Goal: Task Accomplishment & Management: Manage account settings

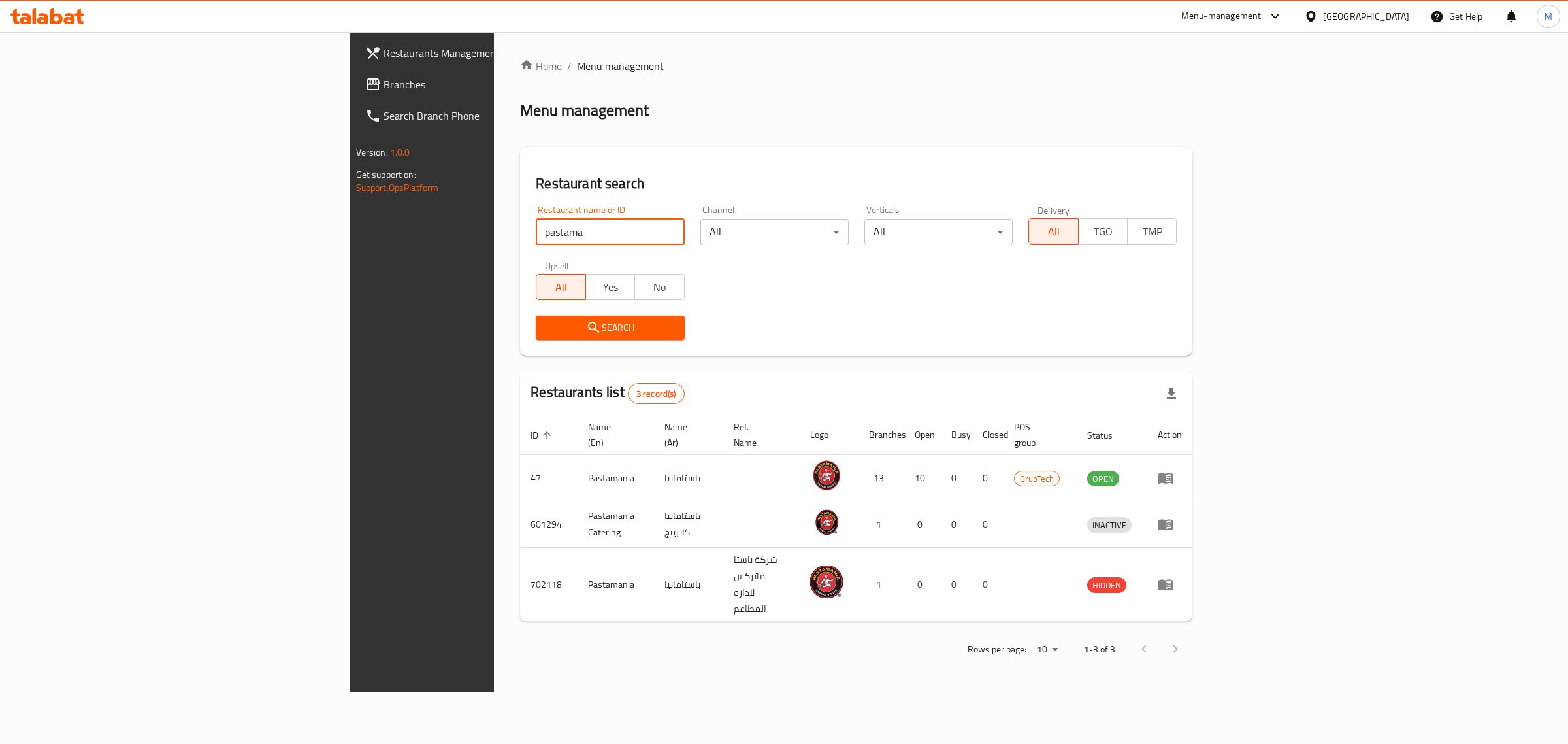
click at [536, 224] on input "pastama" at bounding box center [610, 232] width 149 height 26
click button "Search" at bounding box center [610, 328] width 149 height 25
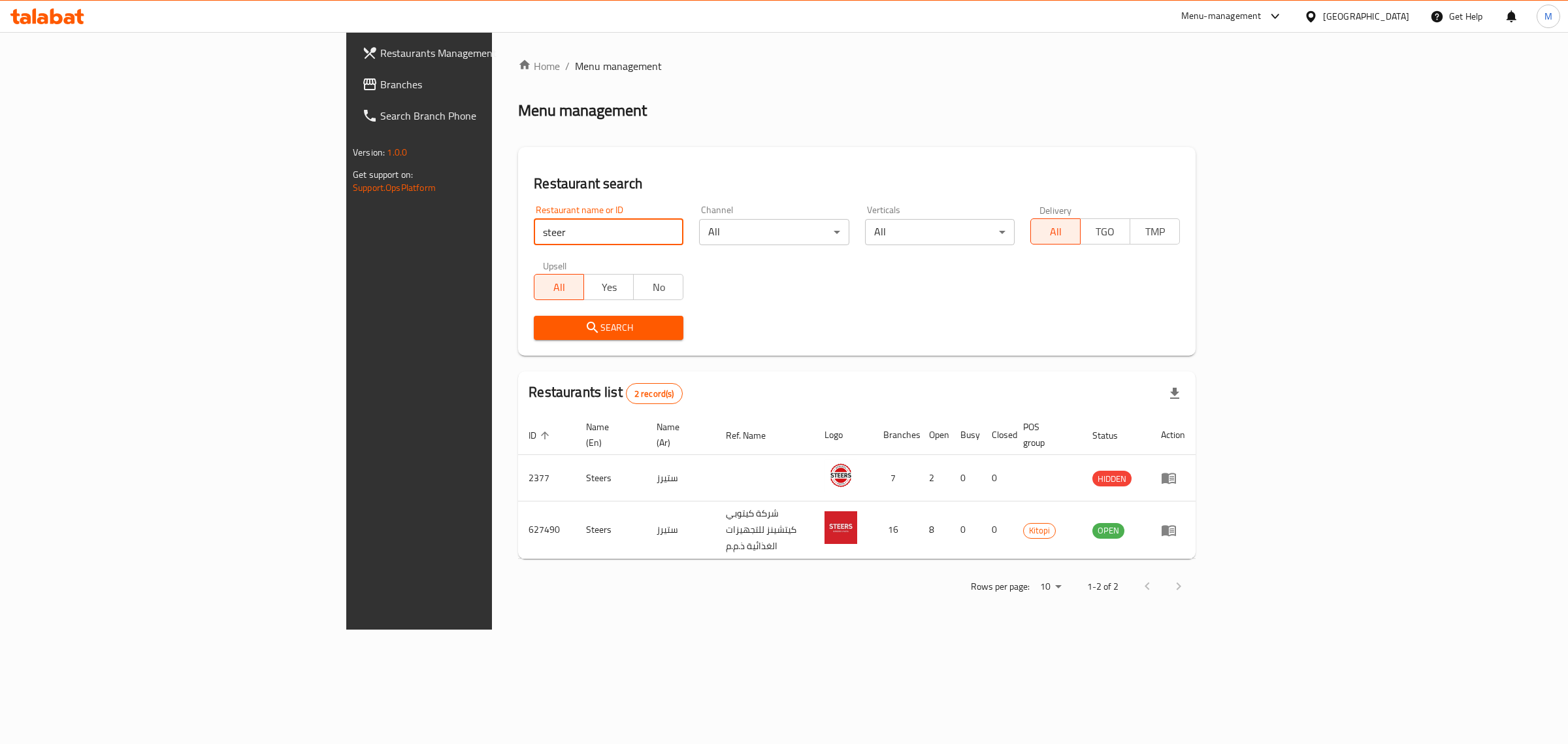
click at [534, 240] on input "steer" at bounding box center [608, 232] width 149 height 26
click button "Search" at bounding box center [608, 328] width 149 height 25
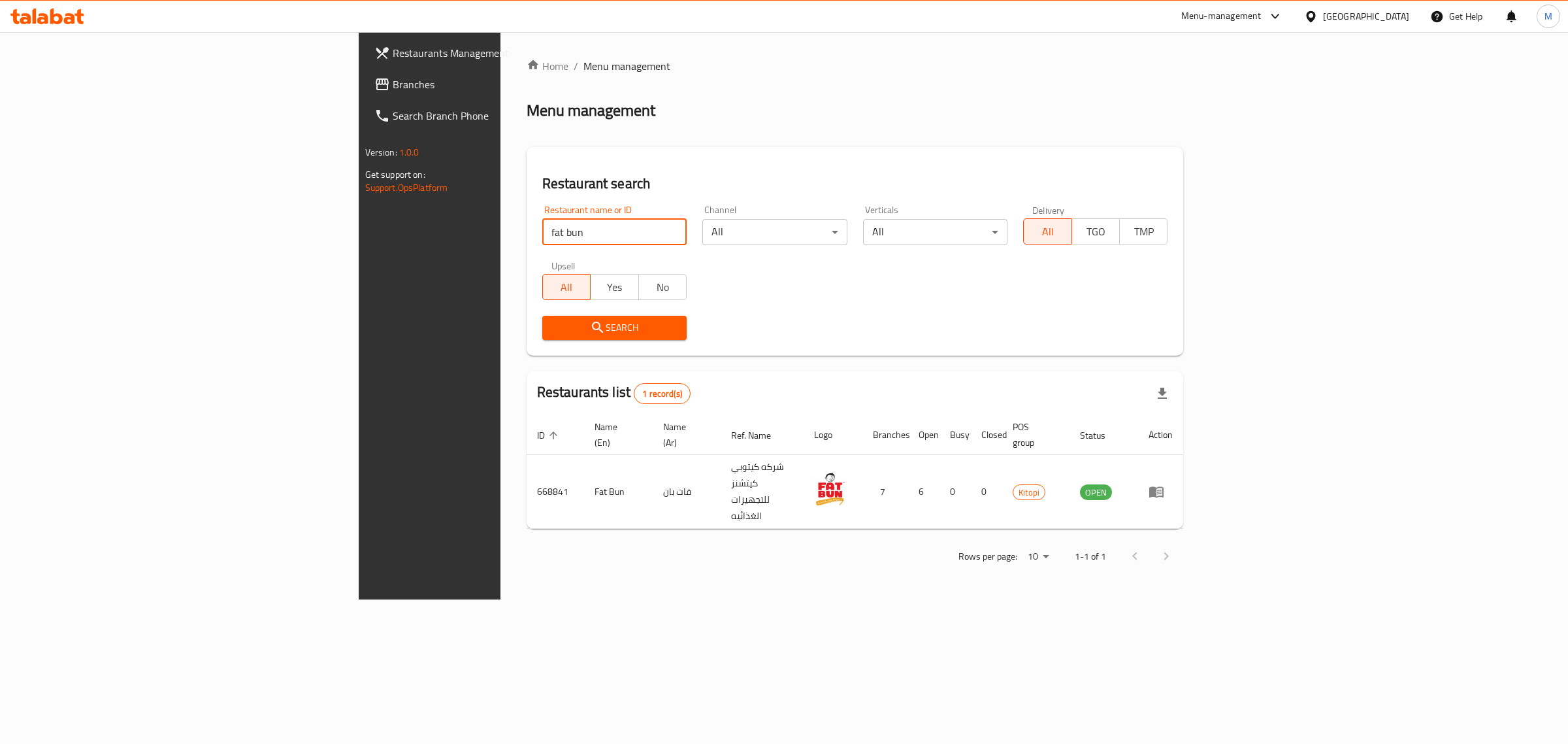
drag, startPoint x: 322, startPoint y: 232, endPoint x: 279, endPoint y: 232, distance: 43.0
click at [501, 232] on div "Home / Menu management Menu management Restaurant search Restaurant name or ID …" at bounding box center [855, 315] width 710 height 567
drag, startPoint x: 322, startPoint y: 230, endPoint x: 301, endPoint y: 230, distance: 21.0
click at [534, 230] on div "Restaurant name or ID fat bun Restaurant name or ID" at bounding box center [615, 225] width 160 height 56
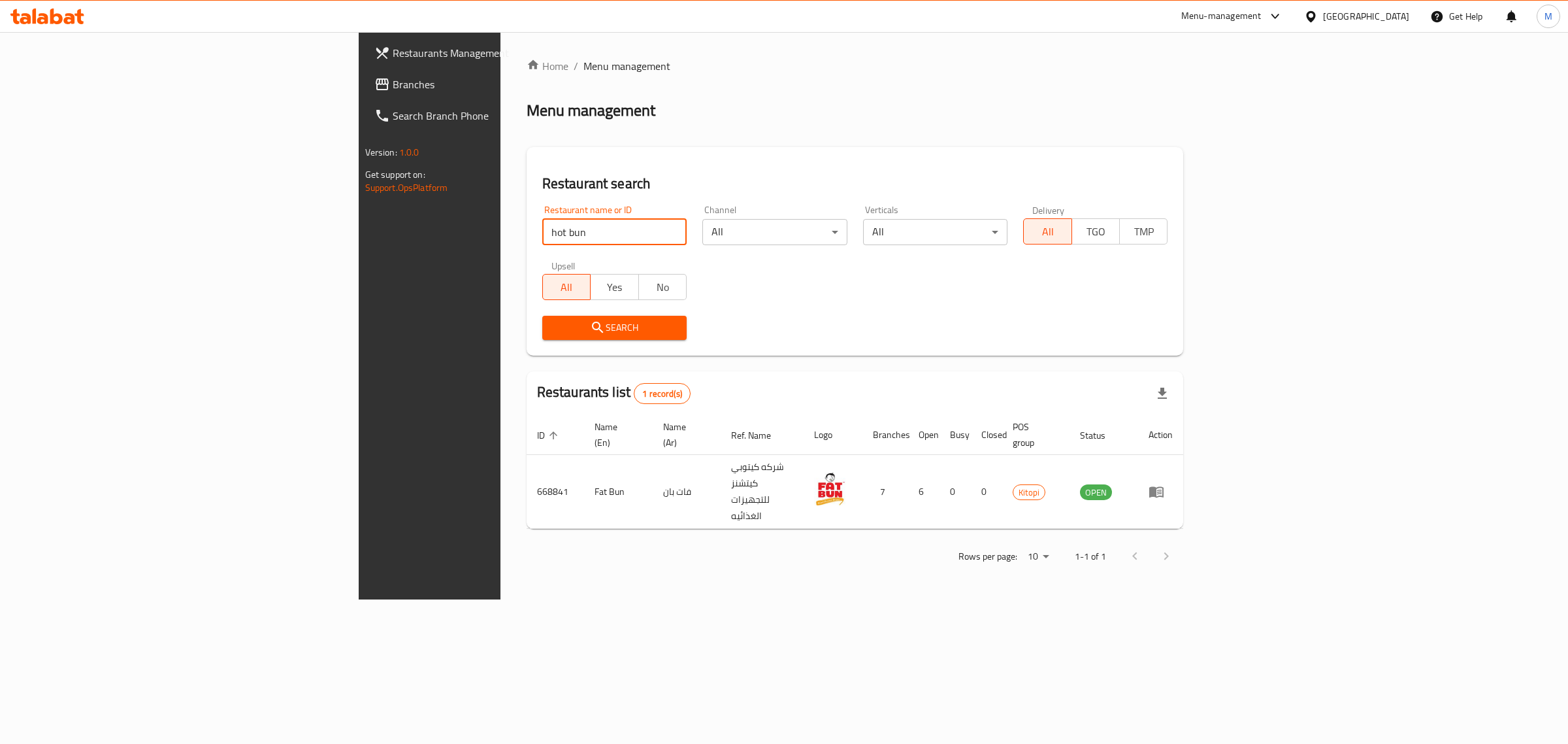
click button "Search" at bounding box center [615, 328] width 144 height 25
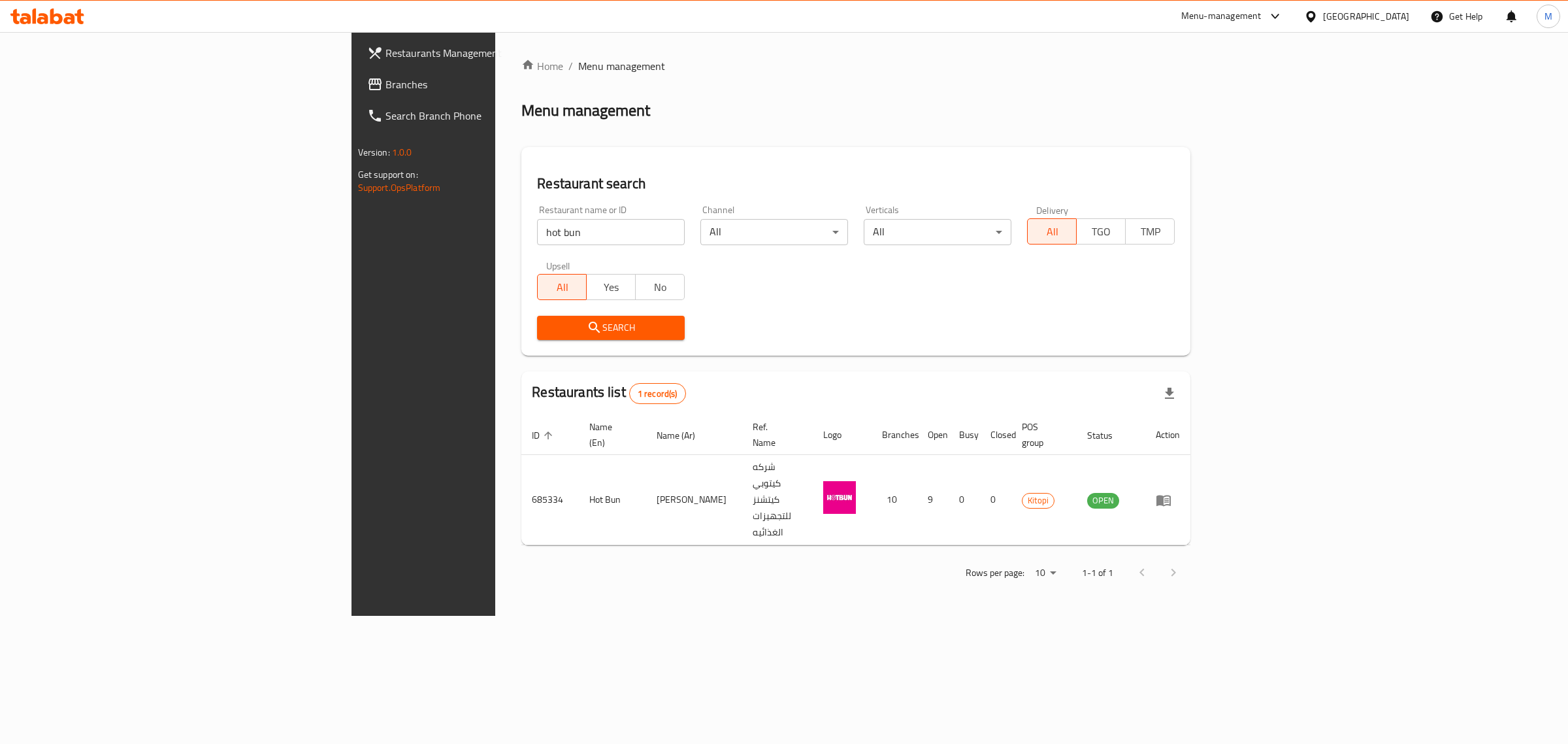
click at [529, 248] on div "Restaurant name or ID hot bun Restaurant name or ID" at bounding box center [611, 225] width 163 height 56
click at [537, 242] on input "hot bun" at bounding box center [611, 232] width 148 height 26
paste input "656757"
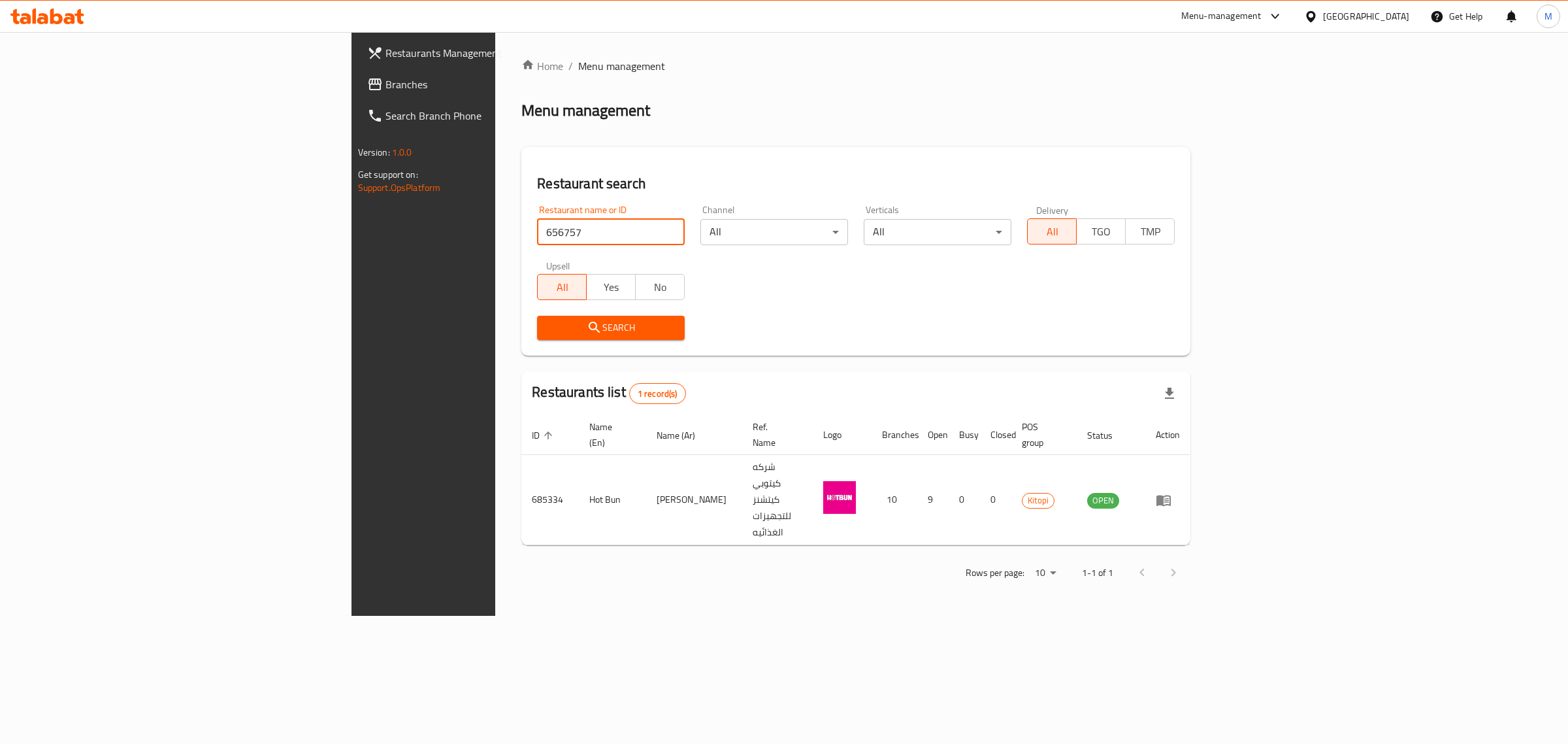
click button "Search" at bounding box center [611, 328] width 148 height 25
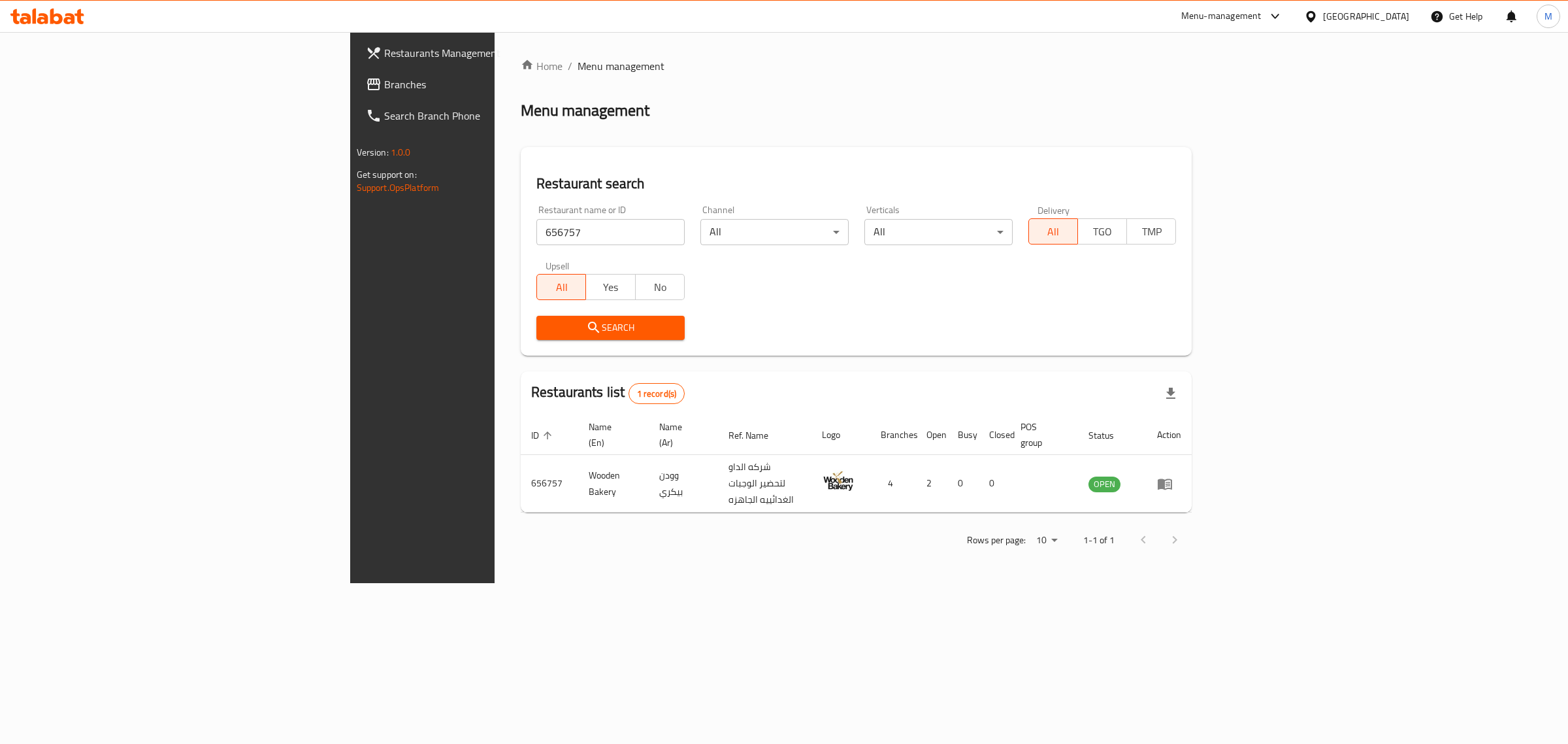
click at [537, 234] on input "656757" at bounding box center [611, 232] width 149 height 26
click button "Search" at bounding box center [611, 328] width 149 height 25
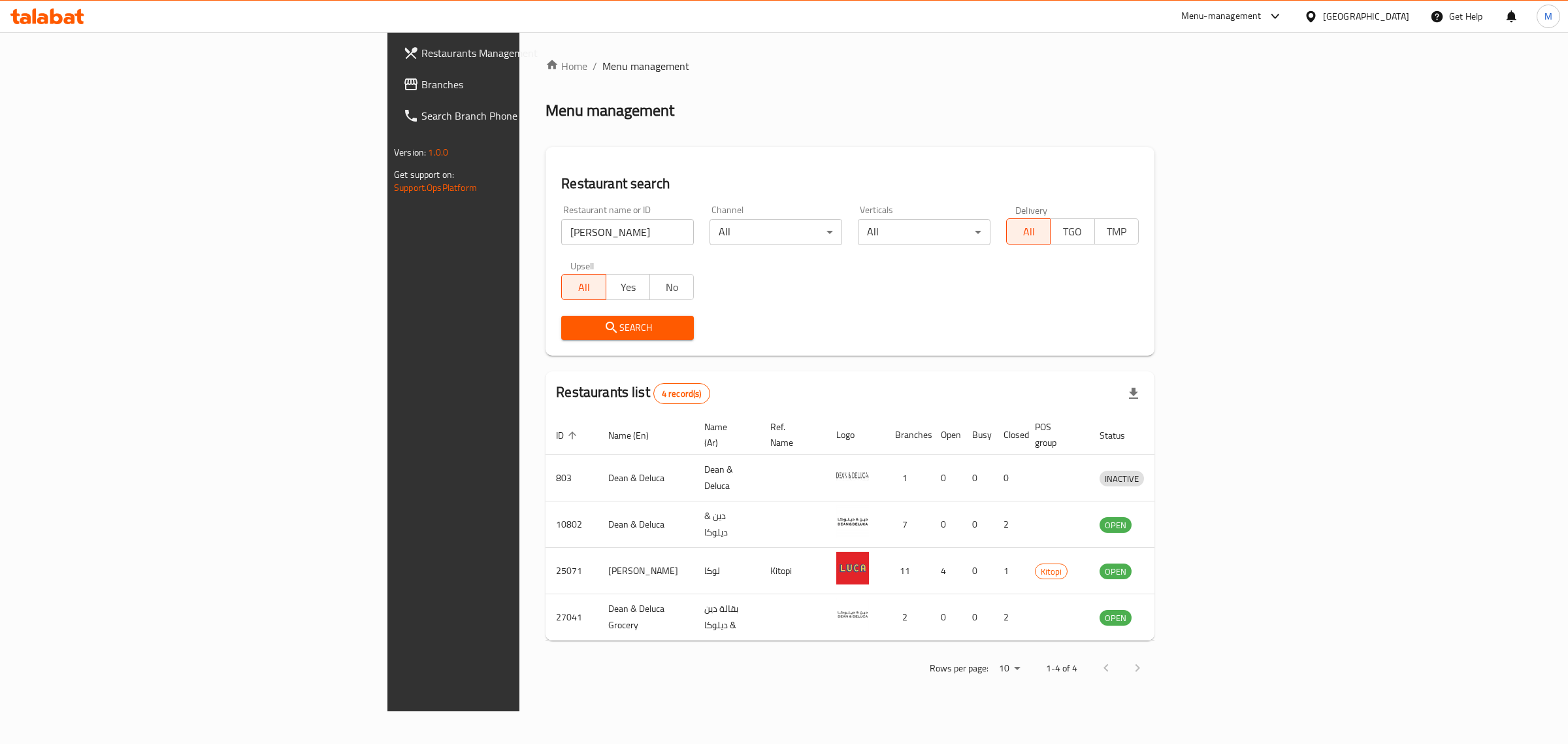
click at [561, 233] on input "luca" at bounding box center [627, 232] width 133 height 26
type input "Rock House Sliders"
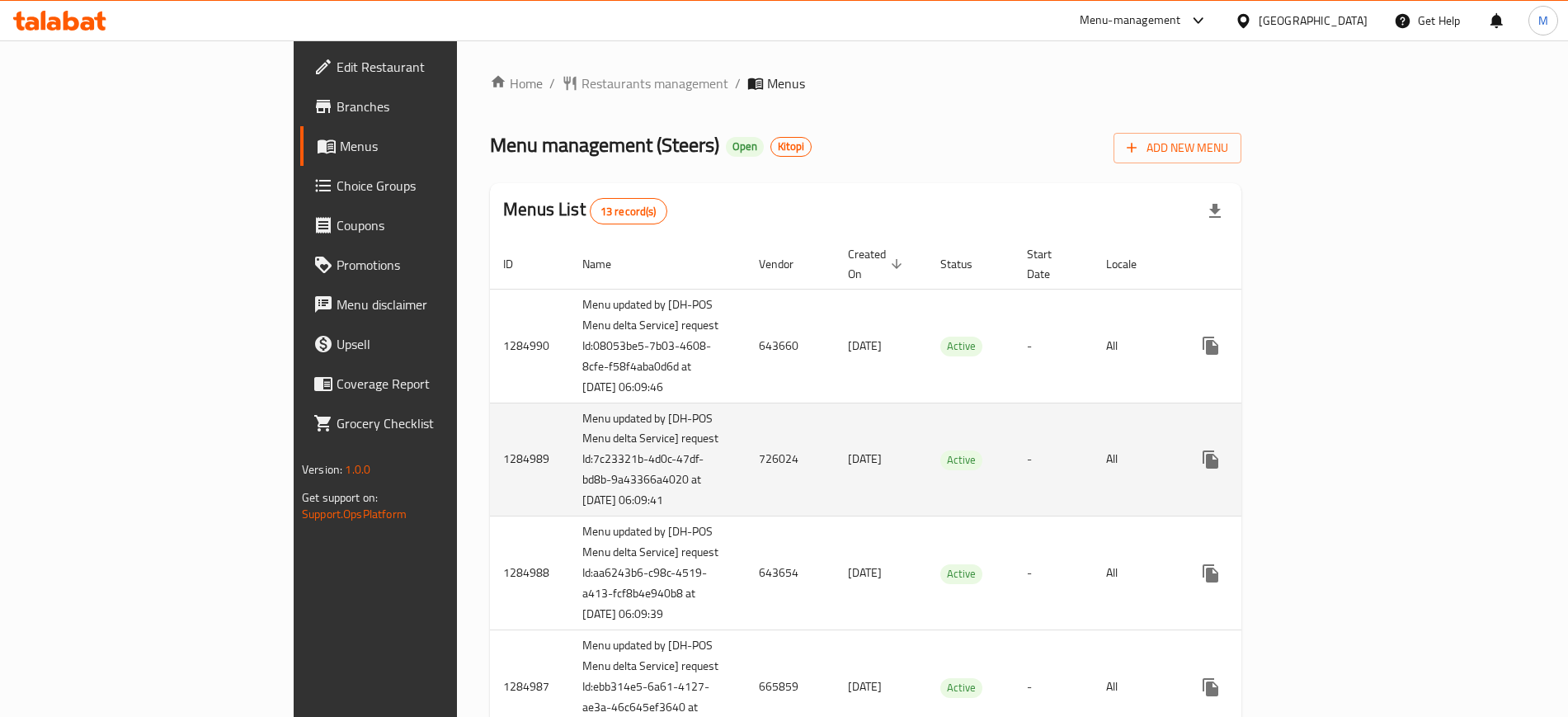
click at [1013, 413] on td "-" at bounding box center [1053, 459] width 79 height 114
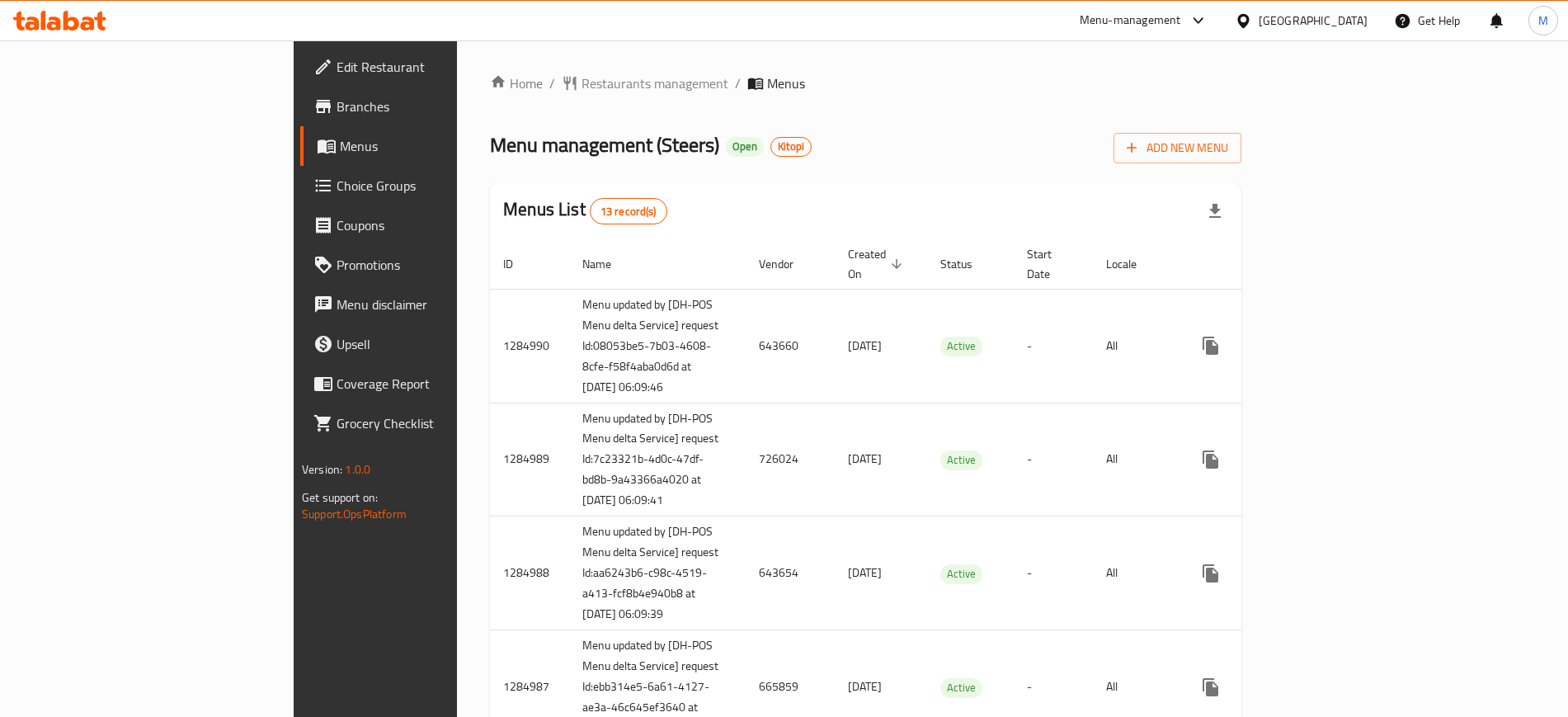
scroll to position [784, 0]
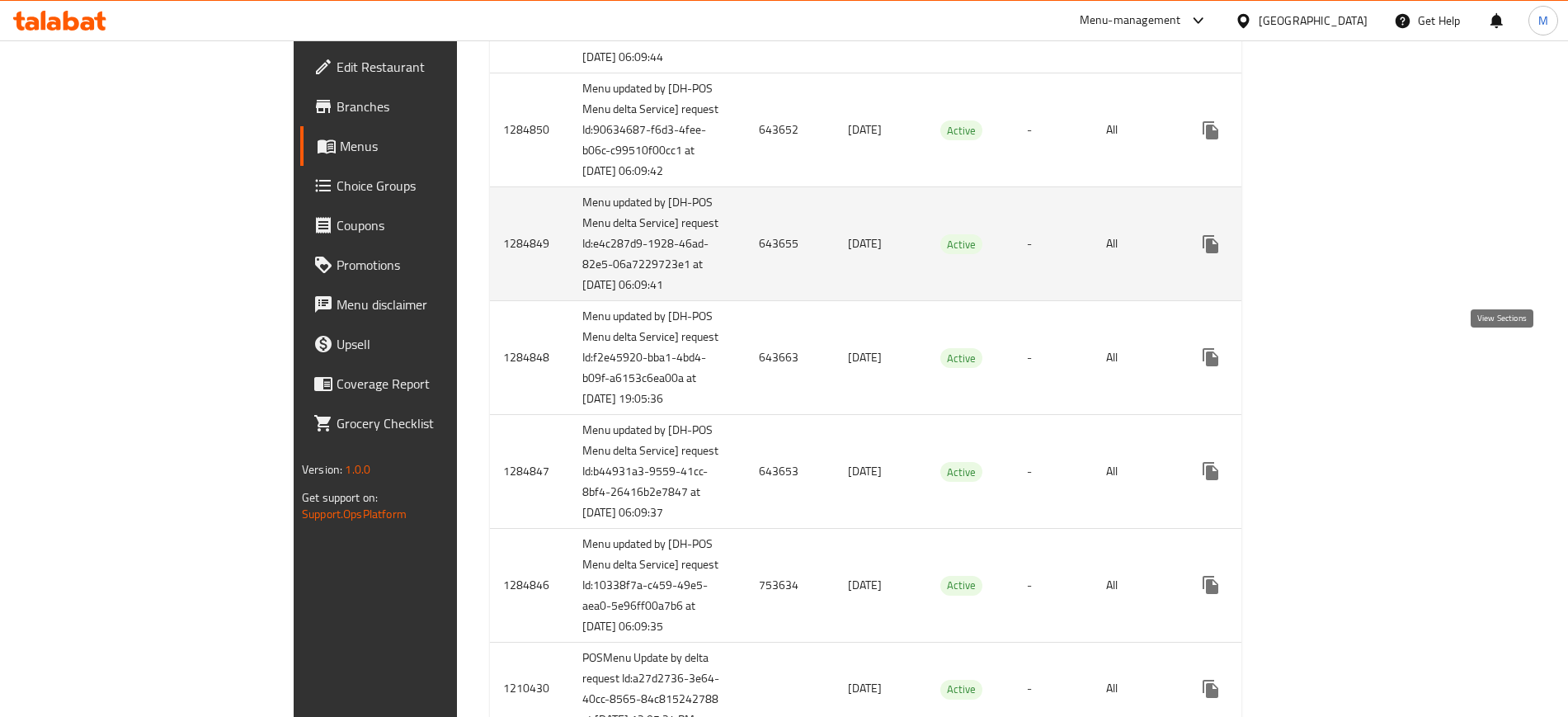
click at [1339, 254] on icon "enhanced table" at bounding box center [1329, 244] width 20 height 20
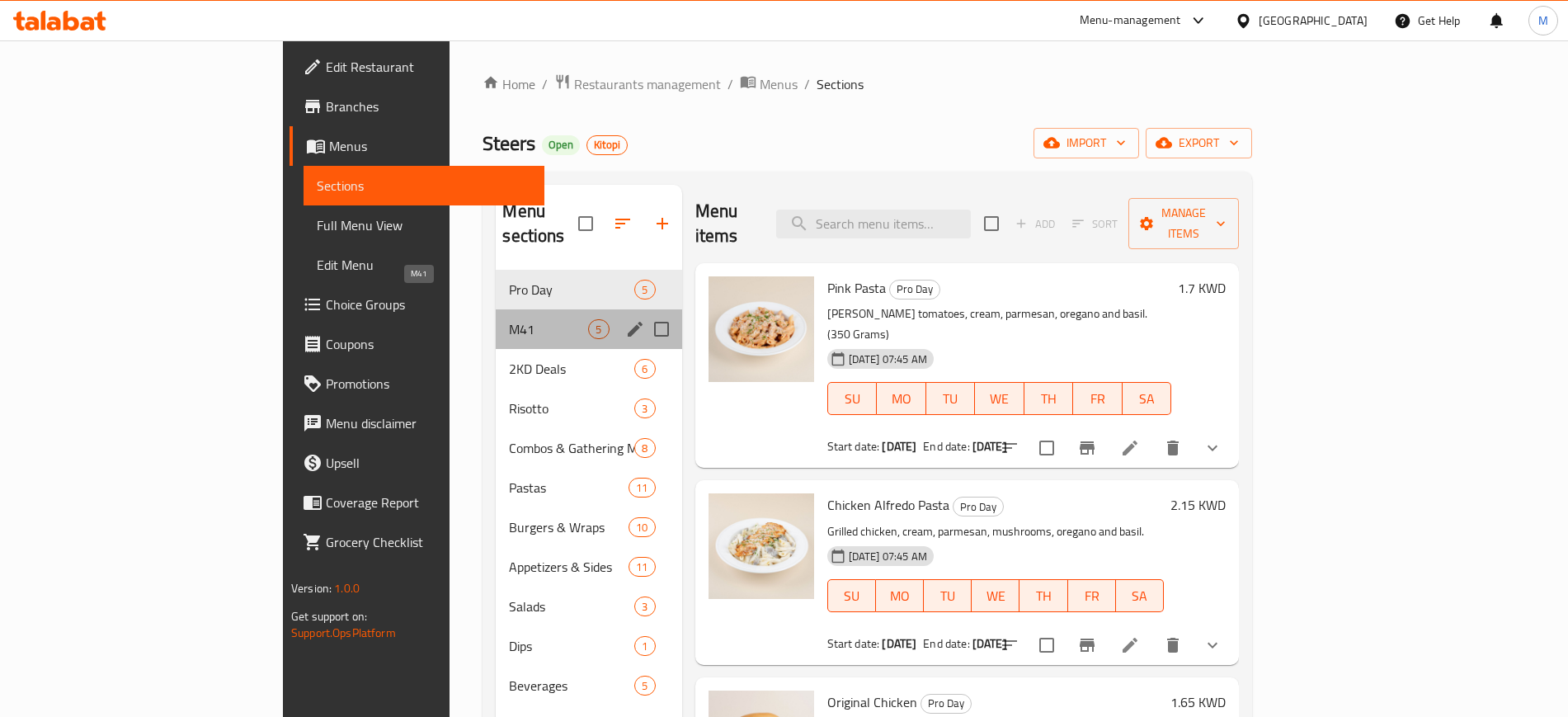
click at [509, 320] on span "M41" at bounding box center [548, 330] width 79 height 20
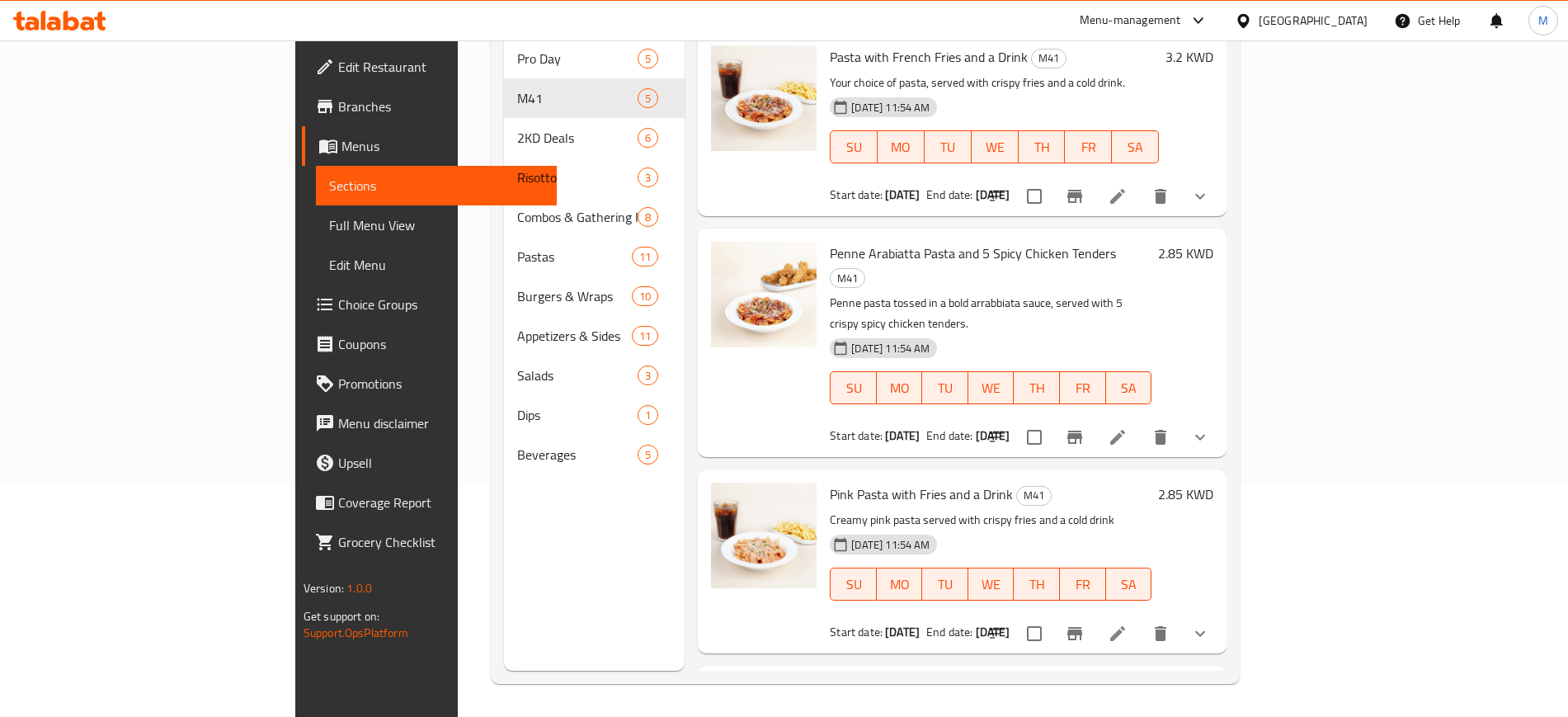
scroll to position [308, 0]
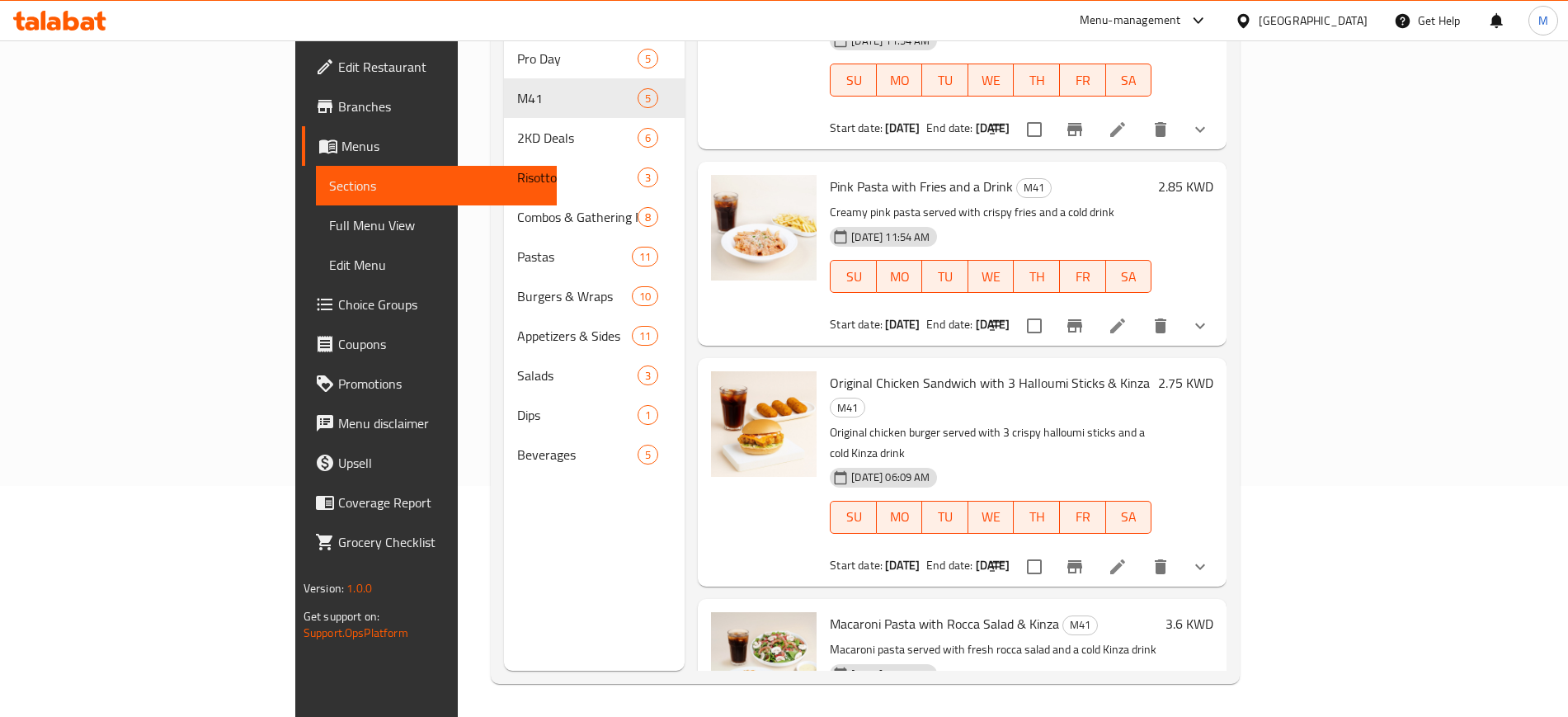
click at [1227, 482] on div "Menu items Add Sort Manage items Pasta with French Fries and a Drink M41 Your c…" at bounding box center [955, 312] width 542 height 717
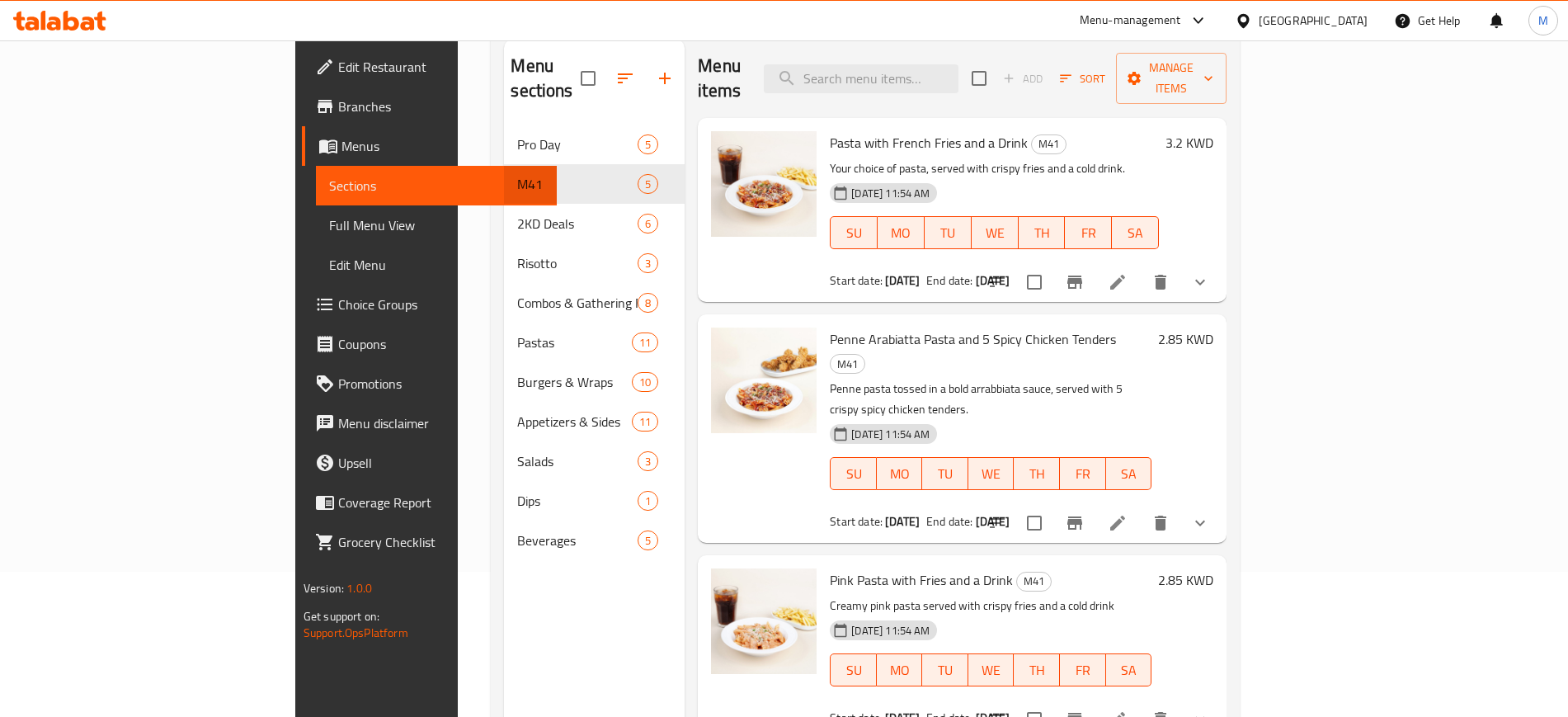
scroll to position [0, 0]
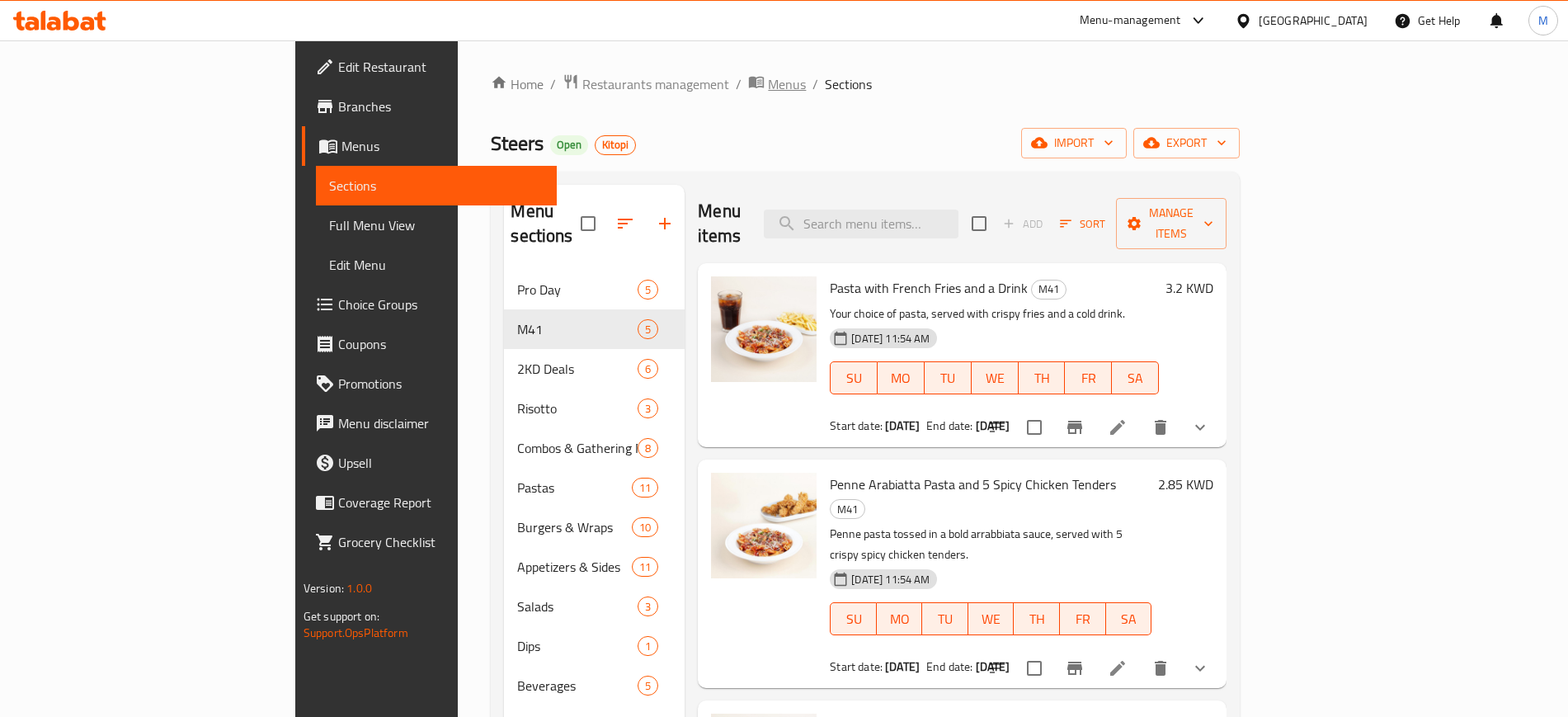
click at [768, 79] on span "Menus" at bounding box center [787, 85] width 38 height 20
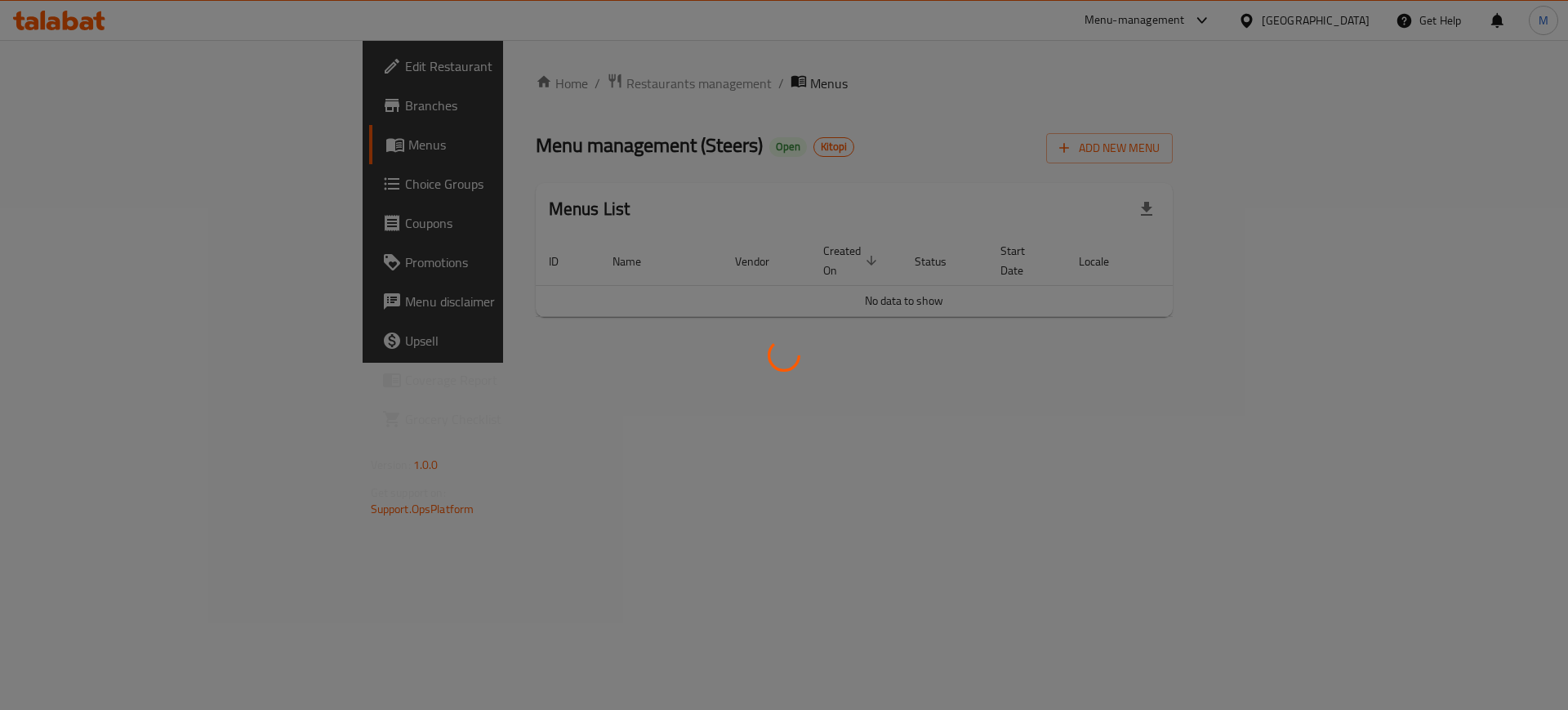
click at [892, 312] on div at bounding box center [784, 355] width 1568 height 710
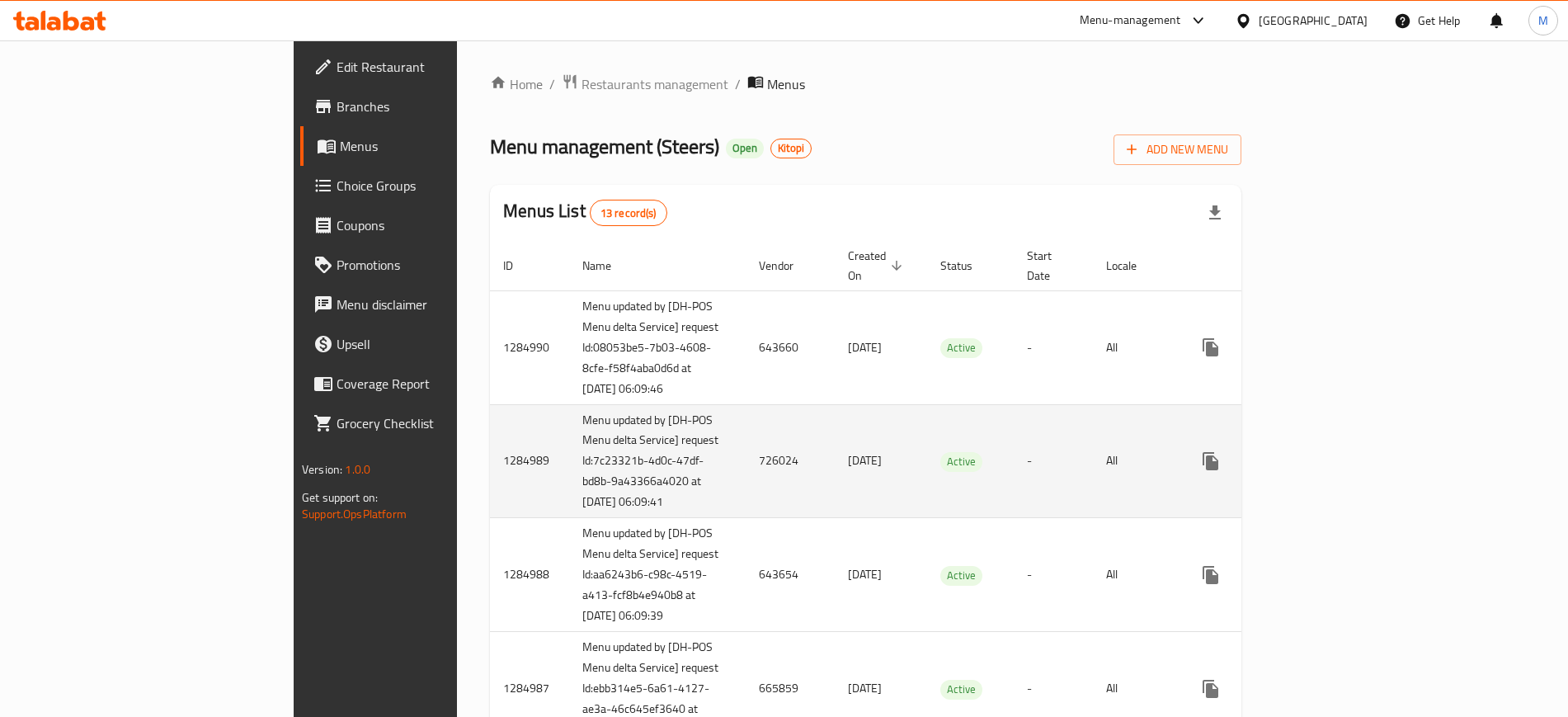
click at [1339, 471] on icon "enhanced table" at bounding box center [1329, 461] width 20 height 20
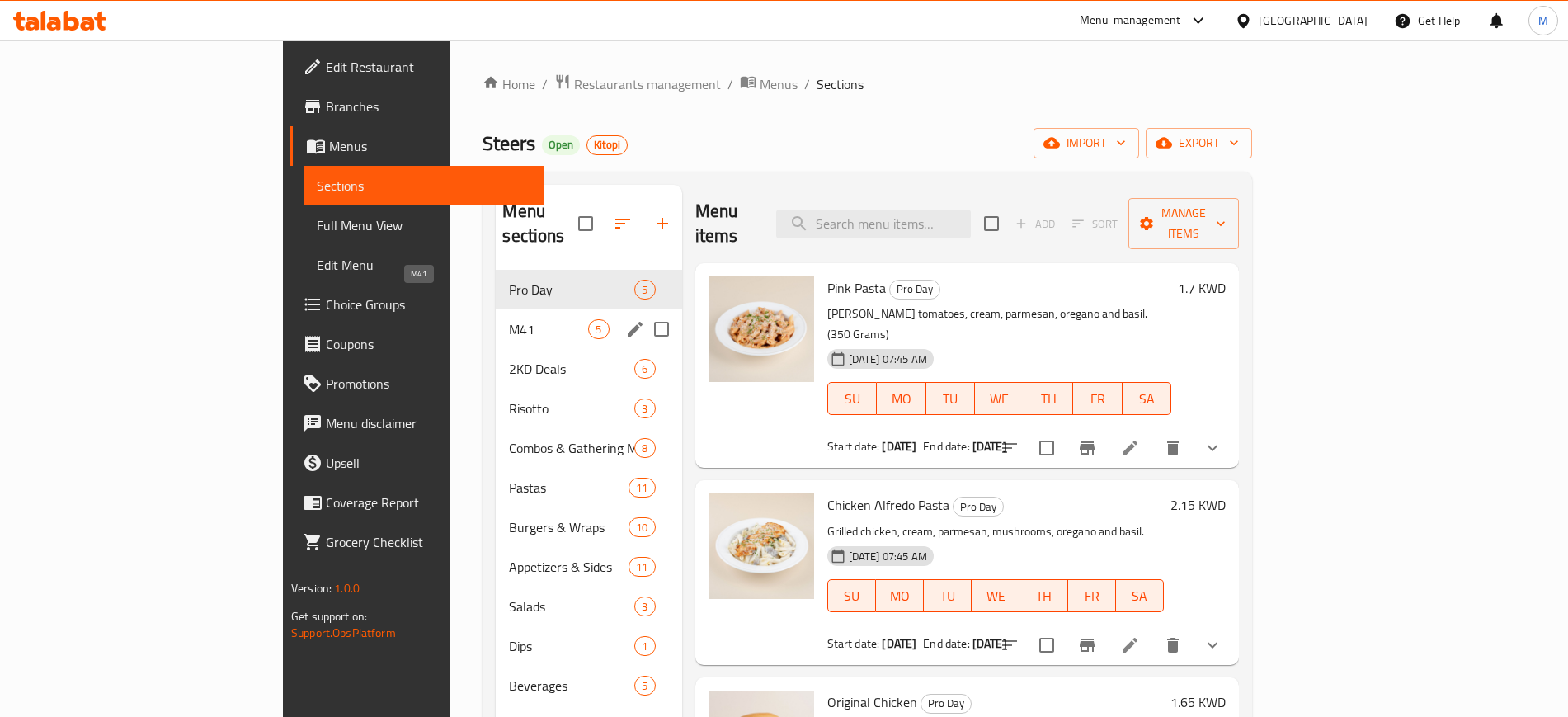
click at [512, 320] on span "M41" at bounding box center [548, 330] width 79 height 20
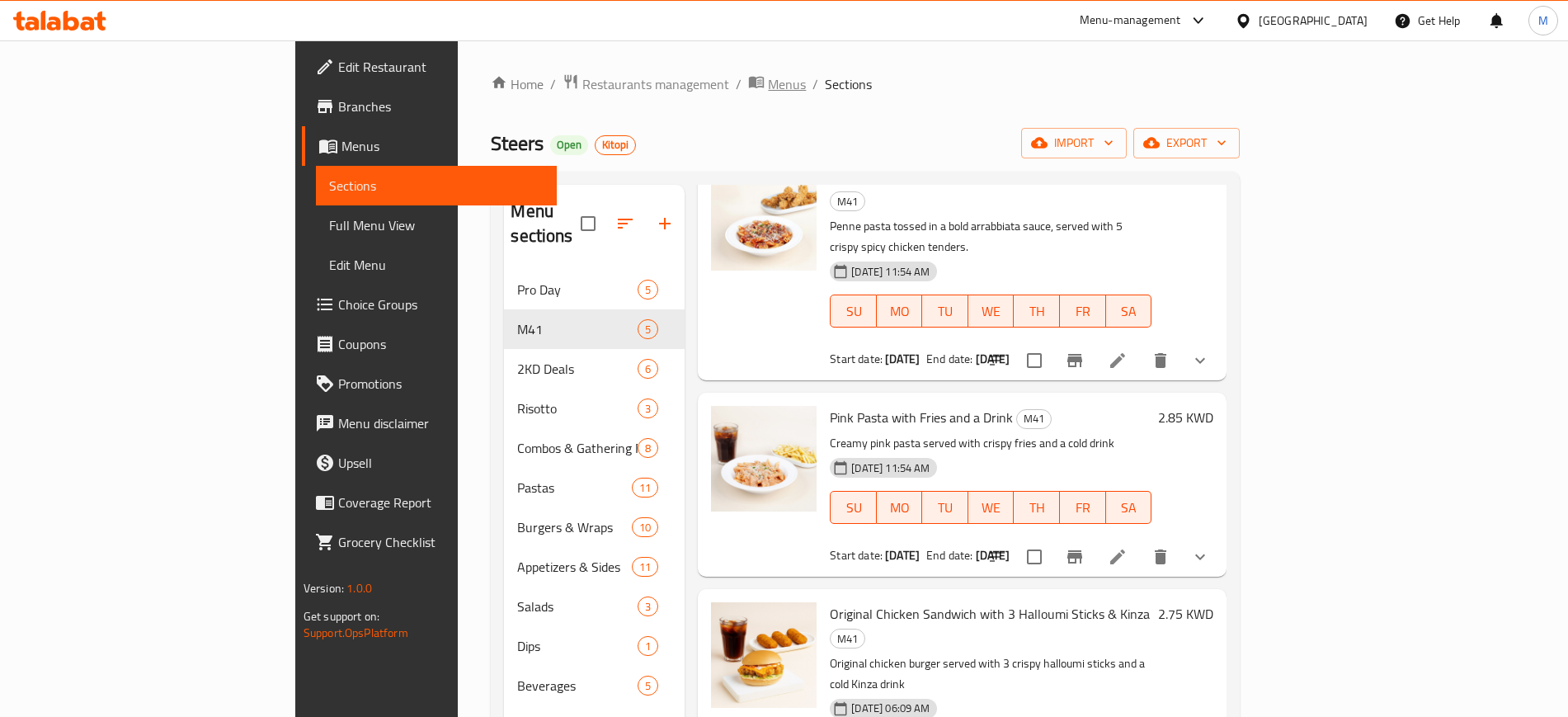
click at [768, 88] on span "Menus" at bounding box center [787, 85] width 38 height 20
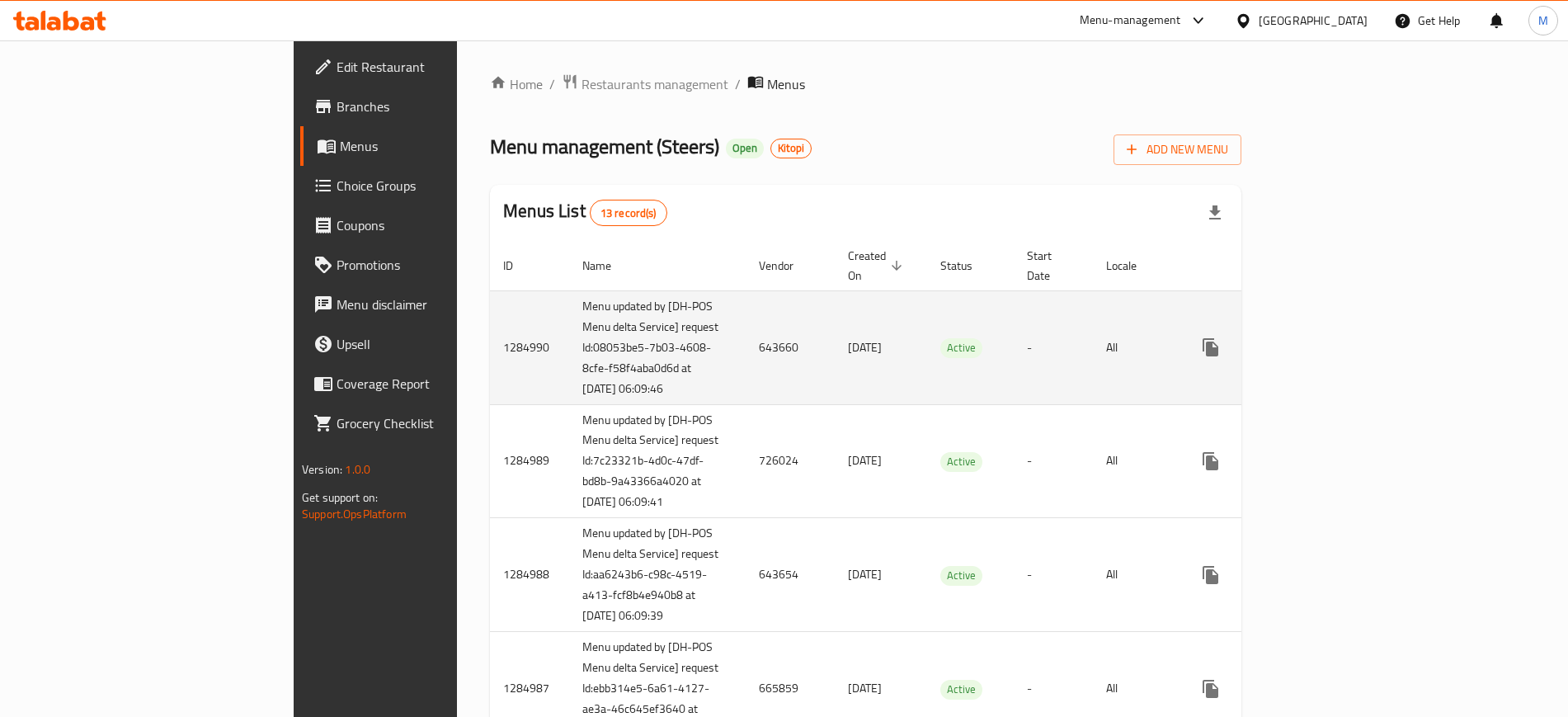
scroll to position [652, 0]
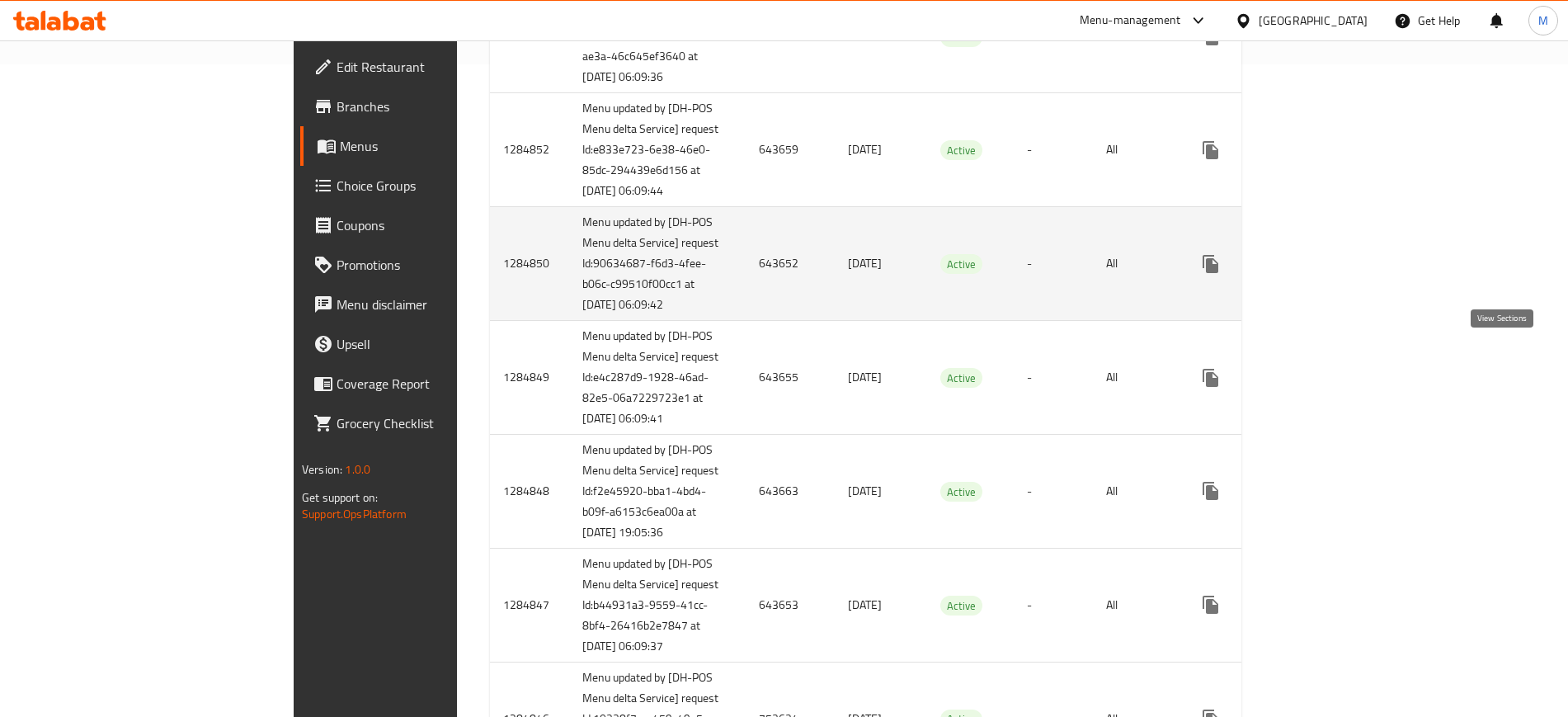
click at [1337, 271] on icon "enhanced table" at bounding box center [1329, 264] width 15 height 15
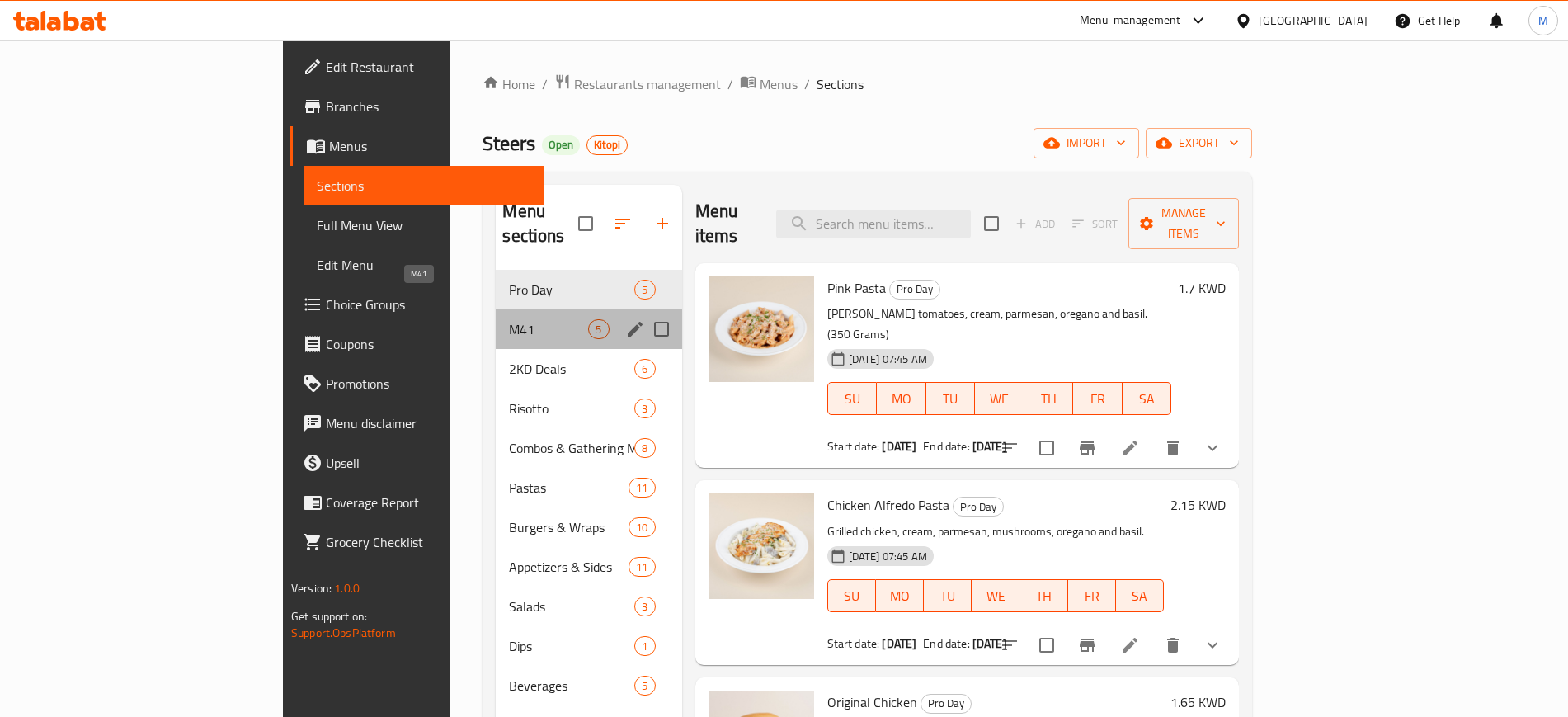
click at [509, 320] on span "M41" at bounding box center [548, 330] width 79 height 20
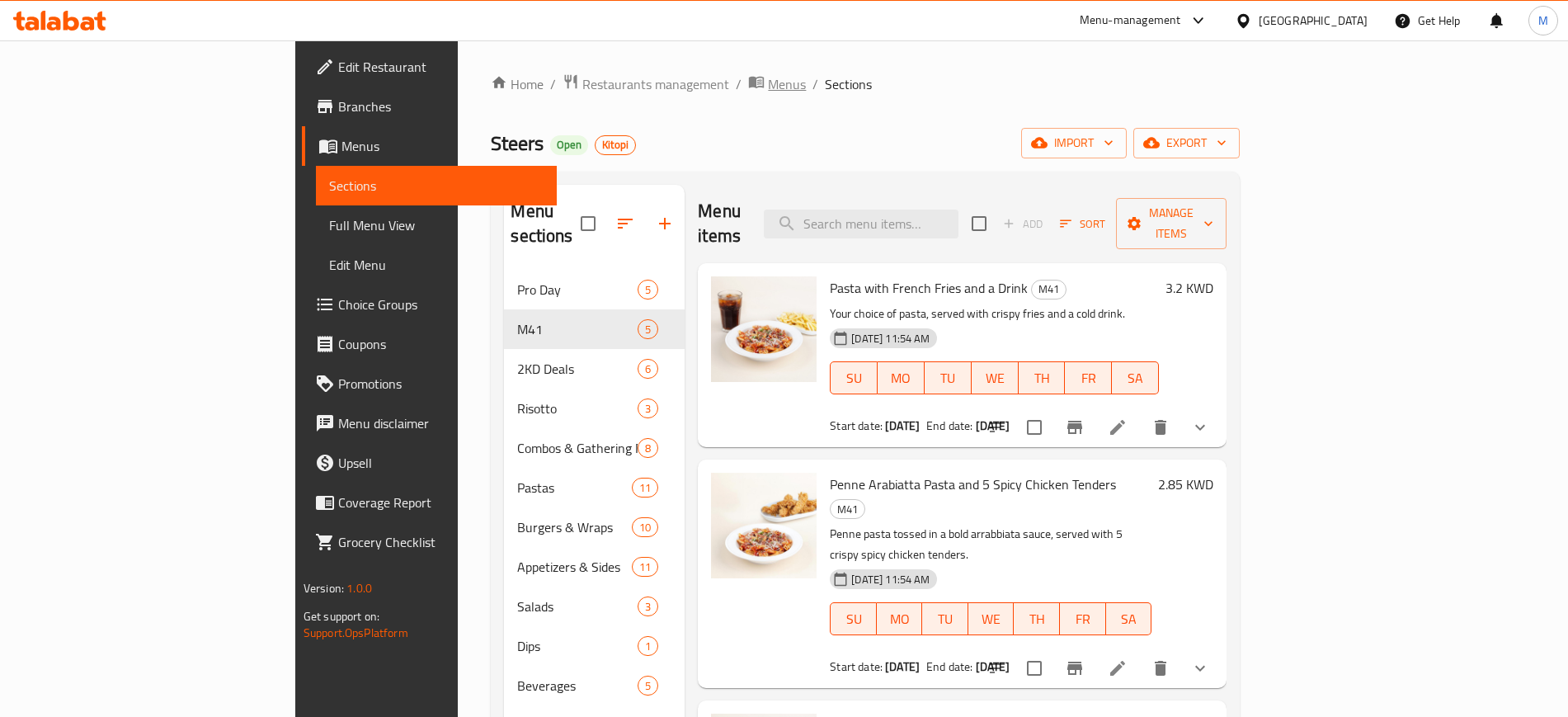
click at [768, 92] on span "Menus" at bounding box center [787, 85] width 38 height 20
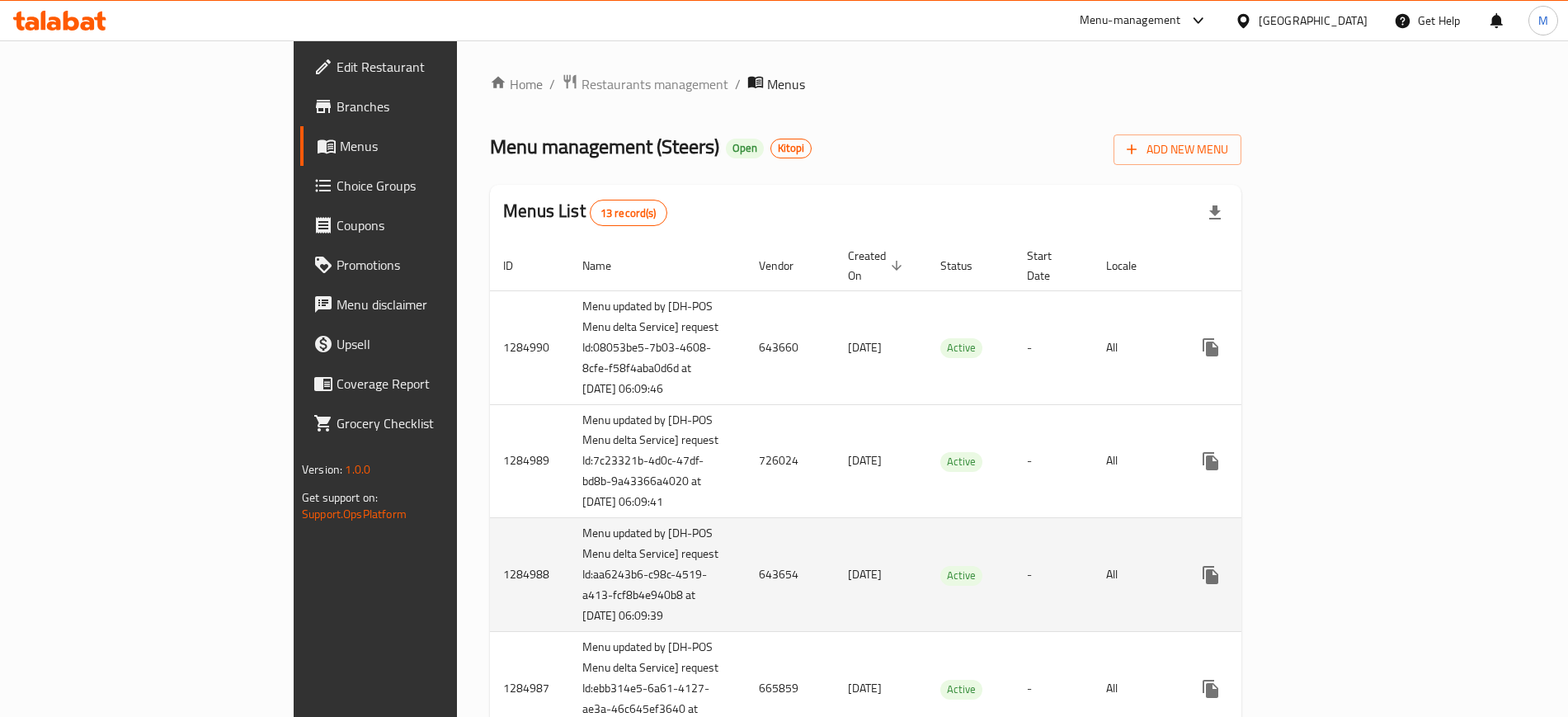
click at [927, 556] on td "Active" at bounding box center [970, 575] width 87 height 114
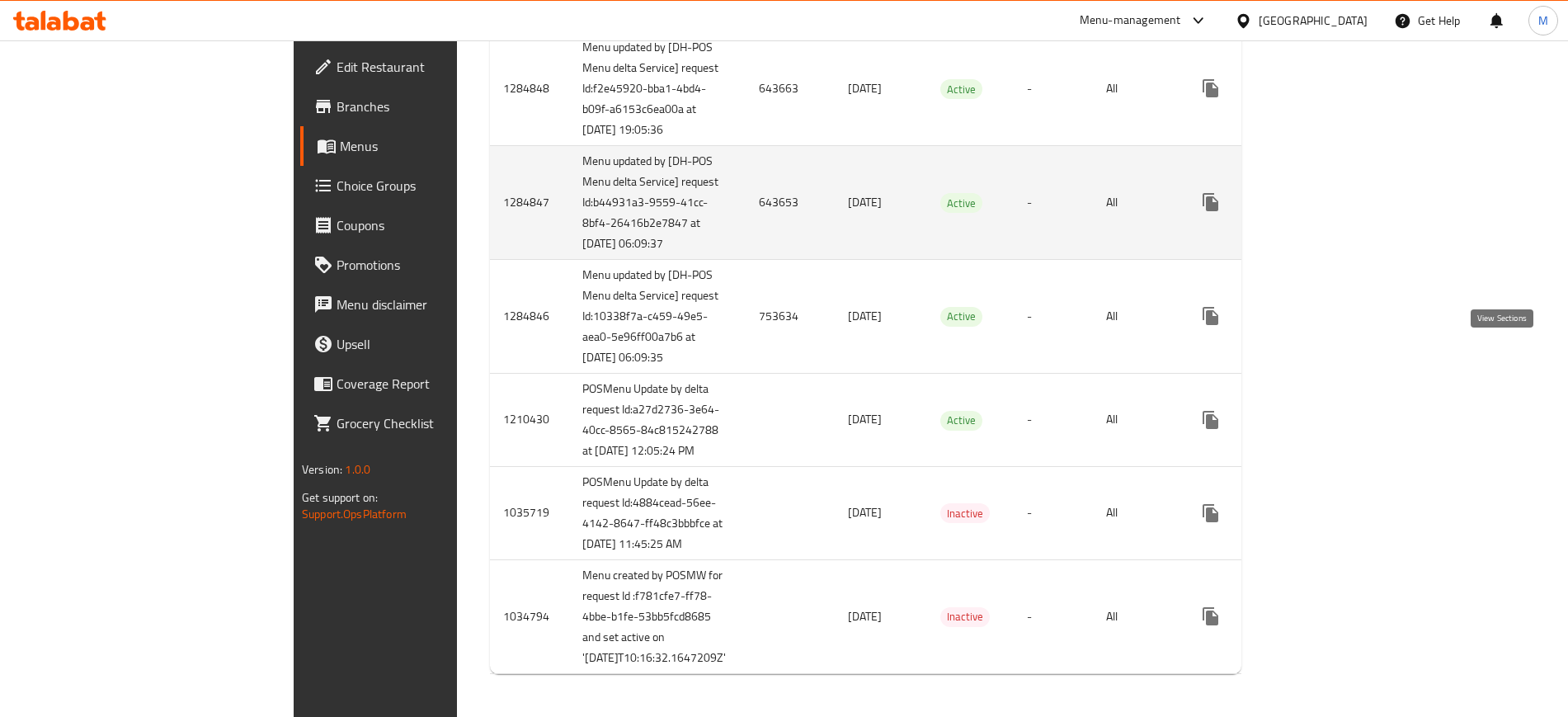
click at [1339, 212] on icon "enhanced table" at bounding box center [1329, 202] width 20 height 20
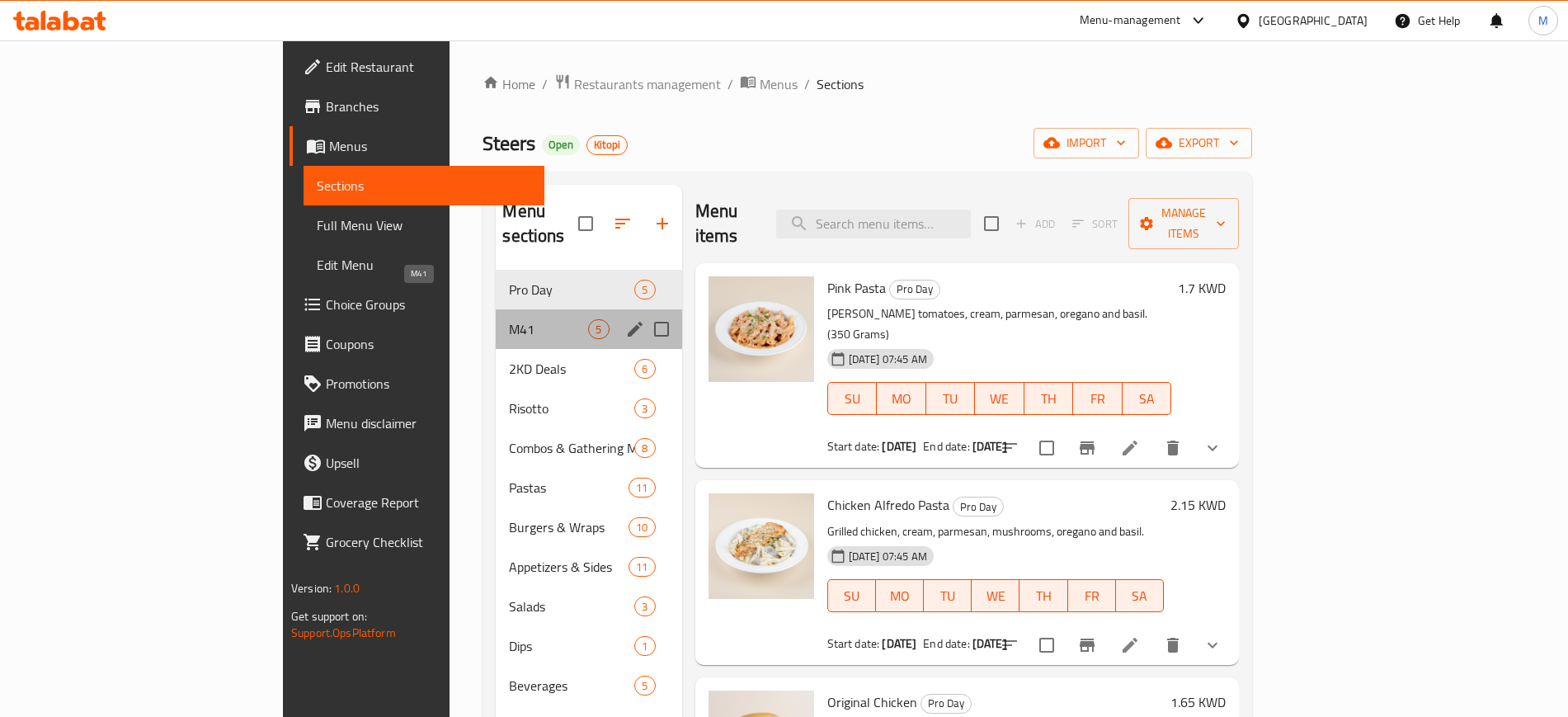
click at [509, 320] on span "M41" at bounding box center [548, 330] width 79 height 20
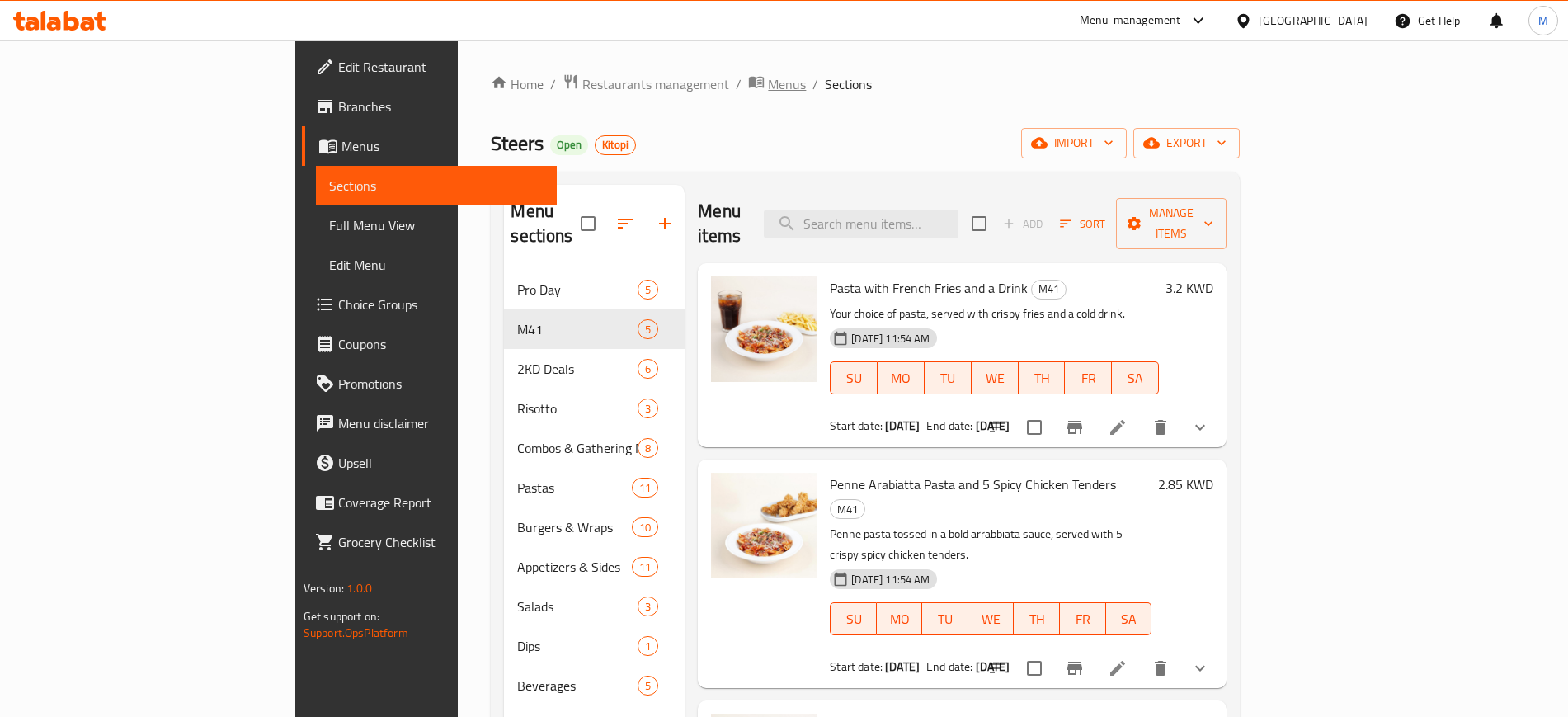
click at [768, 88] on span "Menus" at bounding box center [787, 85] width 38 height 20
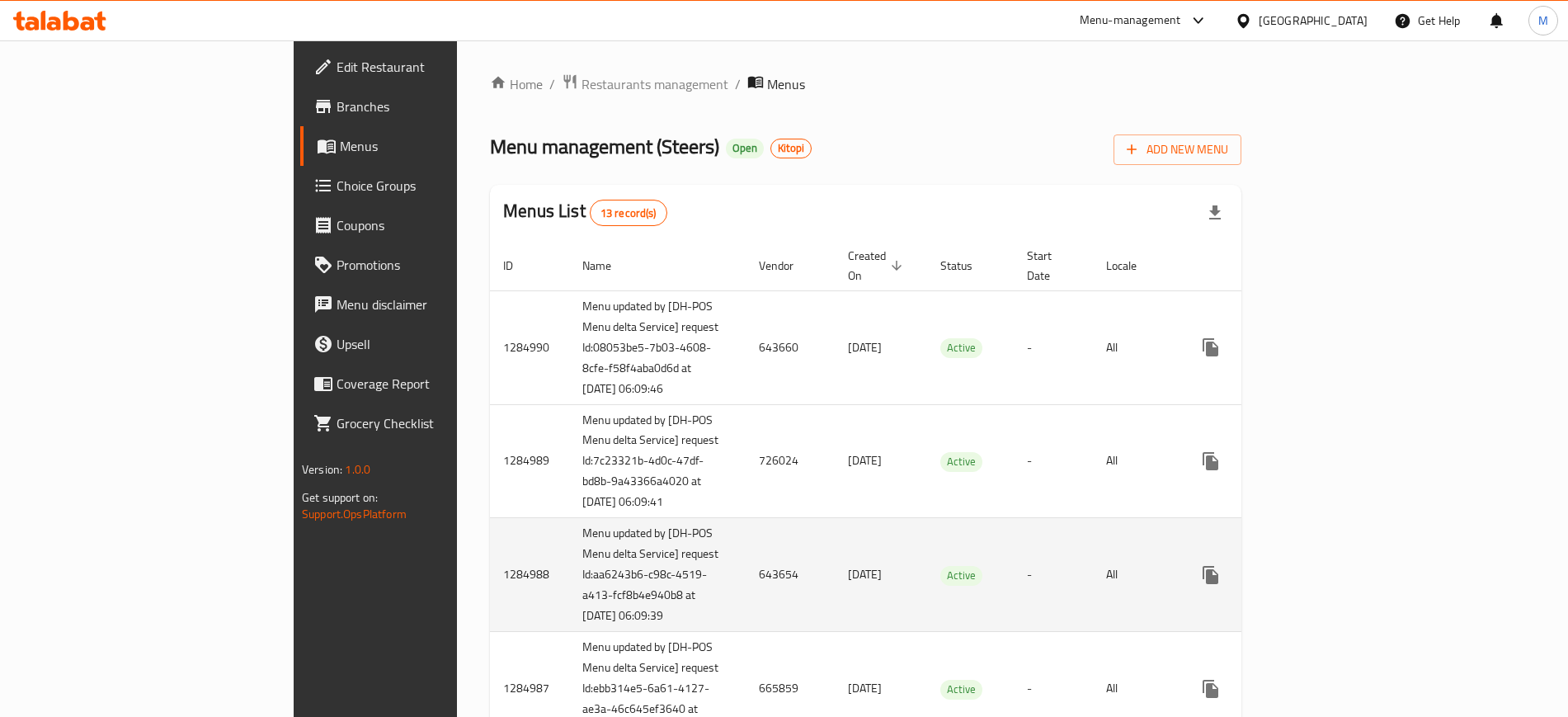
click at [927, 553] on td "Active" at bounding box center [970, 575] width 87 height 114
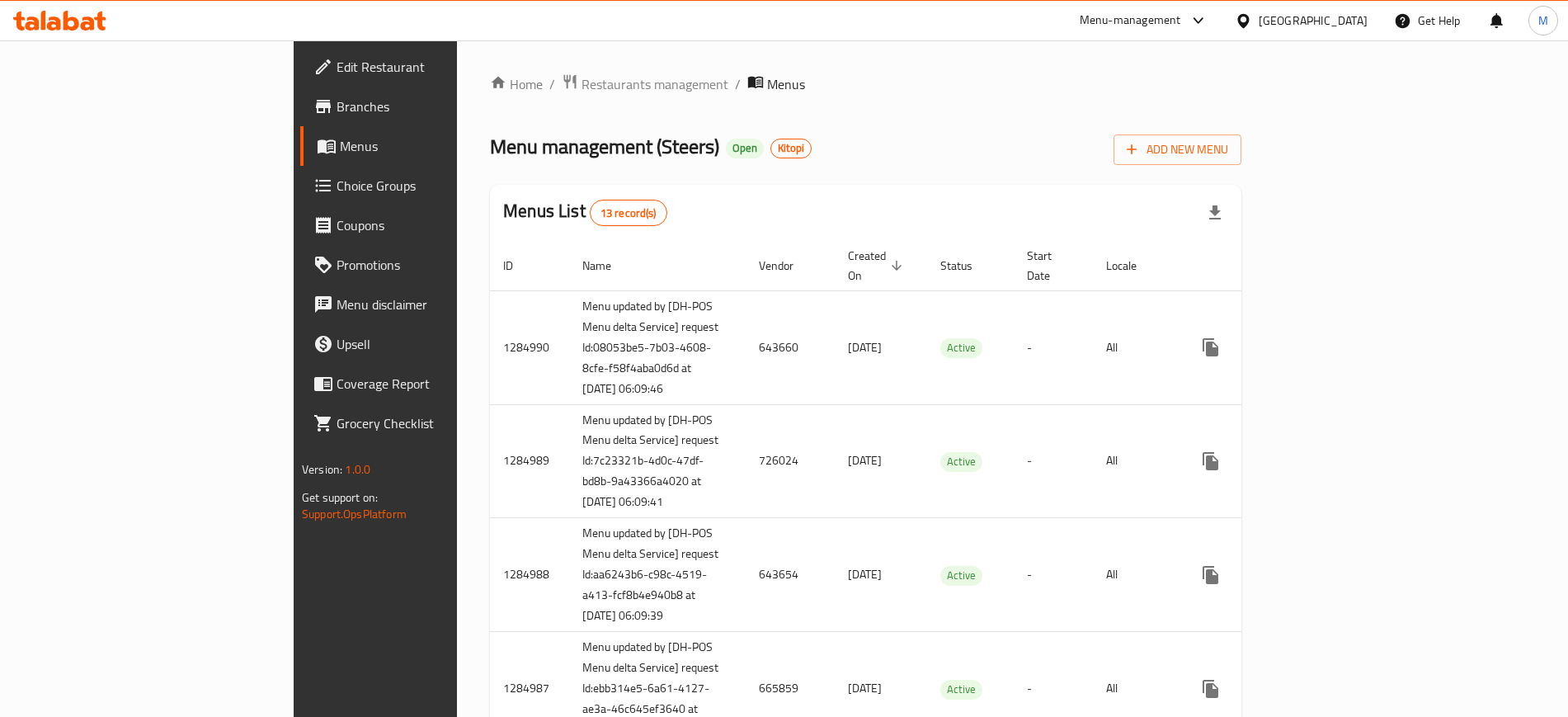
scroll to position [1190, 0]
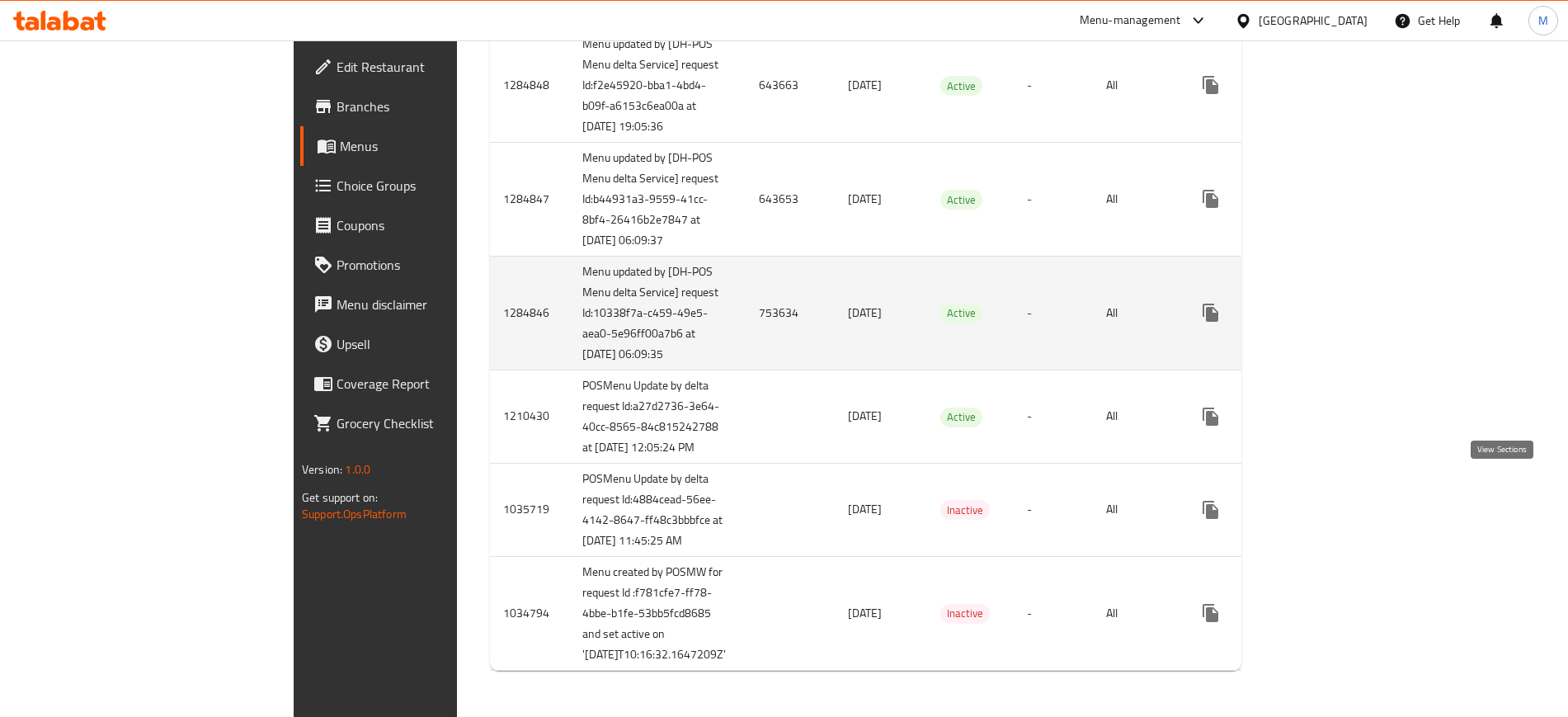
click at [1339, 323] on icon "enhanced table" at bounding box center [1329, 312] width 20 height 20
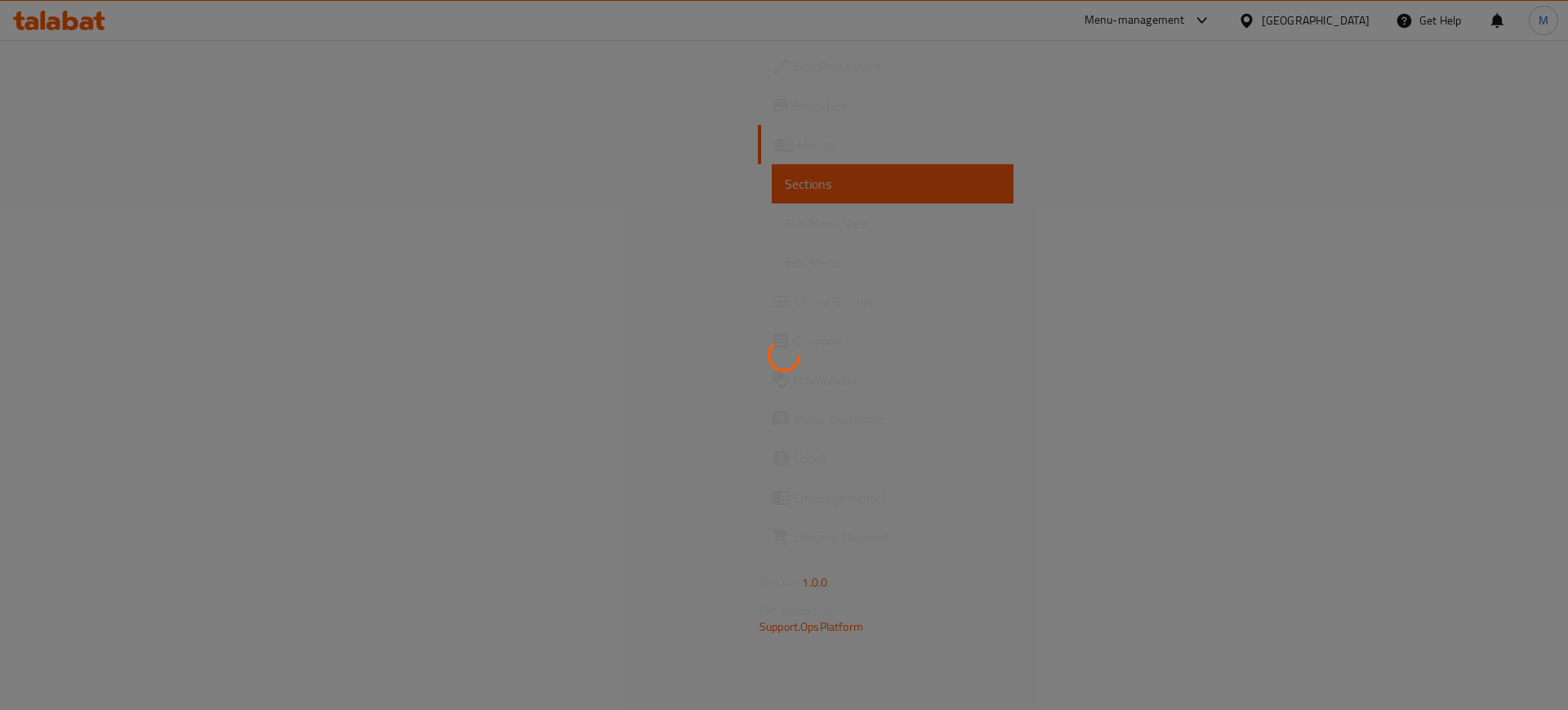
click at [1311, 203] on div at bounding box center [784, 355] width 1568 height 710
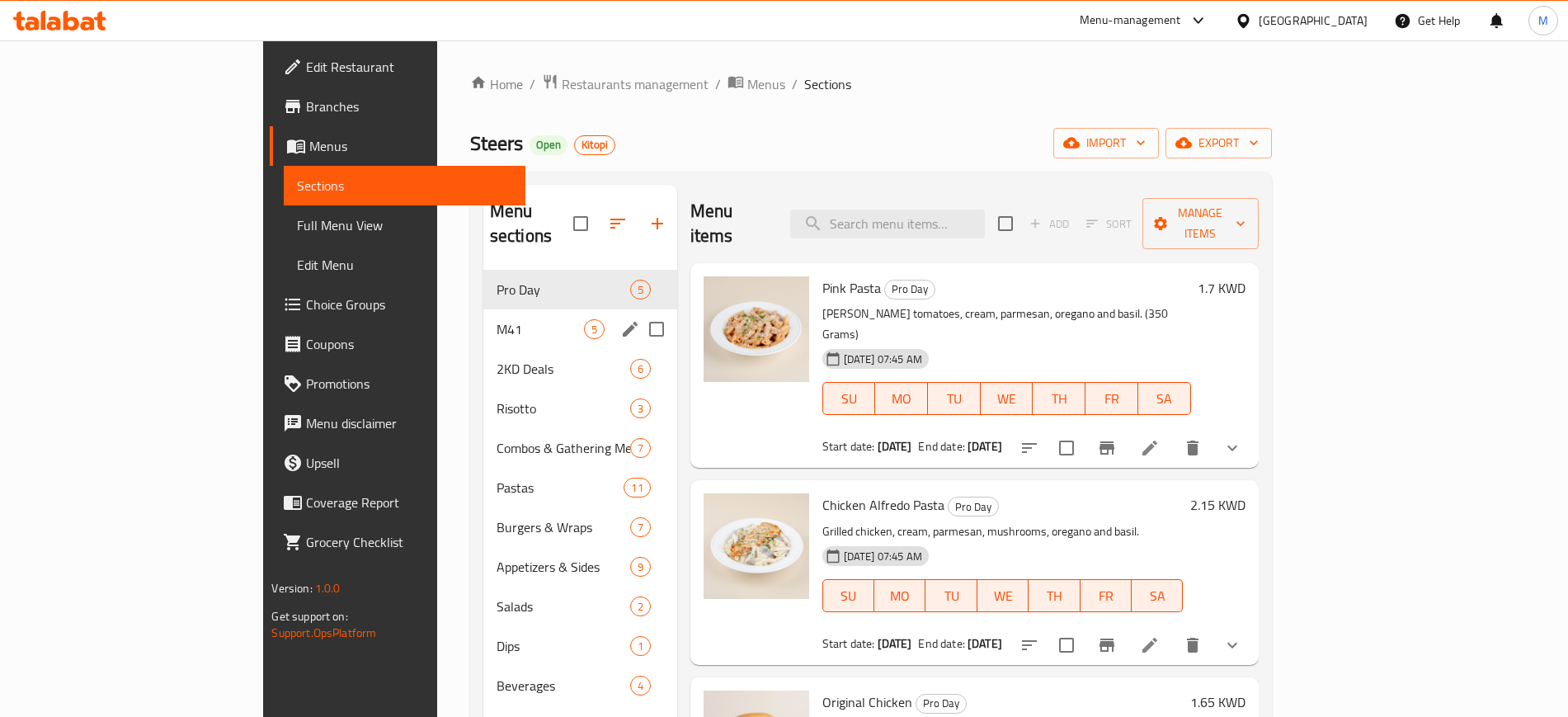
click at [496, 320] on span "M41" at bounding box center [540, 330] width 87 height 20
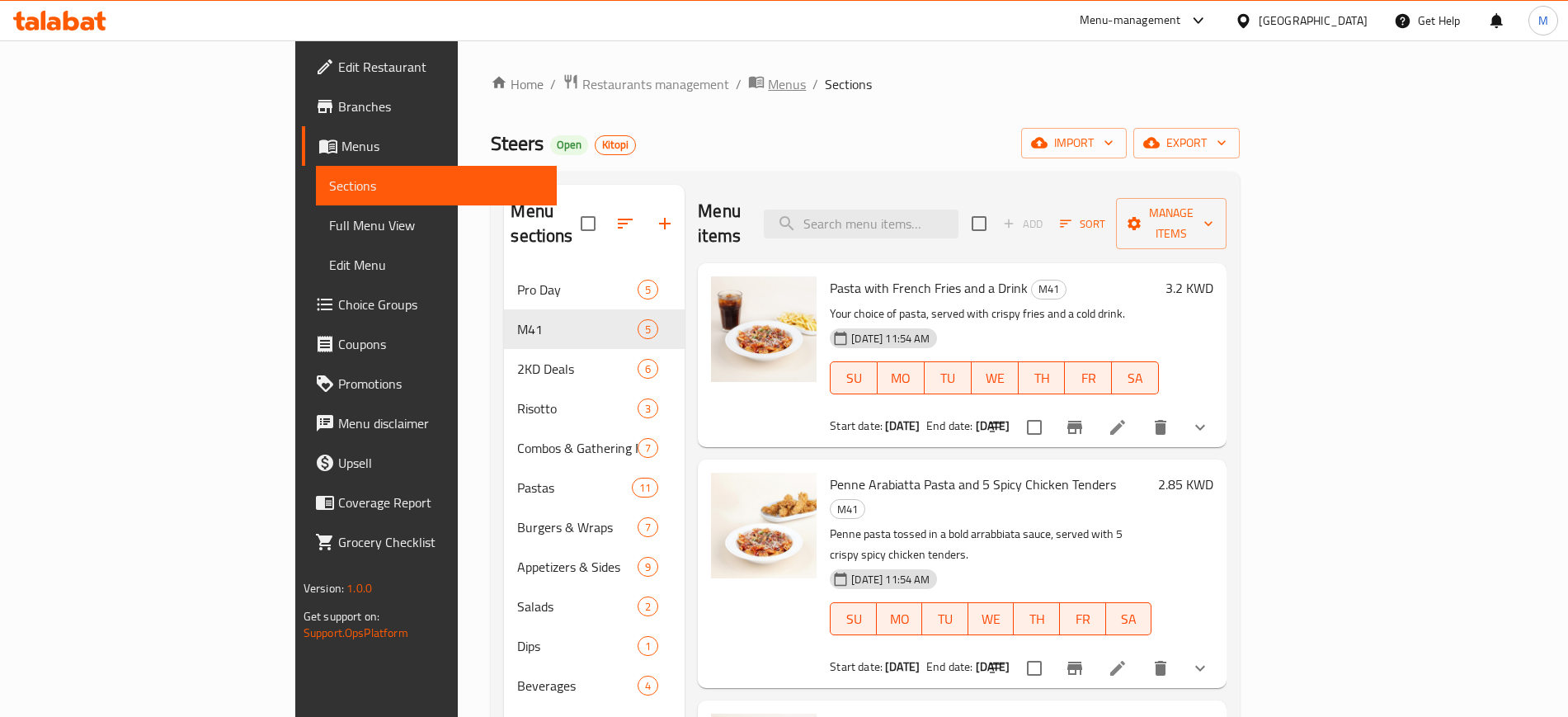
click at [768, 90] on span "Menus" at bounding box center [787, 85] width 38 height 20
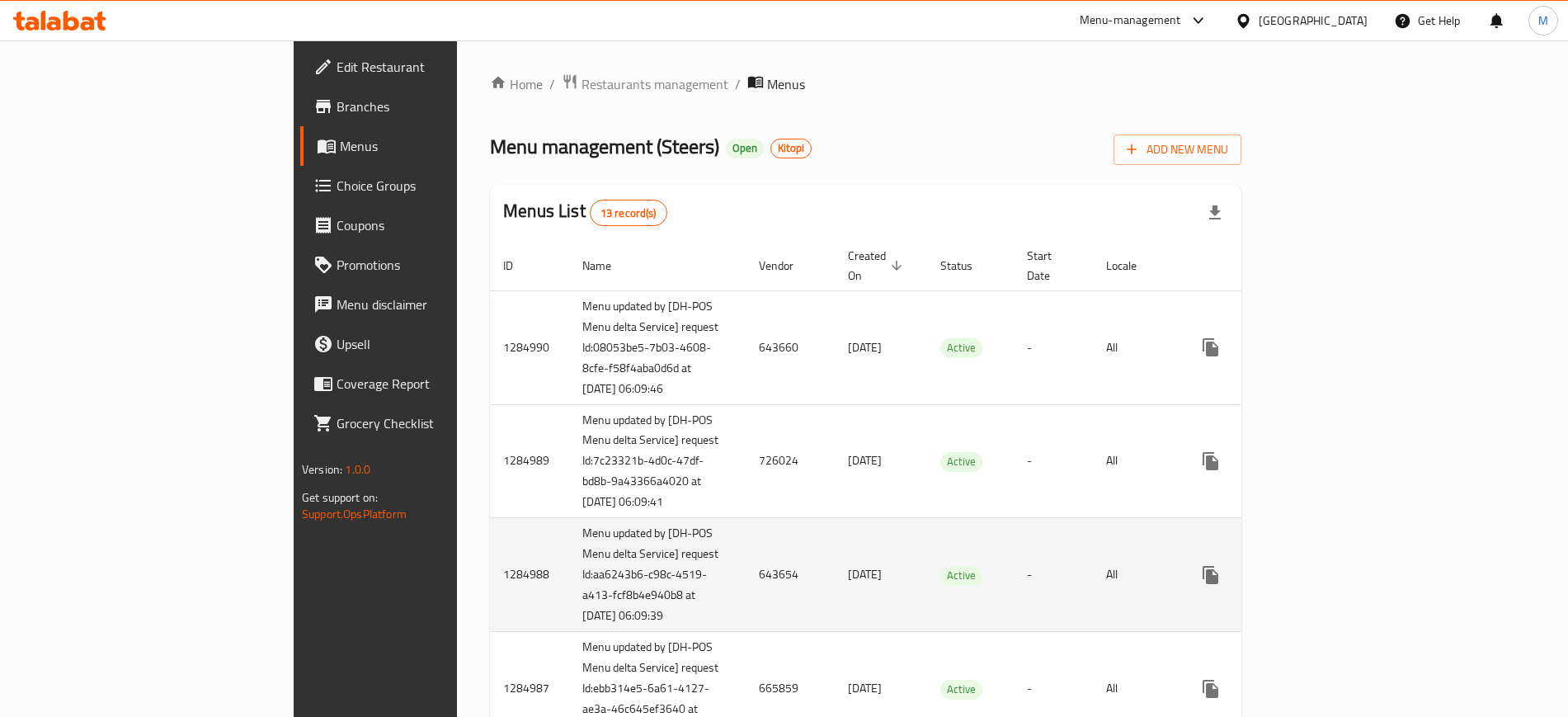
click at [972, 551] on td "Active" at bounding box center [970, 575] width 87 height 114
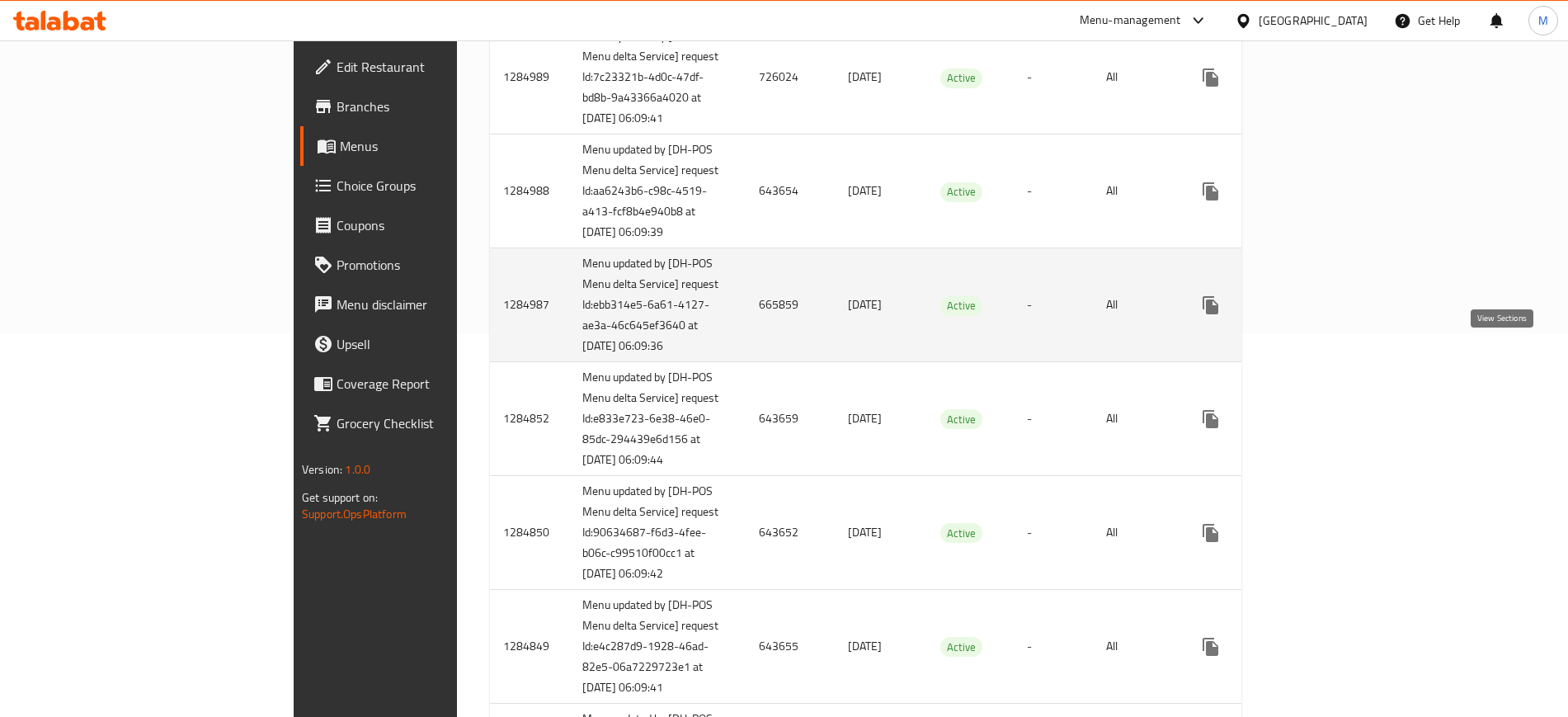
click at [1337, 312] on icon "enhanced table" at bounding box center [1329, 305] width 15 height 15
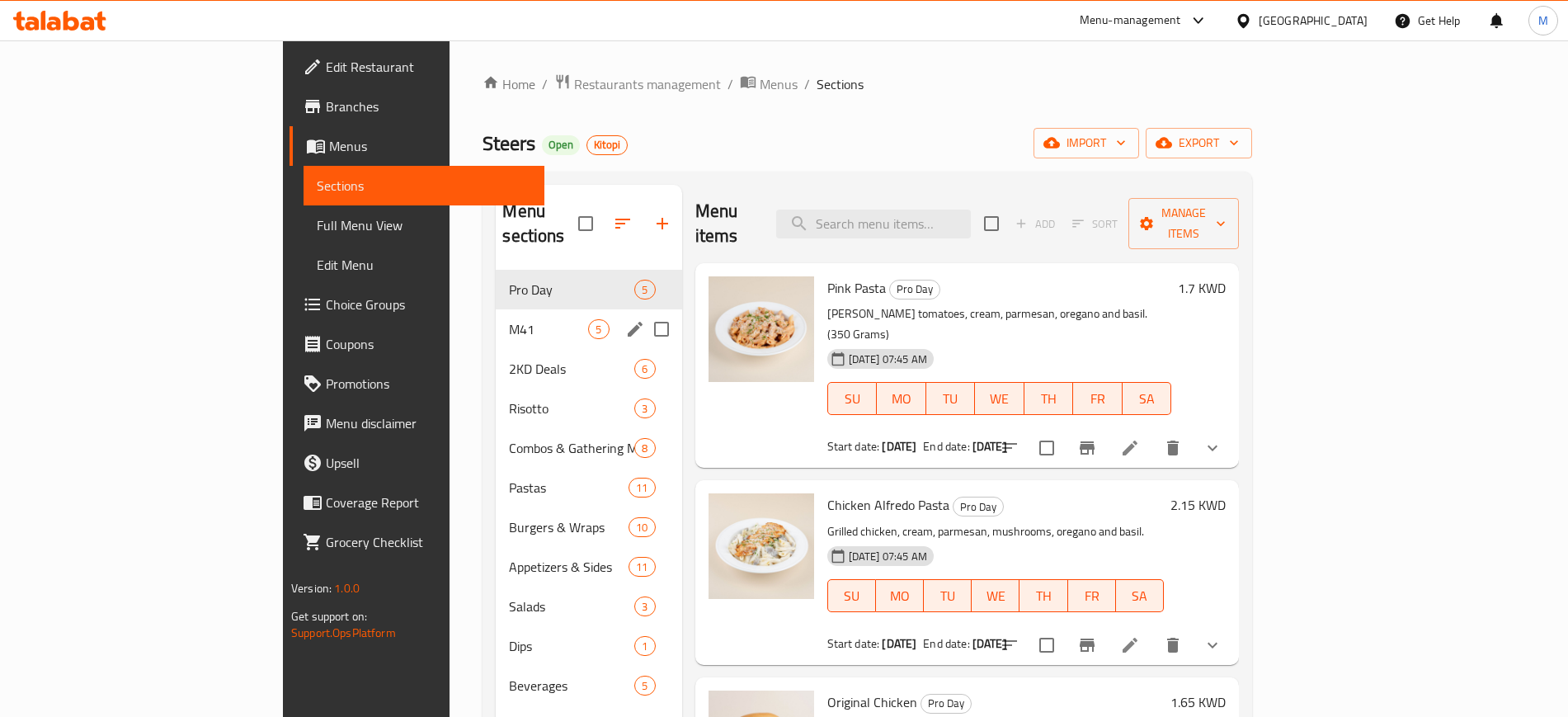
click at [509, 320] on span "M41" at bounding box center [548, 330] width 79 height 20
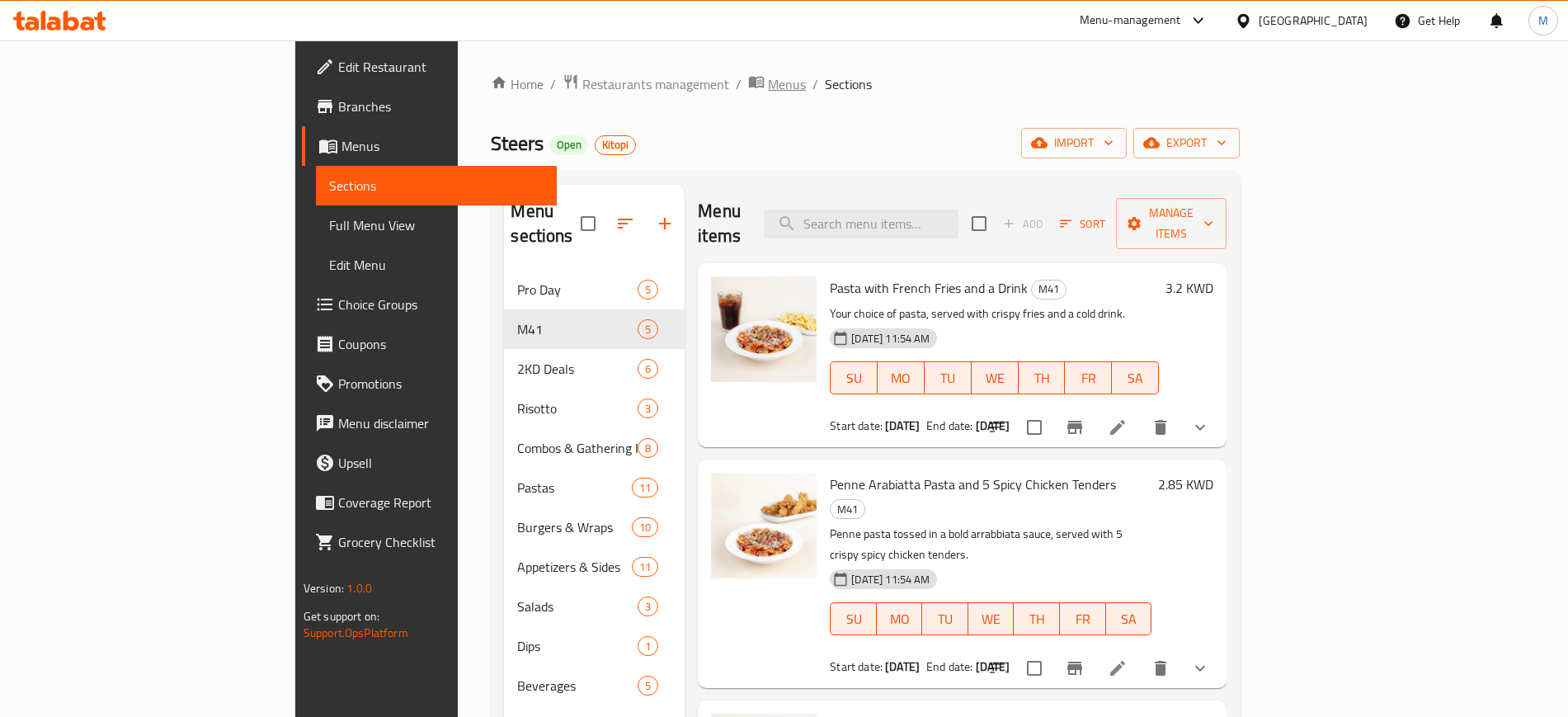
click at [768, 83] on span "Menus" at bounding box center [787, 85] width 38 height 20
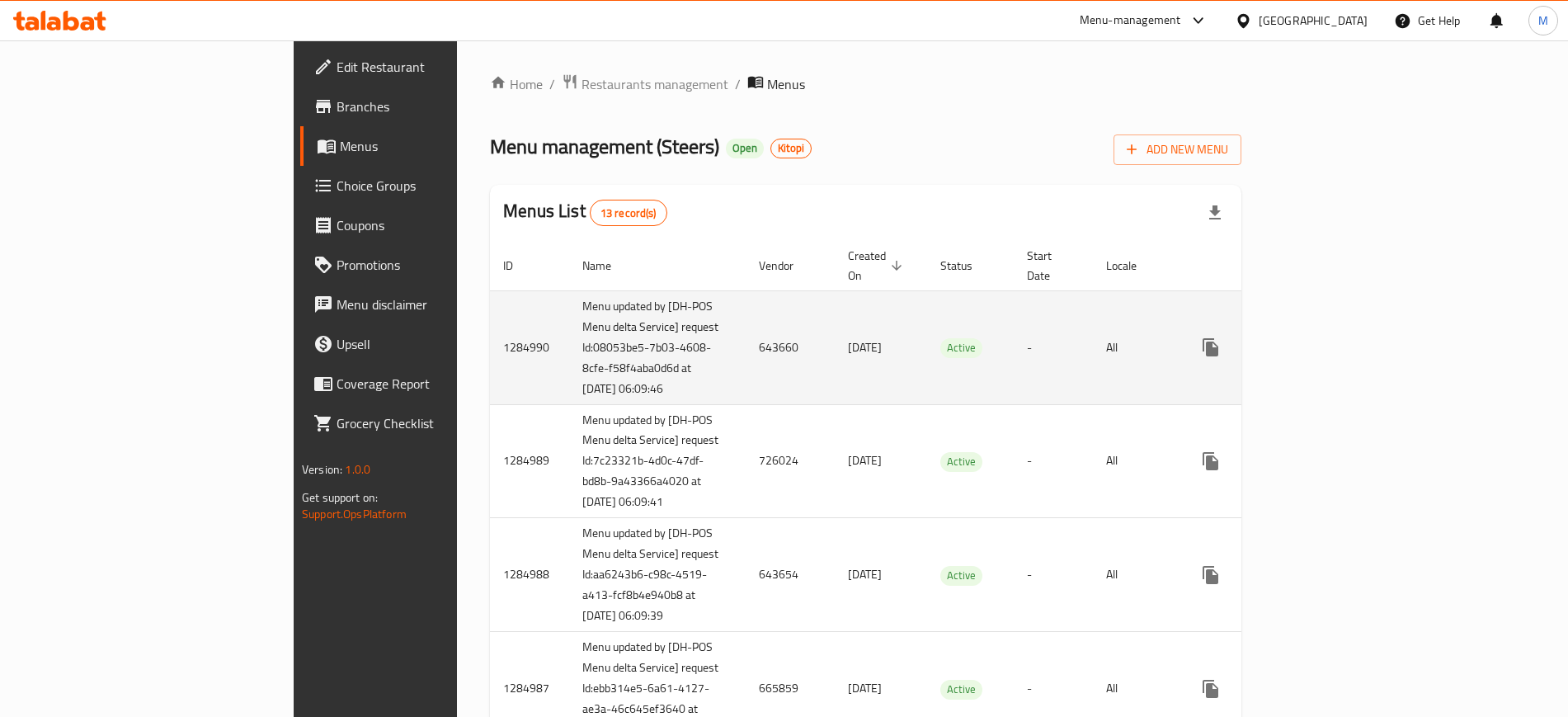
click at [1013, 374] on td "-" at bounding box center [1053, 347] width 79 height 114
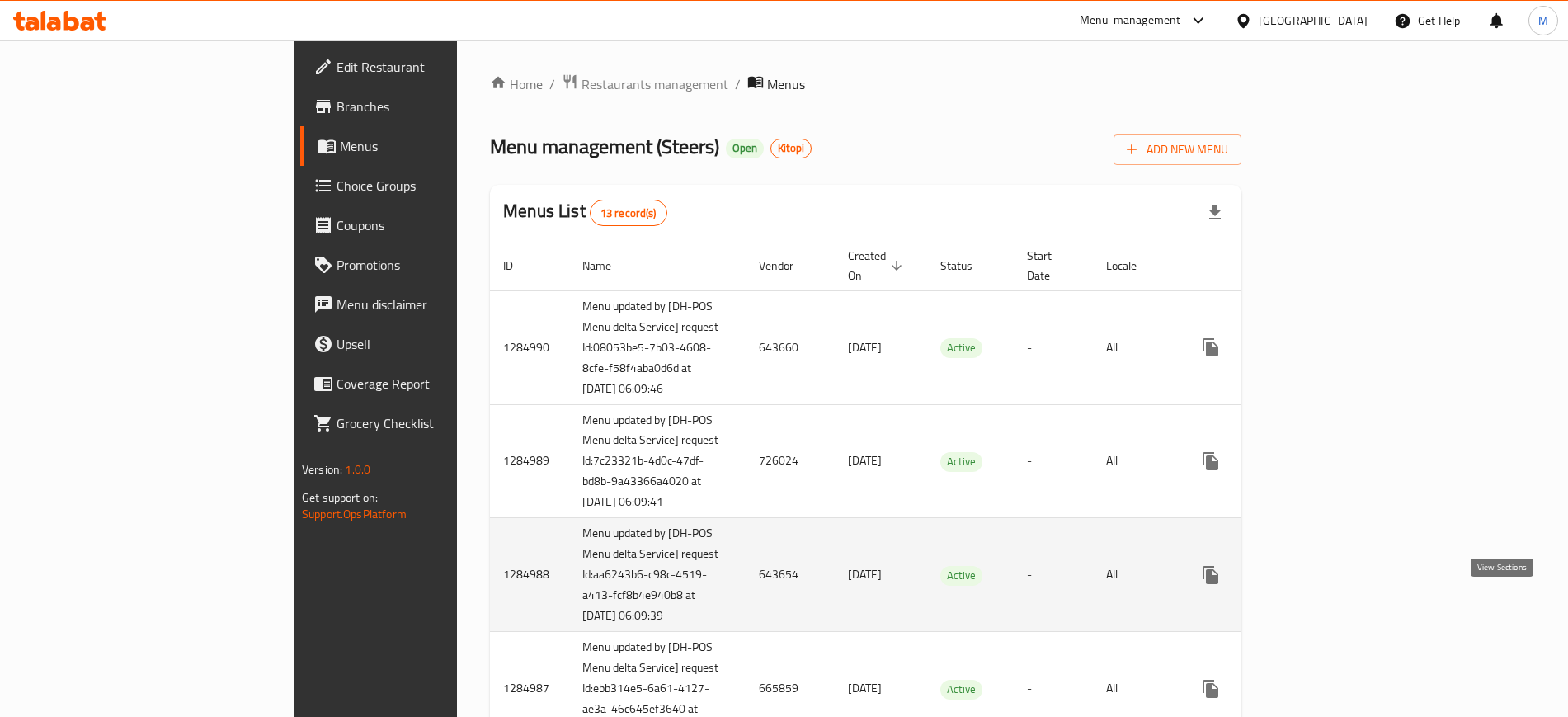
click at [1339, 585] on icon "enhanced table" at bounding box center [1329, 575] width 20 height 20
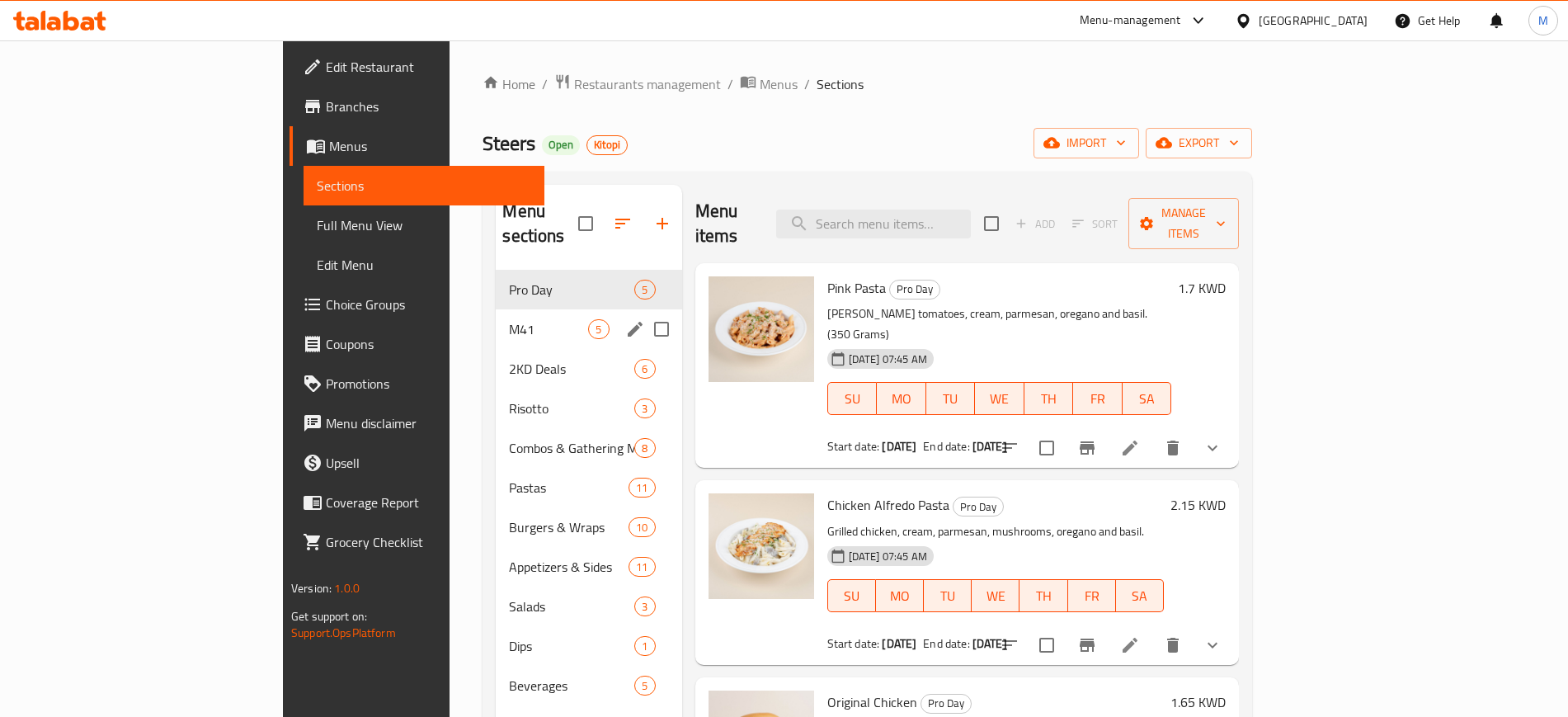
click at [495, 315] on div "M41 5" at bounding box center [588, 329] width 186 height 39
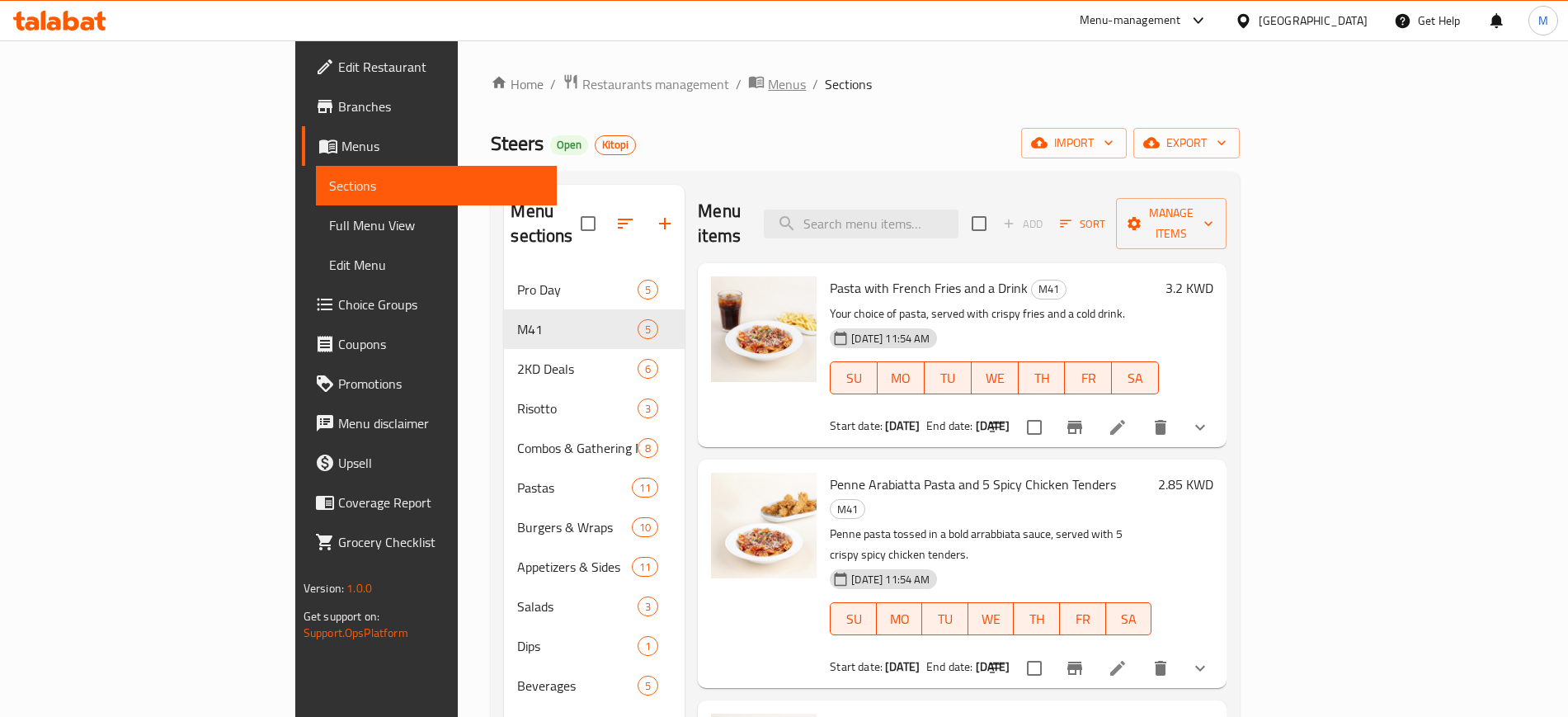
click at [768, 92] on span "Menus" at bounding box center [787, 85] width 38 height 20
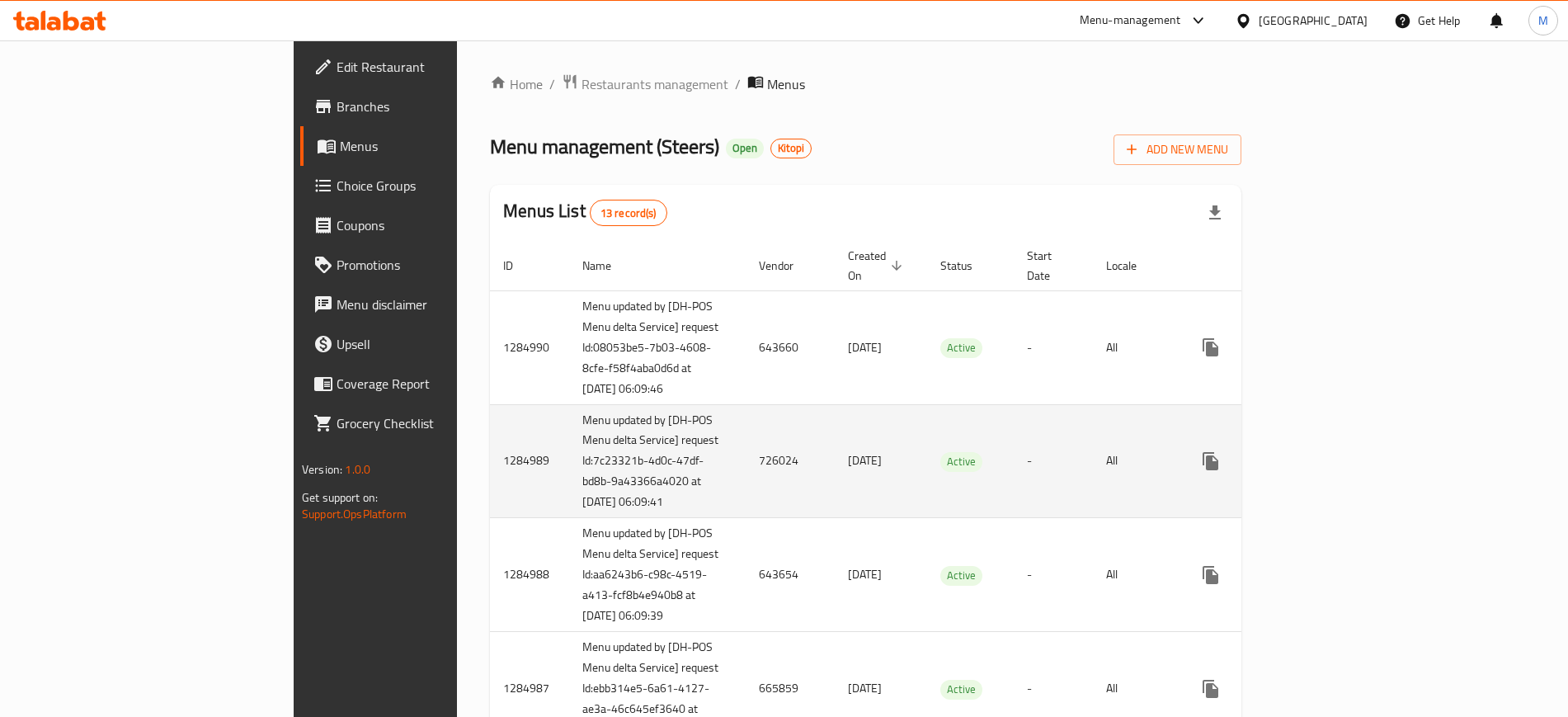
click at [1078, 518] on td "-" at bounding box center [1053, 461] width 79 height 114
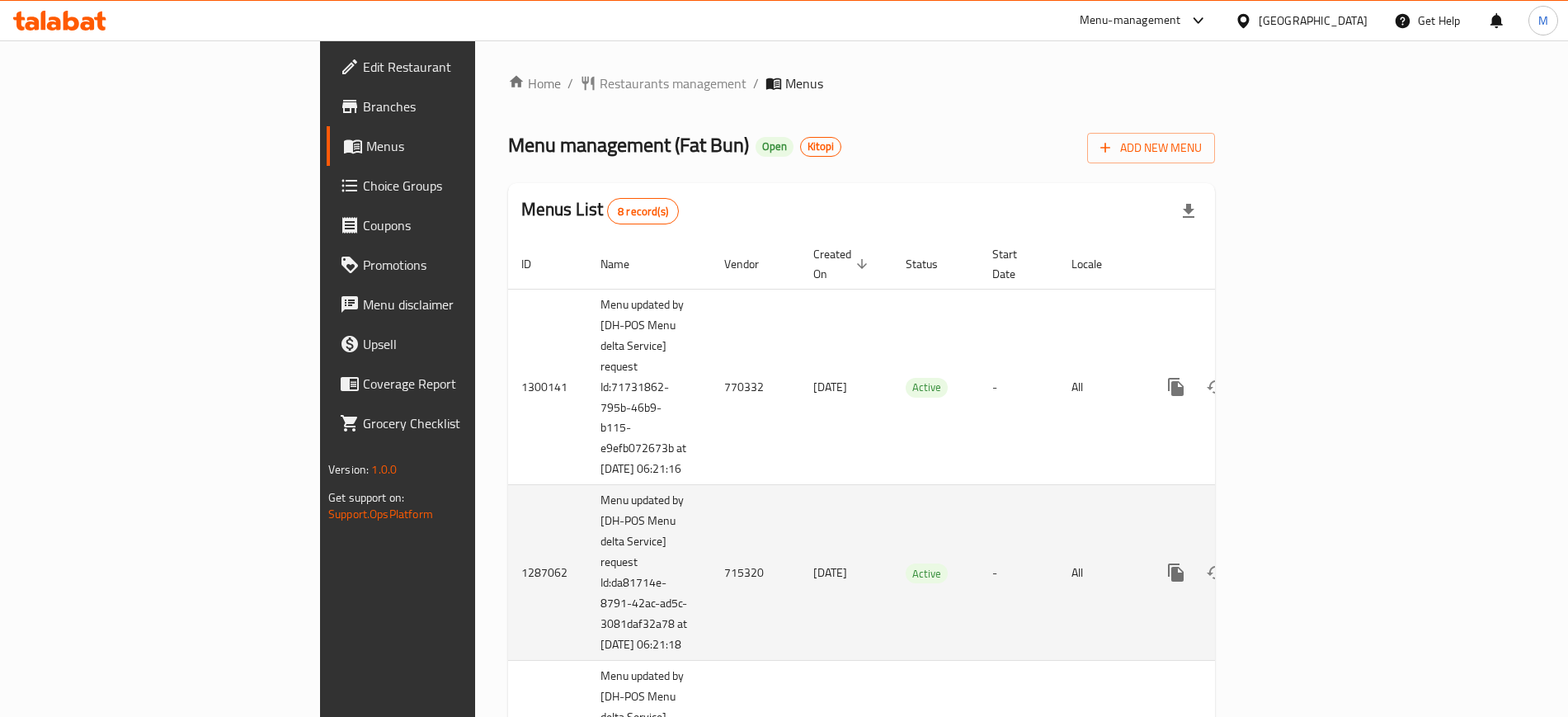
click at [892, 497] on td "Active" at bounding box center [935, 573] width 87 height 176
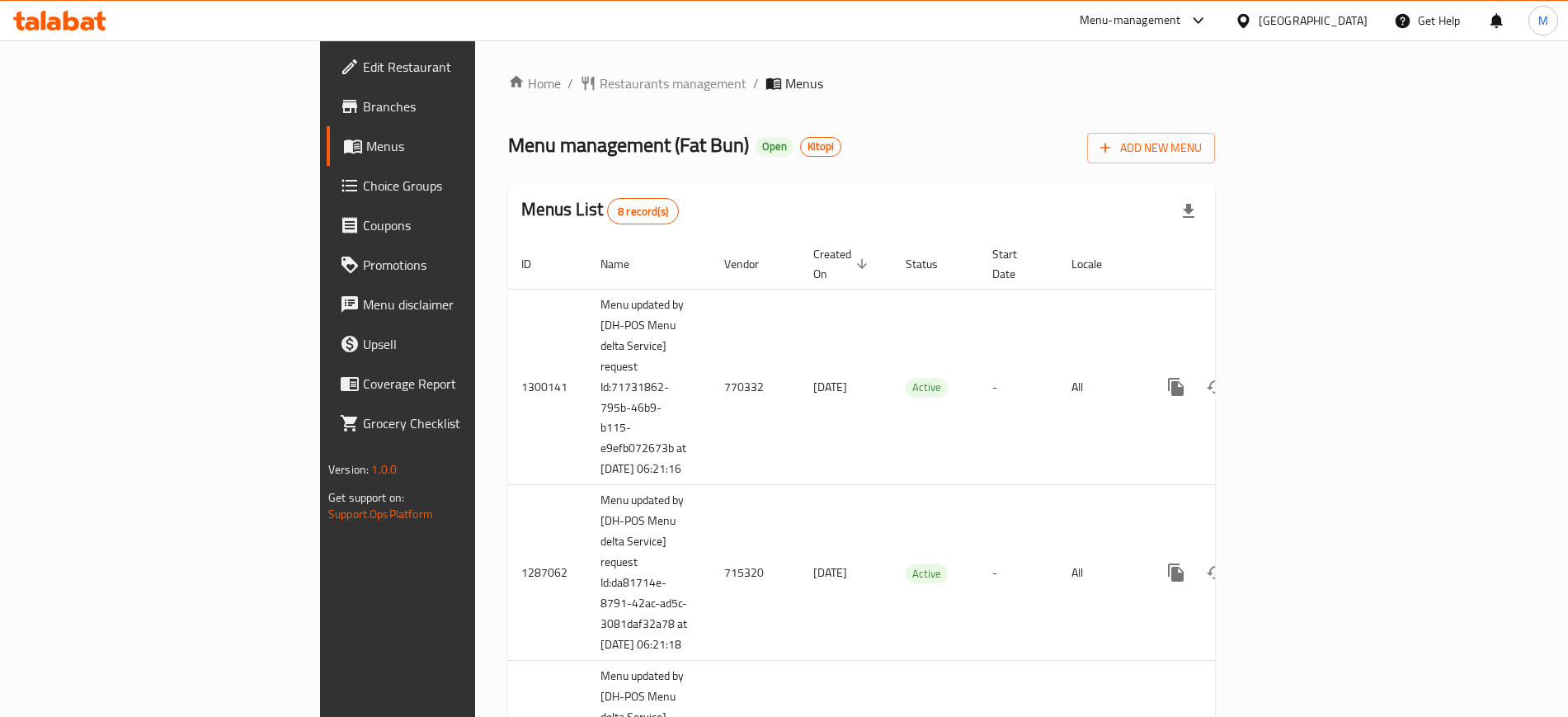
scroll to position [825, 0]
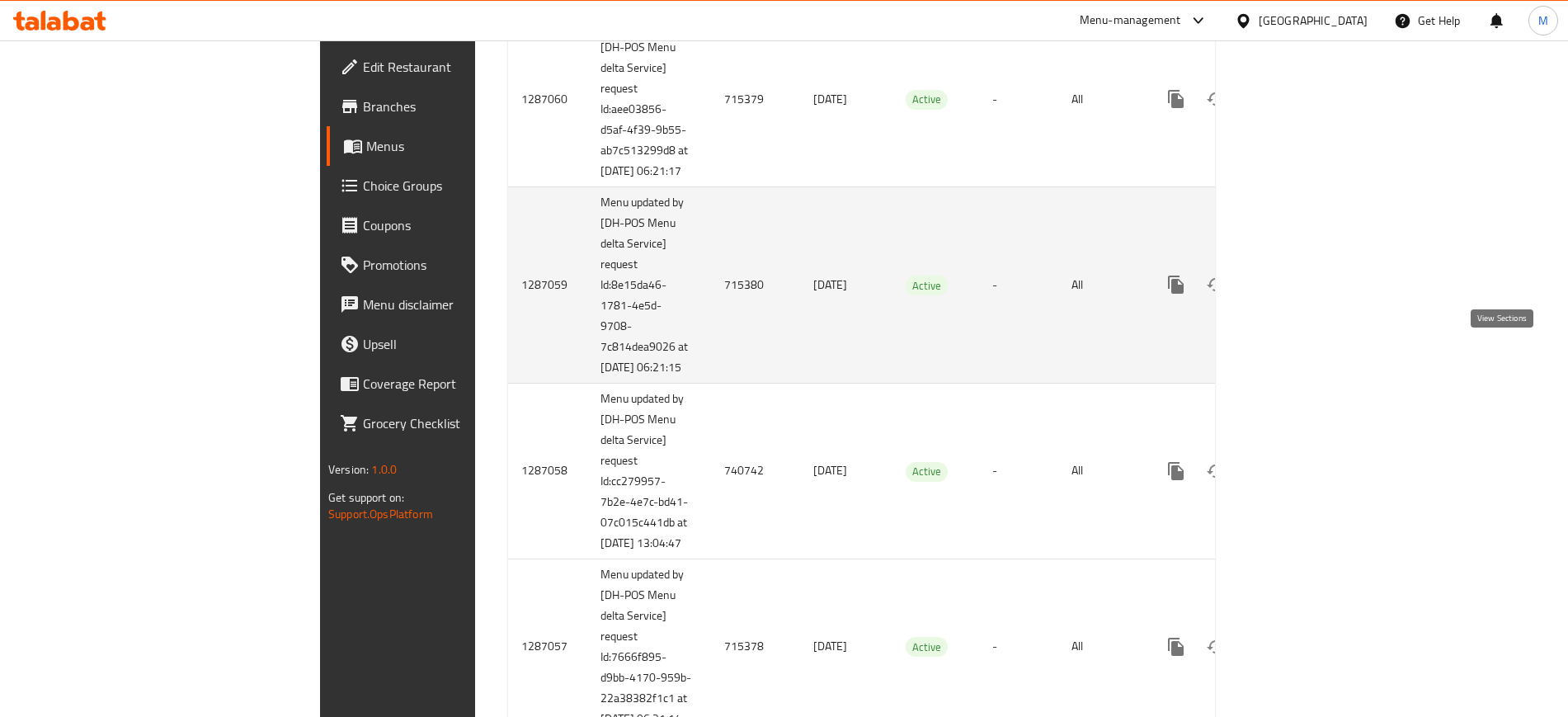
click at [1305, 294] on icon "enhanced table" at bounding box center [1295, 285] width 20 height 20
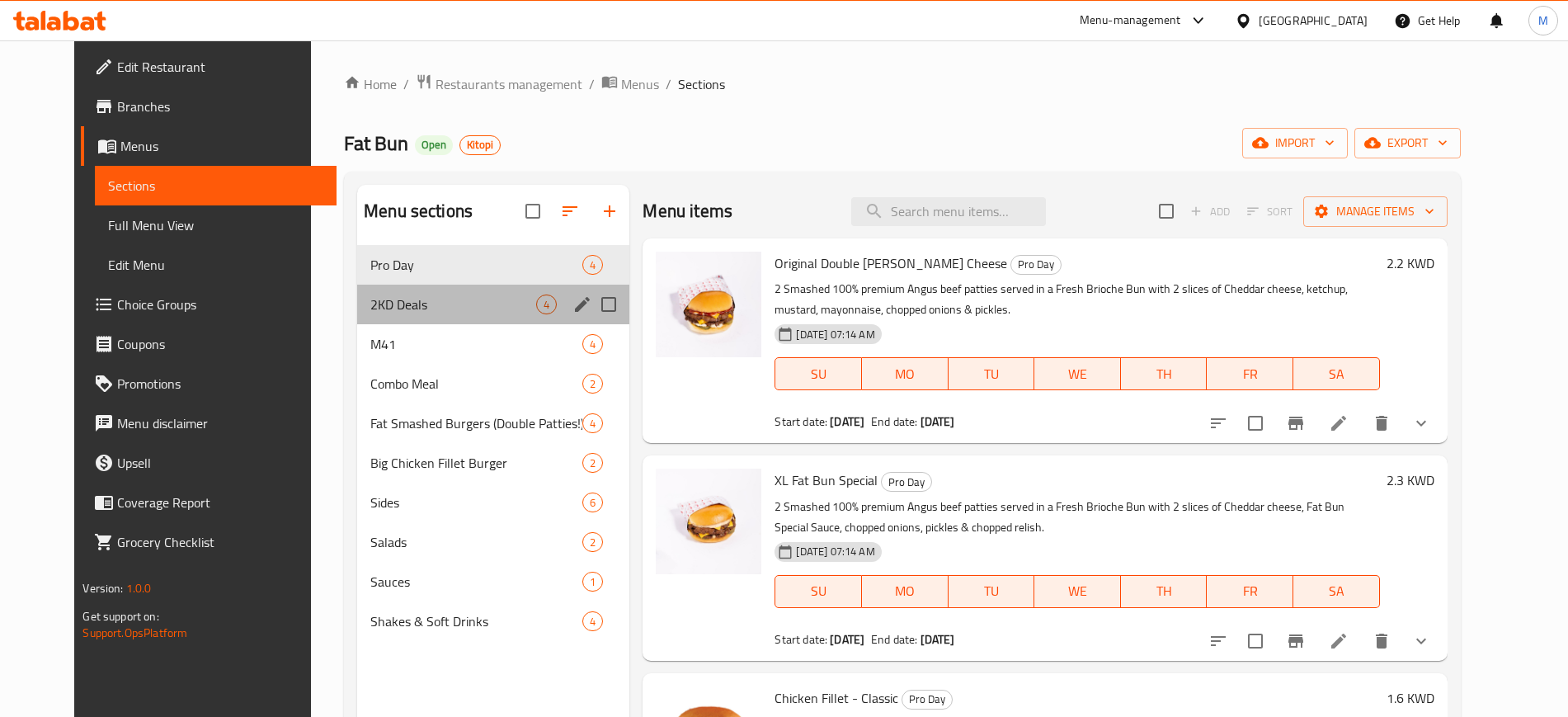
click at [433, 319] on div "2KD Deals 4" at bounding box center [493, 303] width 272 height 39
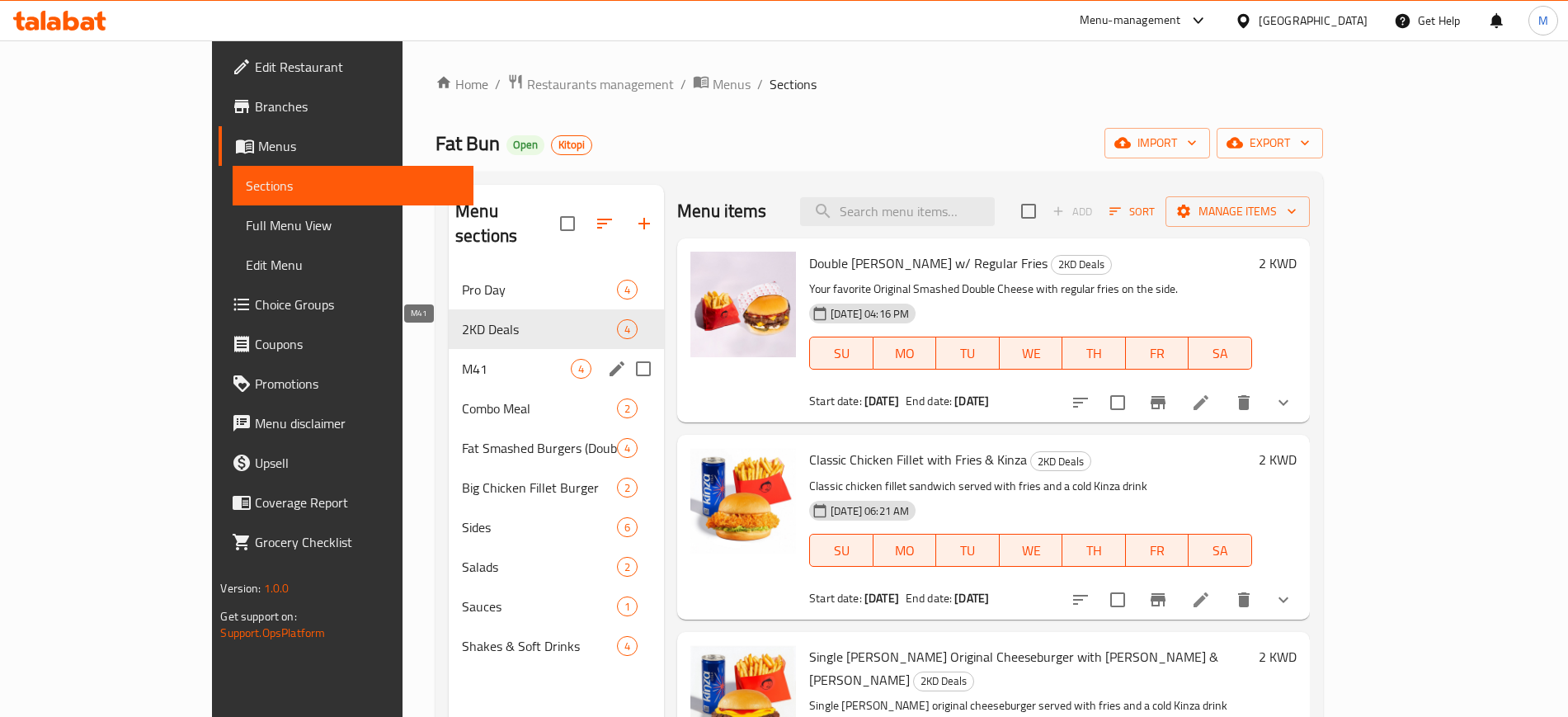
click at [462, 359] on span "M41" at bounding box center [516, 369] width 109 height 20
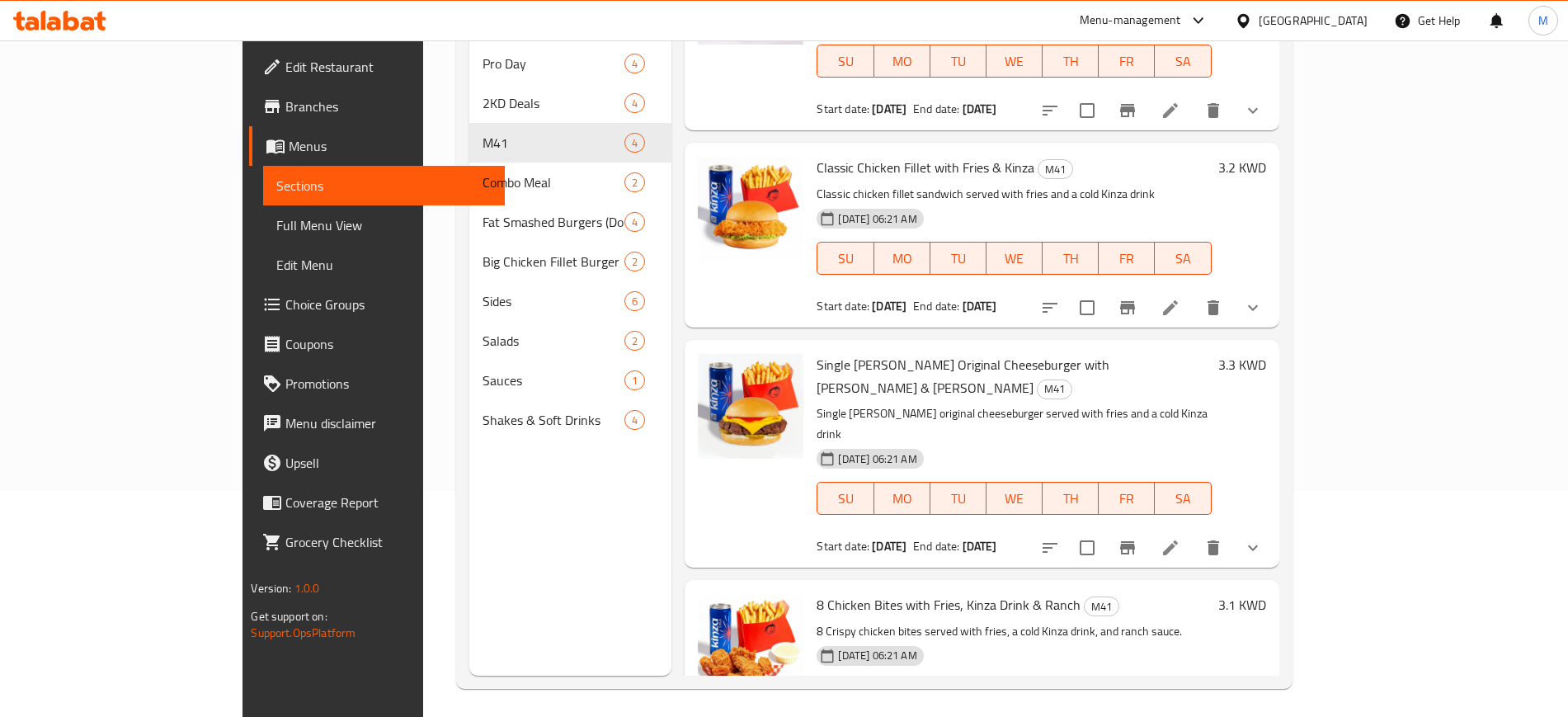
scroll to position [231, 0]
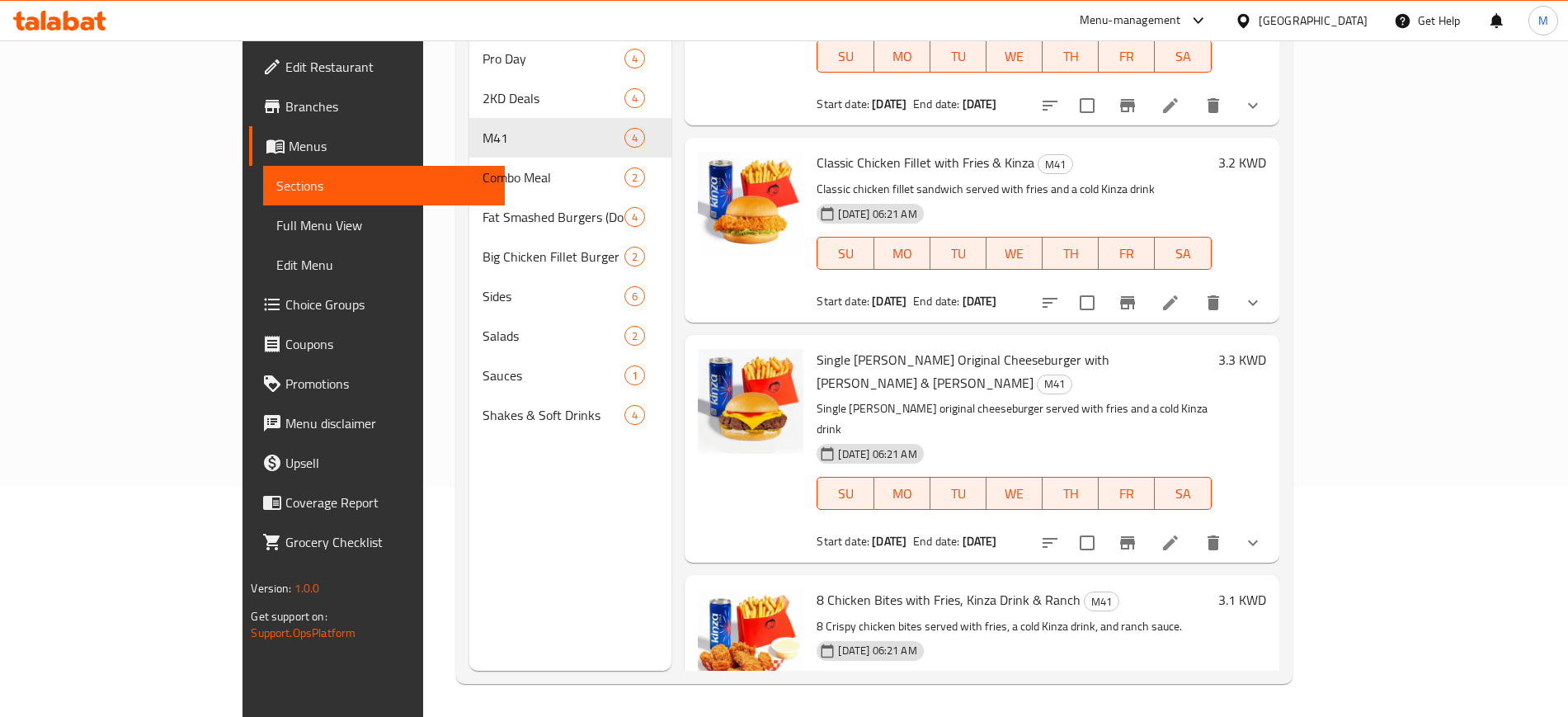
drag, startPoint x: 1421, startPoint y: 559, endPoint x: 1412, endPoint y: 596, distance: 38.1
click at [1217, 634] on div "13-08-2025 06:21 AM SU MO TU WE TH FR SA" at bounding box center [1013, 679] width 407 height 89
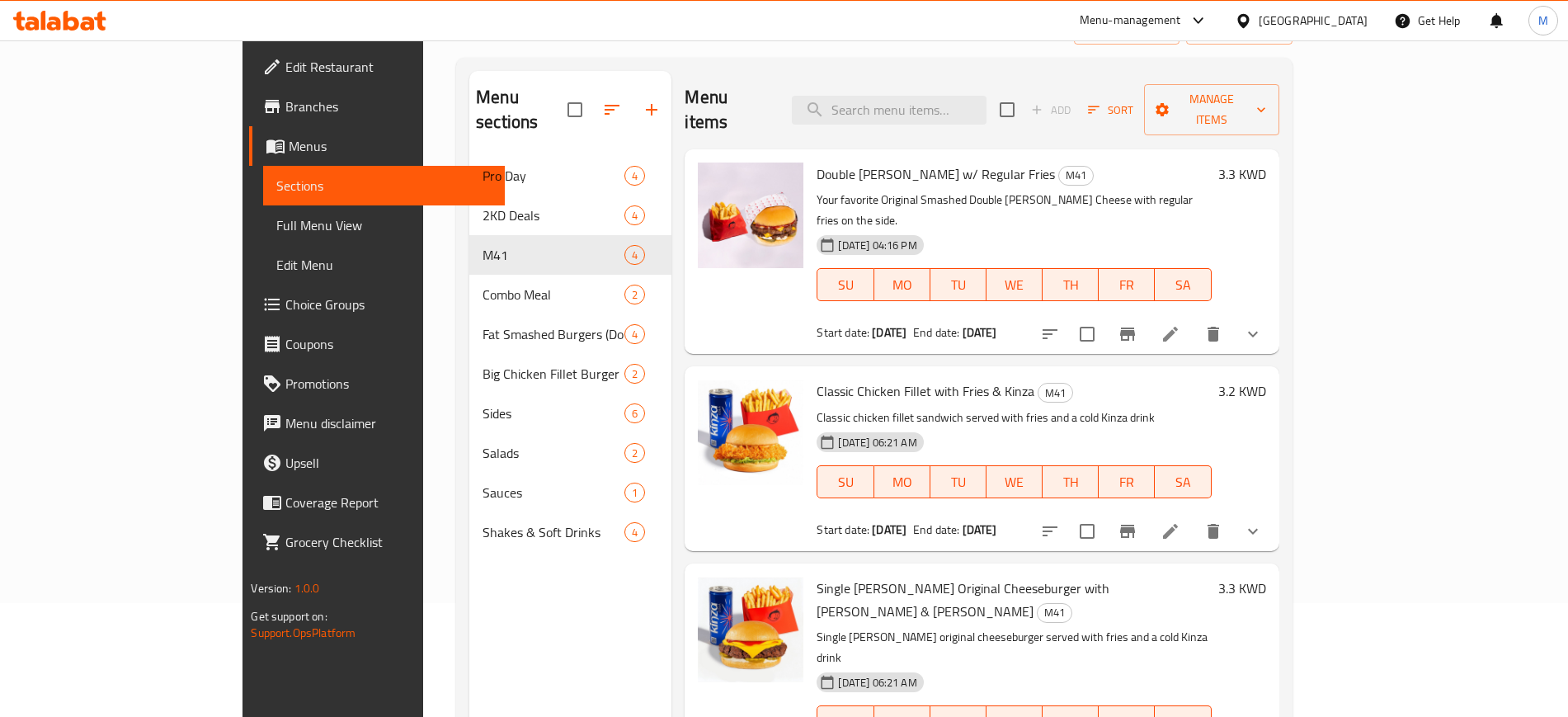
scroll to position [0, 0]
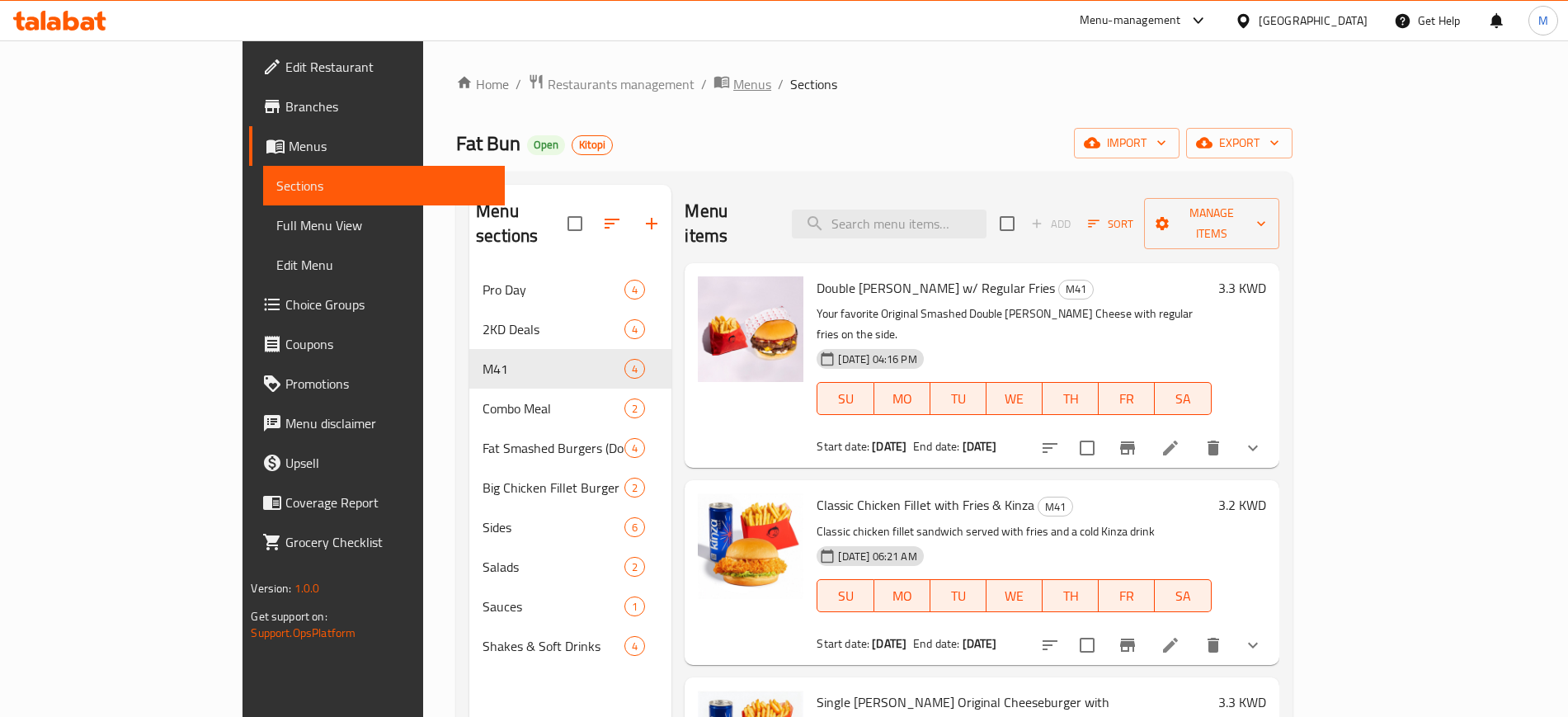
click at [733, 87] on span "Menus" at bounding box center [752, 85] width 38 height 20
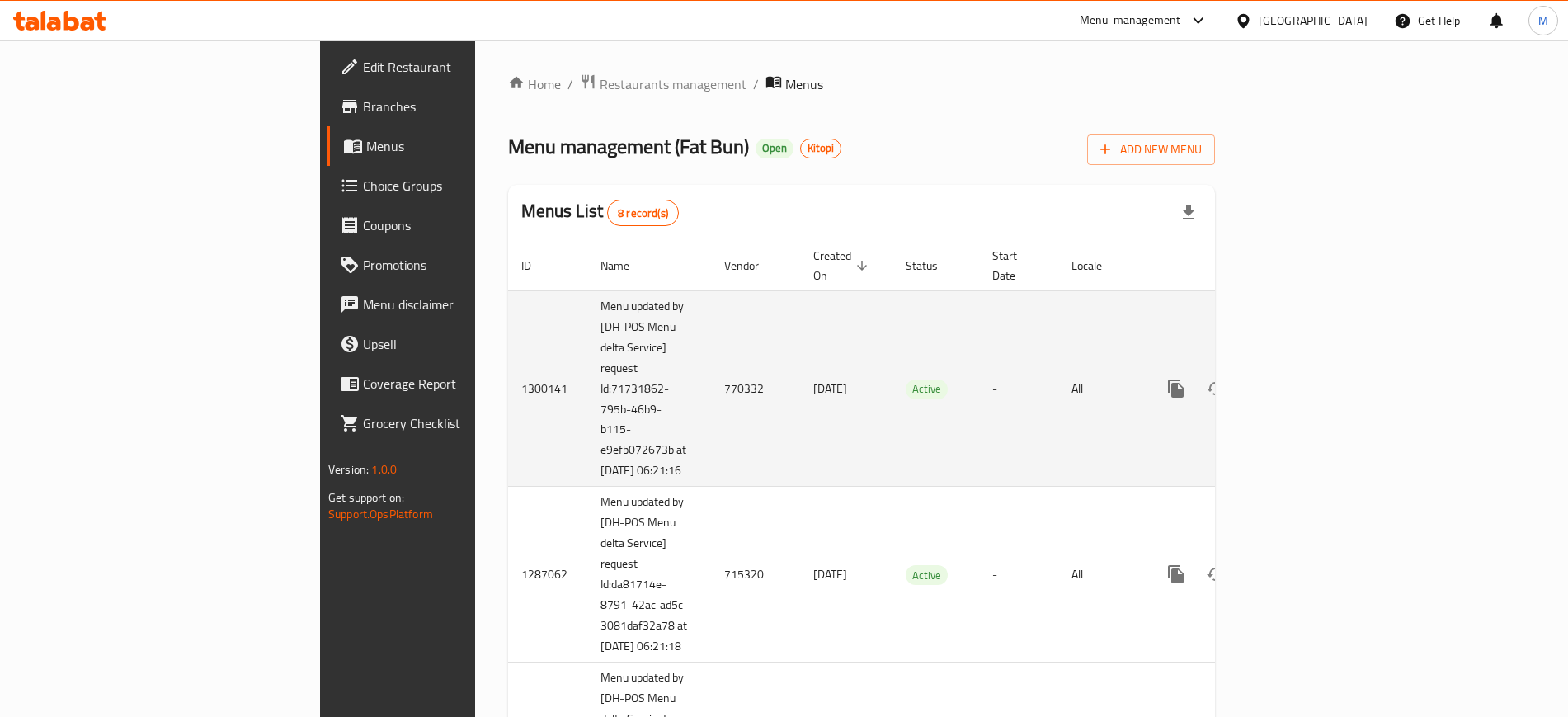
click at [1143, 474] on td "All" at bounding box center [1100, 389] width 85 height 197
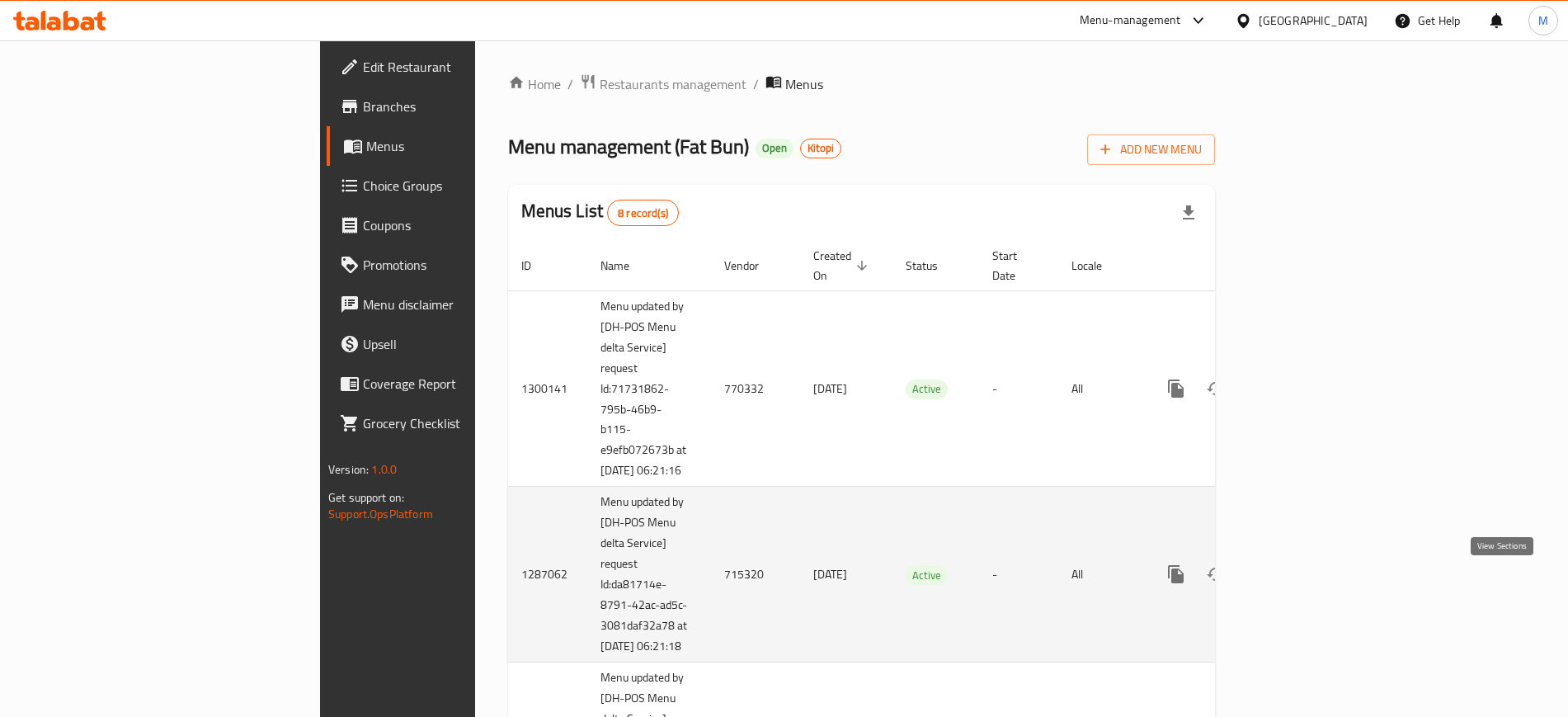
click at [1305, 584] on icon "enhanced table" at bounding box center [1295, 575] width 20 height 20
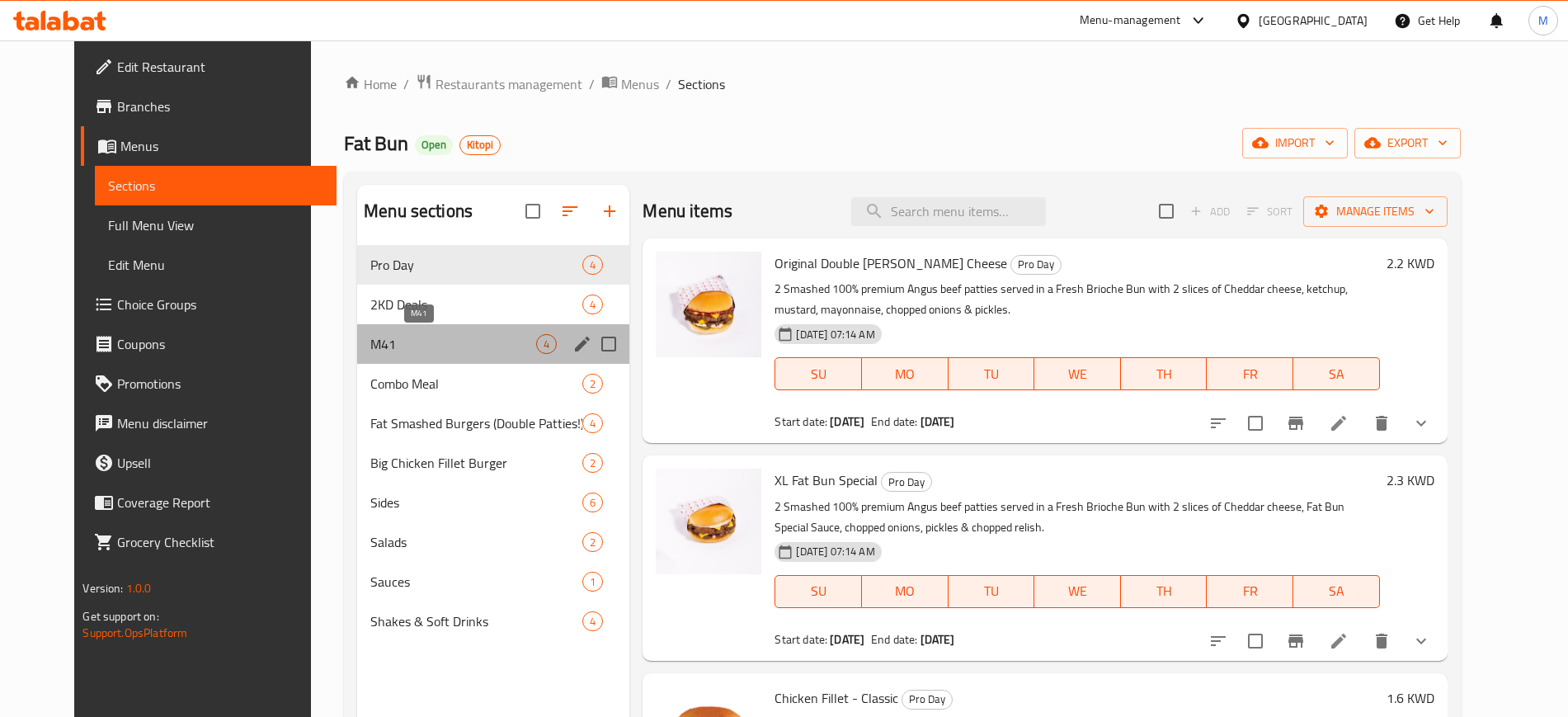
click at [444, 338] on span "M41" at bounding box center [453, 344] width 166 height 20
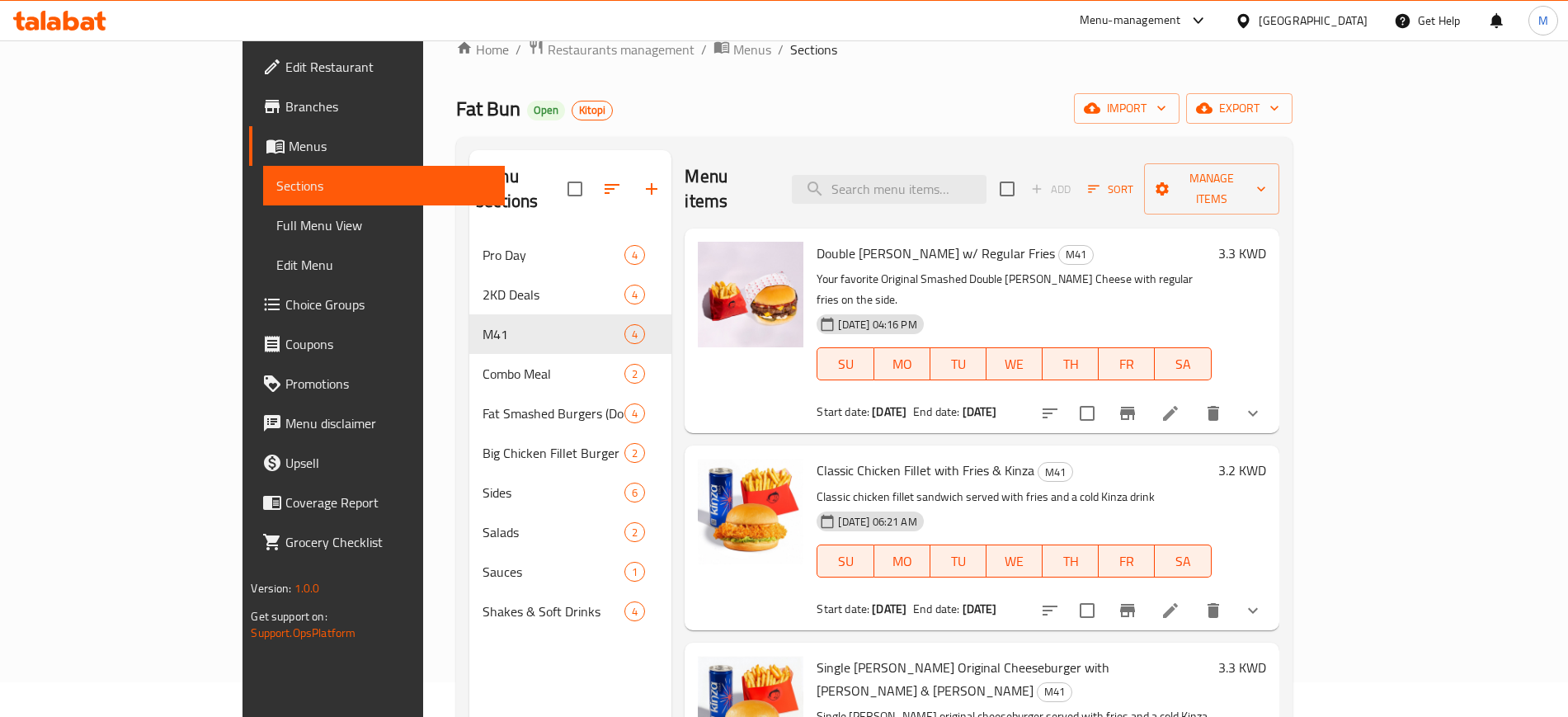
scroll to position [25, 0]
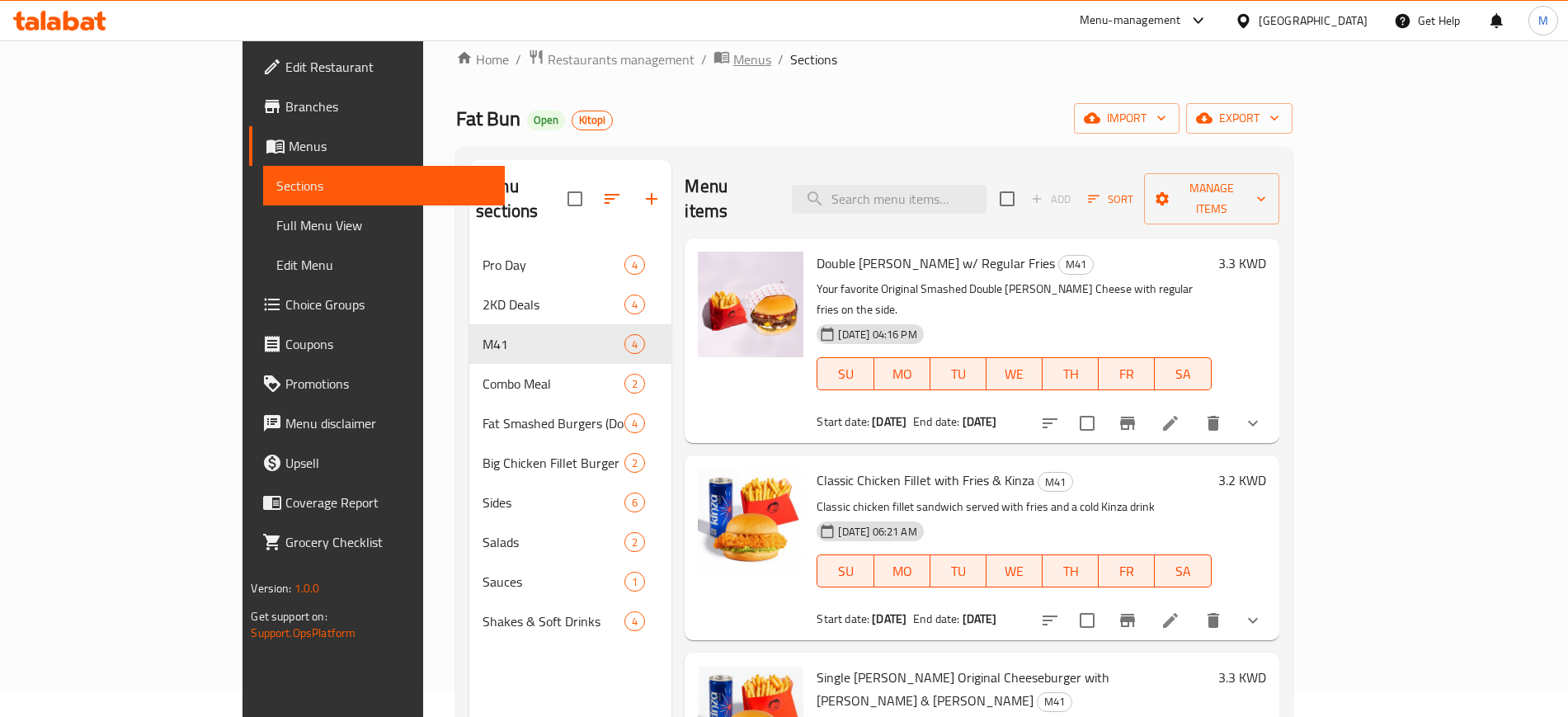
click at [733, 58] on span "Menus" at bounding box center [752, 59] width 38 height 20
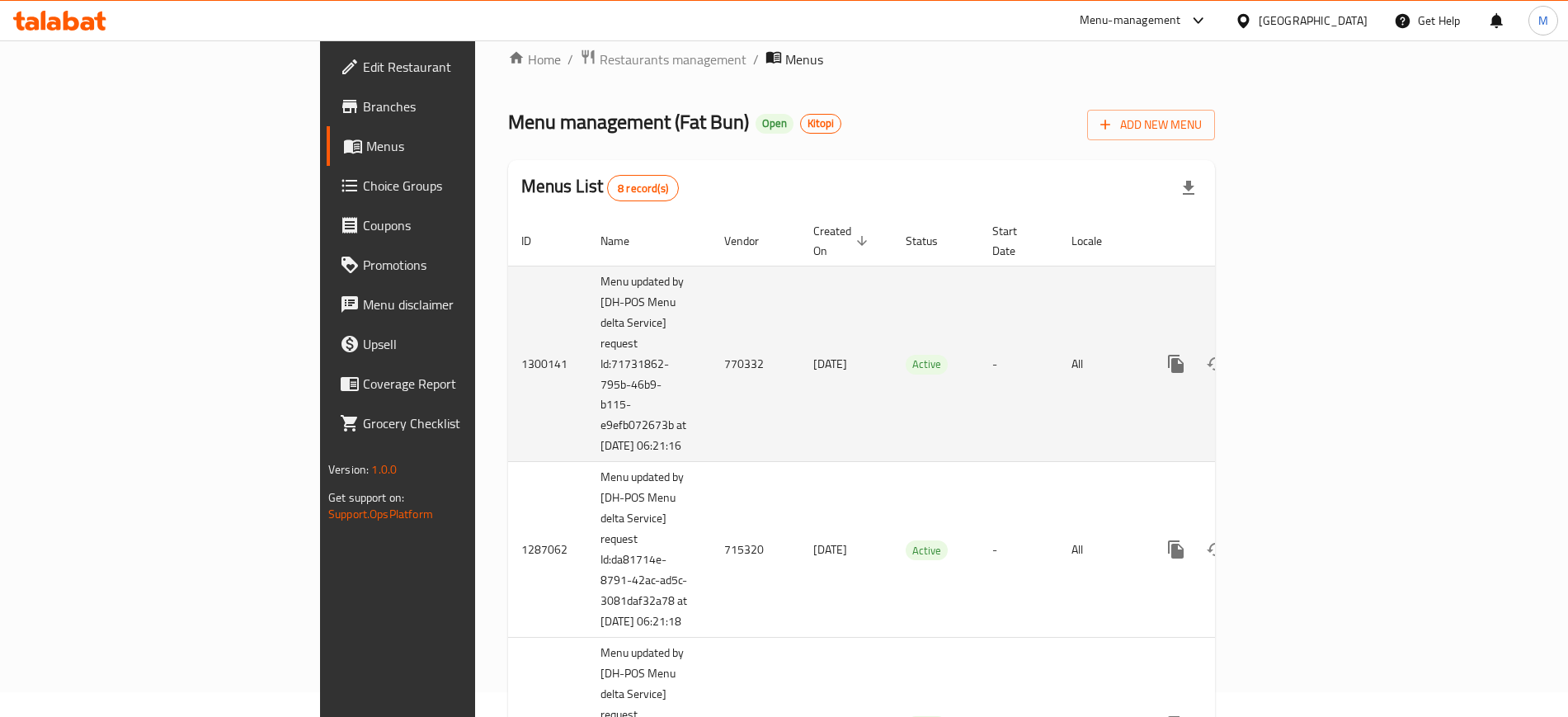
click at [1056, 379] on td "-" at bounding box center [1018, 364] width 79 height 197
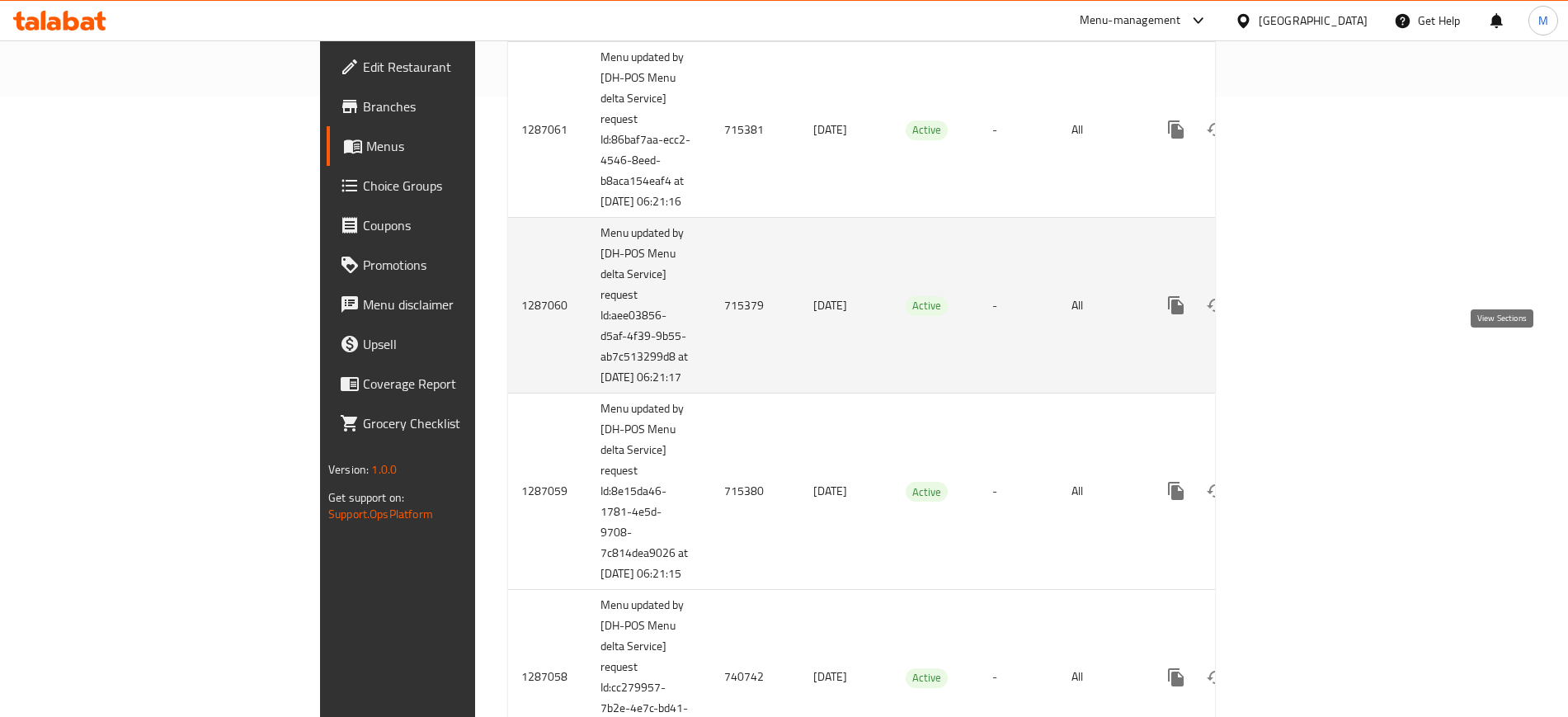
click at [1305, 315] on icon "enhanced table" at bounding box center [1295, 305] width 20 height 20
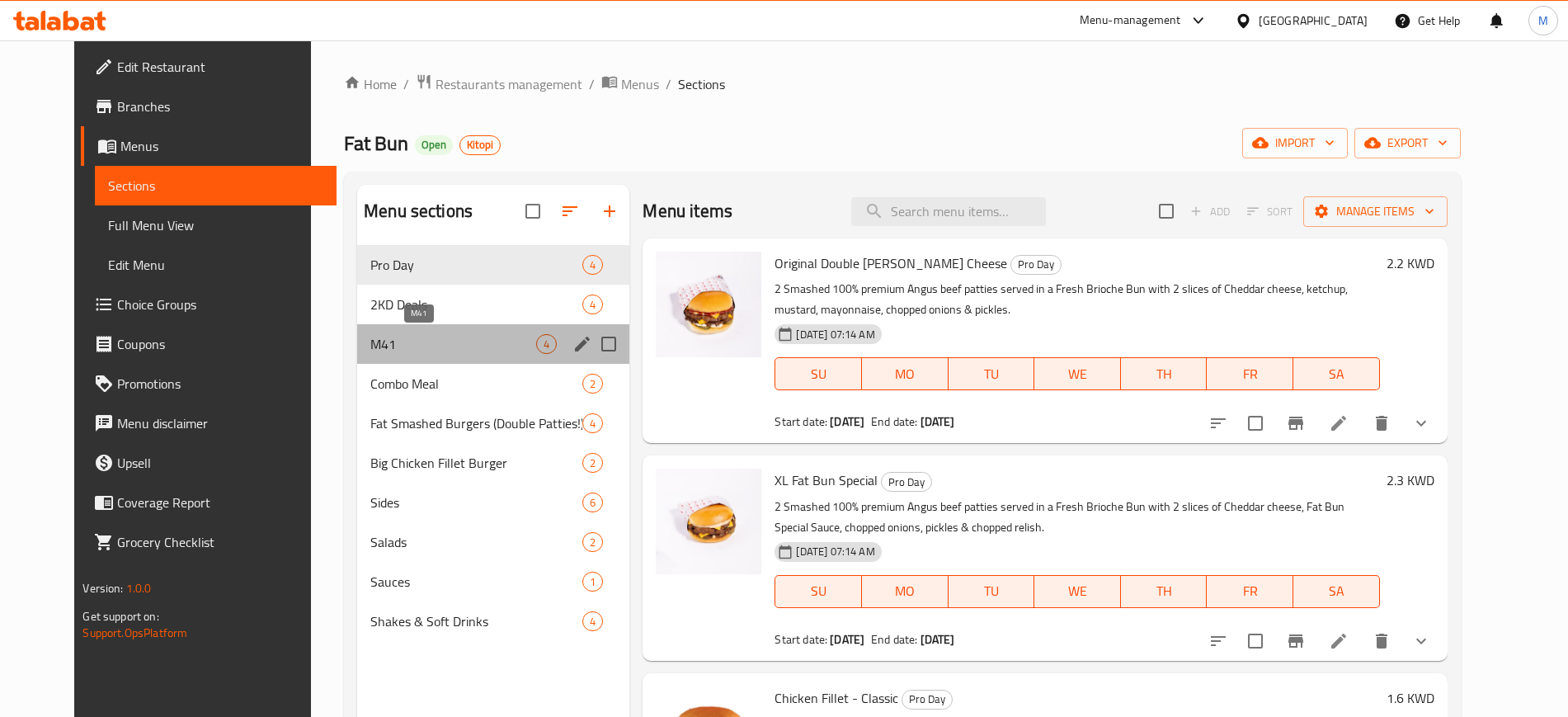
click at [371, 334] on span "M41" at bounding box center [453, 344] width 166 height 20
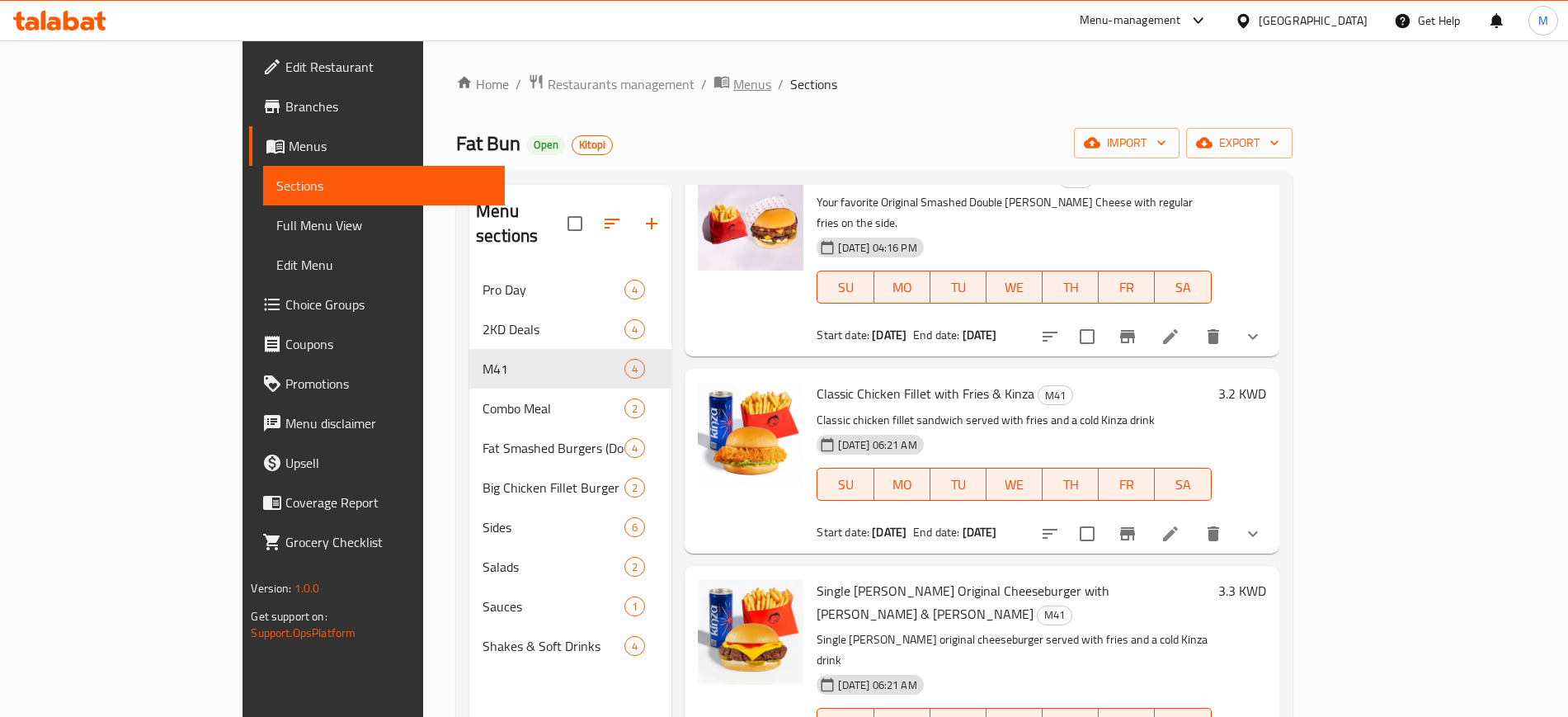
click at [733, 91] on span "Menus" at bounding box center [752, 85] width 38 height 20
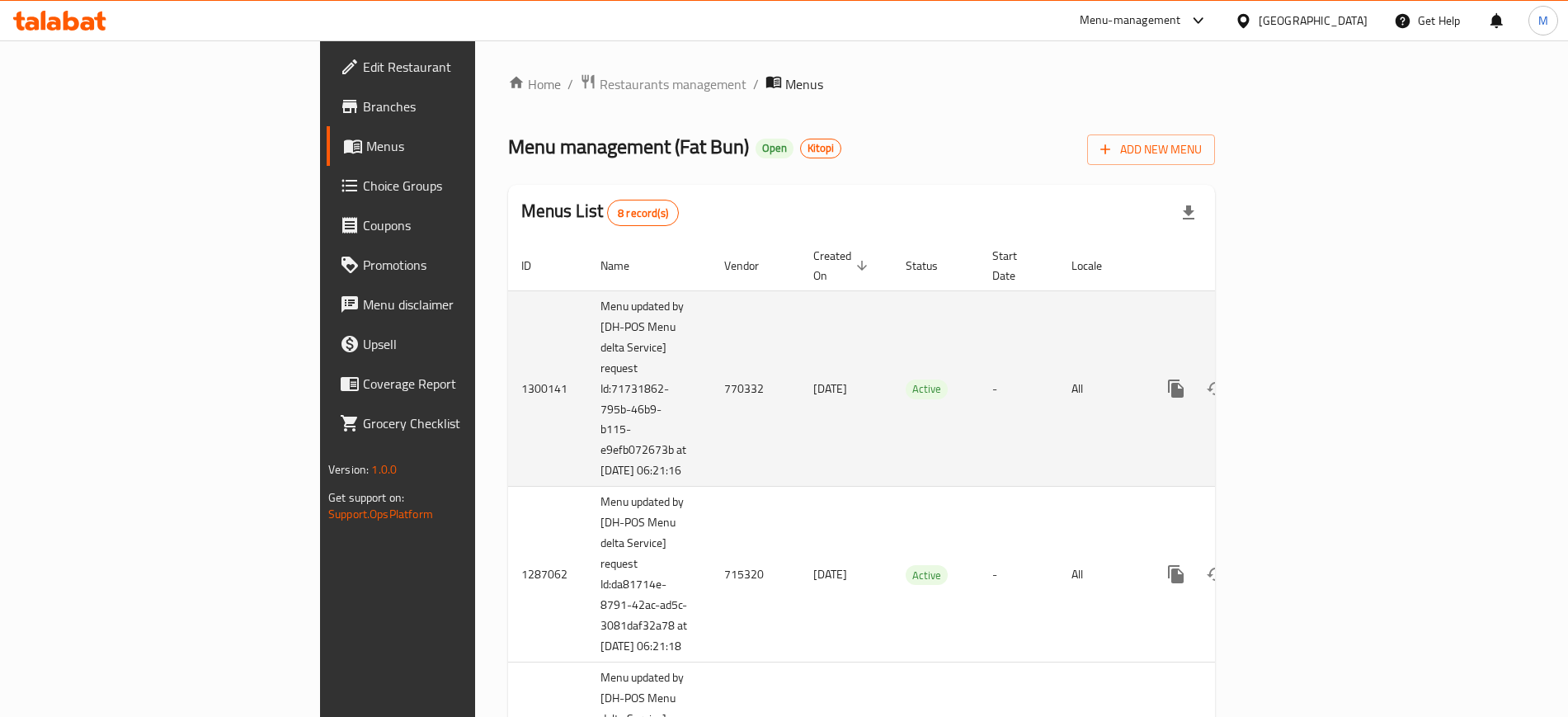
click at [800, 390] on td "14/07/2025" at bounding box center [846, 389] width 92 height 197
click at [1305, 389] on icon "enhanced table" at bounding box center [1295, 389] width 20 height 20
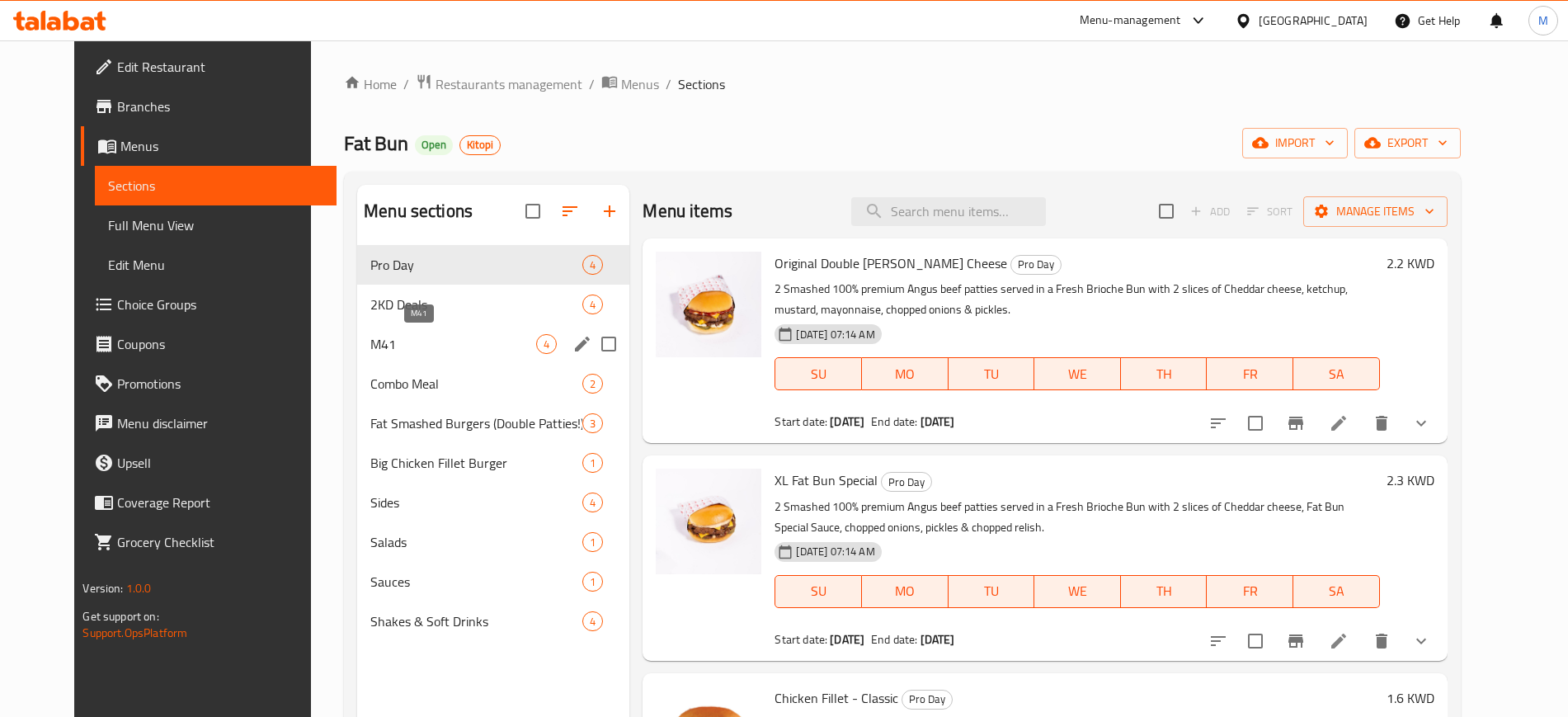
click at [371, 342] on span "M41" at bounding box center [453, 344] width 166 height 20
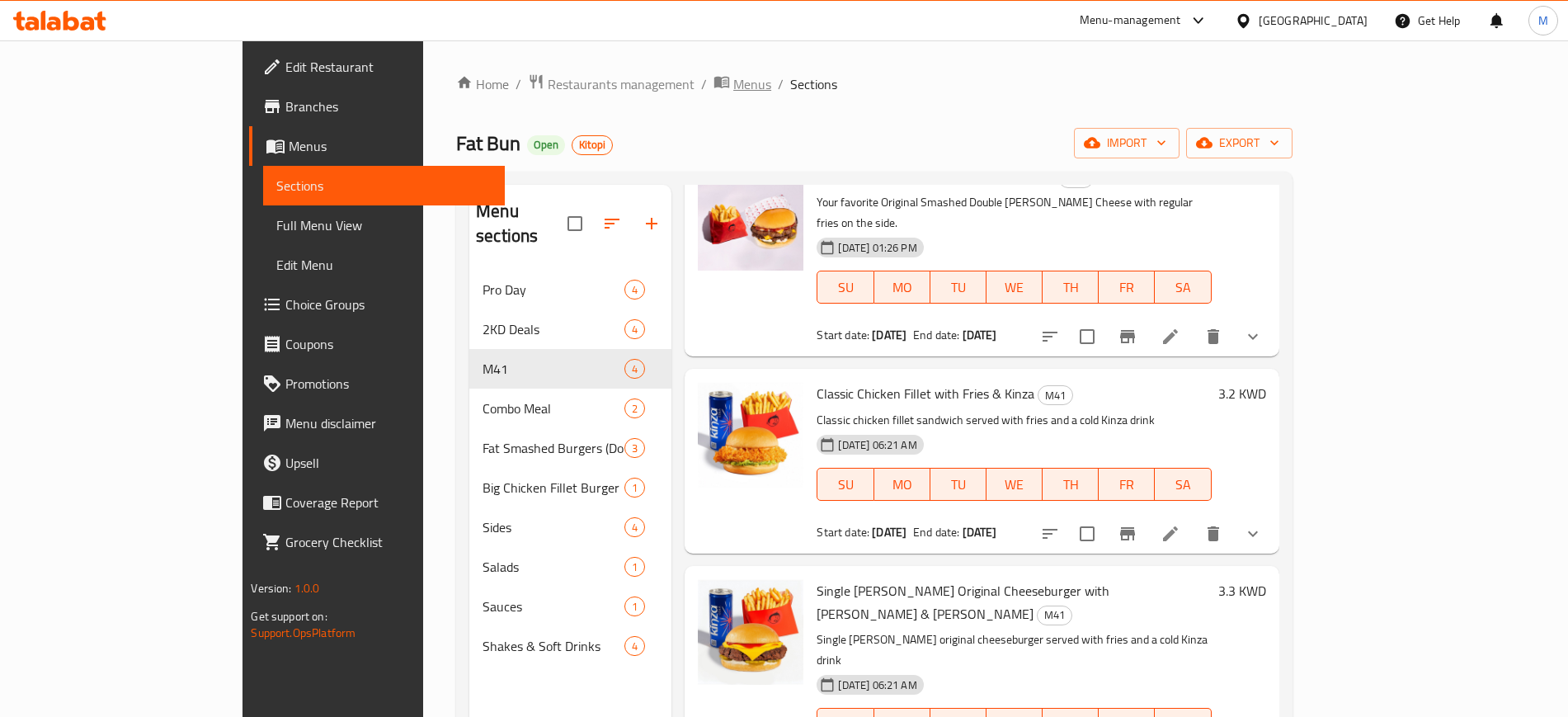
click at [733, 86] on span "Menus" at bounding box center [752, 85] width 38 height 20
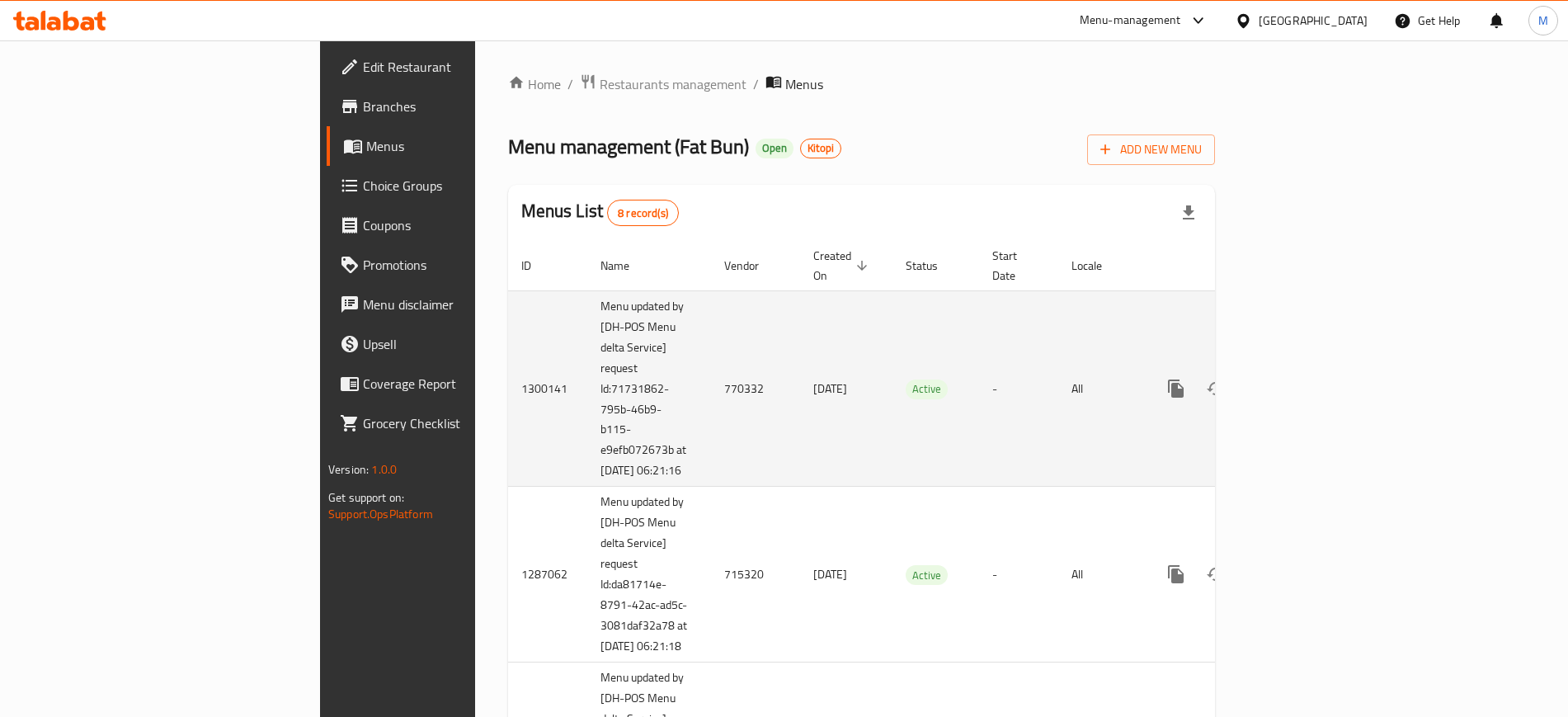
click at [993, 472] on td "-" at bounding box center [1018, 389] width 79 height 197
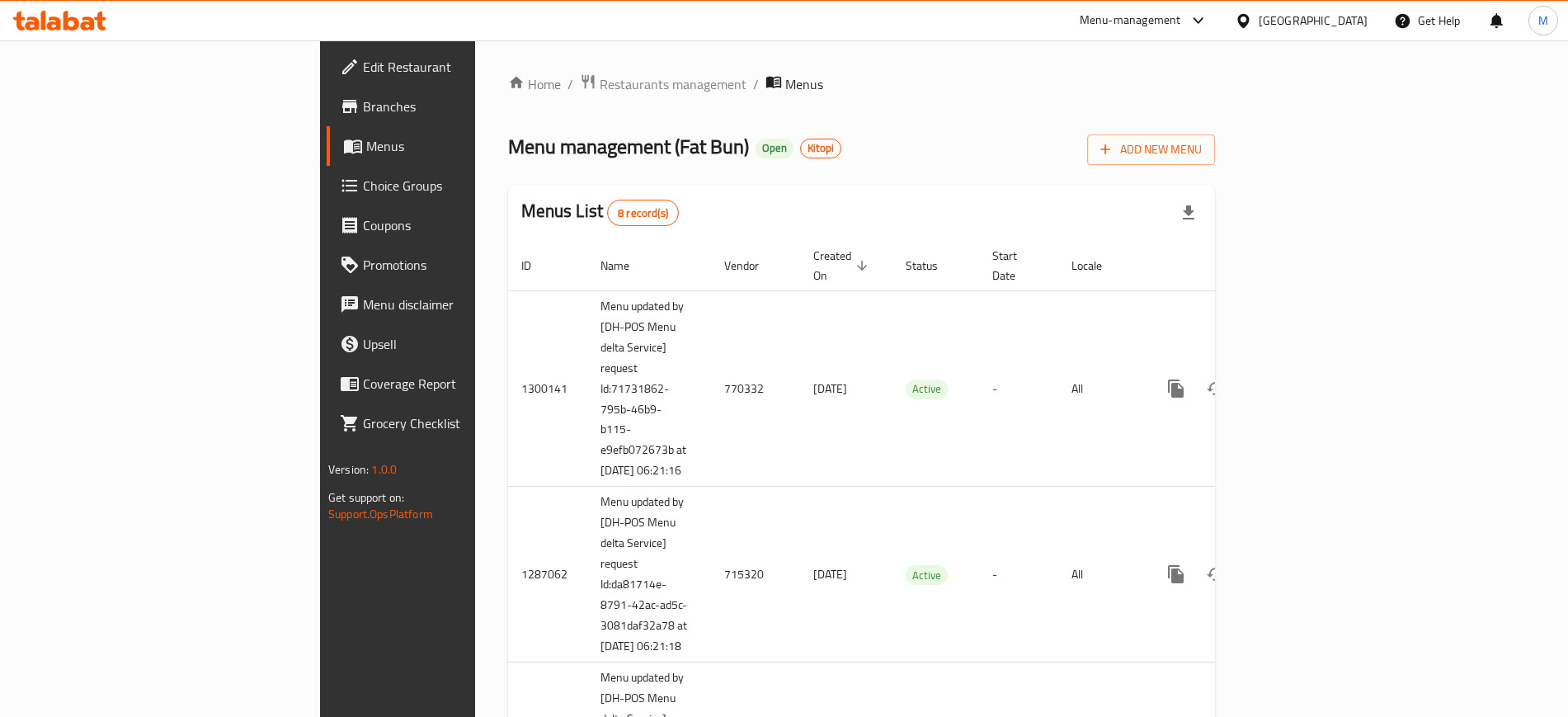
scroll to position [1193, 0]
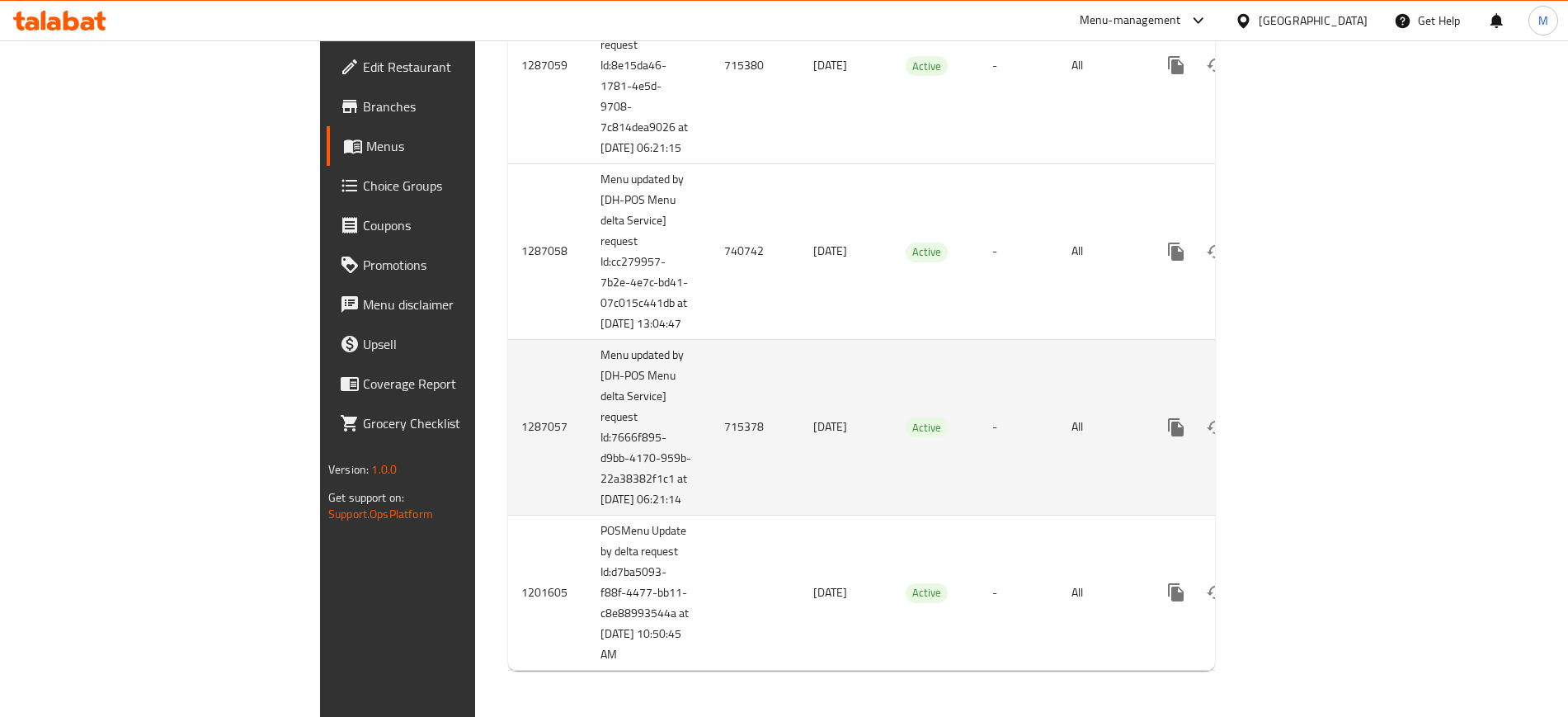
click at [1305, 417] on icon "enhanced table" at bounding box center [1295, 427] width 20 height 20
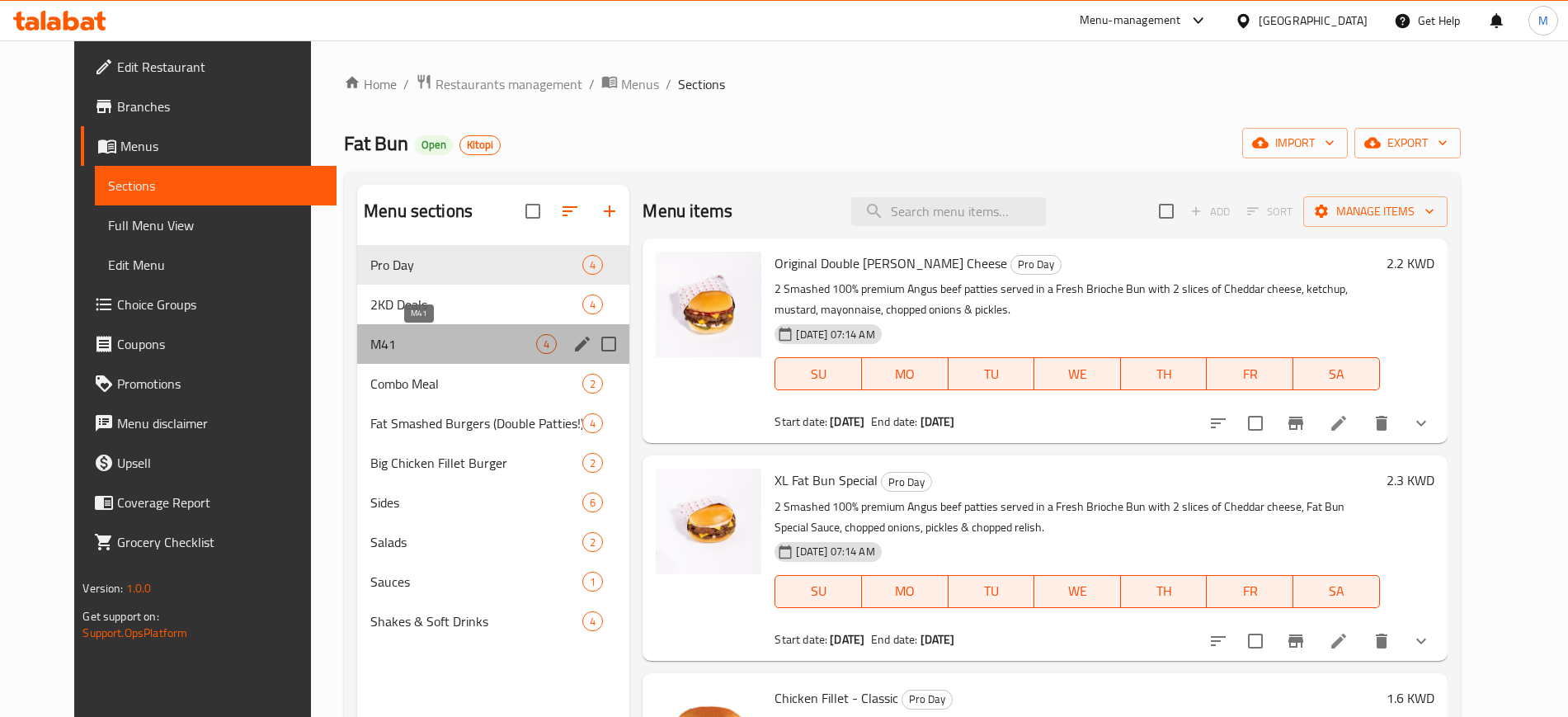
click at [450, 343] on span "M41" at bounding box center [453, 344] width 166 height 20
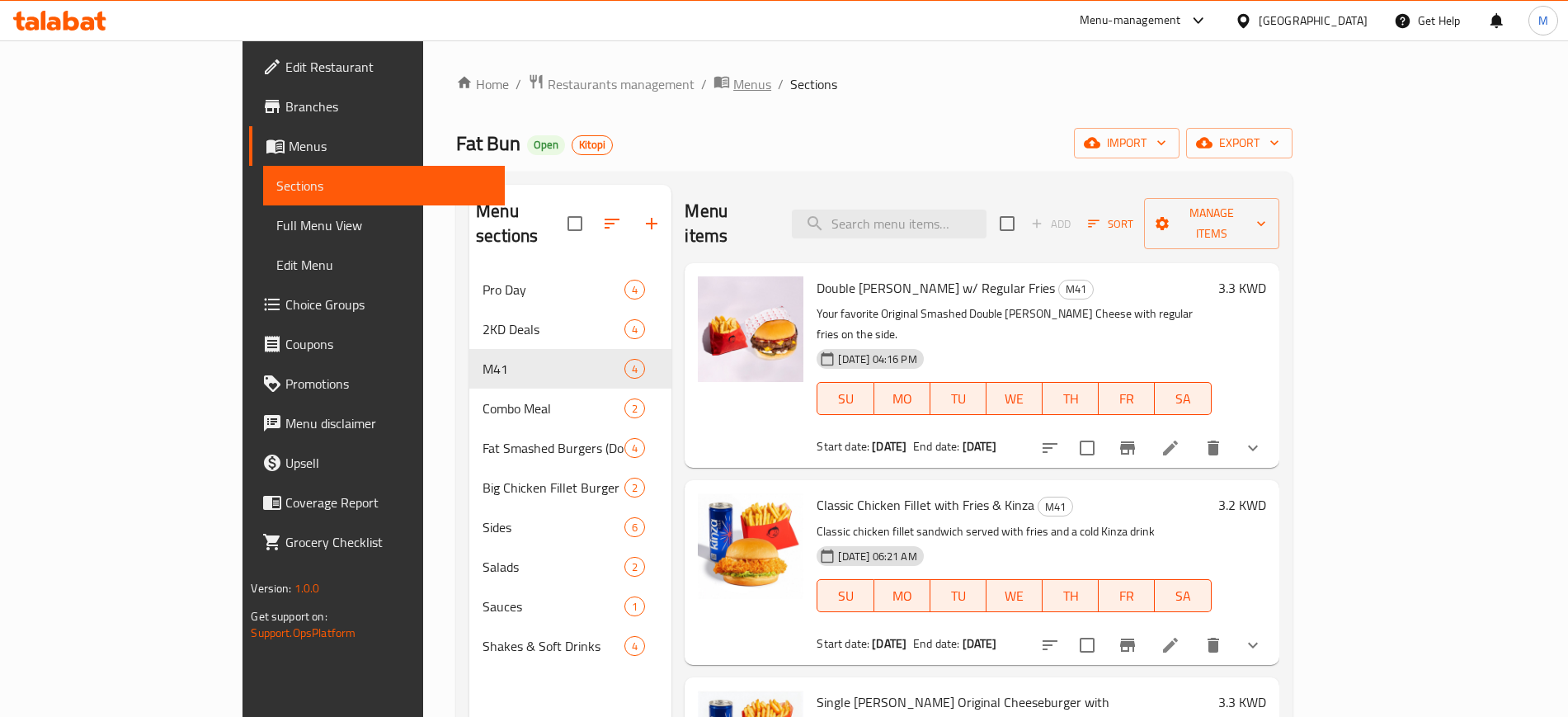
click at [733, 87] on span "Menus" at bounding box center [752, 85] width 38 height 20
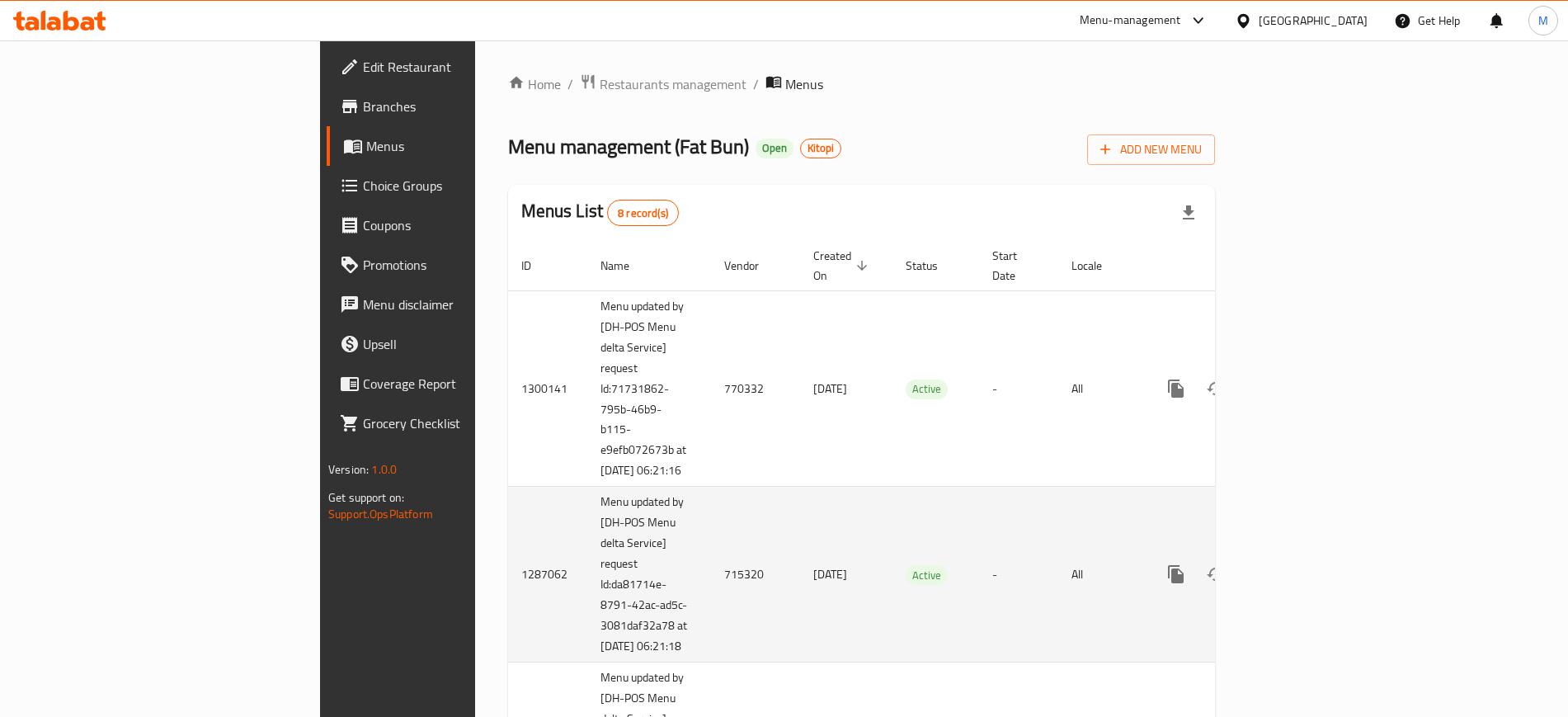
click at [939, 489] on td "Active" at bounding box center [935, 574] width 87 height 176
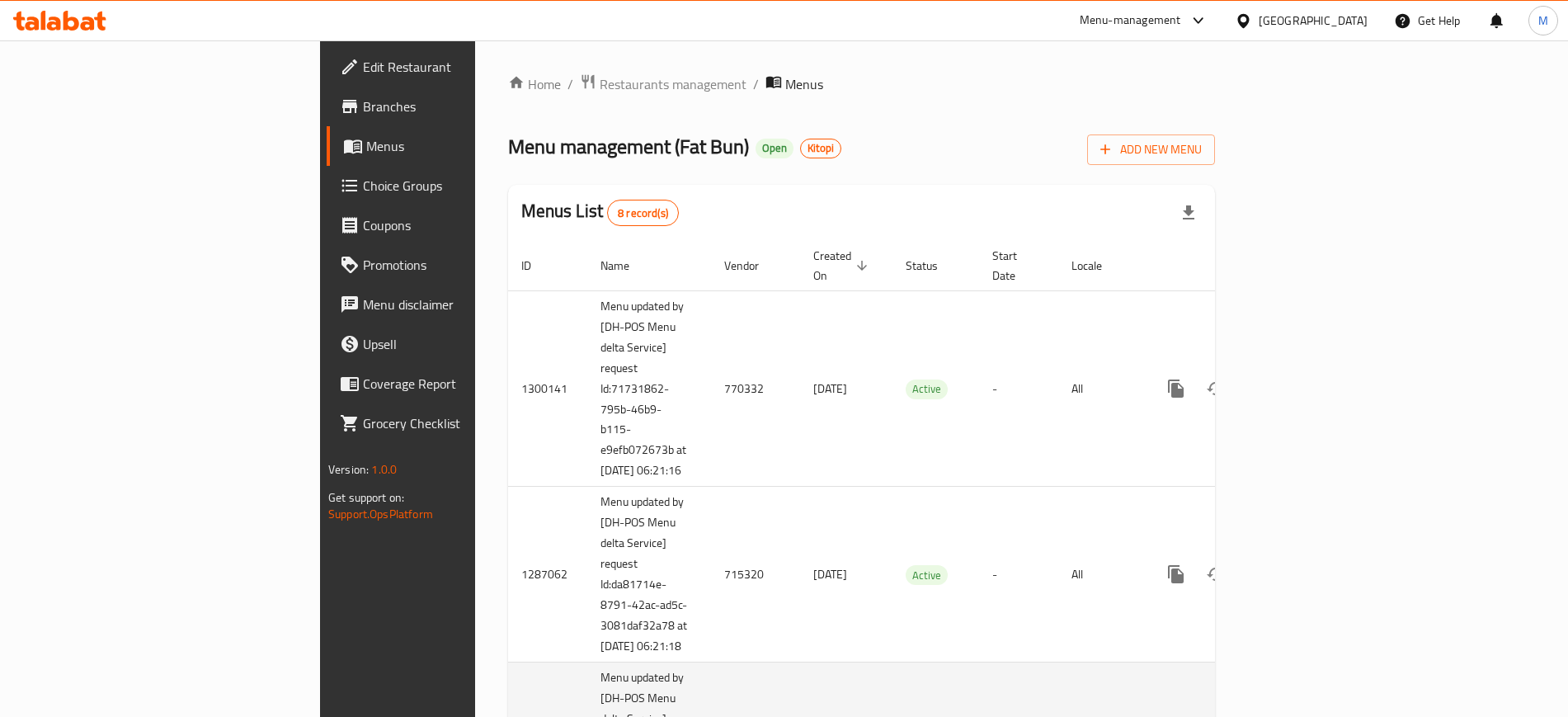
scroll to position [425, 0]
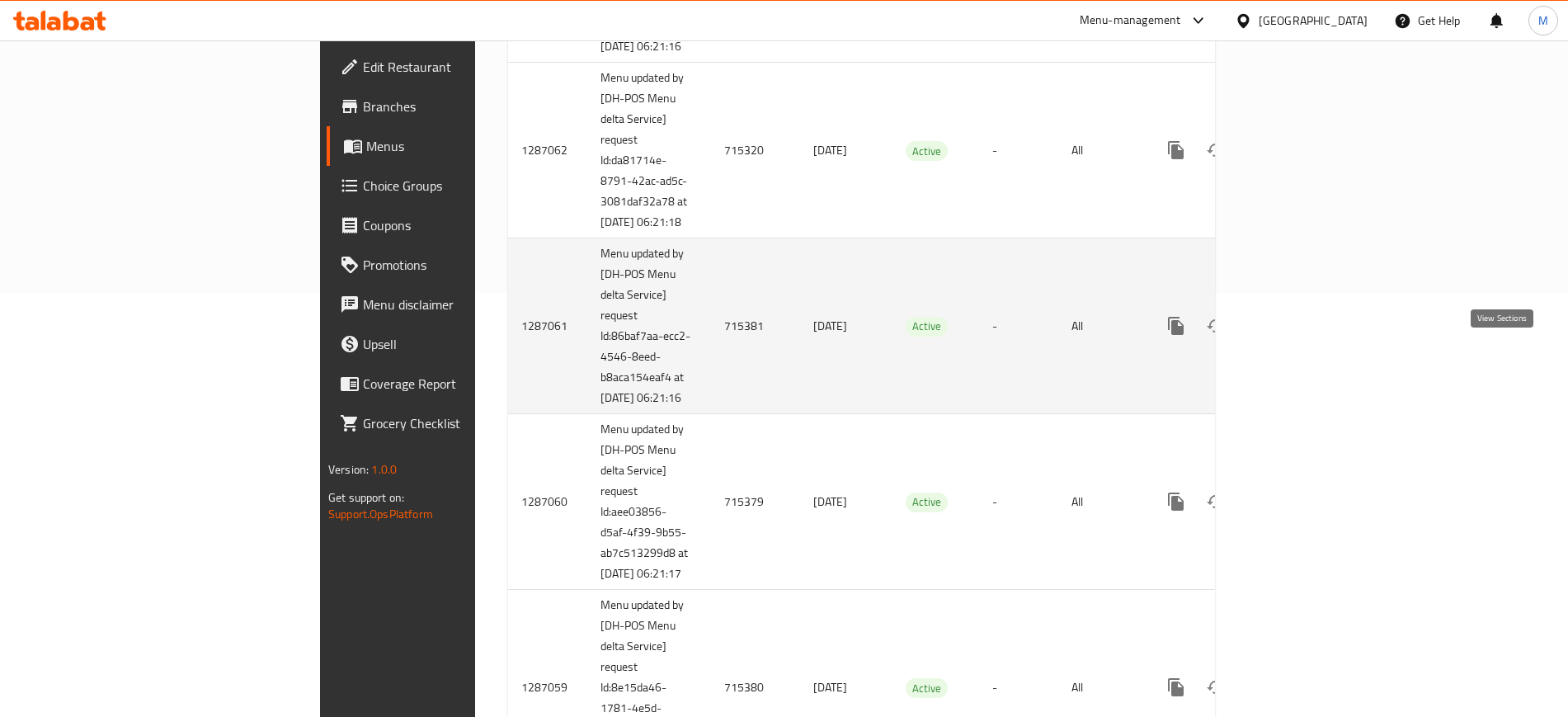
click at [1302, 333] on icon "enhanced table" at bounding box center [1295, 326] width 15 height 15
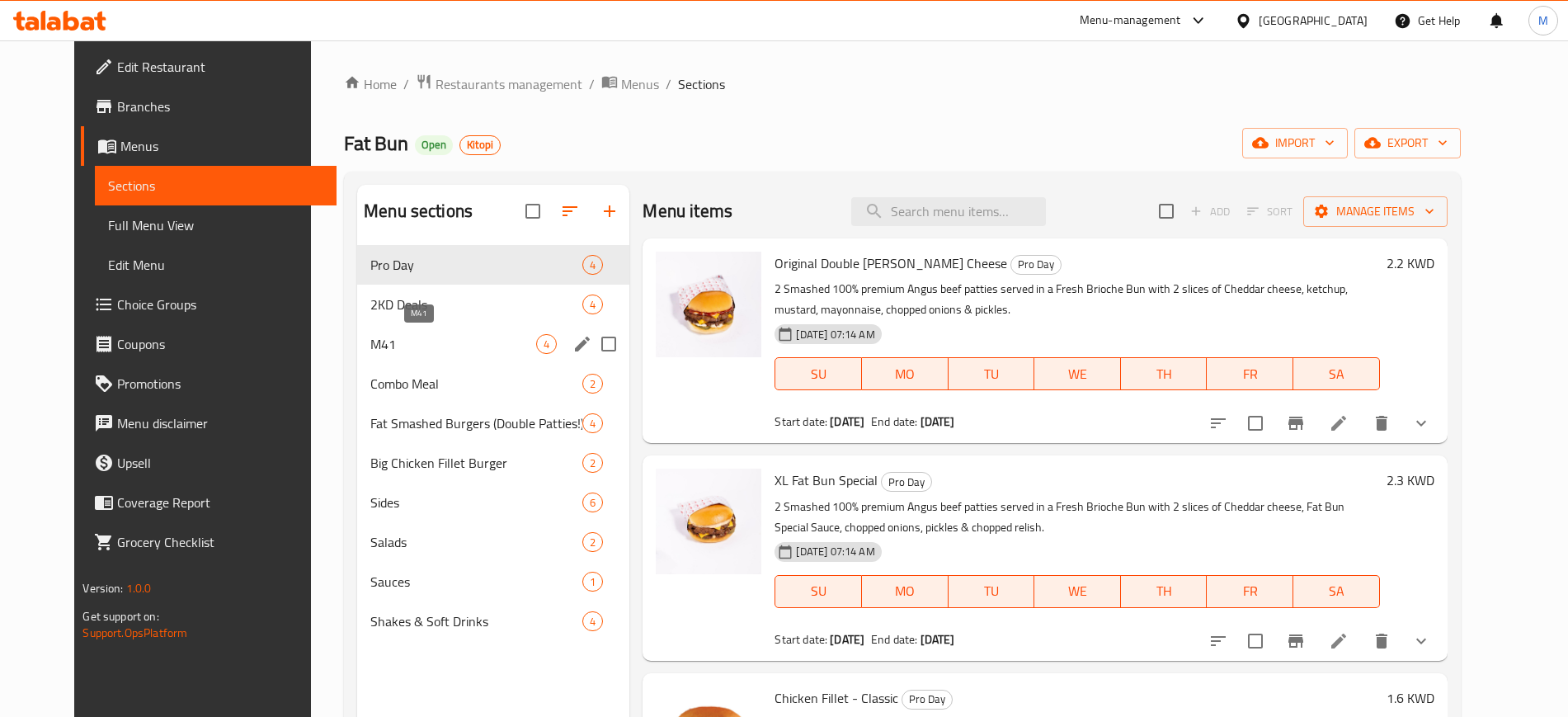
click at [419, 335] on span "M41" at bounding box center [453, 344] width 166 height 20
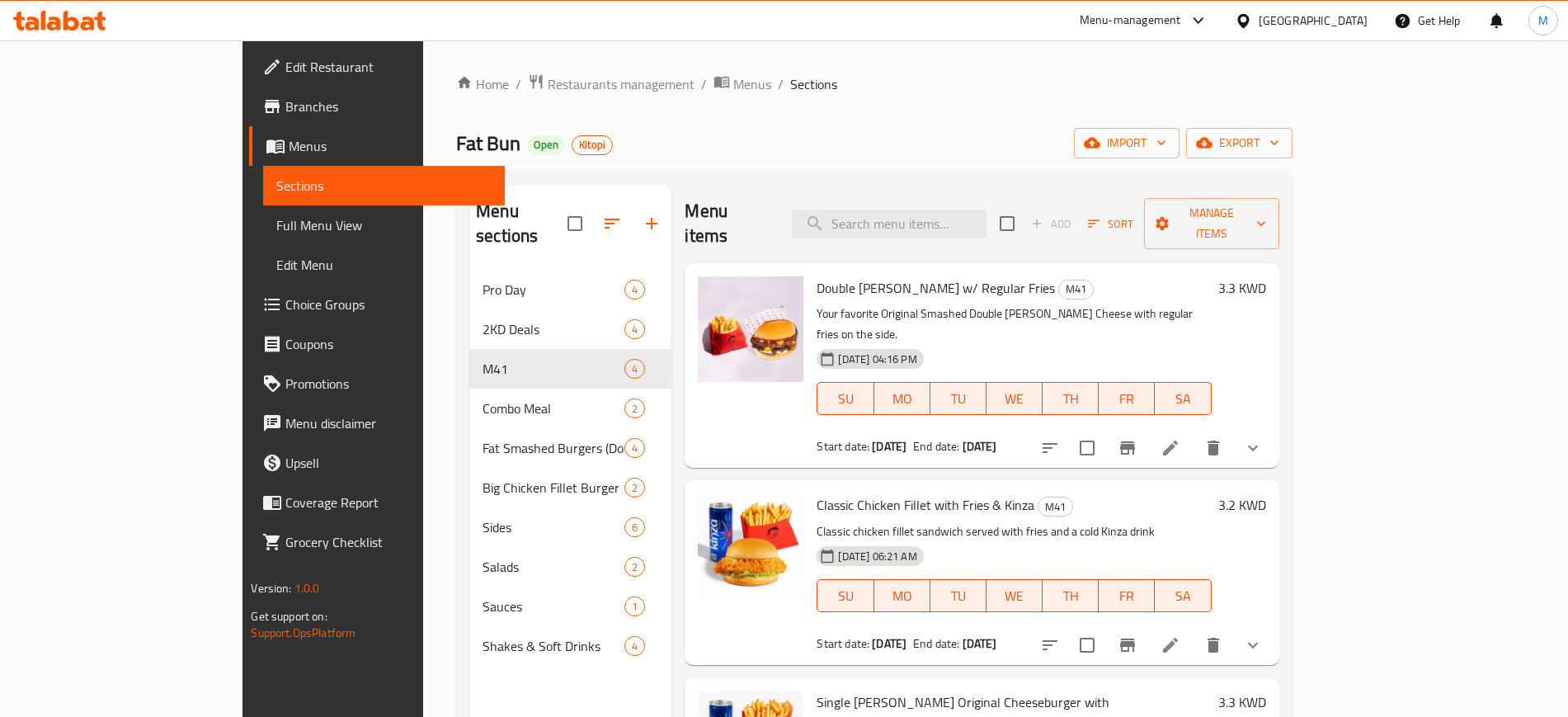
drag, startPoint x: 1331, startPoint y: 381, endPoint x: 2319, endPoint y: 487, distance: 993.7
click at [1568, 487] on html "​ Menu-management Kuwait Get Help M Edit Restaurant Branches Menus Sections Ful…" at bounding box center [784, 358] width 1568 height 717
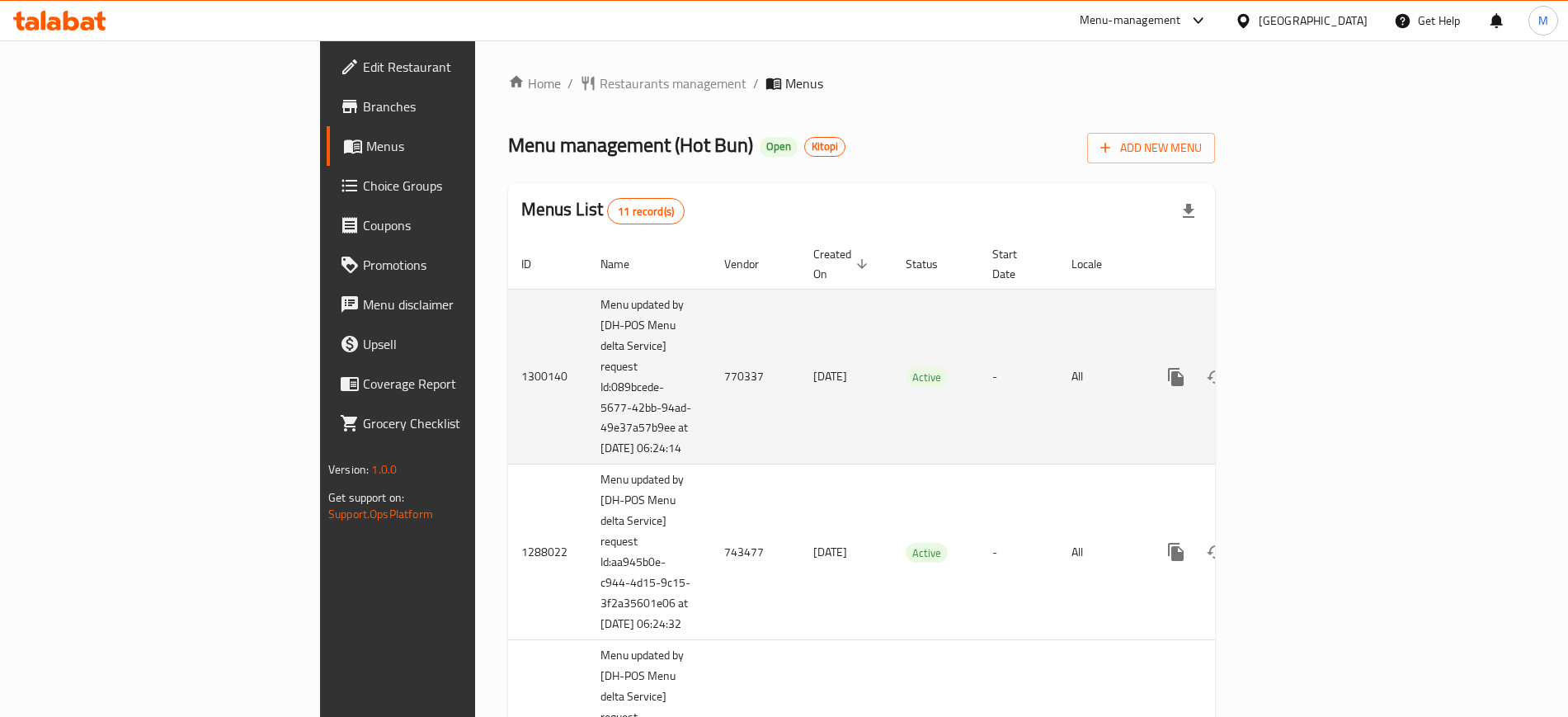
click at [1043, 326] on td "-" at bounding box center [1018, 376] width 79 height 176
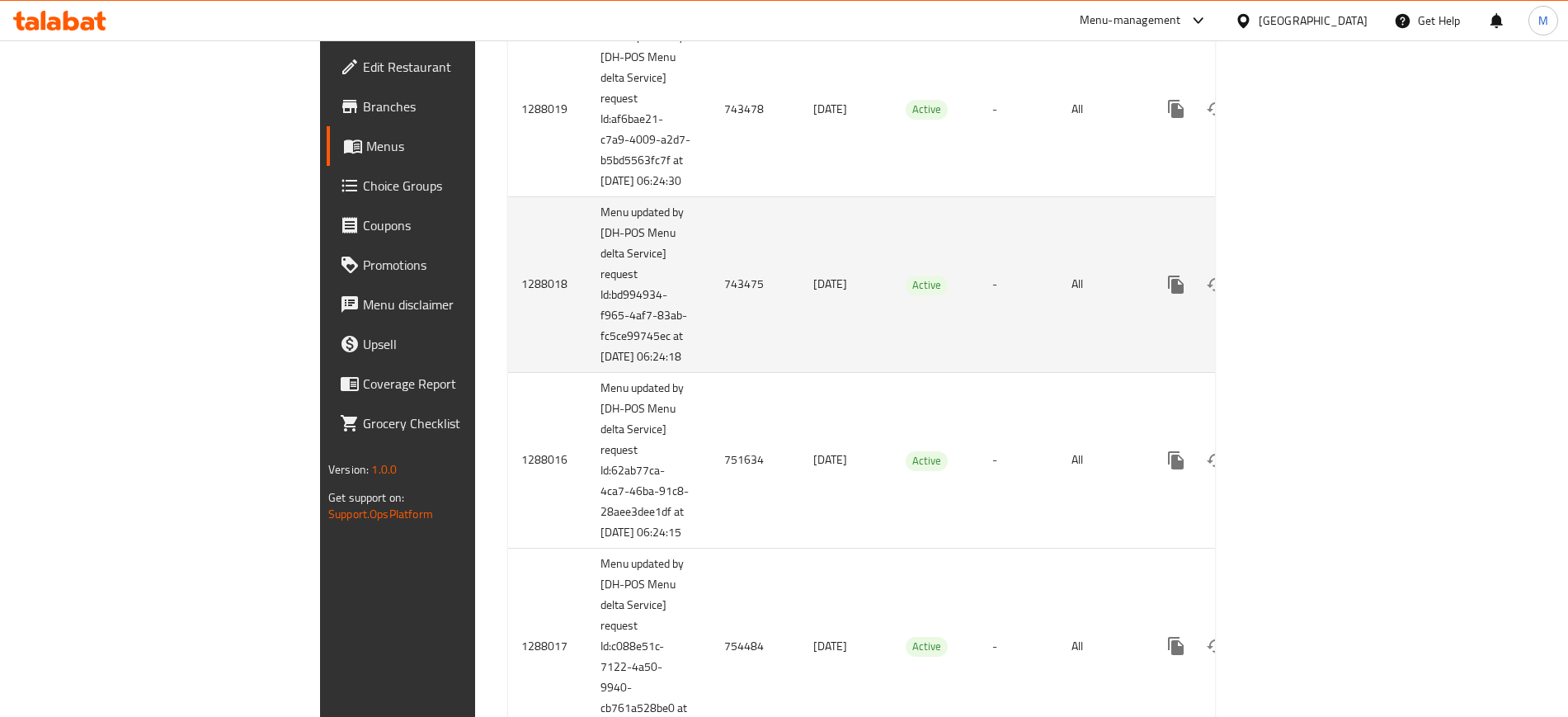
click at [994, 358] on td "-" at bounding box center [1018, 284] width 79 height 176
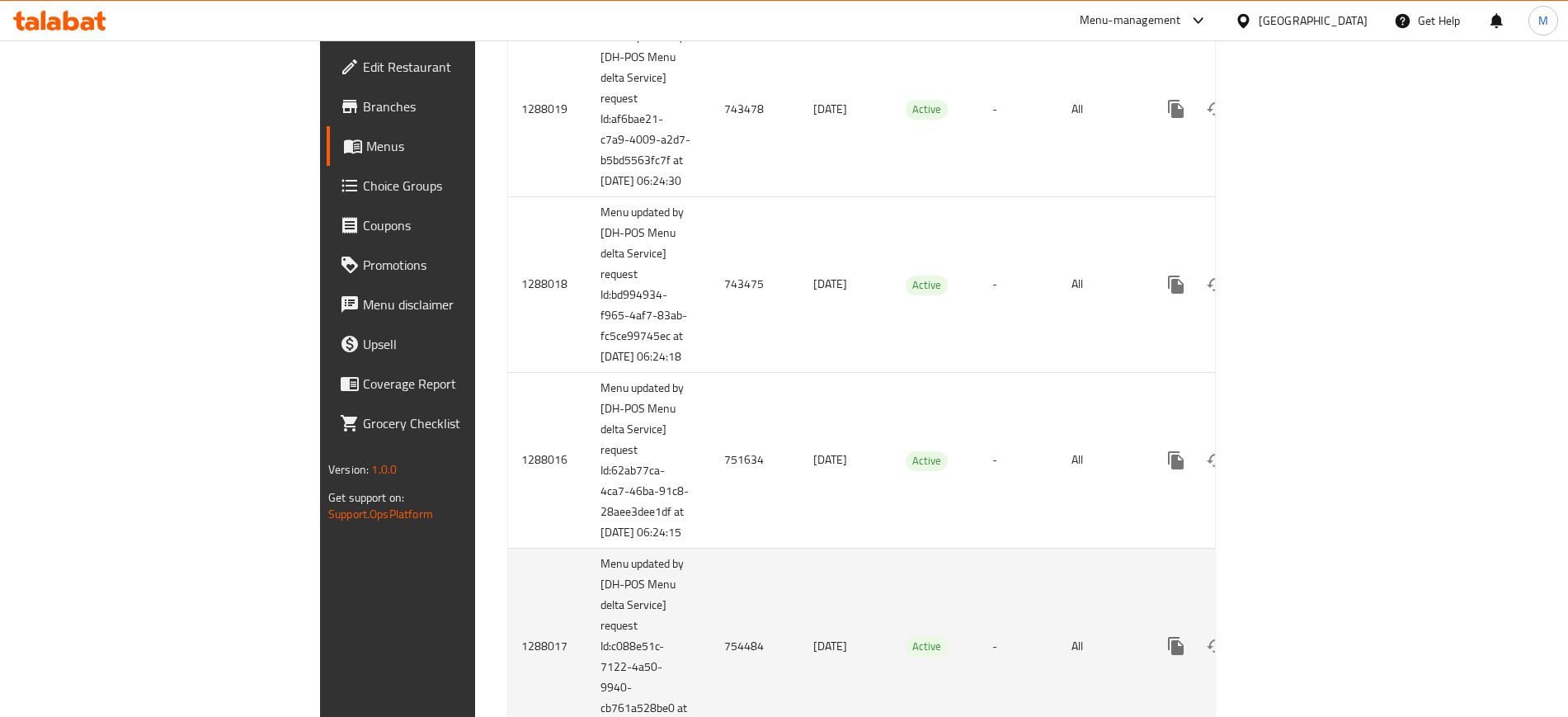
scroll to position [1394, 0]
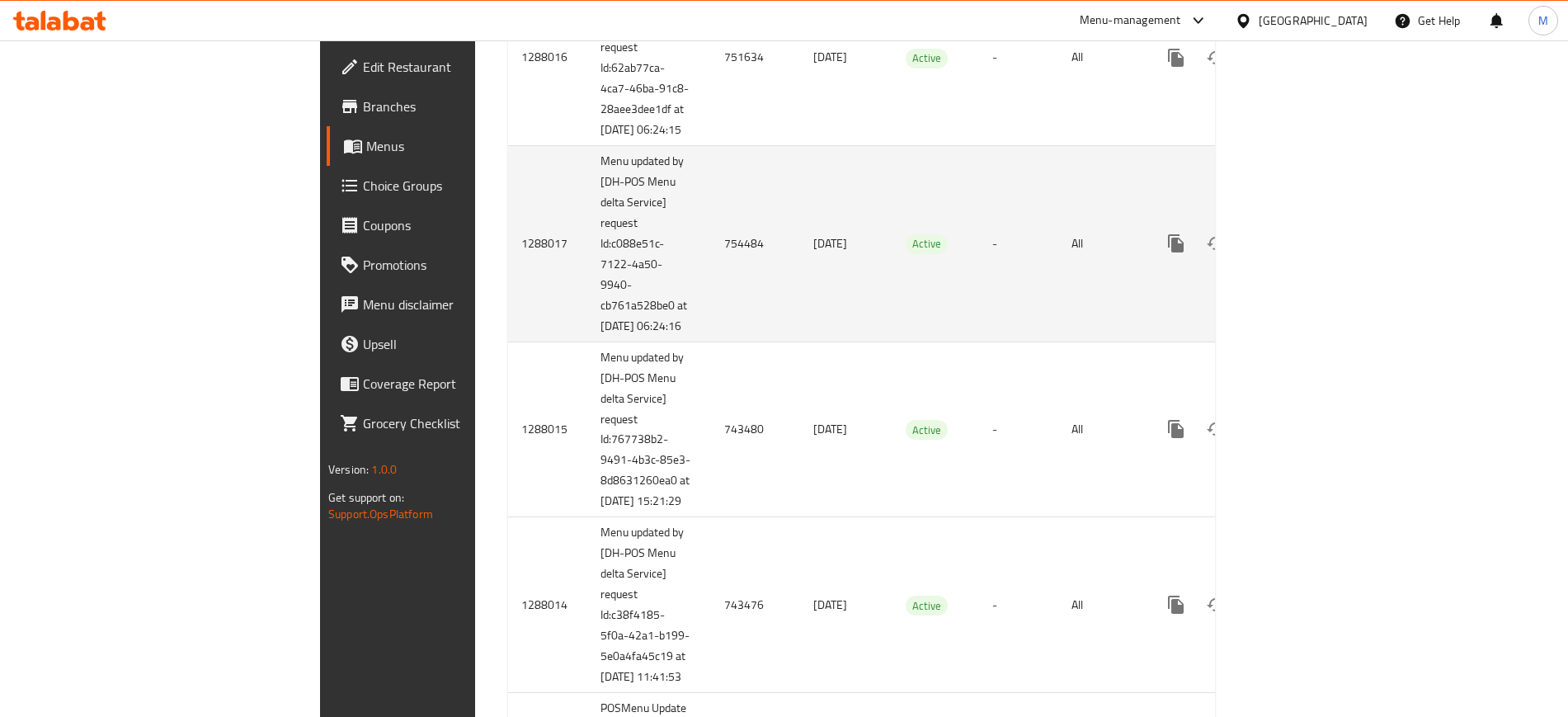
click at [1008, 342] on td "-" at bounding box center [1018, 243] width 79 height 197
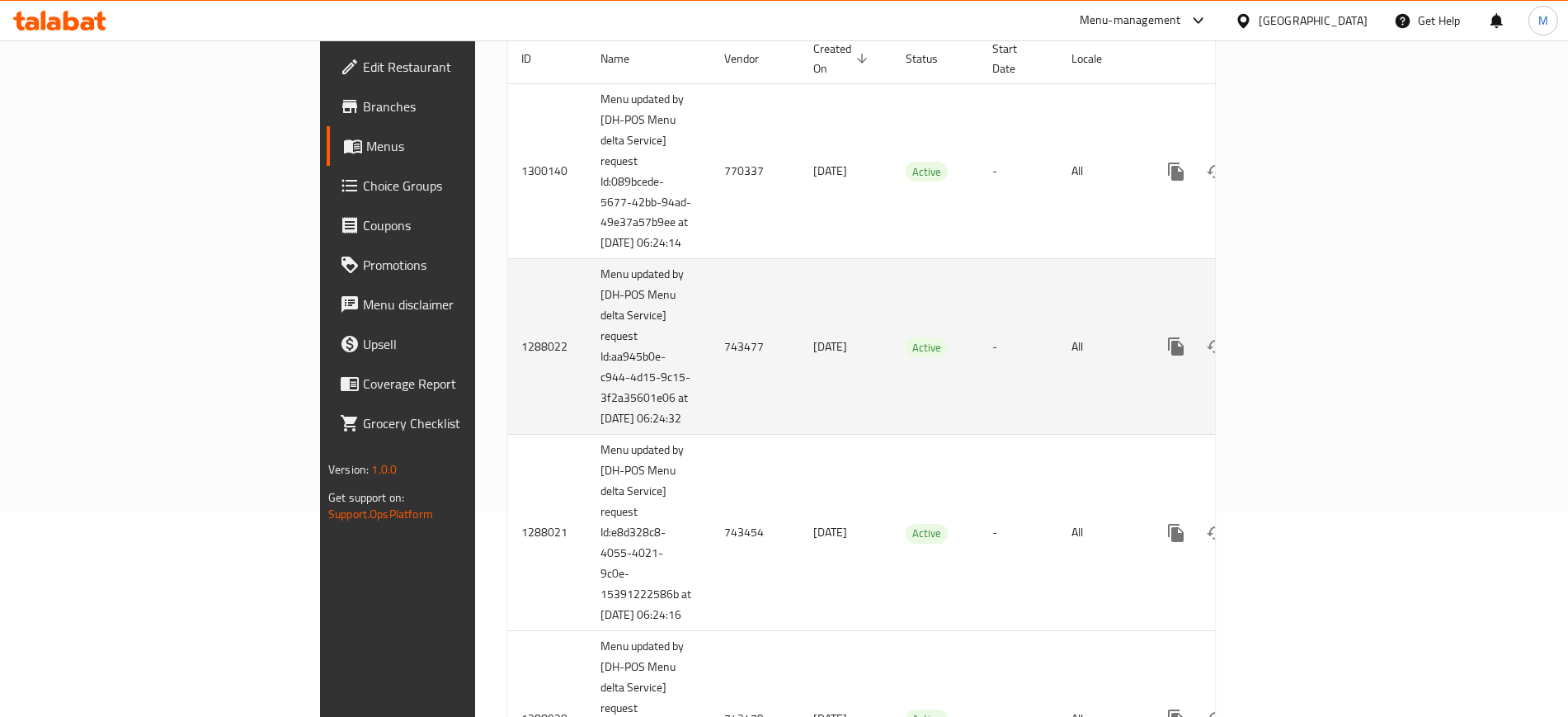
click at [1058, 432] on td "-" at bounding box center [1018, 346] width 79 height 176
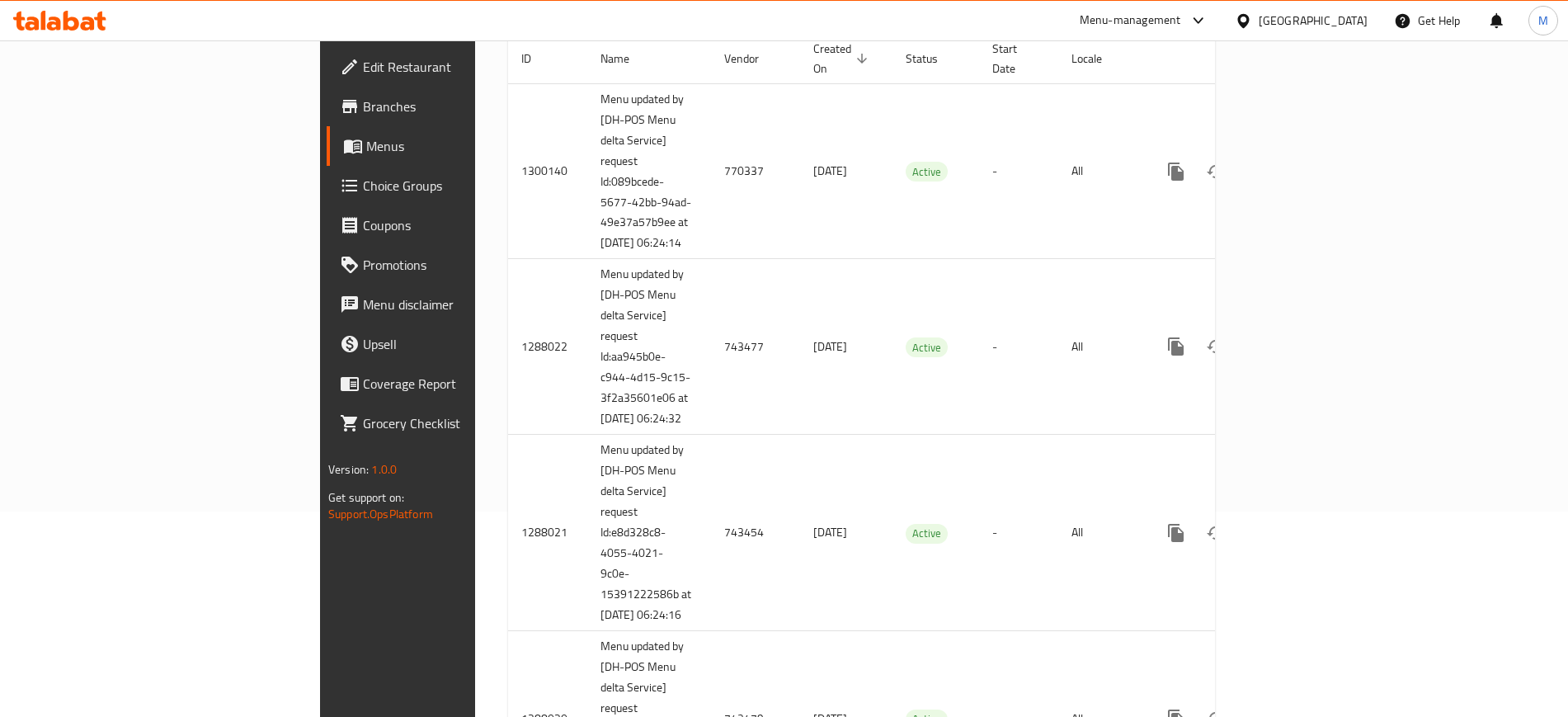
scroll to position [1738, 0]
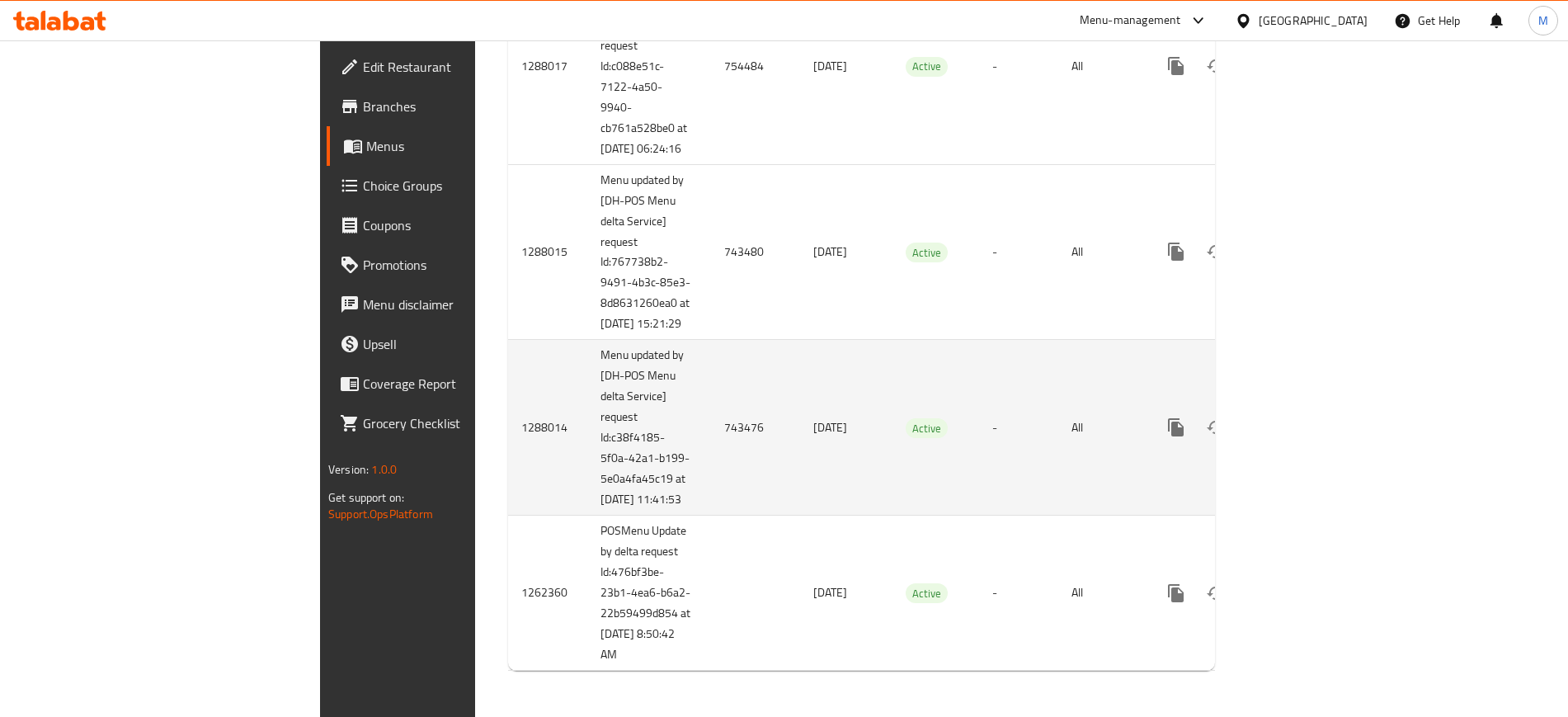
click at [1058, 397] on td "-" at bounding box center [1018, 427] width 79 height 176
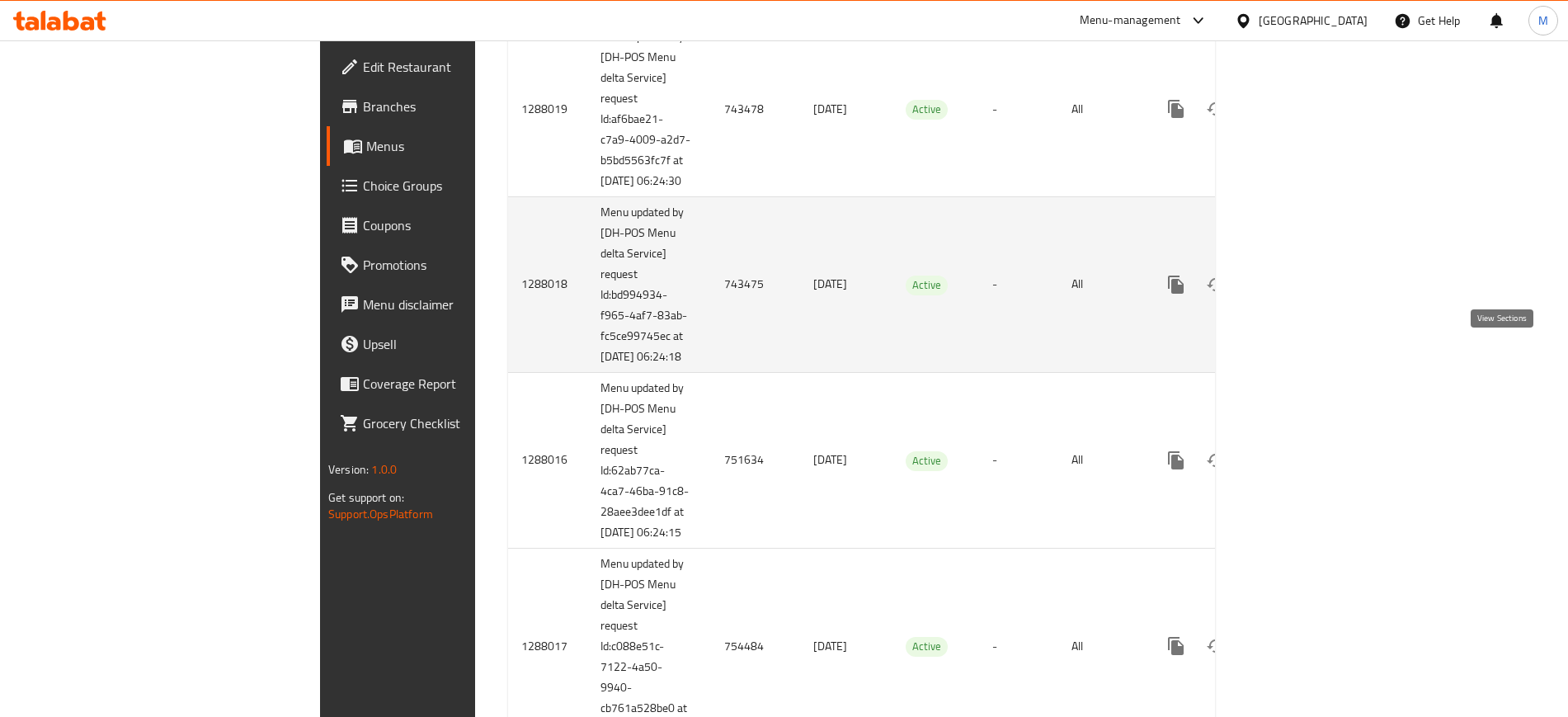
click at [1305, 294] on icon "enhanced table" at bounding box center [1295, 285] width 20 height 20
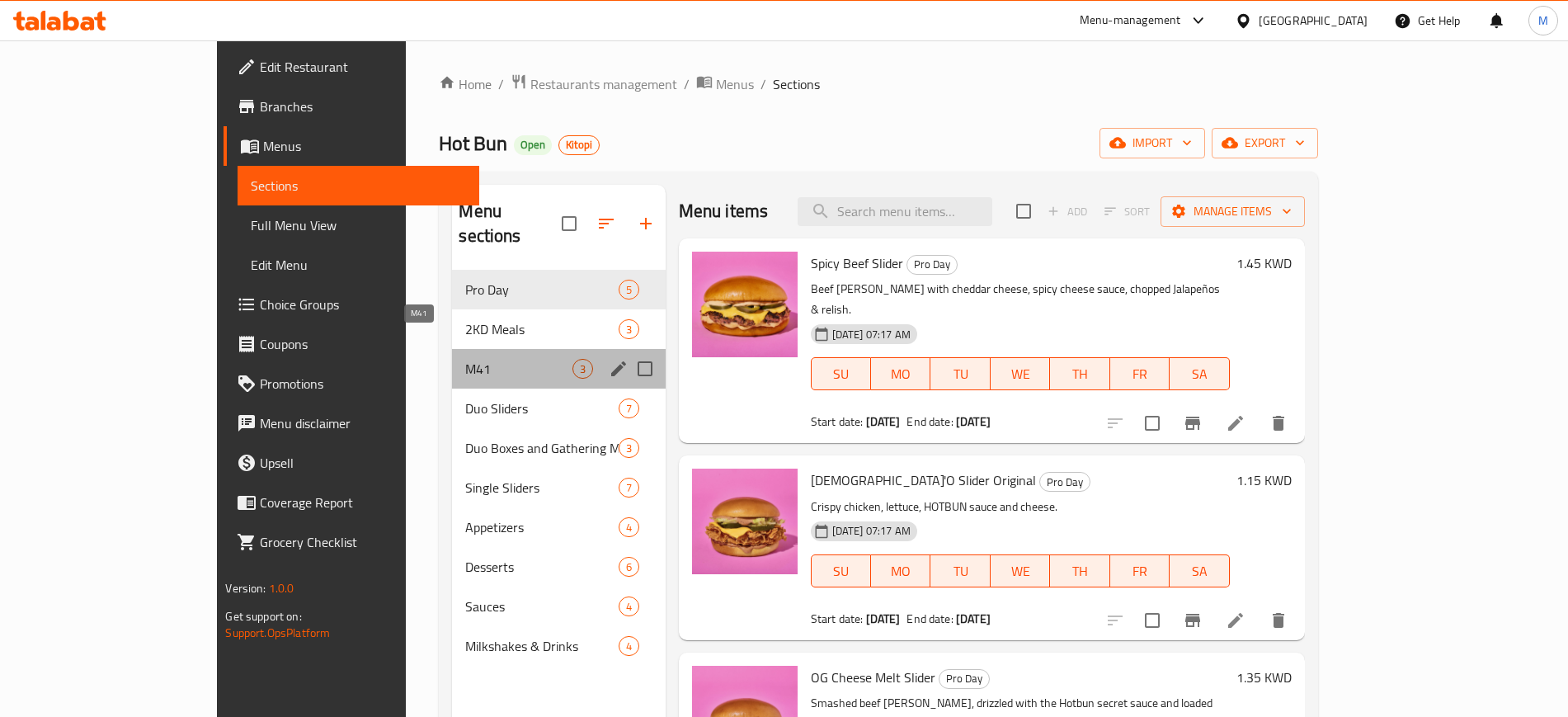
click at [504, 359] on span "M41" at bounding box center [518, 369] width 107 height 20
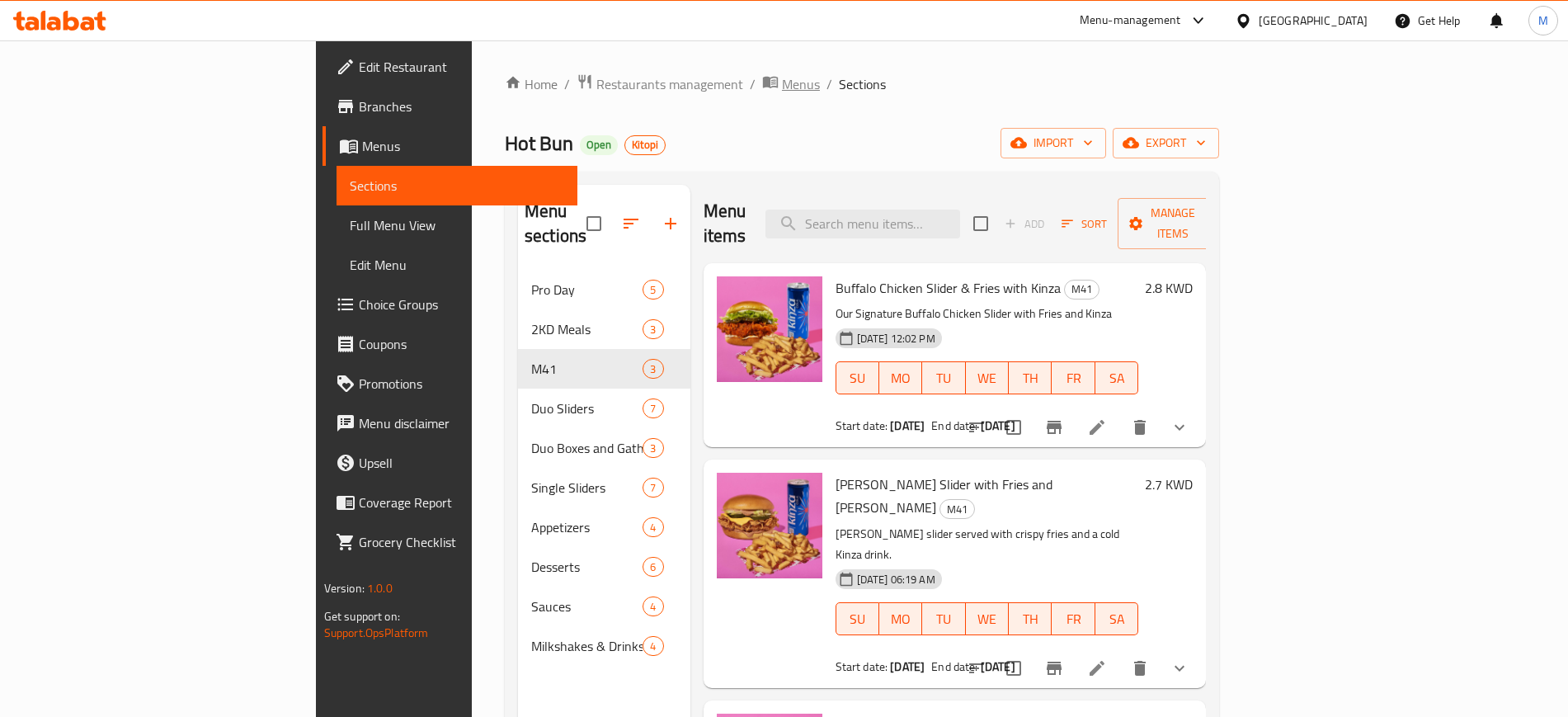
click at [782, 78] on span "Menus" at bounding box center [801, 85] width 38 height 20
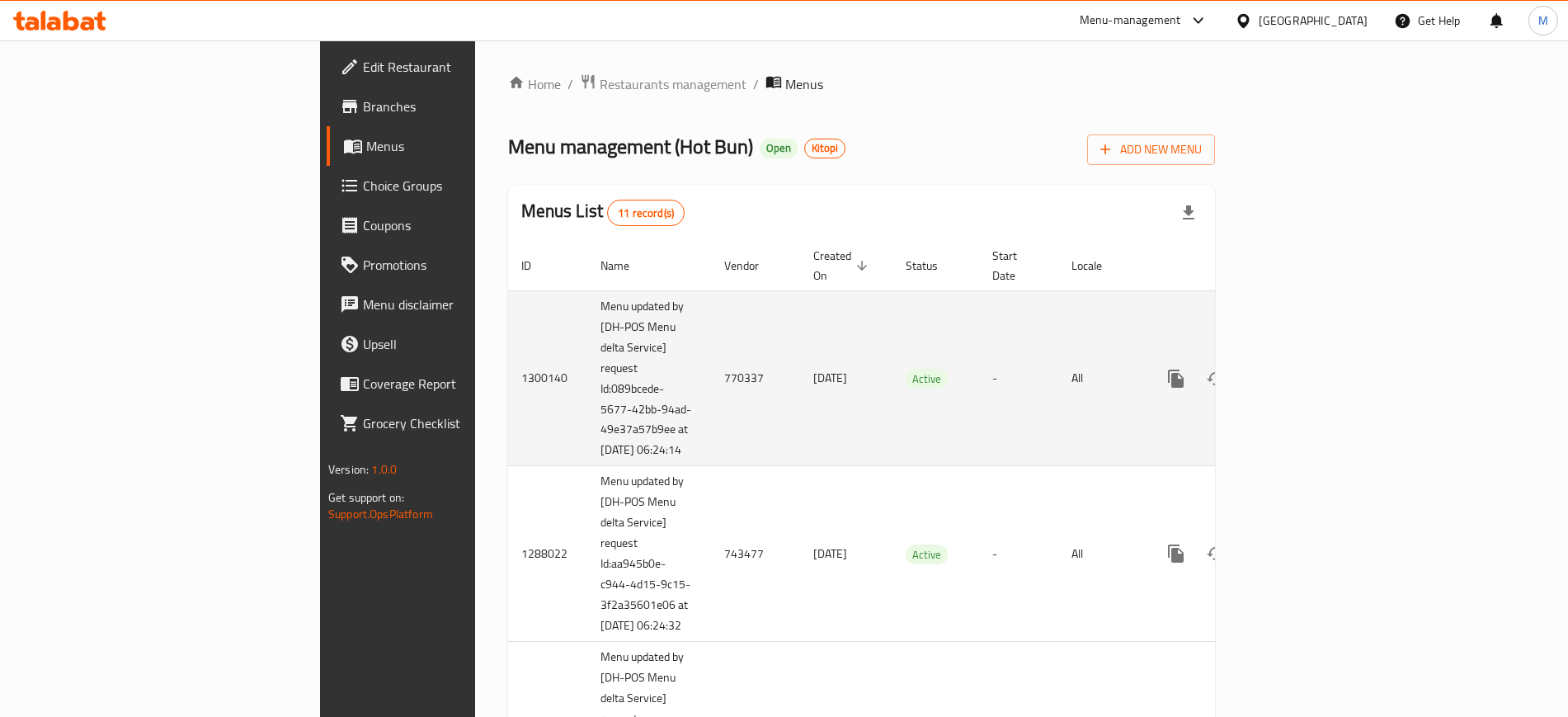
click at [923, 430] on td "Active" at bounding box center [935, 378] width 87 height 176
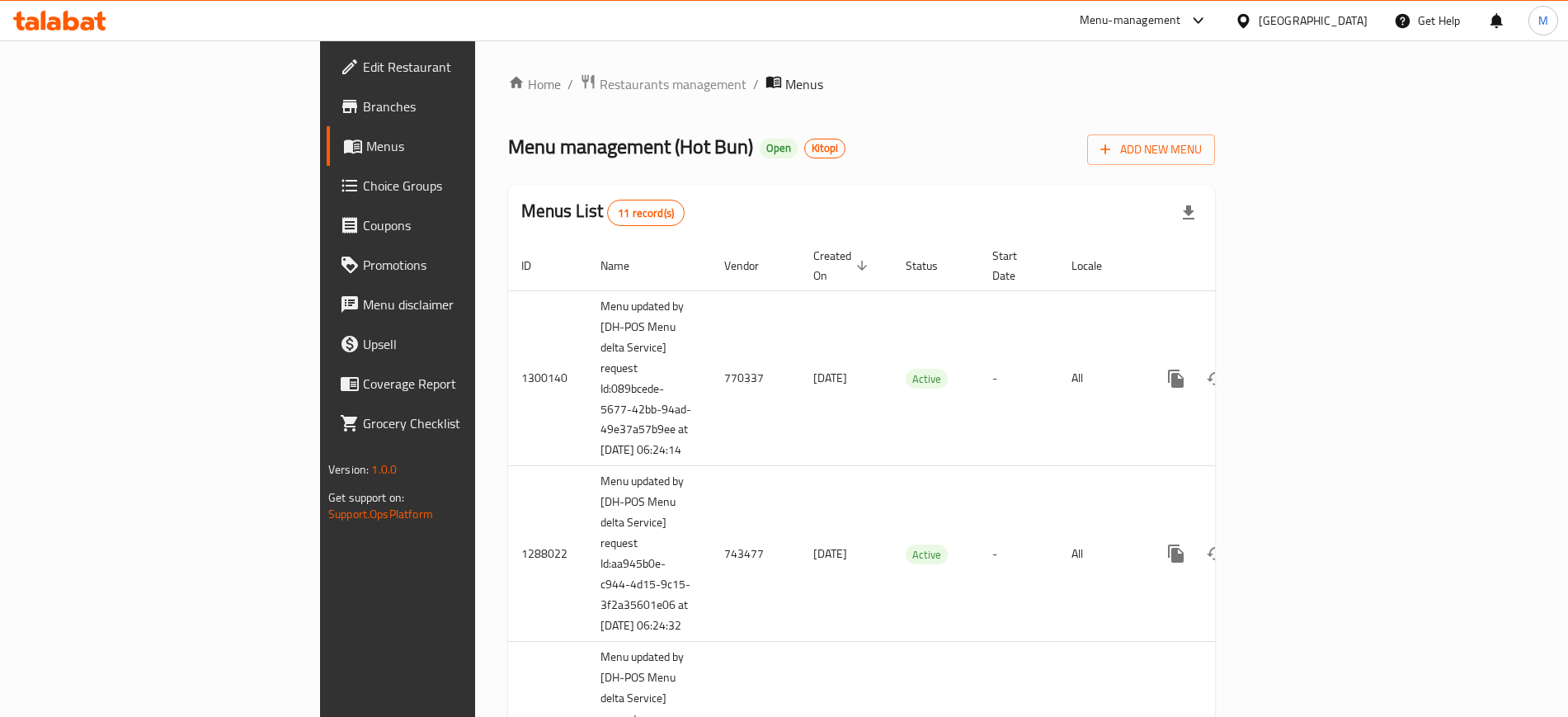
scroll to position [1396, 0]
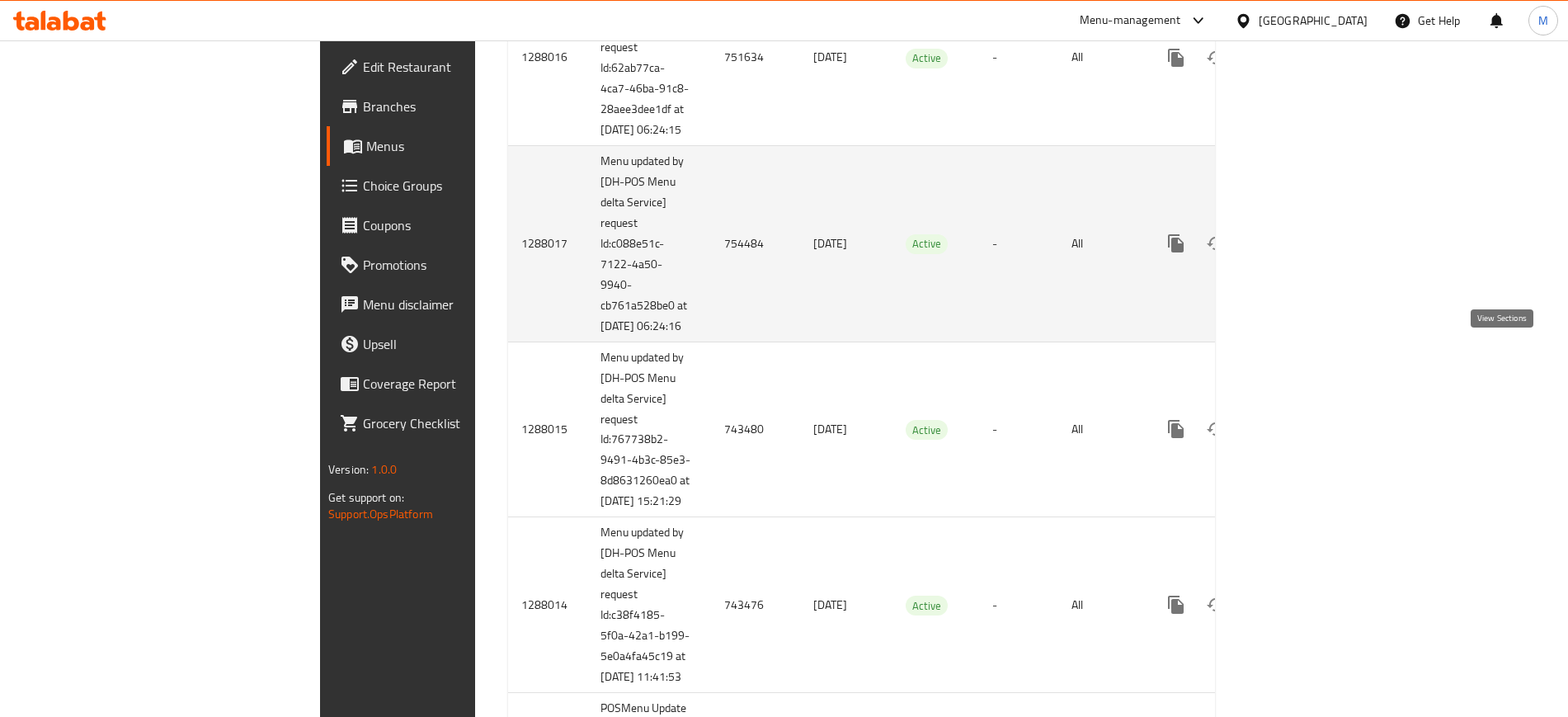
click at [1315, 263] on link "enhanced table" at bounding box center [1294, 242] width 39 height 39
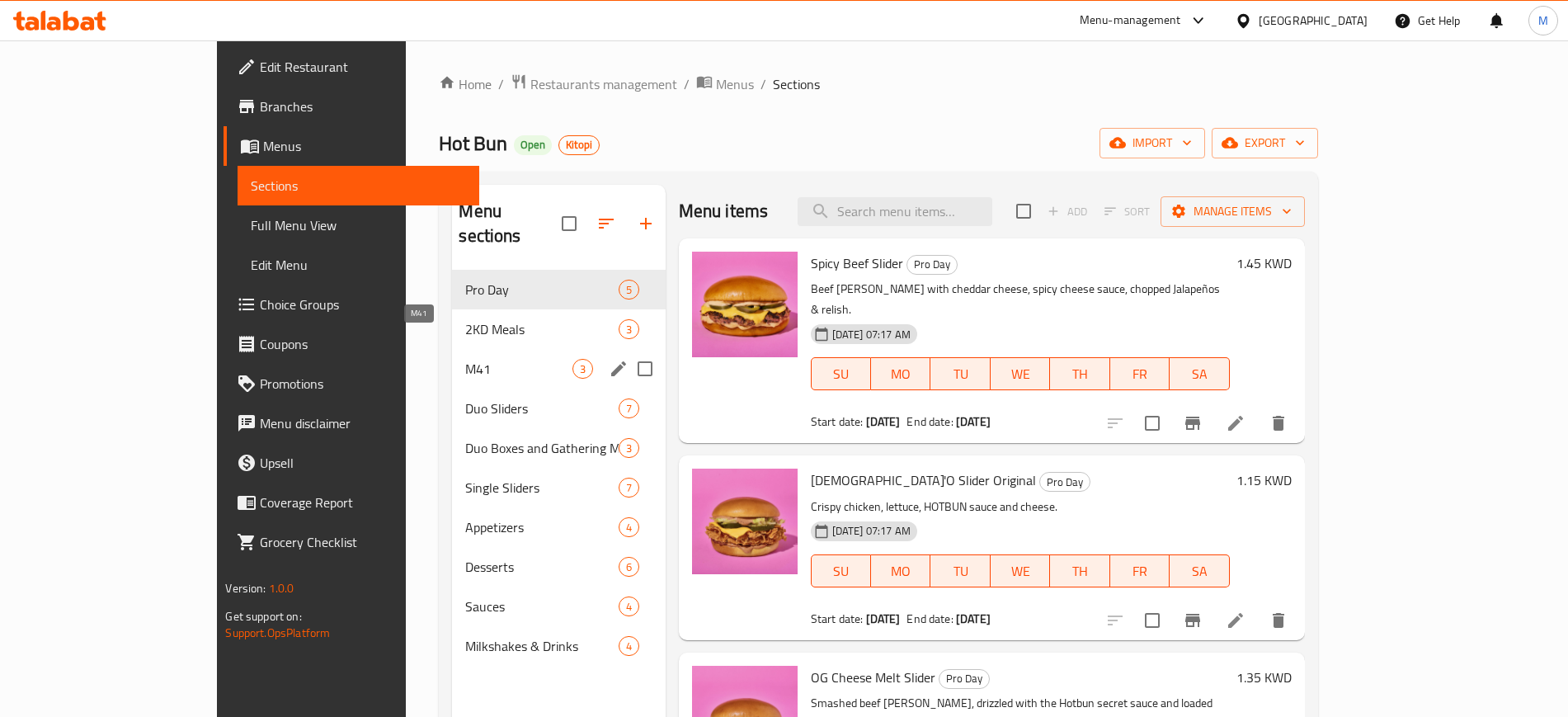
click at [465, 359] on span "M41" at bounding box center [518, 369] width 107 height 20
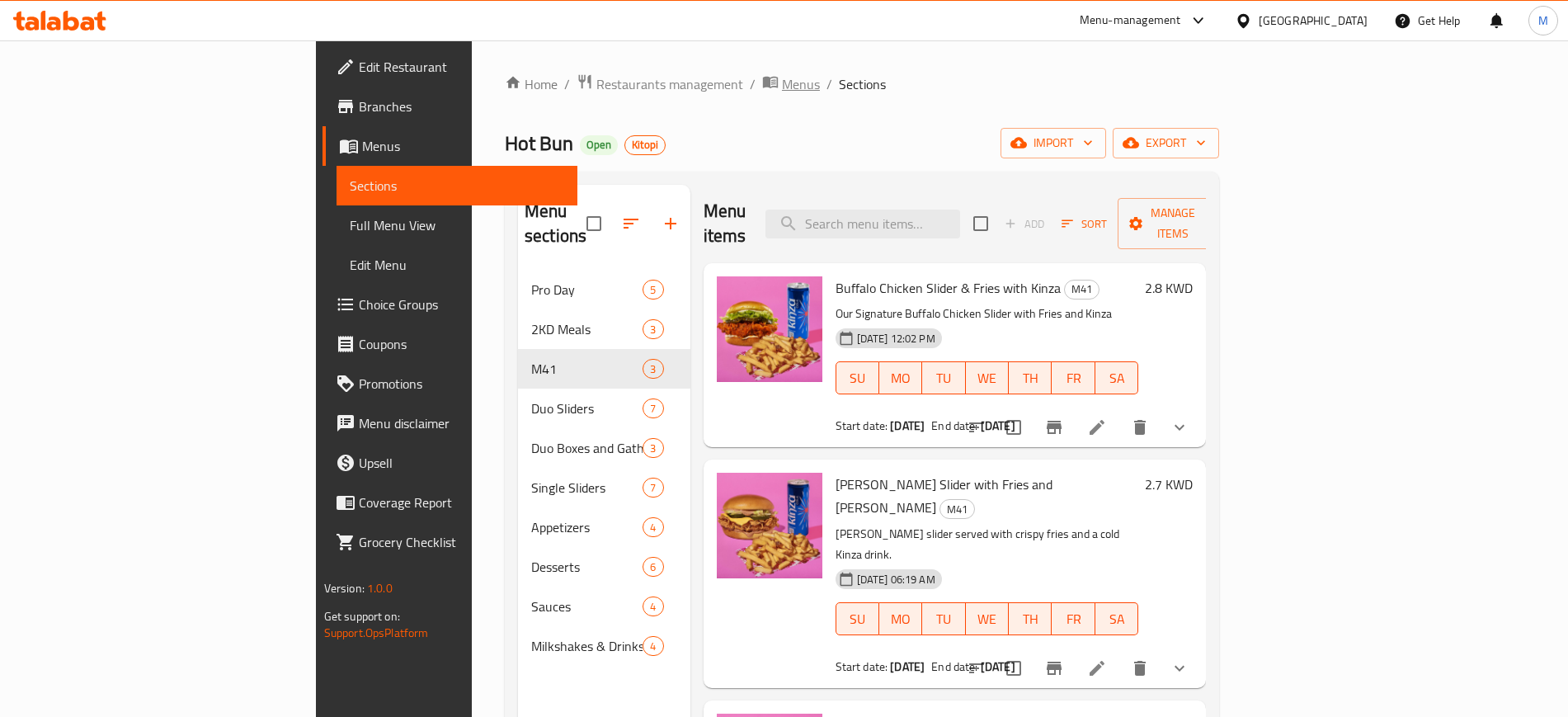
click at [782, 89] on span "Menus" at bounding box center [801, 85] width 38 height 20
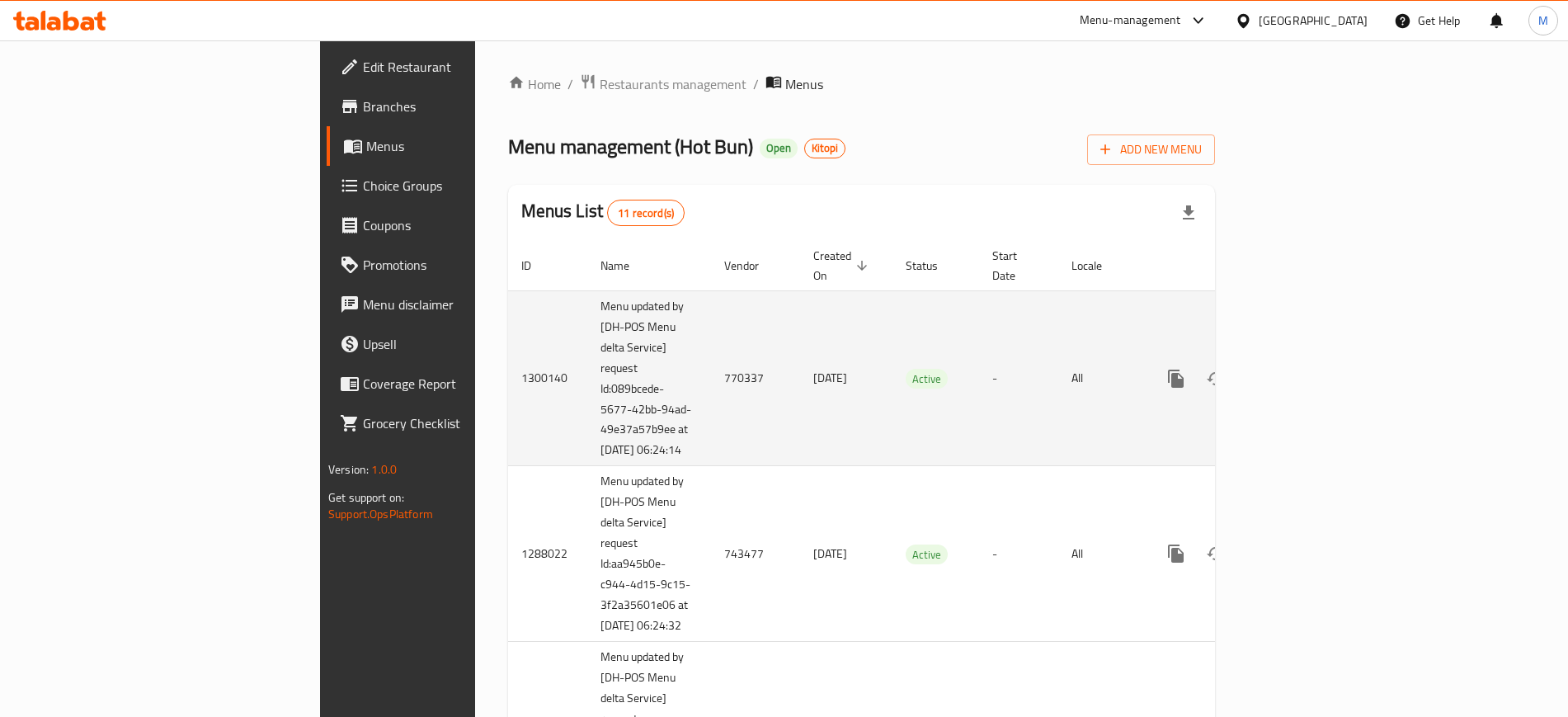
click at [1058, 385] on td "-" at bounding box center [1018, 378] width 79 height 176
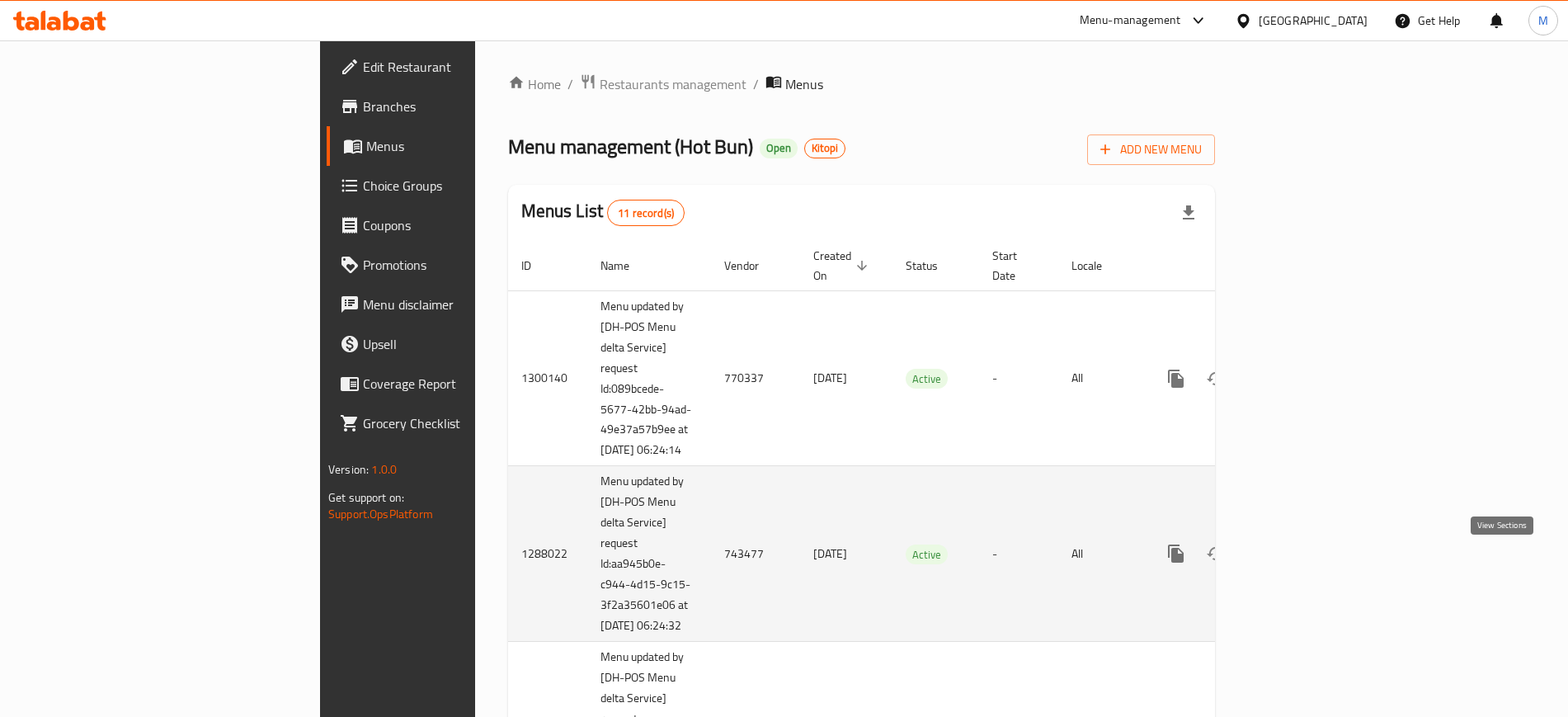
click at [1305, 563] on icon "enhanced table" at bounding box center [1295, 554] width 20 height 20
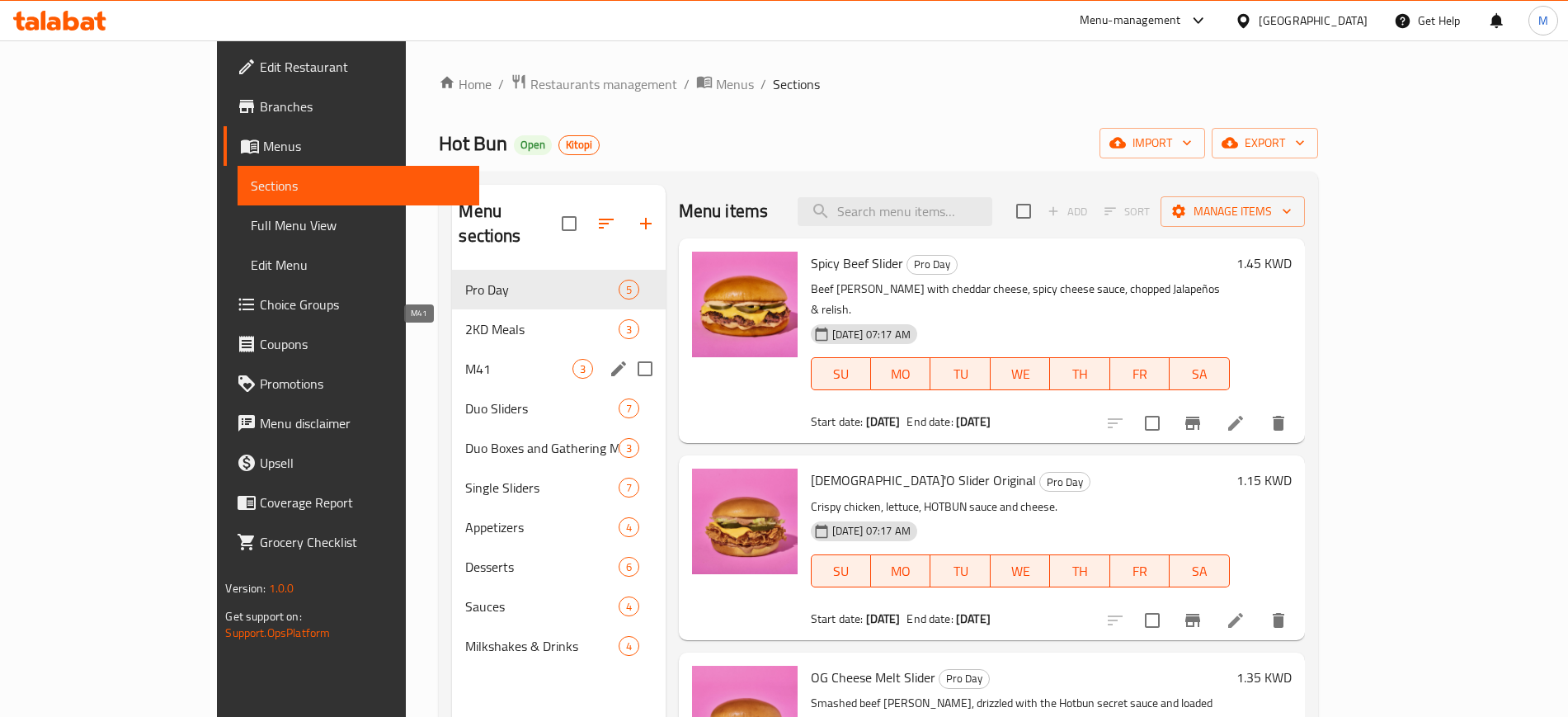
click at [467, 359] on span "M41" at bounding box center [518, 369] width 107 height 20
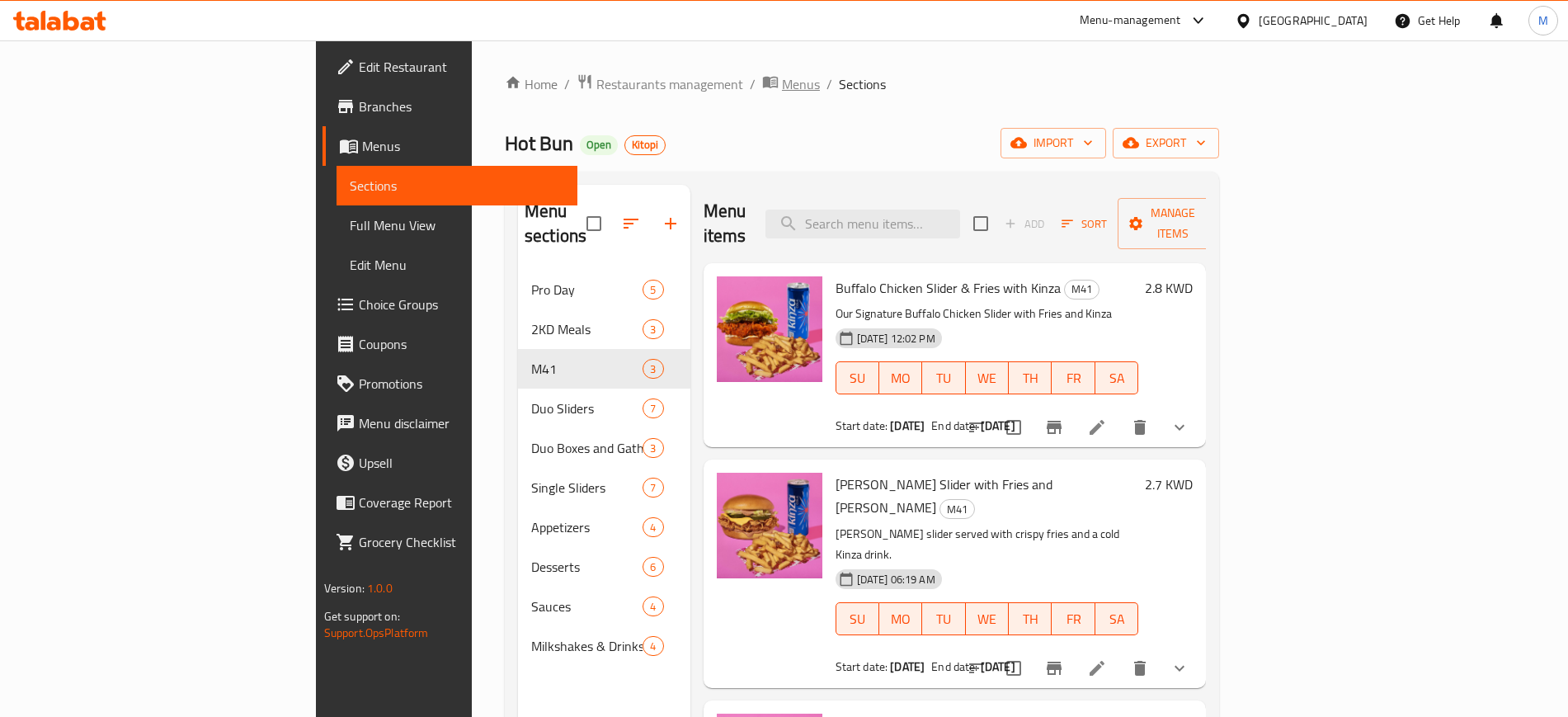
click at [782, 94] on span "Menus" at bounding box center [801, 85] width 38 height 20
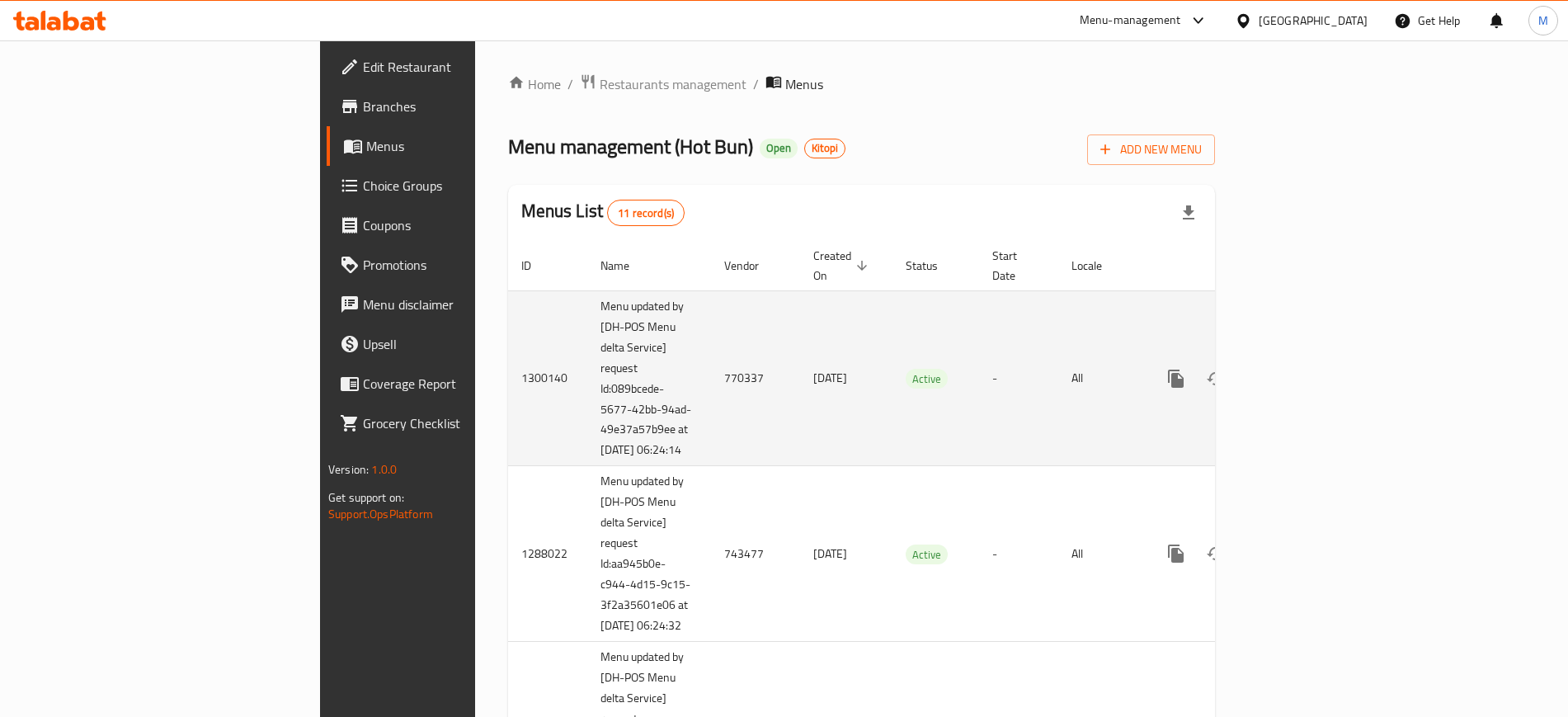
click at [1058, 424] on td "-" at bounding box center [1018, 378] width 79 height 176
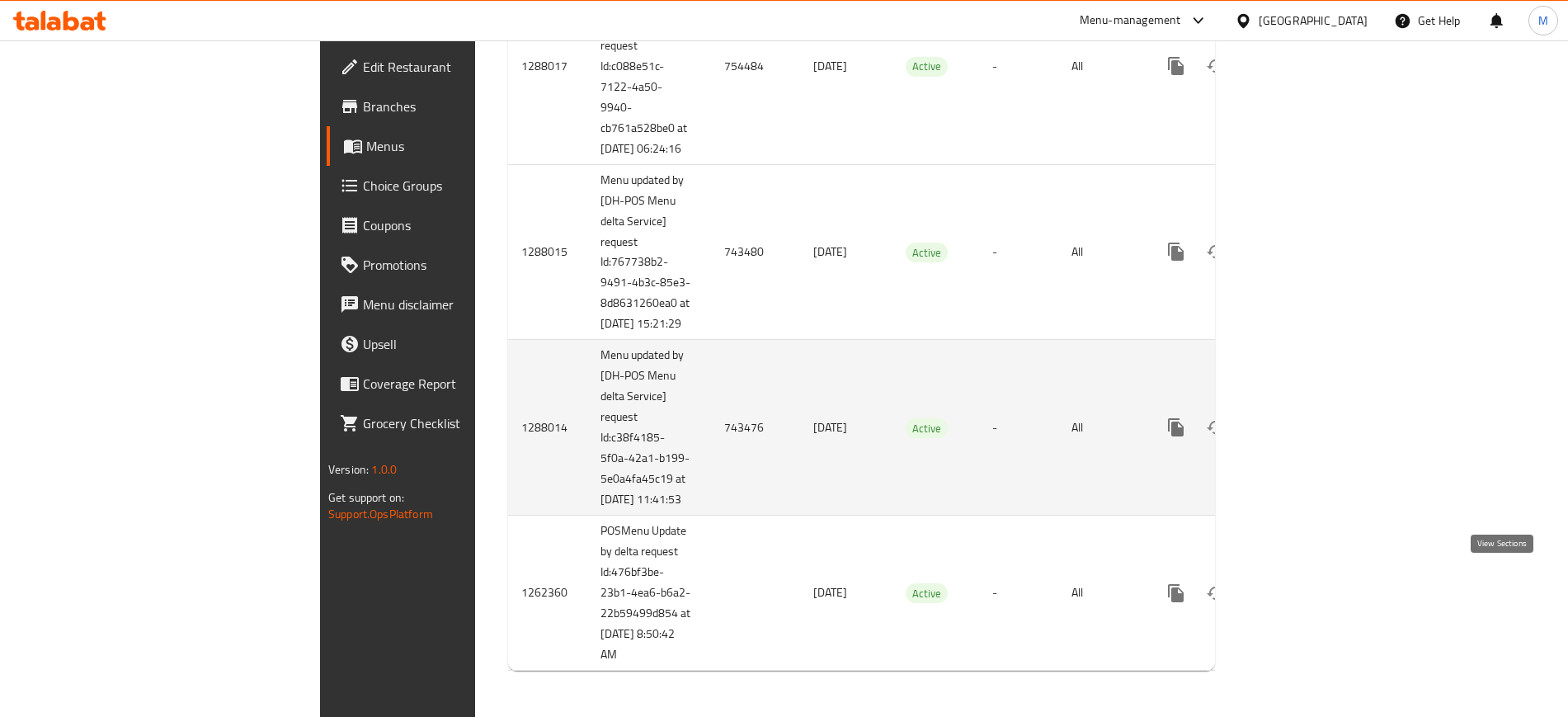
click at [1305, 417] on icon "enhanced table" at bounding box center [1295, 427] width 20 height 20
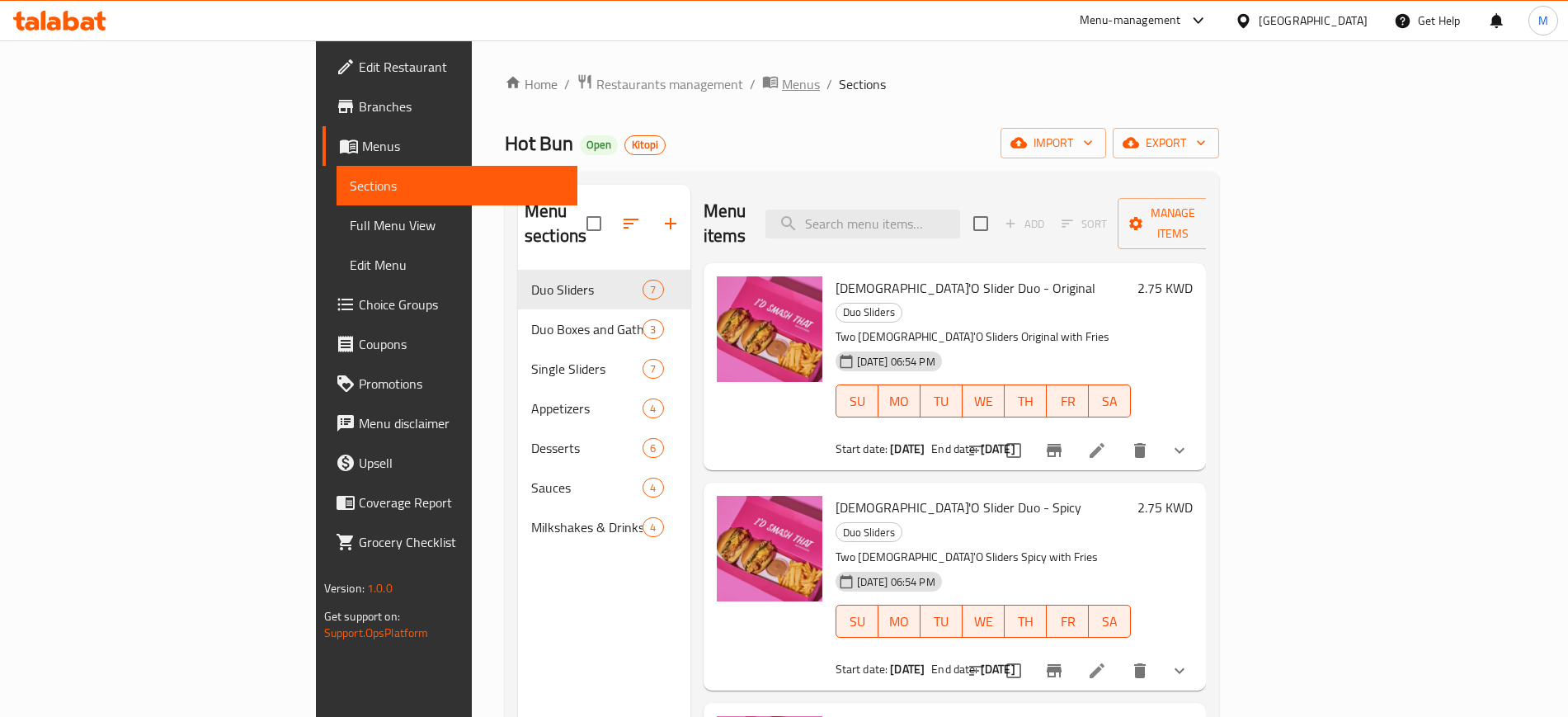
click at [782, 84] on span "Menus" at bounding box center [801, 85] width 38 height 20
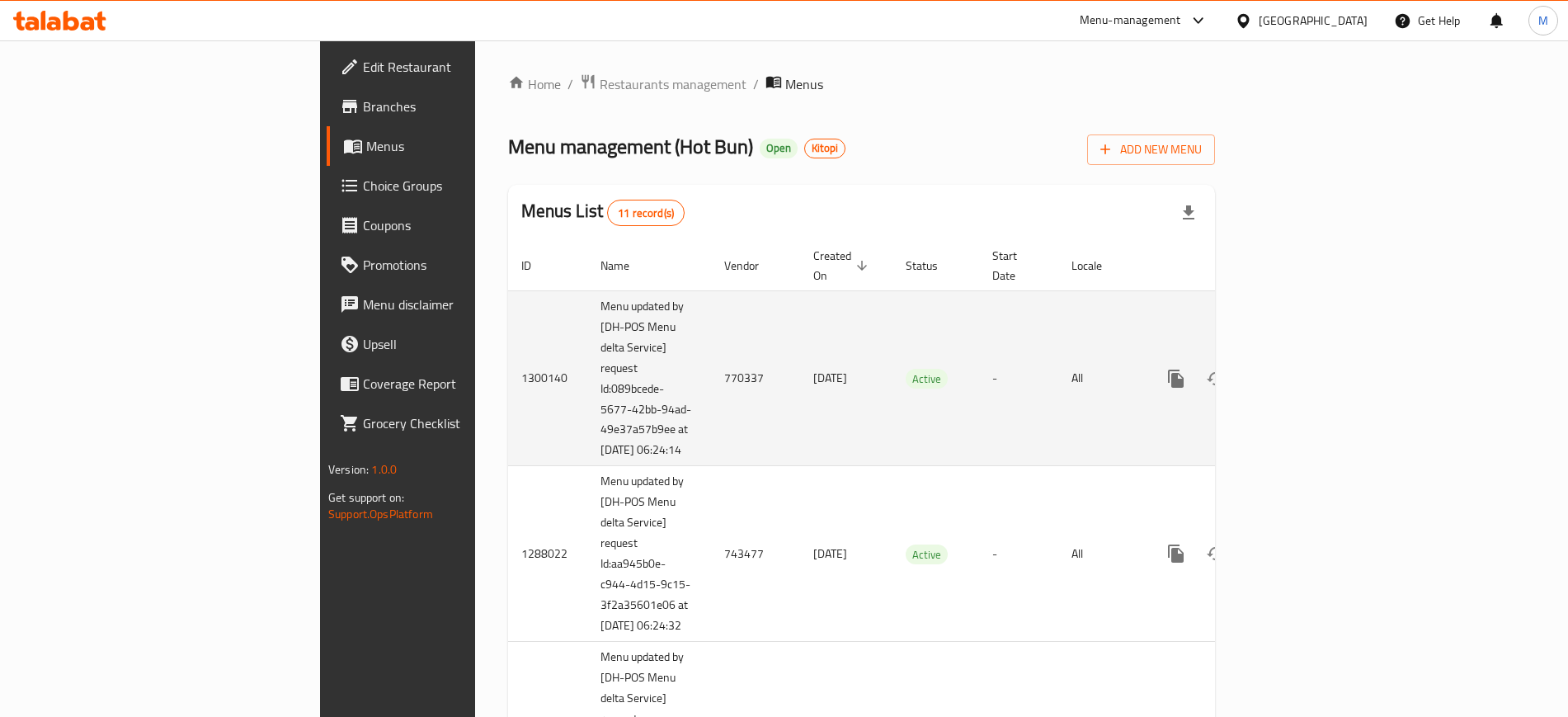
click at [800, 365] on td "14/07/2025" at bounding box center [846, 378] width 92 height 176
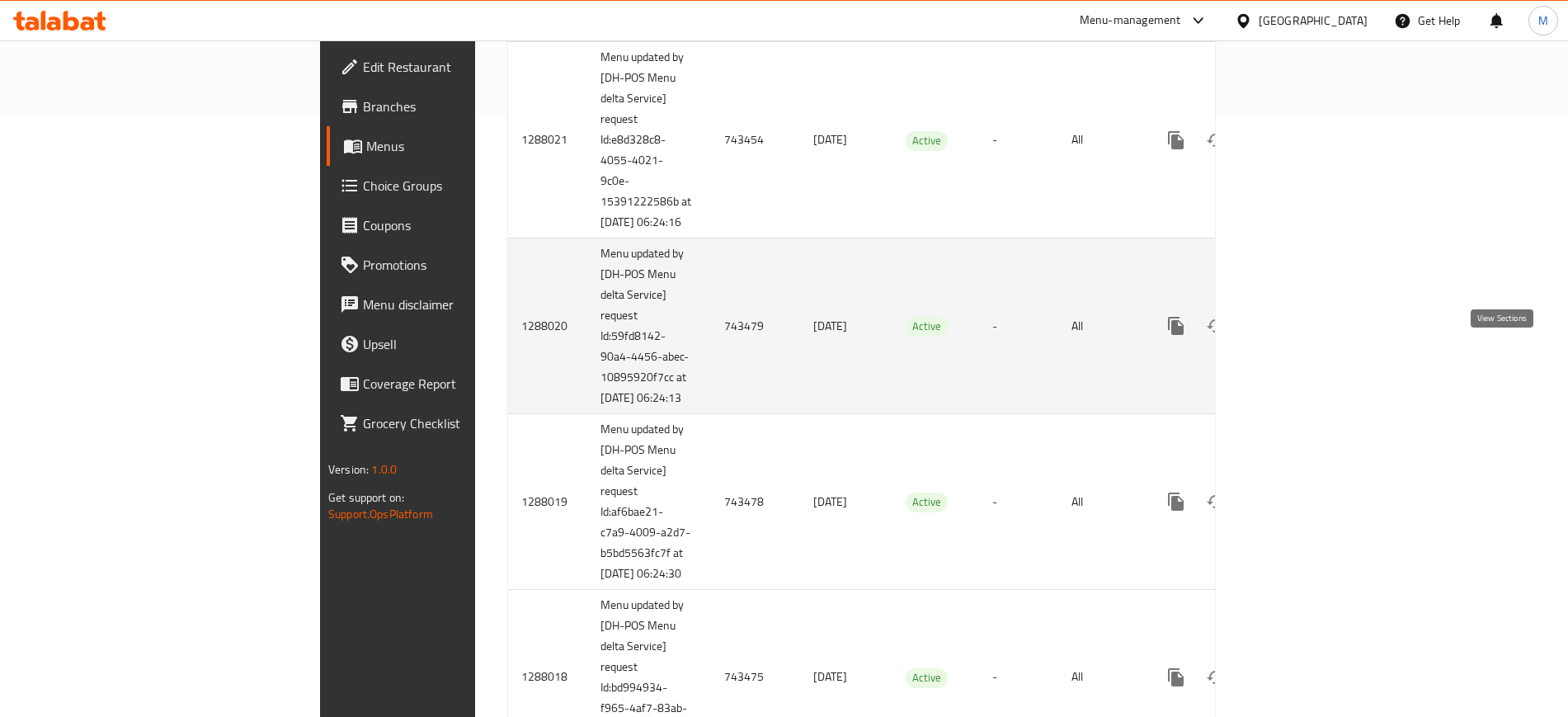
click at [1305, 336] on icon "enhanced table" at bounding box center [1295, 326] width 20 height 20
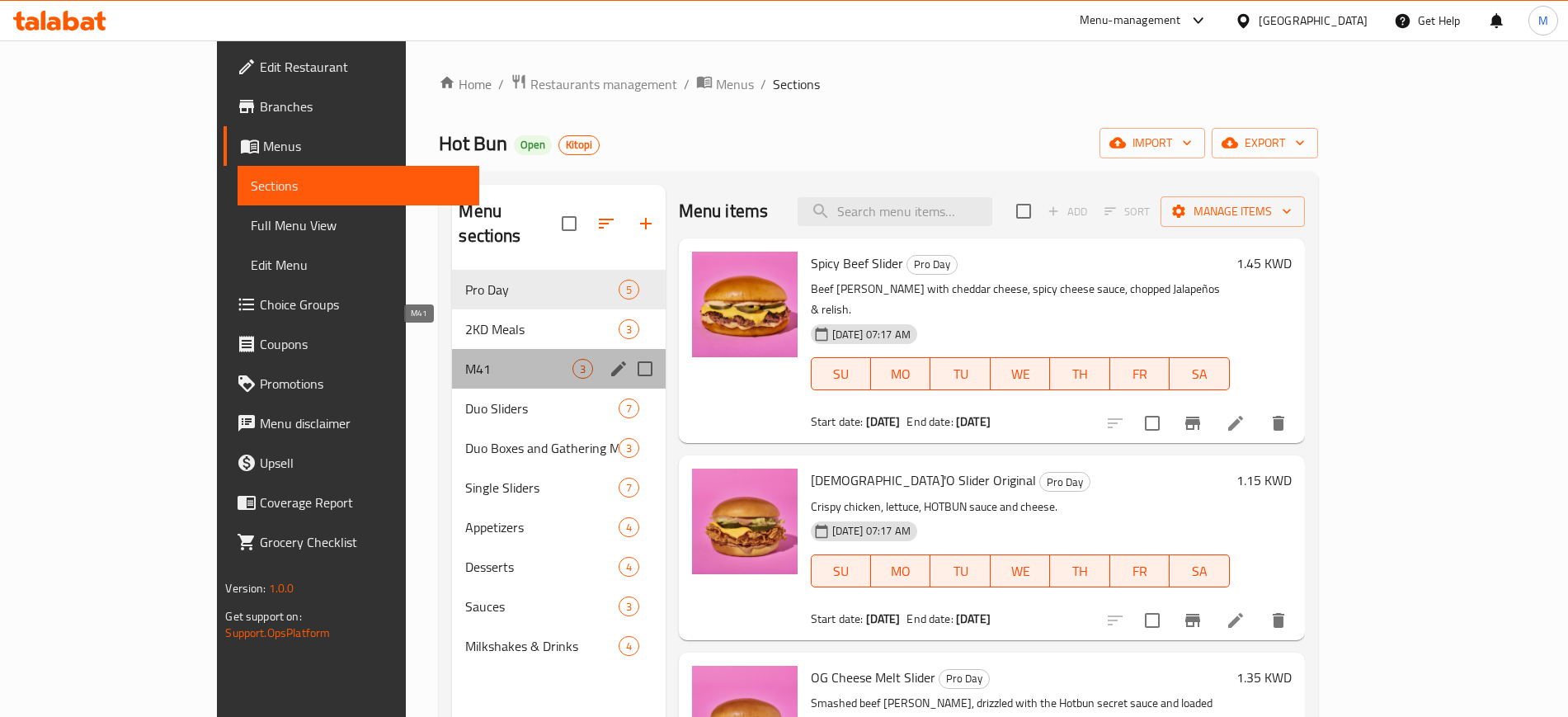
click at [465, 359] on span "M41" at bounding box center [518, 369] width 107 height 20
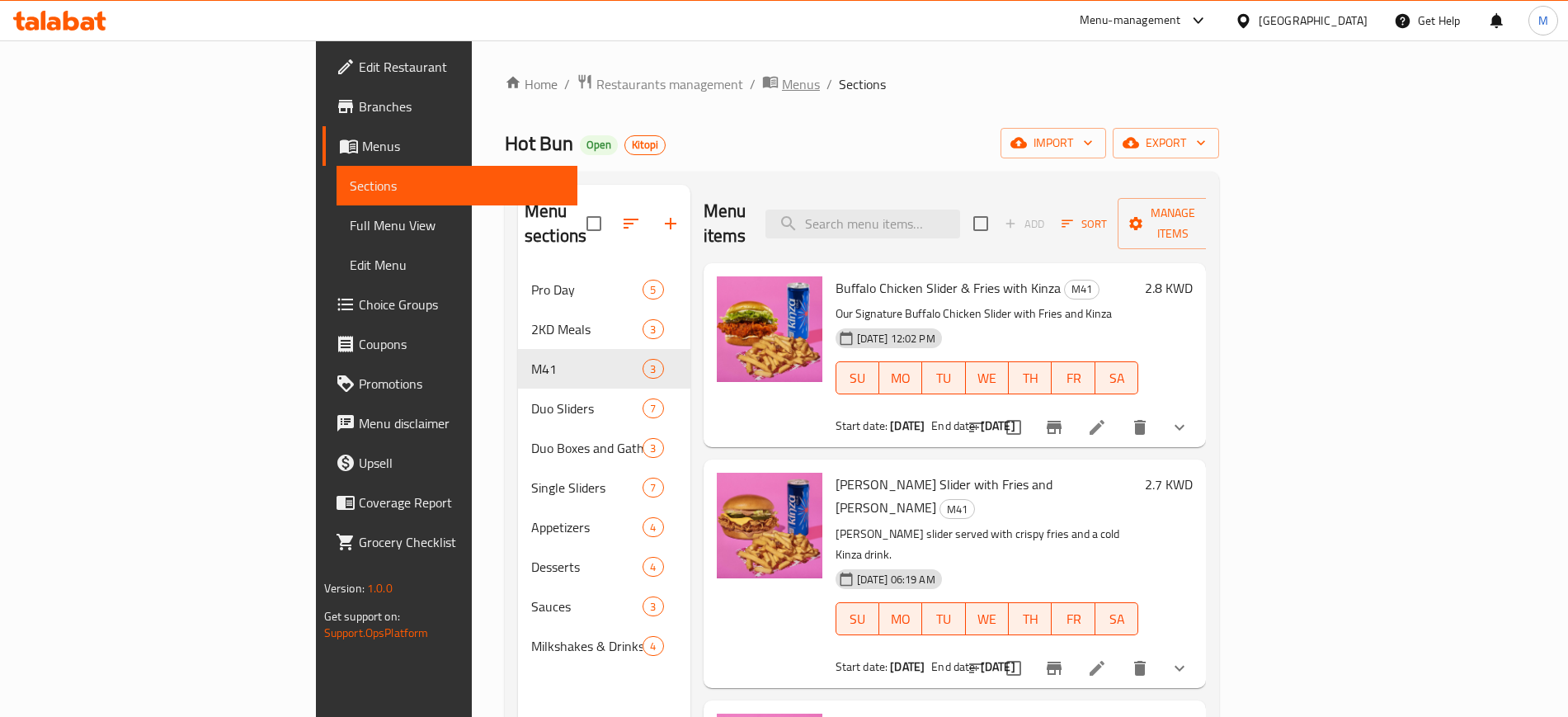
click at [782, 90] on span "Menus" at bounding box center [801, 85] width 38 height 20
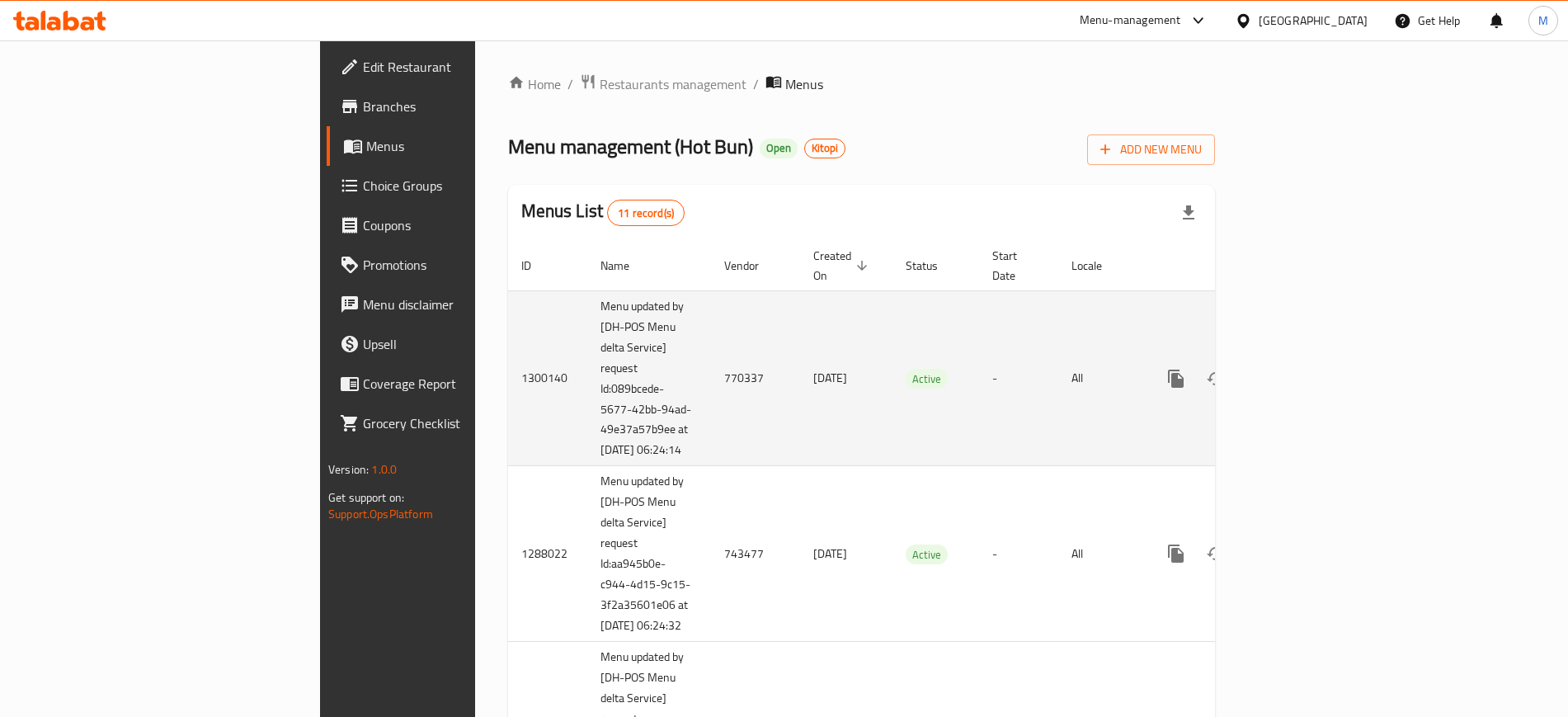
click at [902, 391] on td "Active" at bounding box center [935, 378] width 87 height 176
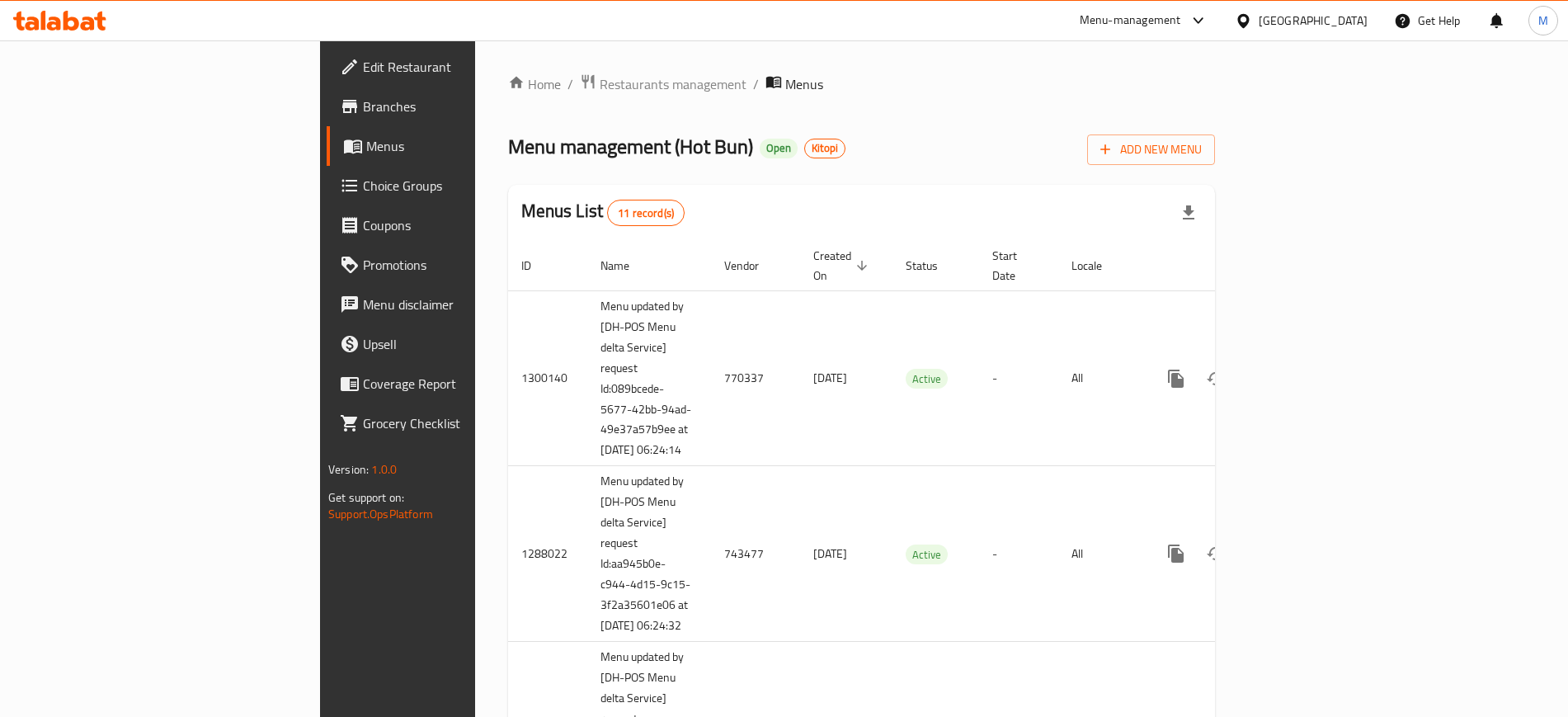
scroll to position [796, 0]
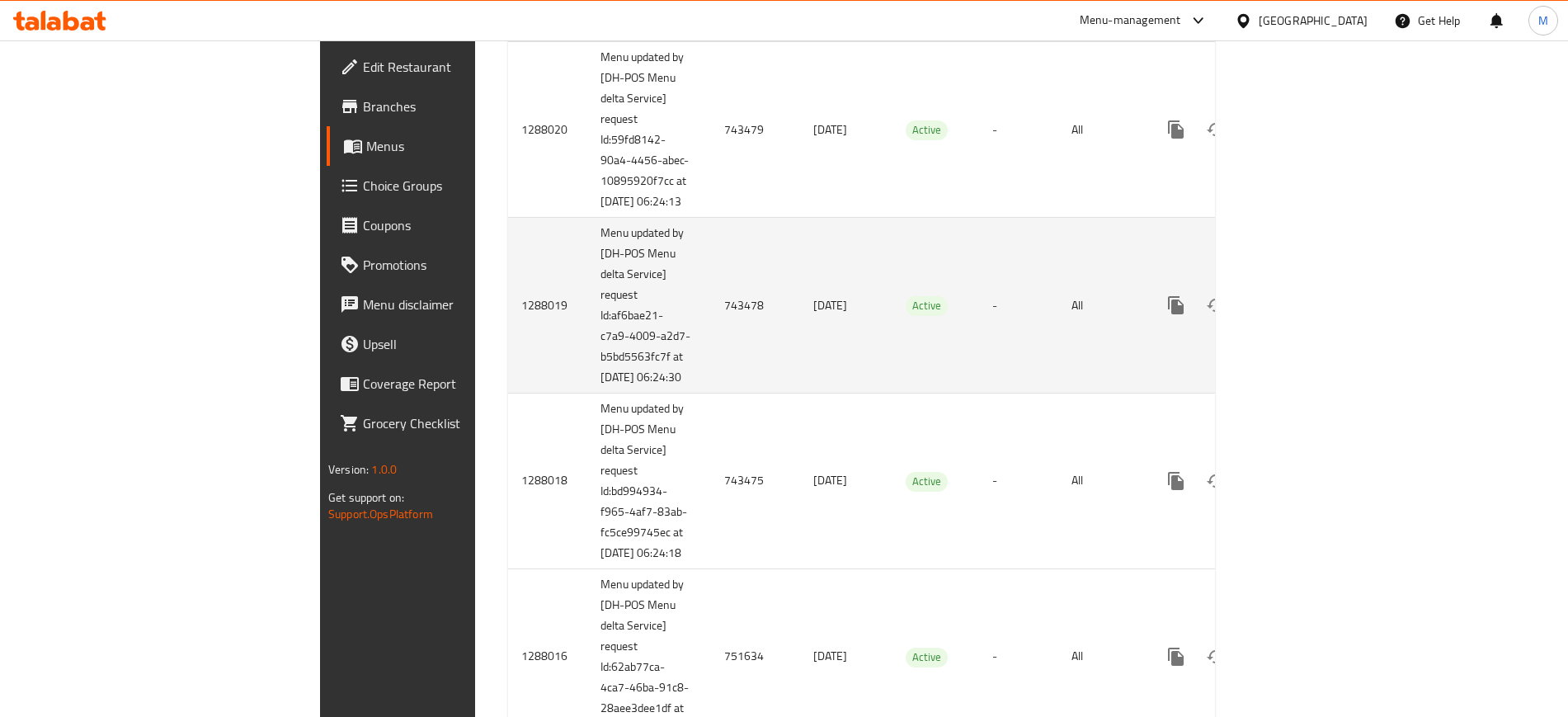
click at [1305, 315] on icon "enhanced table" at bounding box center [1295, 305] width 20 height 20
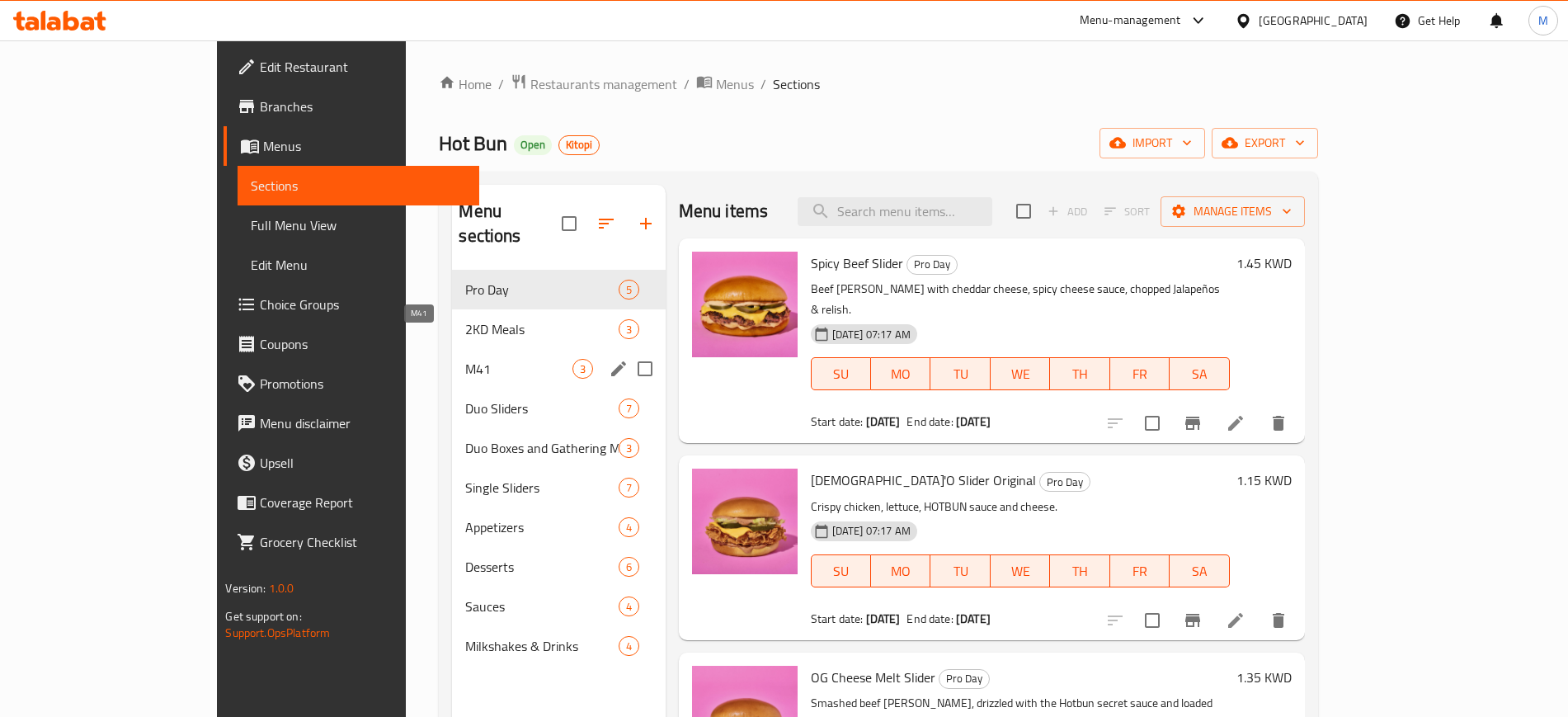
click at [481, 359] on span "M41" at bounding box center [518, 369] width 107 height 20
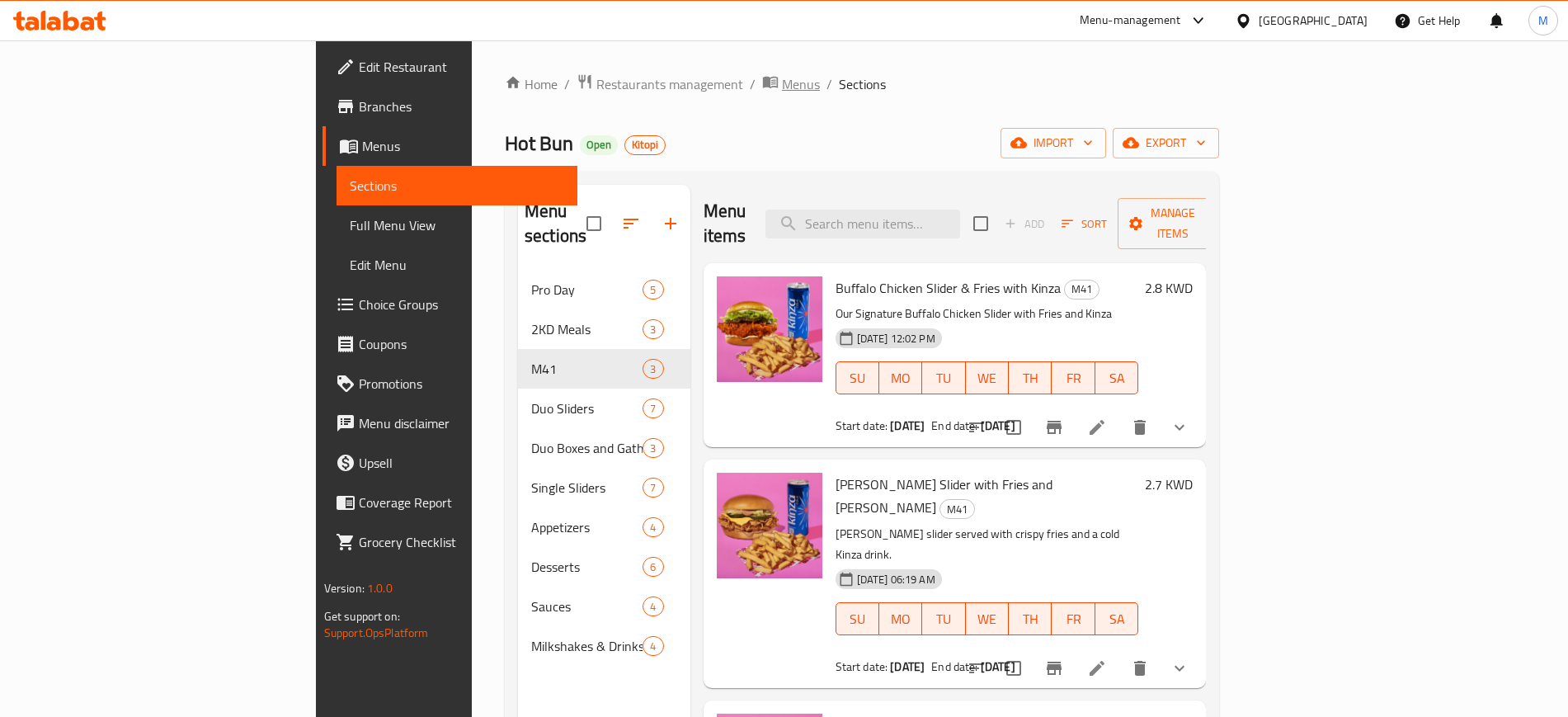
click at [782, 92] on span "Menus" at bounding box center [801, 85] width 38 height 20
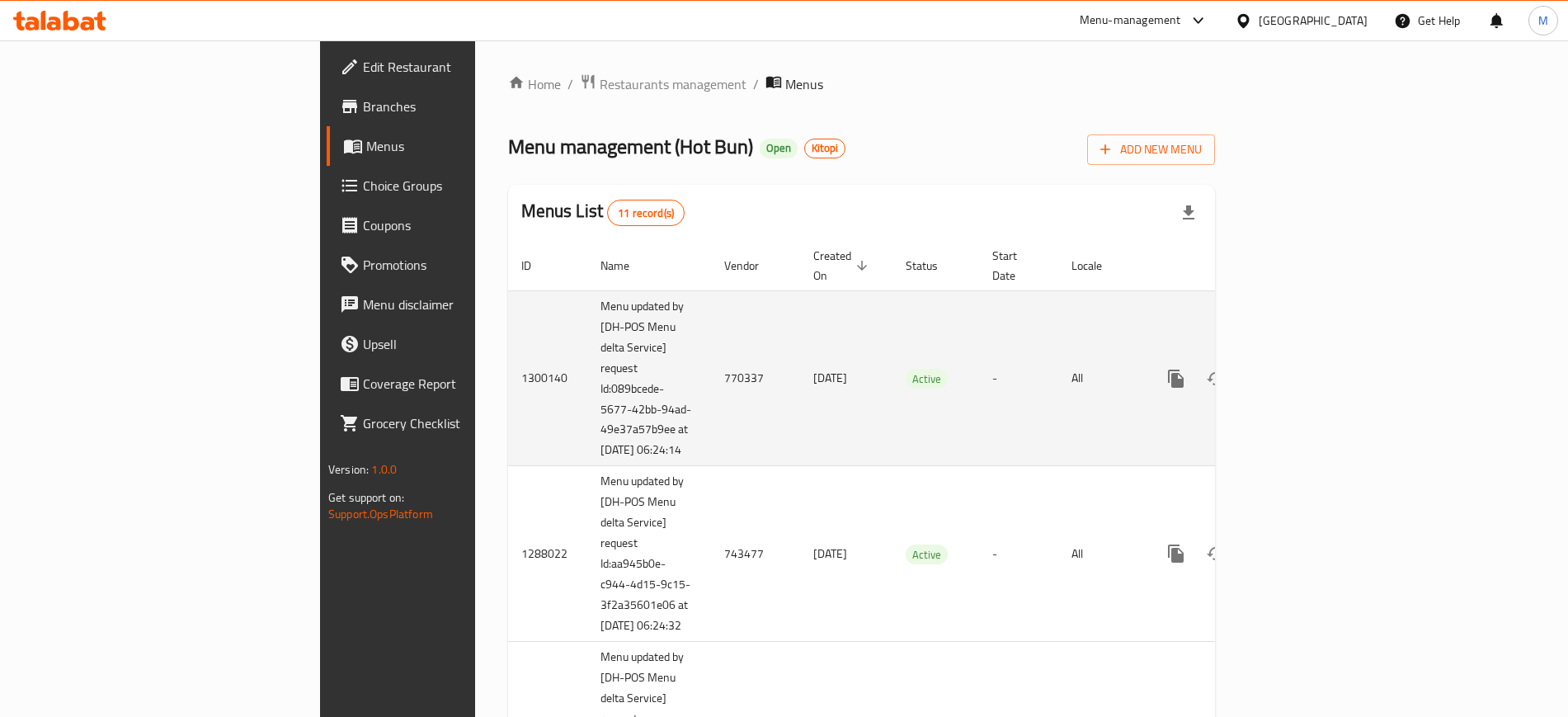
click at [892, 326] on td "Active" at bounding box center [935, 378] width 87 height 176
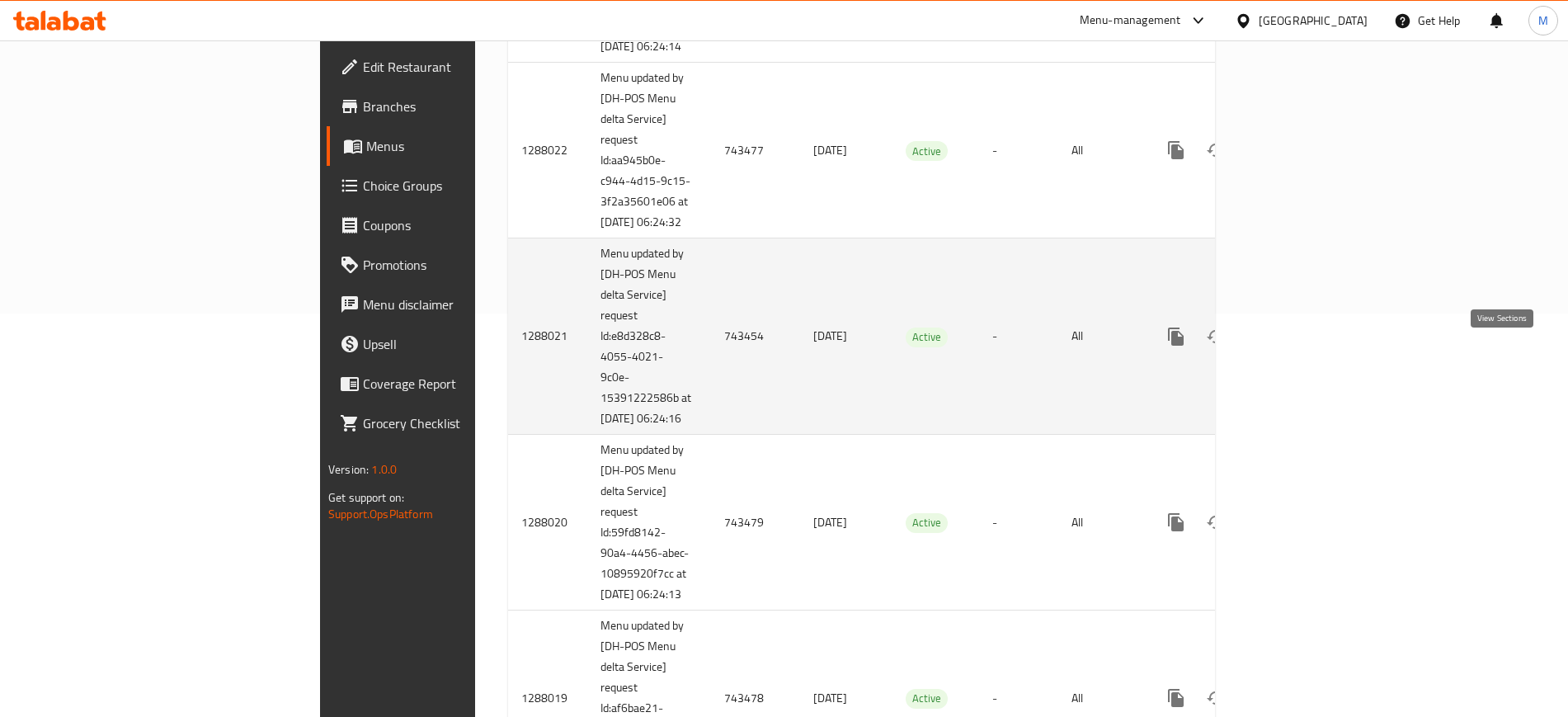
click at [1305, 346] on icon "enhanced table" at bounding box center [1295, 337] width 20 height 20
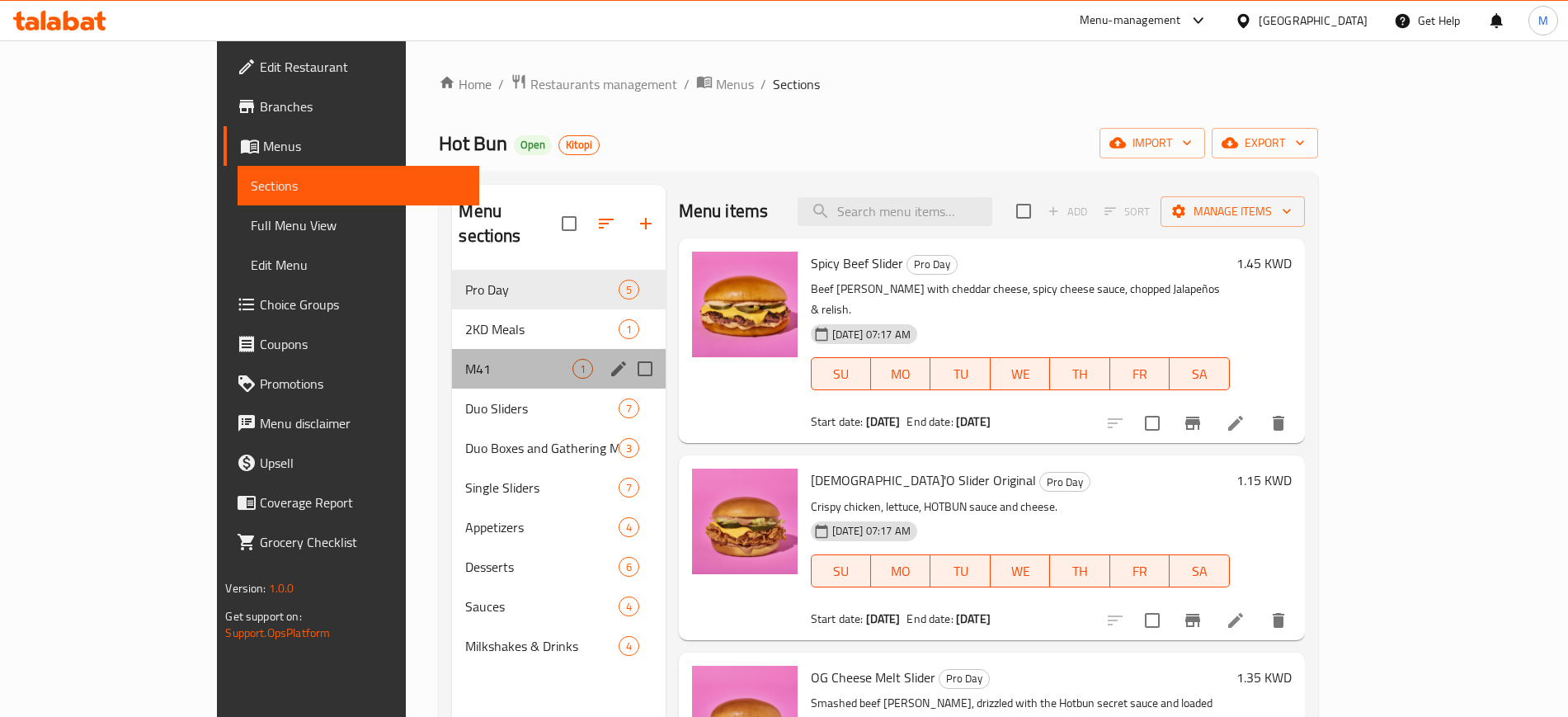
click at [458, 349] on div "M41 1" at bounding box center [558, 368] width 213 height 39
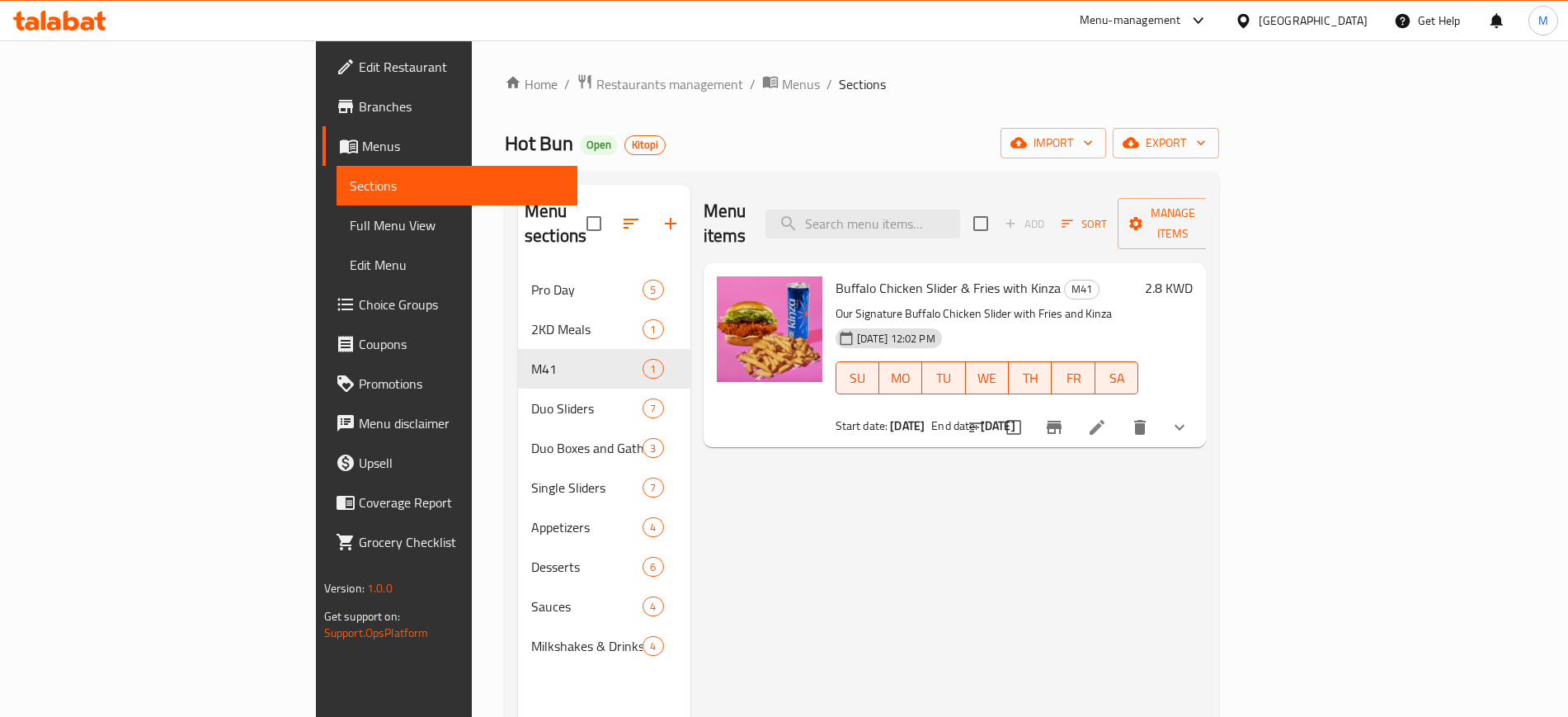
scroll to position [6, 0]
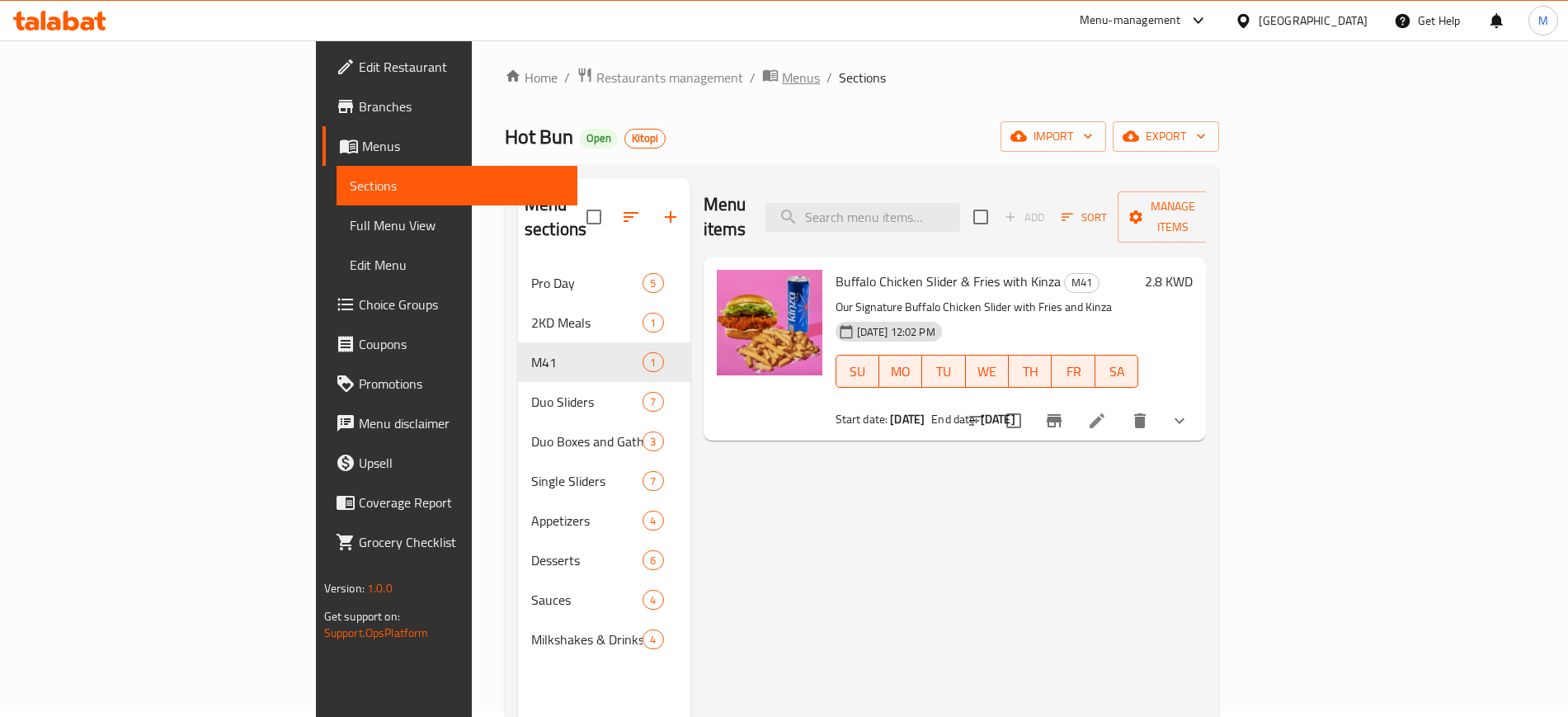
click at [782, 67] on span "Menus" at bounding box center [801, 77] width 38 height 20
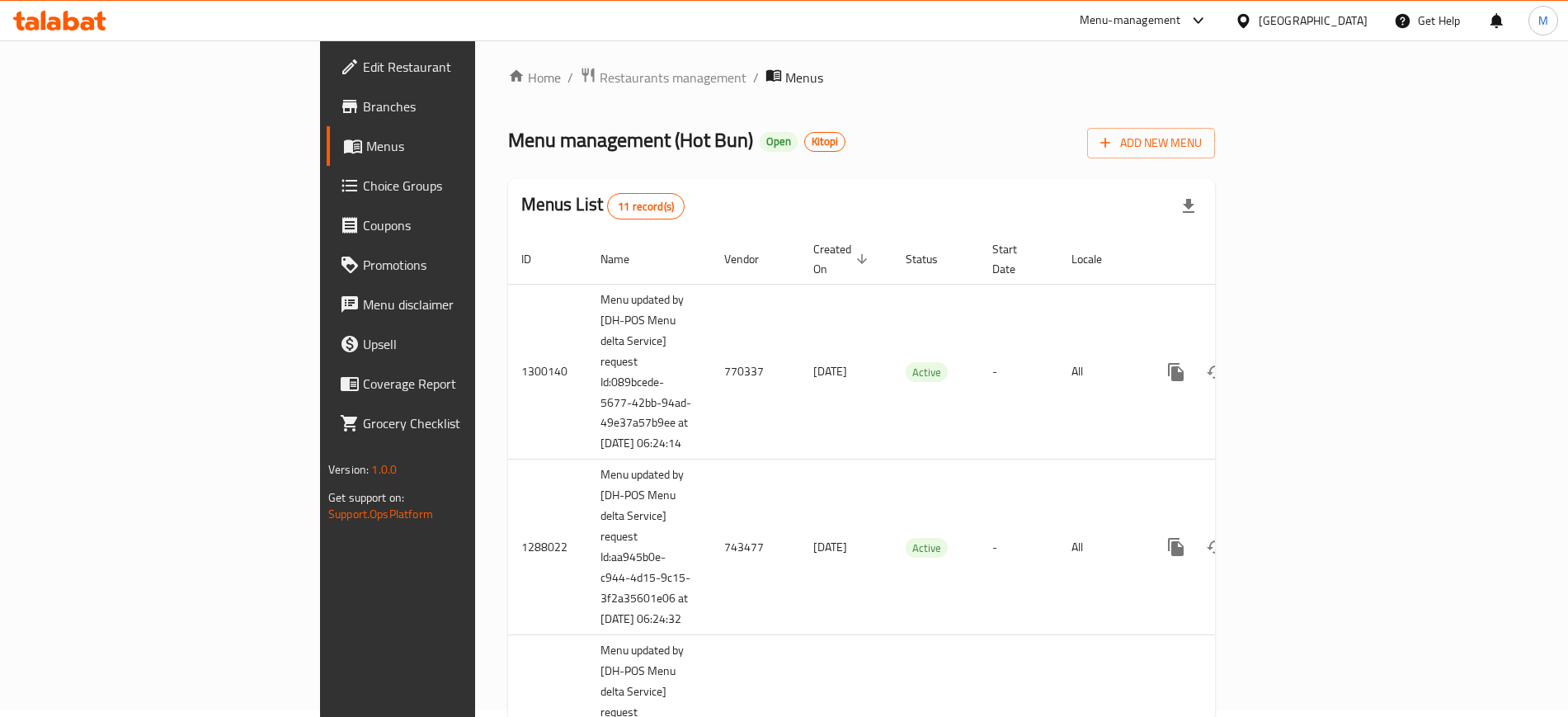
scroll to position [1189, 0]
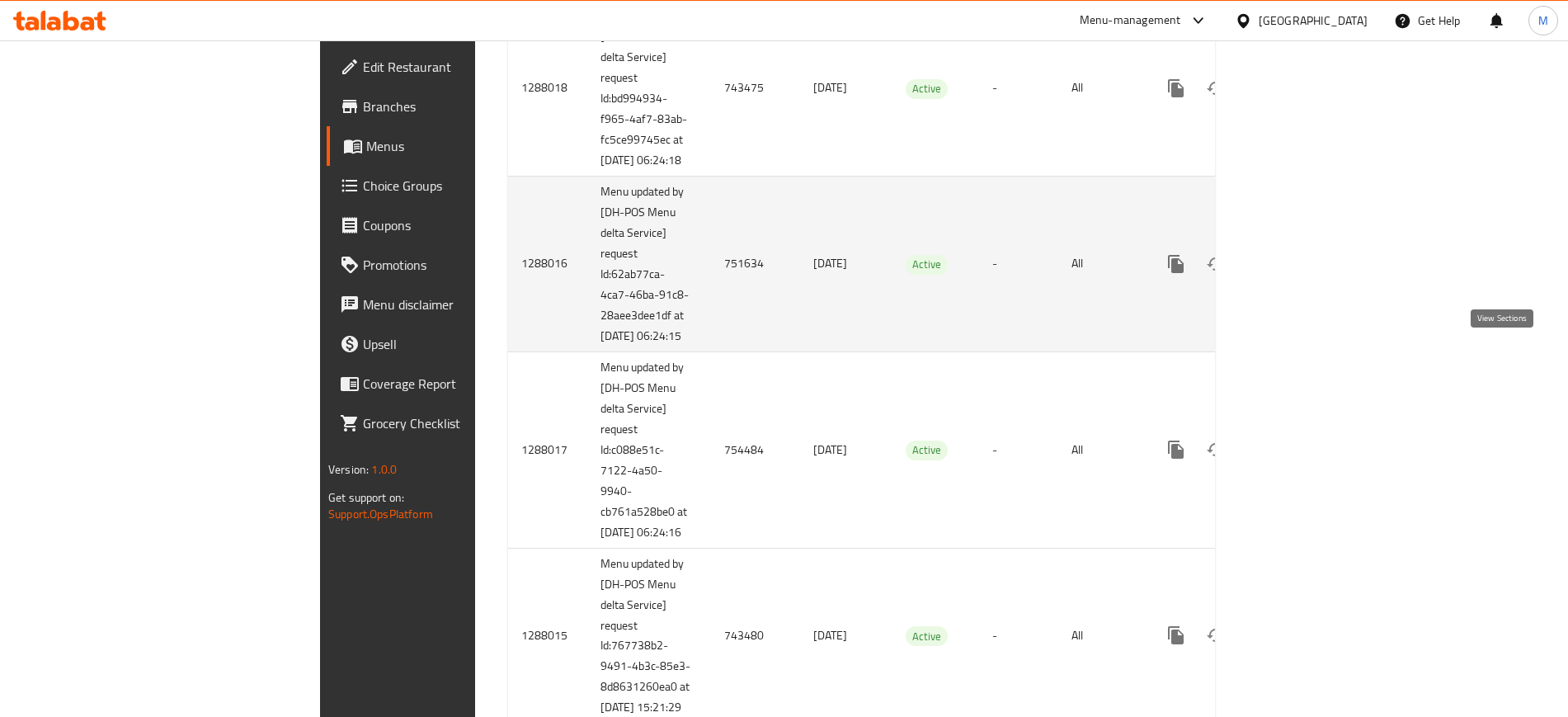
click at [1305, 274] on icon "enhanced table" at bounding box center [1295, 264] width 20 height 20
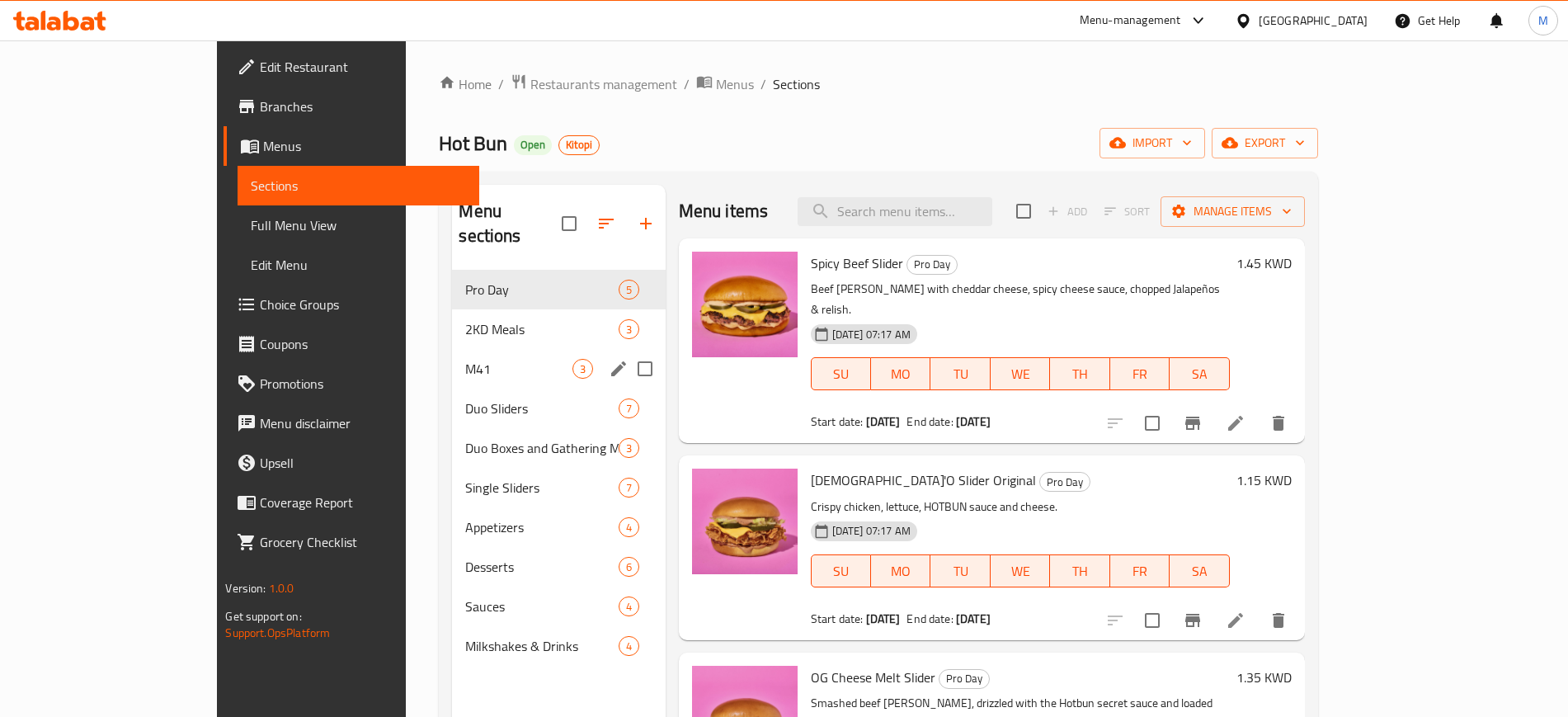
click at [452, 349] on div "M41 3" at bounding box center [558, 368] width 213 height 39
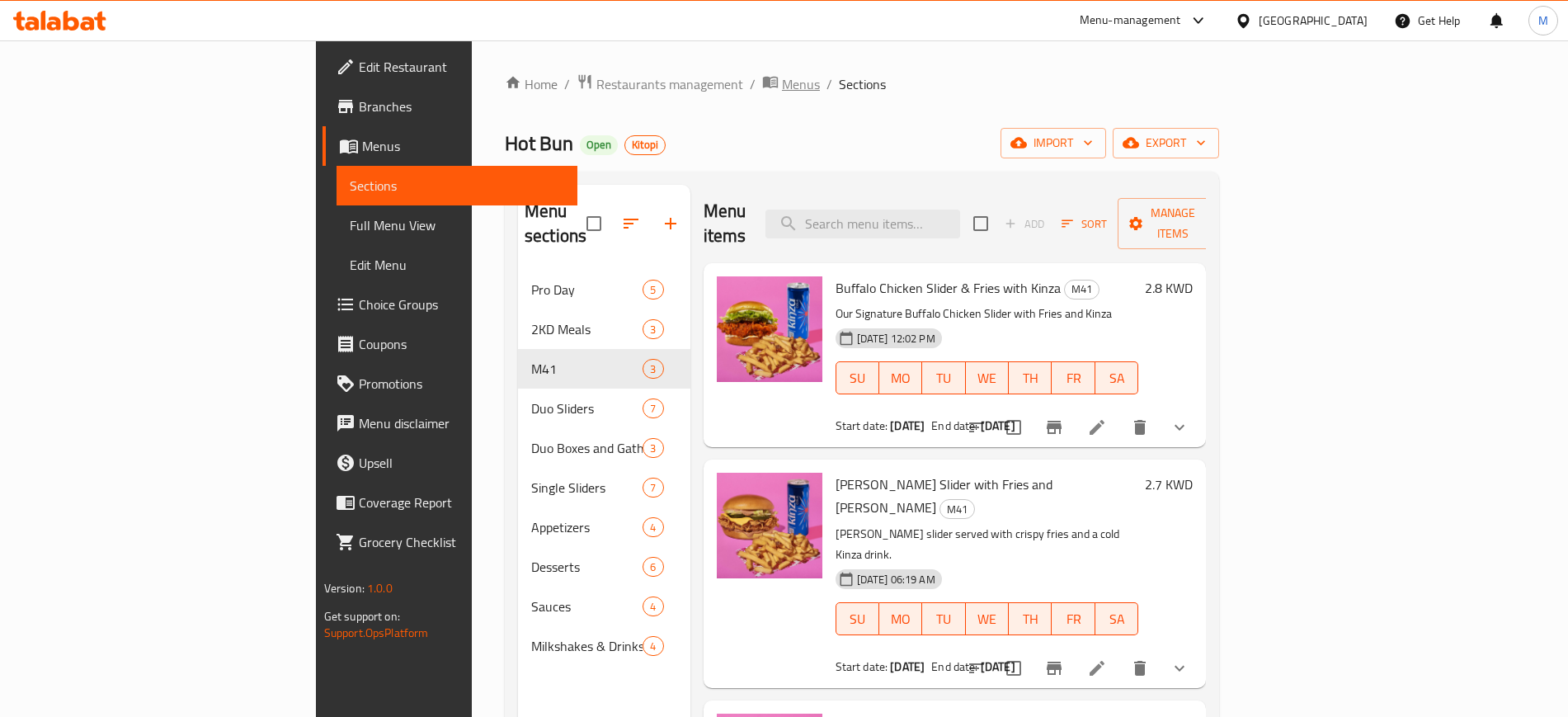
click at [782, 87] on span "Menus" at bounding box center [801, 85] width 38 height 20
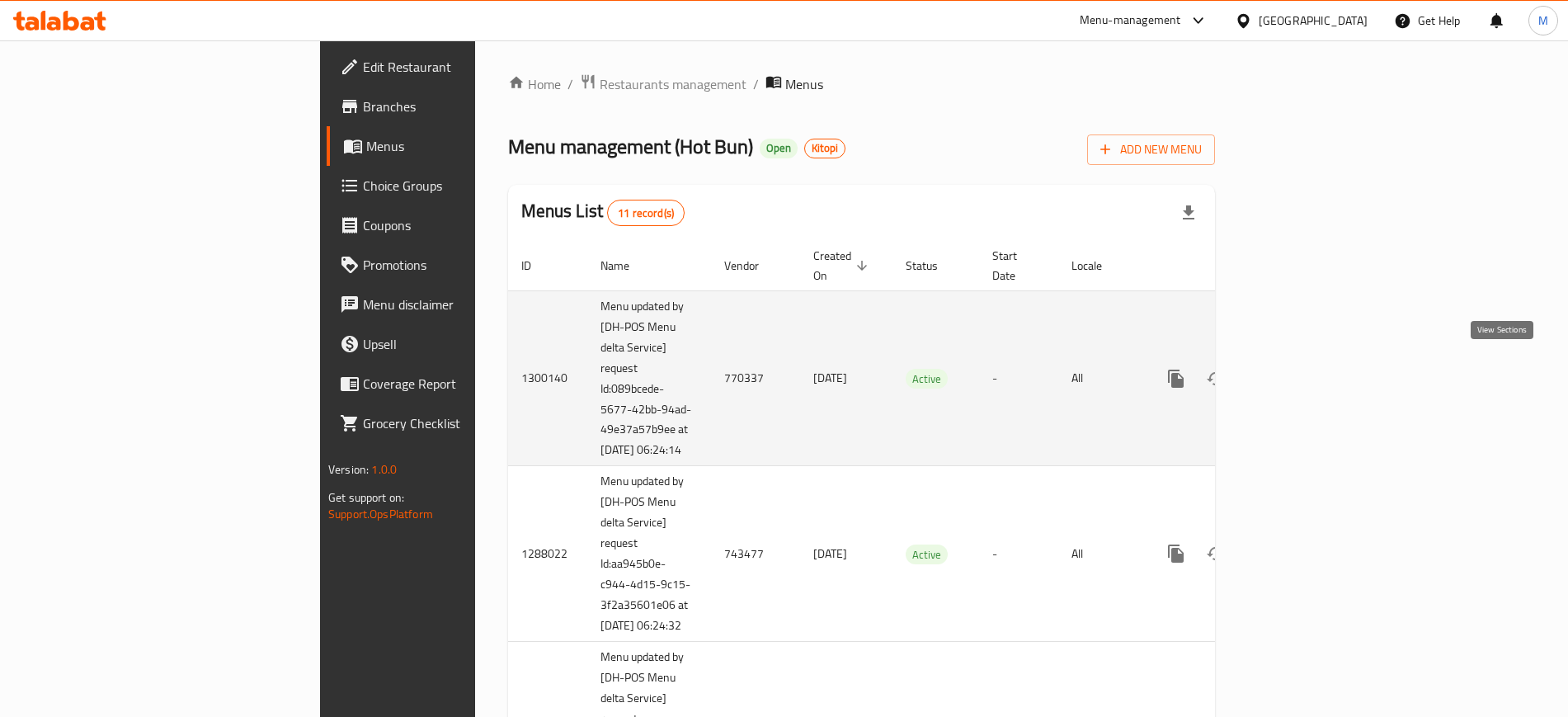
click at [1305, 370] on icon "enhanced table" at bounding box center [1295, 379] width 20 height 20
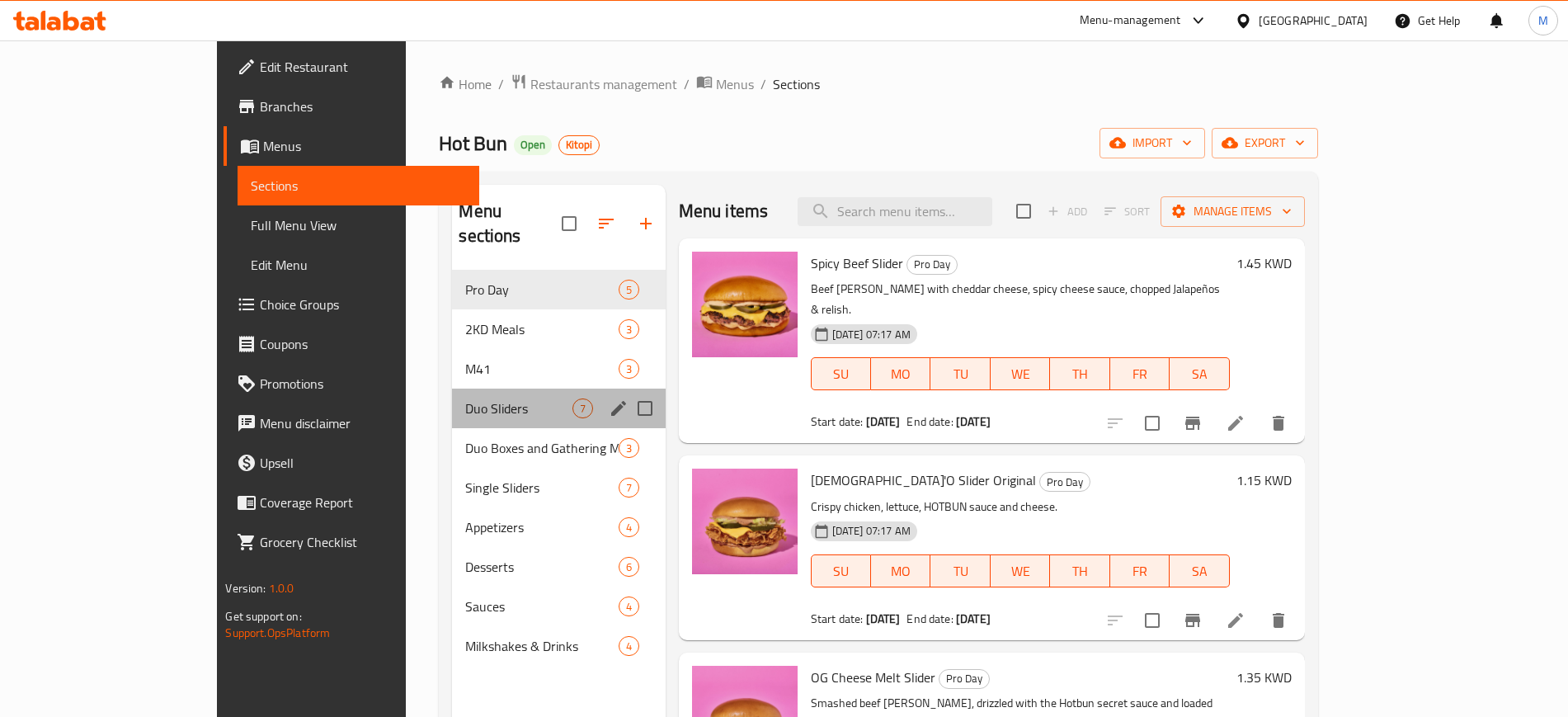
click at [513, 389] on div "Duo Sliders 7" at bounding box center [558, 408] width 213 height 39
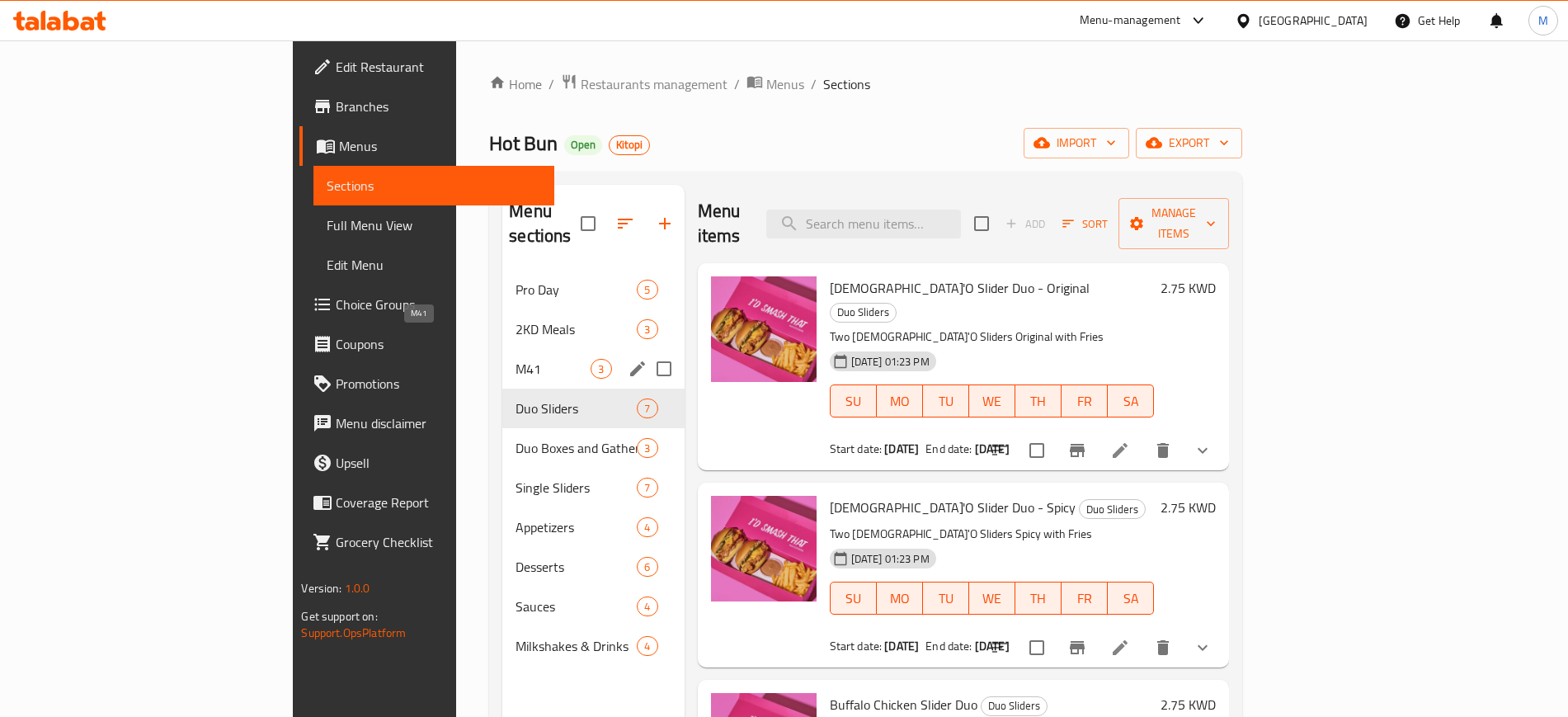
click at [515, 359] on span "M41" at bounding box center [553, 369] width 75 height 20
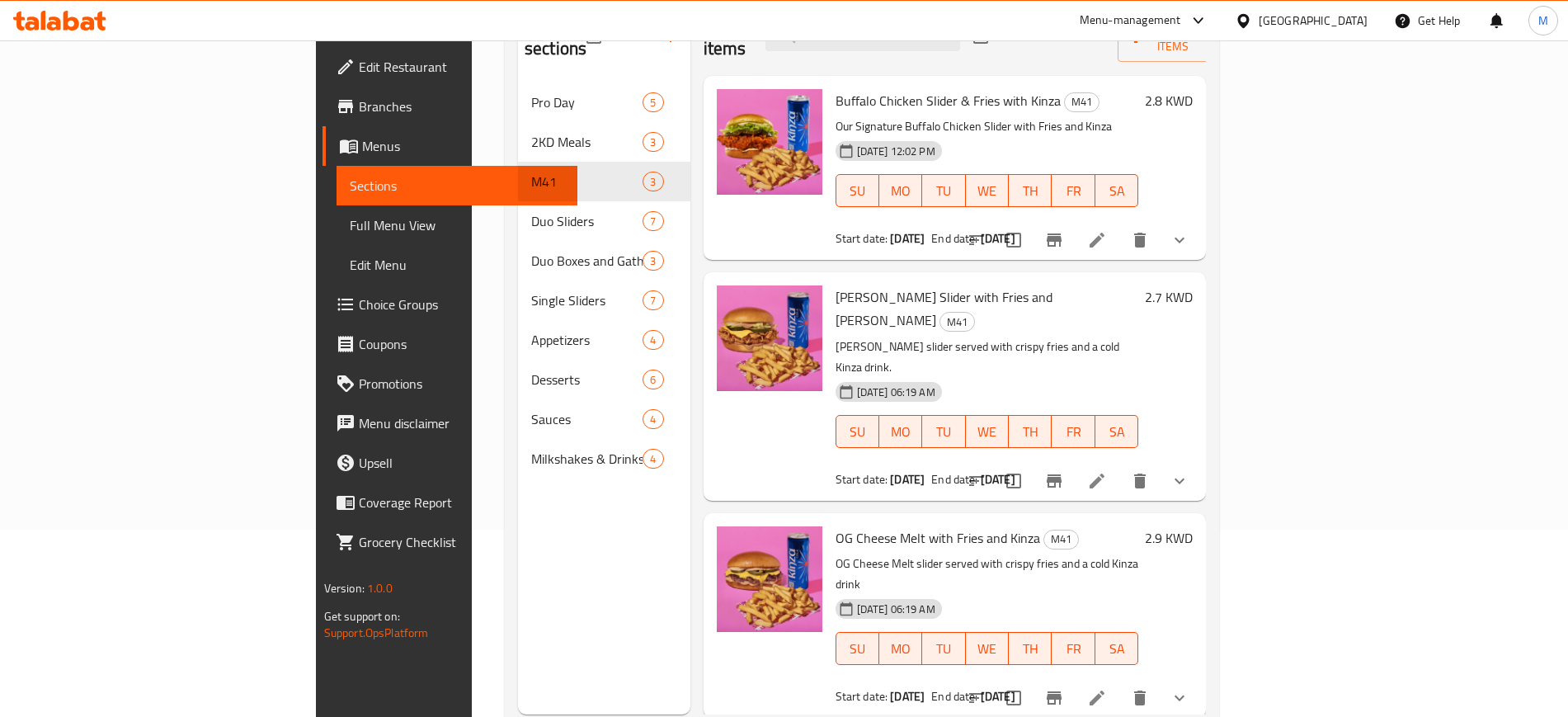
scroll to position [206, 0]
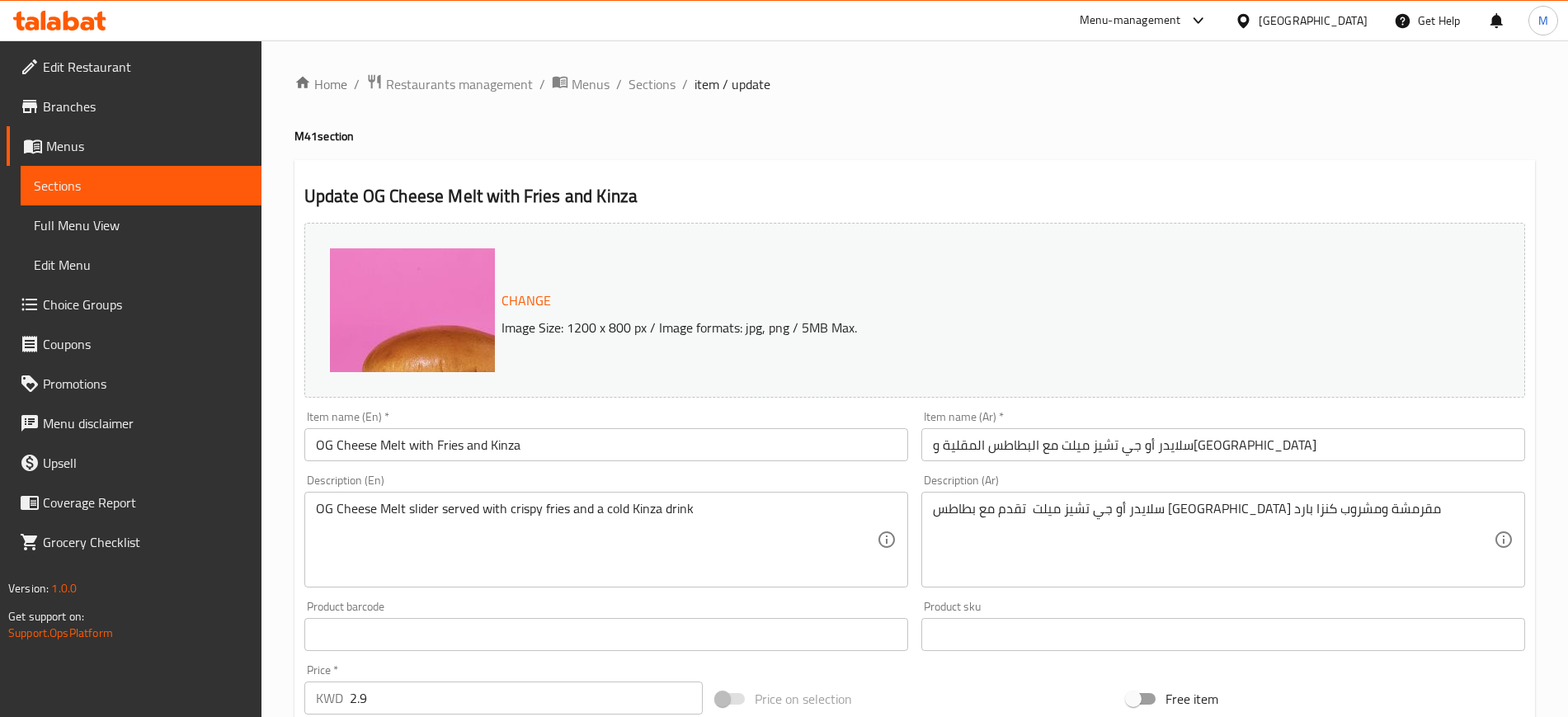
click at [1208, 26] on icon at bounding box center [1198, 21] width 20 height 20
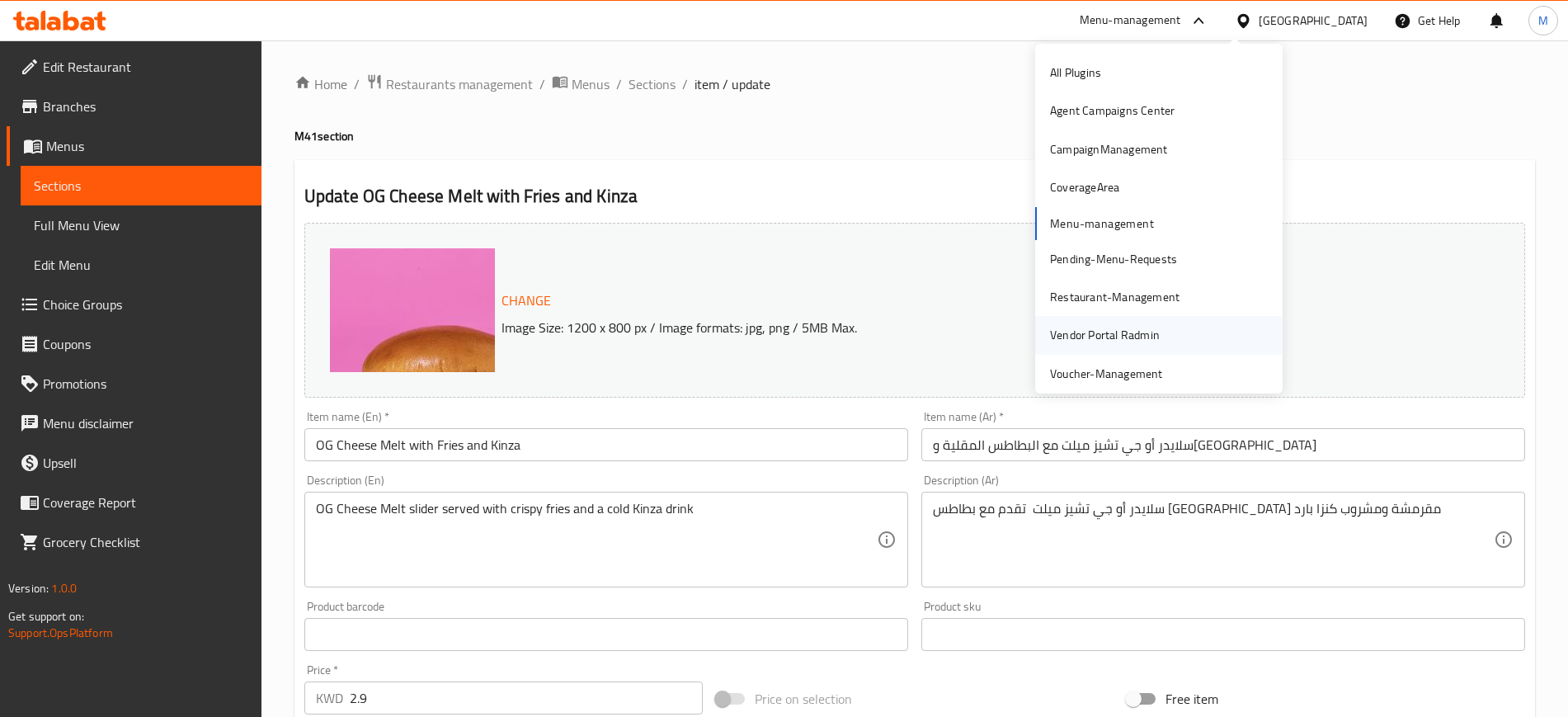
click at [1142, 335] on div "Vendor Portal Radmin" at bounding box center [1105, 335] width 109 height 18
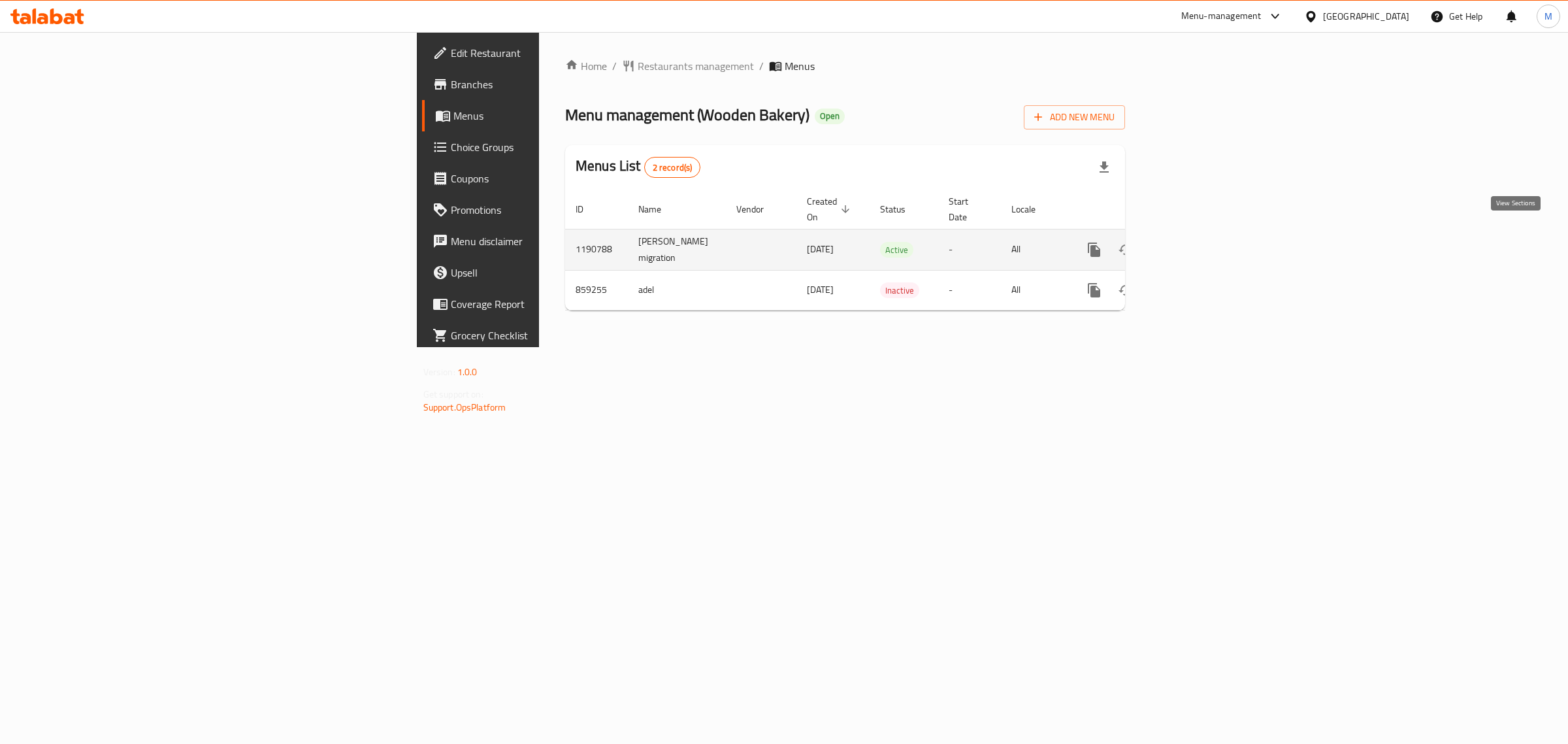
click at [1194, 244] on icon "enhanced table" at bounding box center [1188, 250] width 12 height 12
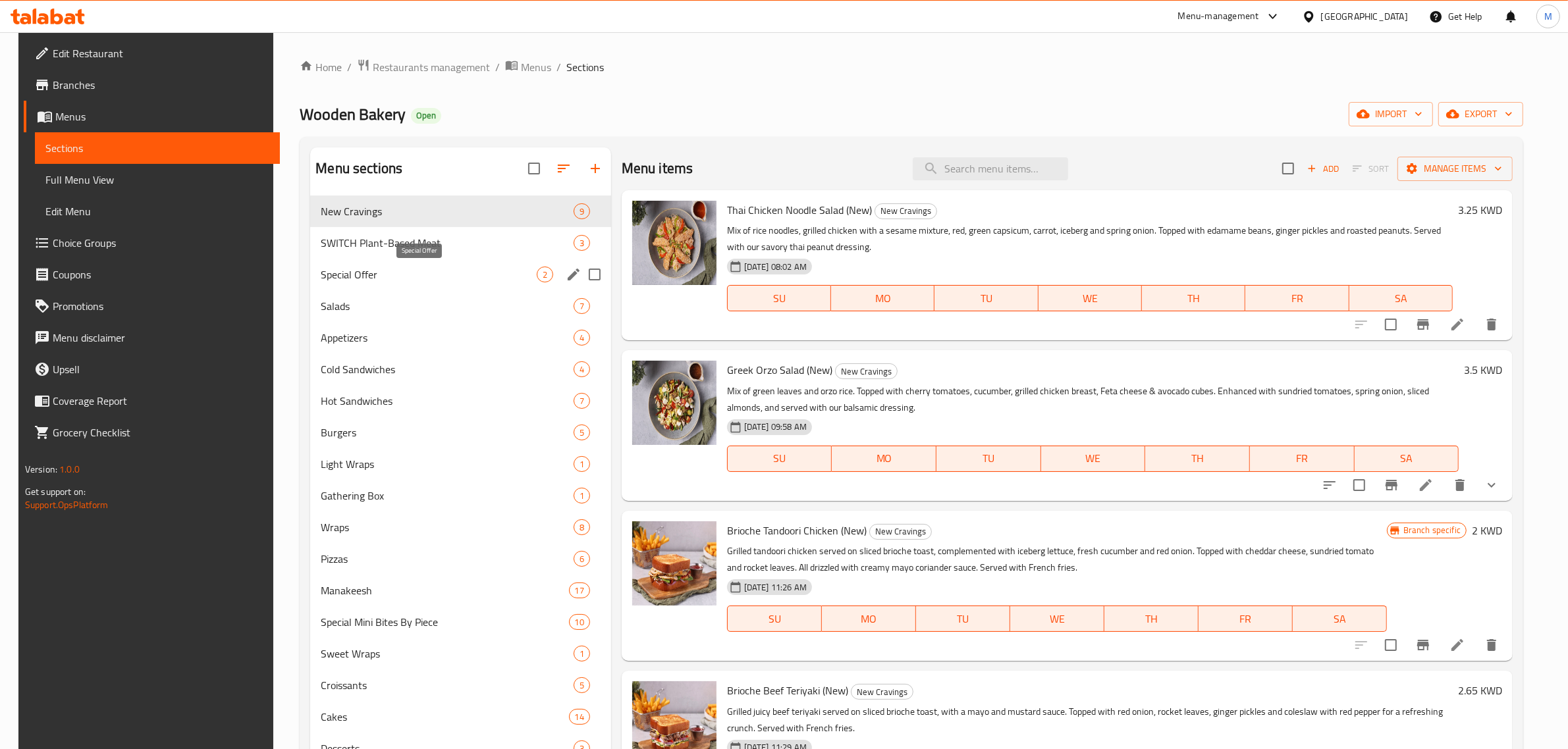
click at [420, 270] on span "Special Offer" at bounding box center [428, 275] width 215 height 16
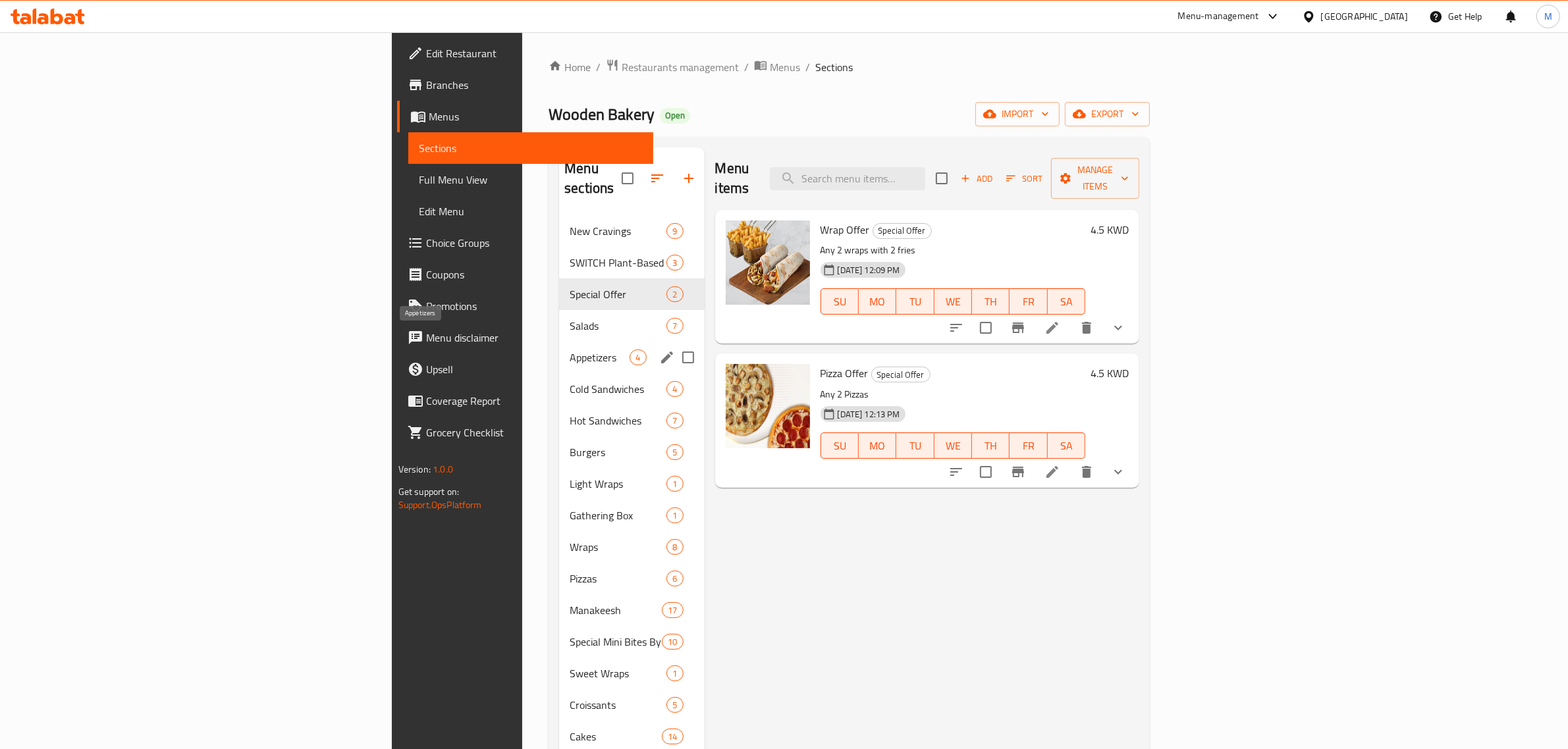
click at [559, 405] on div "Hot Sandwiches 7" at bounding box center [631, 420] width 145 height 31
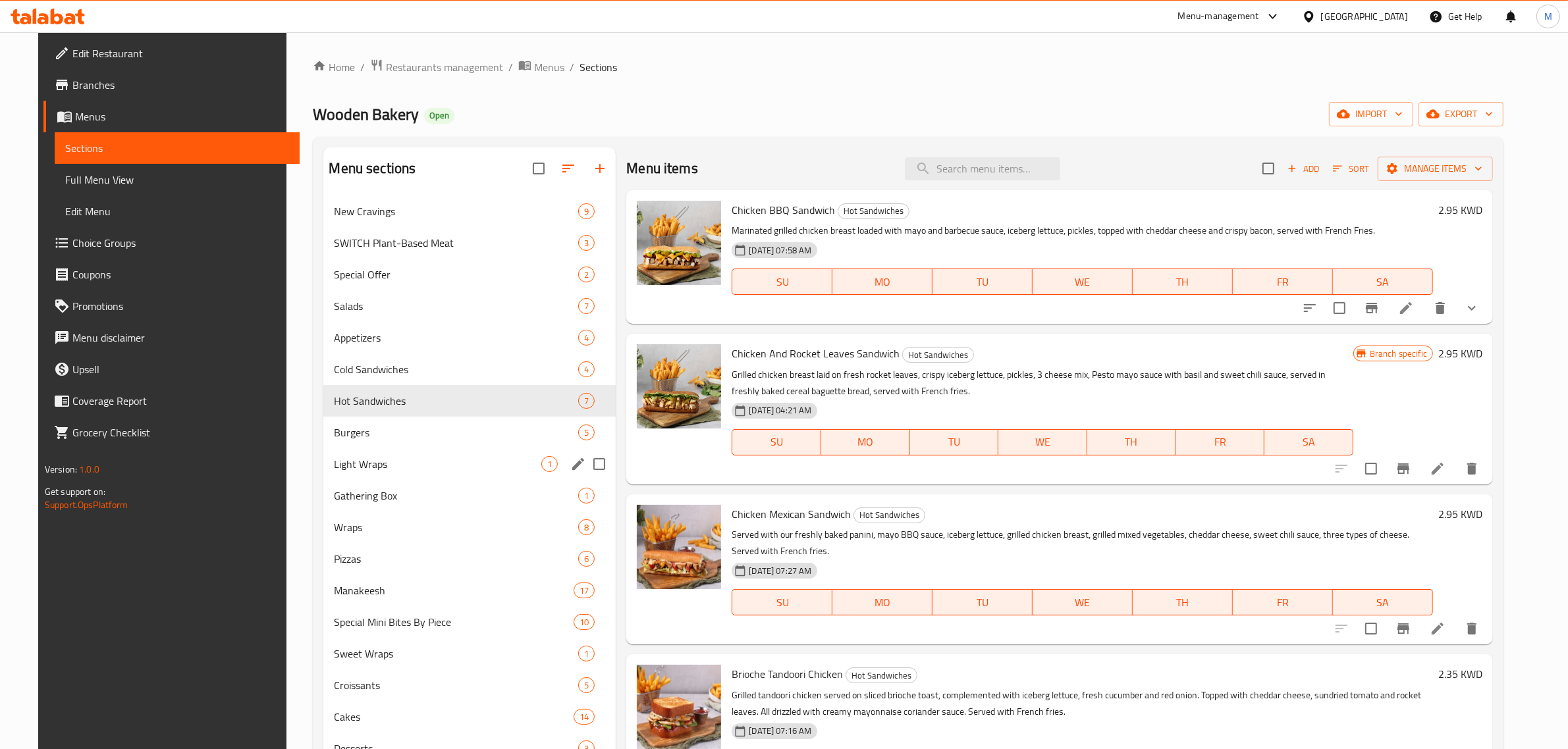
click at [386, 495] on span "Gathering Box" at bounding box center [456, 495] width 244 height 16
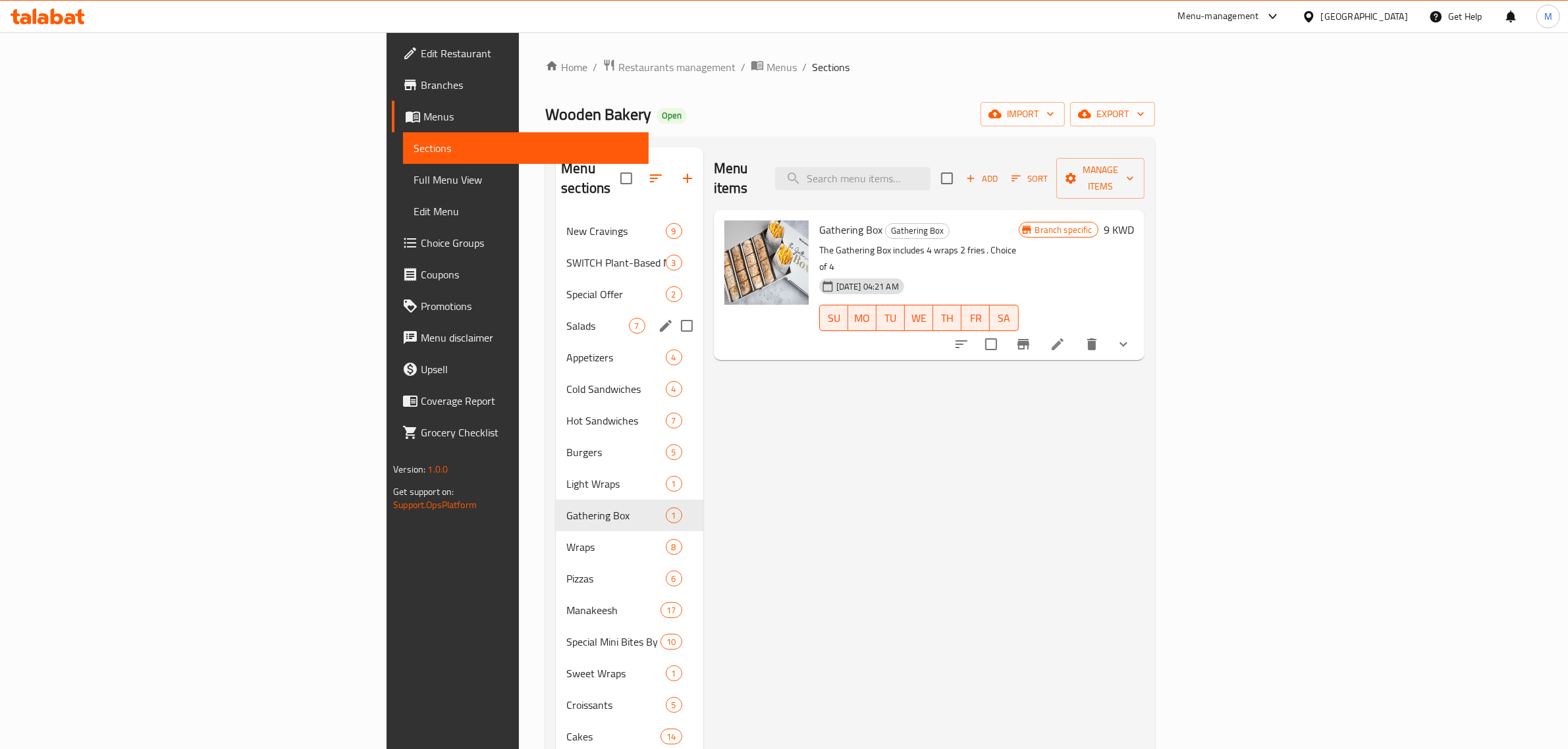
click at [555, 285] on div "Special Offer 2" at bounding box center [629, 293] width 147 height 31
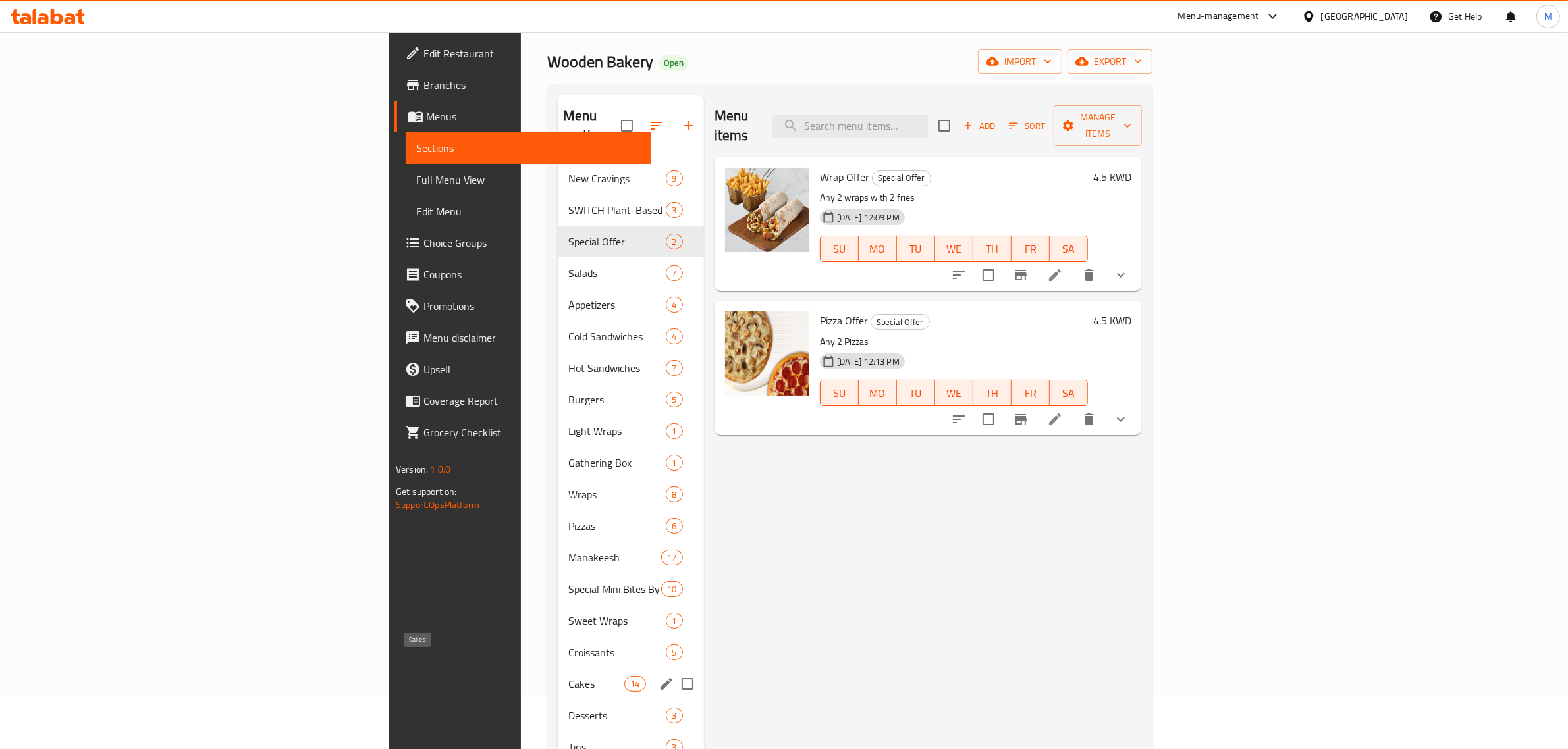
scroll to position [82, 0]
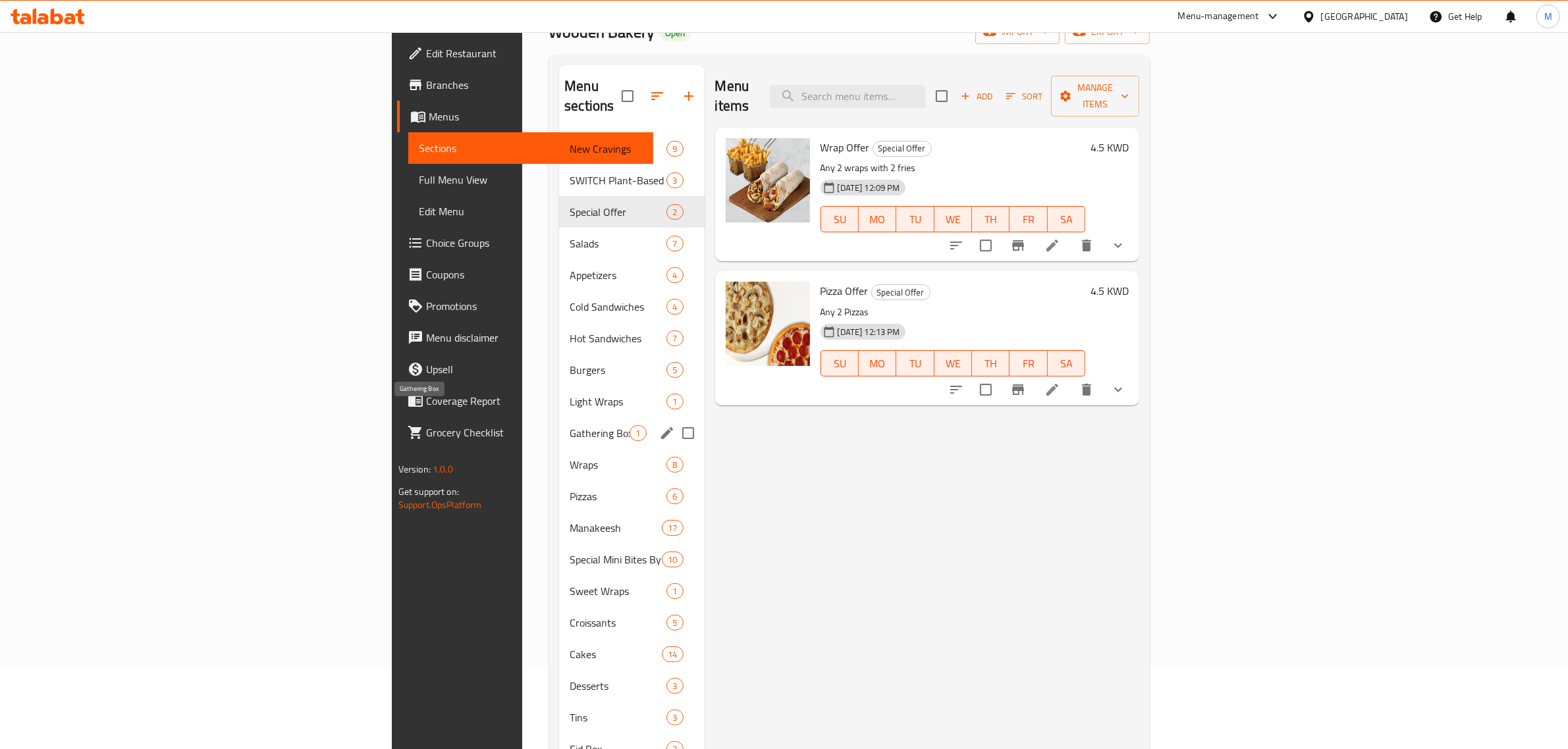
click at [569, 425] on span "Gathering Box" at bounding box center [599, 433] width 60 height 16
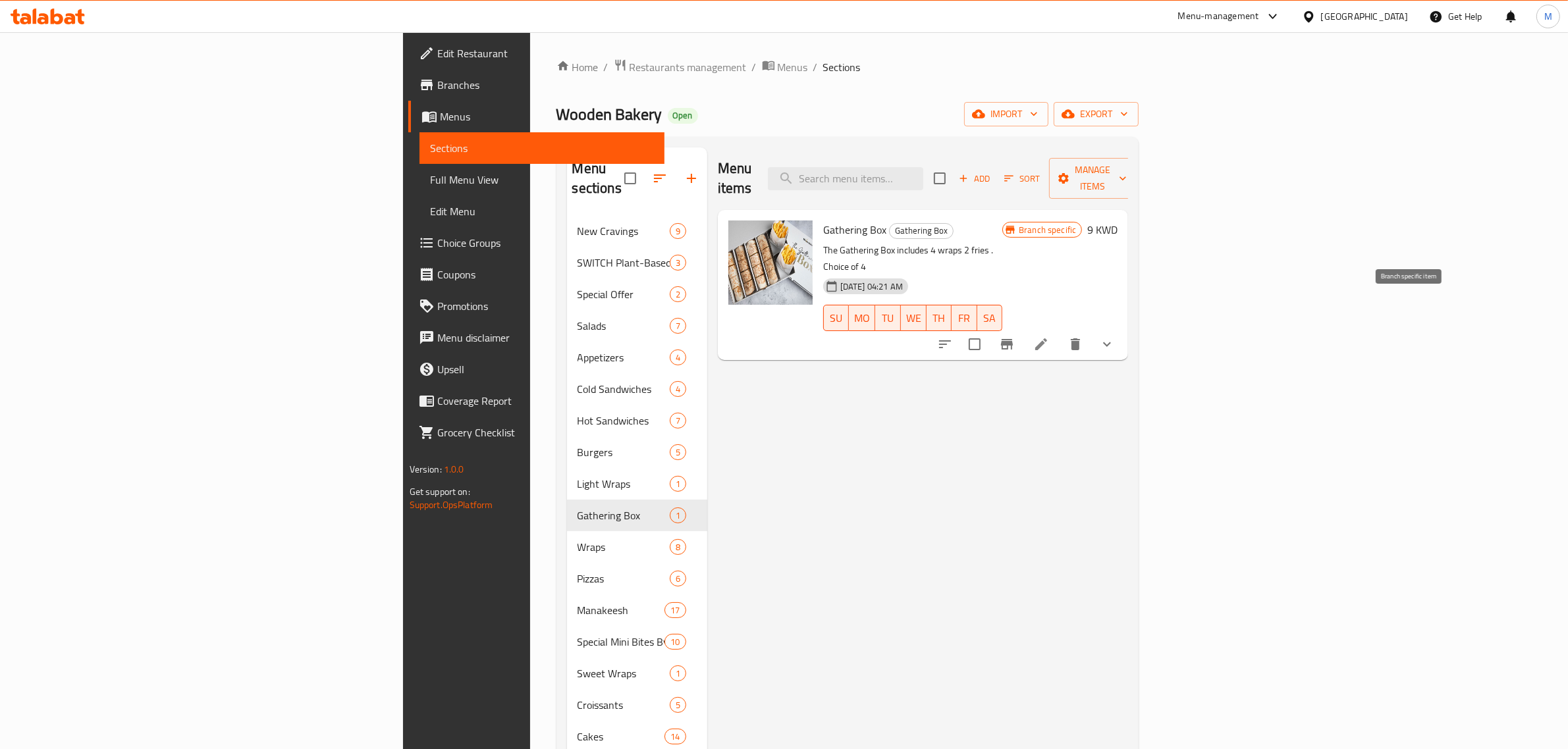
click at [1015, 336] on icon "Branch-specific-item" at bounding box center [1007, 344] width 16 height 16
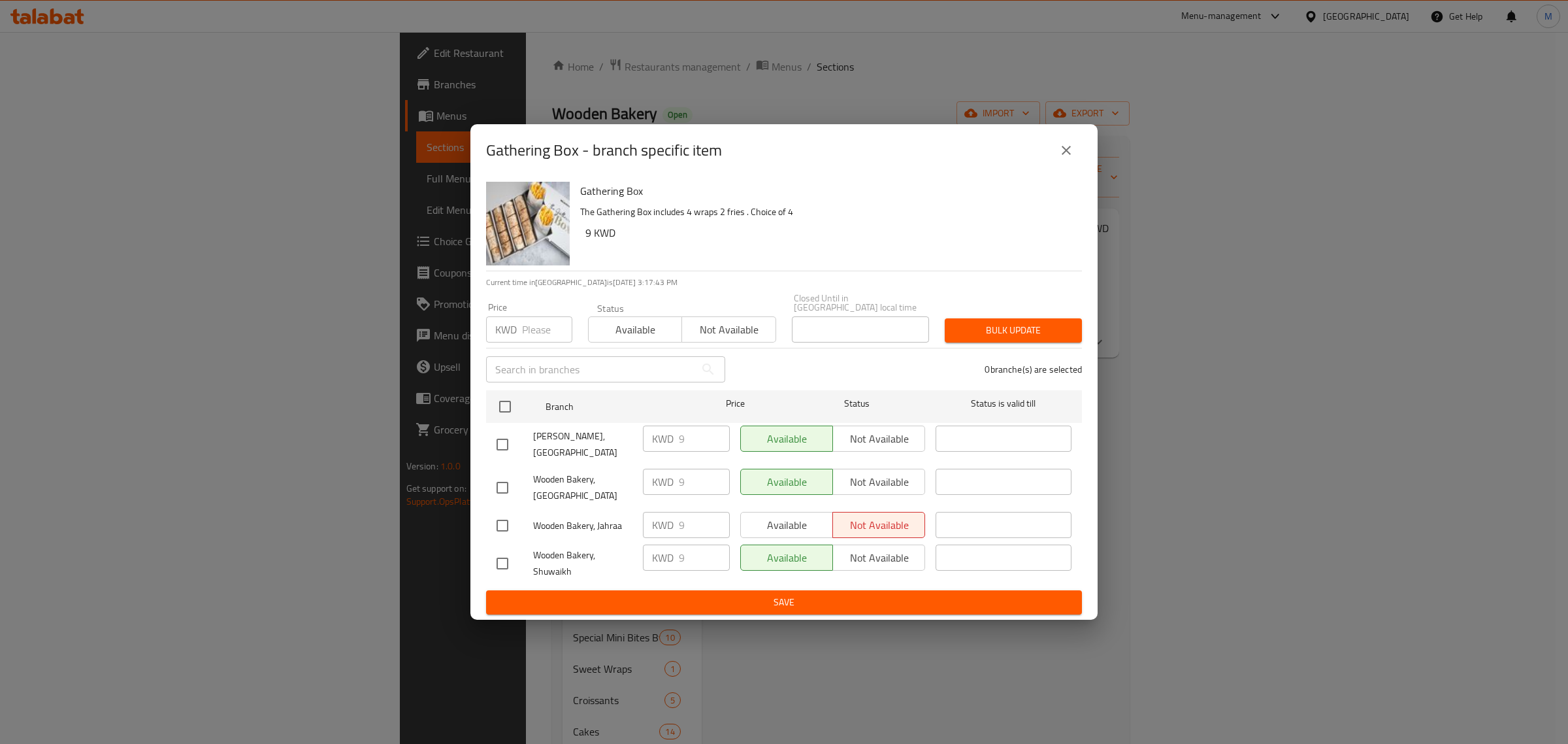
click at [1071, 158] on icon "close" at bounding box center [1066, 150] width 16 height 16
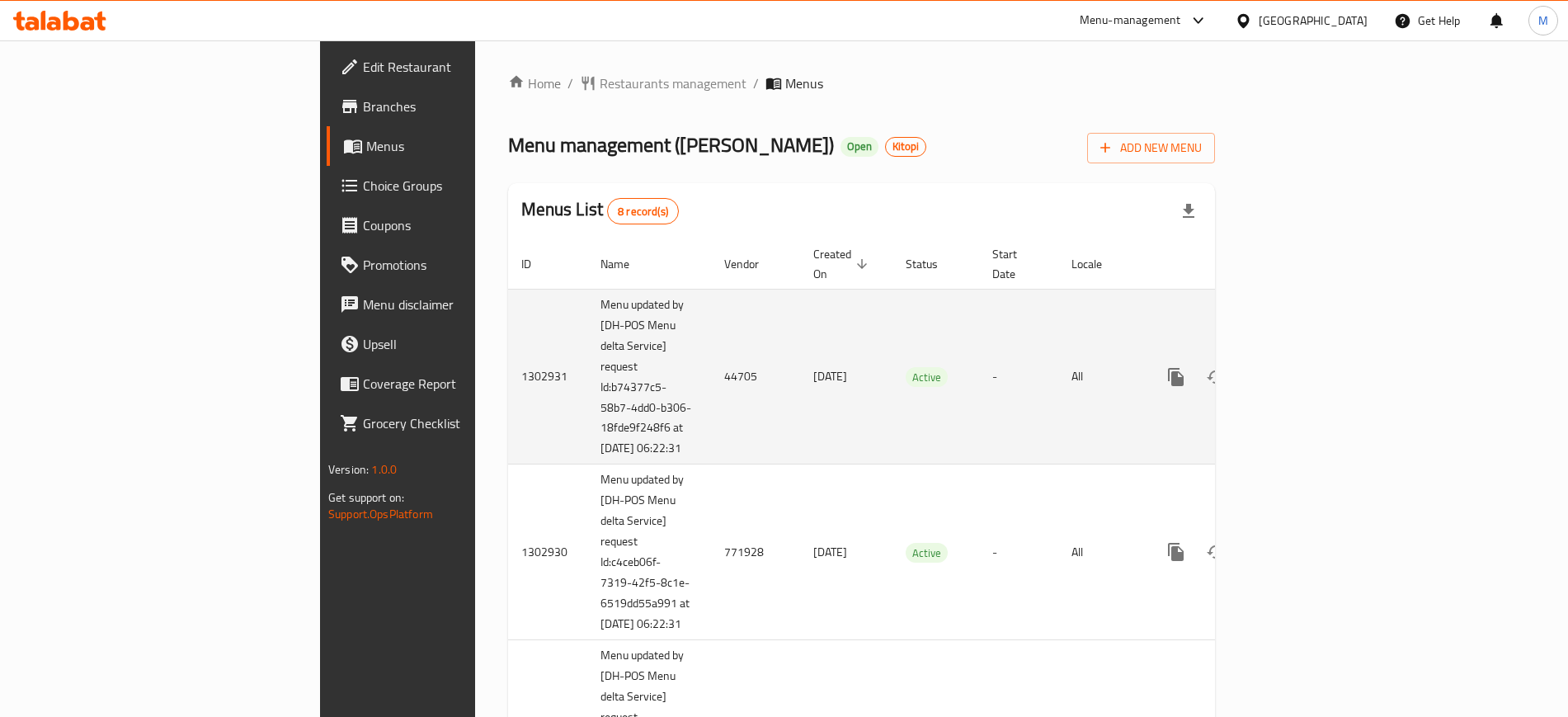
click at [892, 393] on td "Active" at bounding box center [935, 376] width 87 height 176
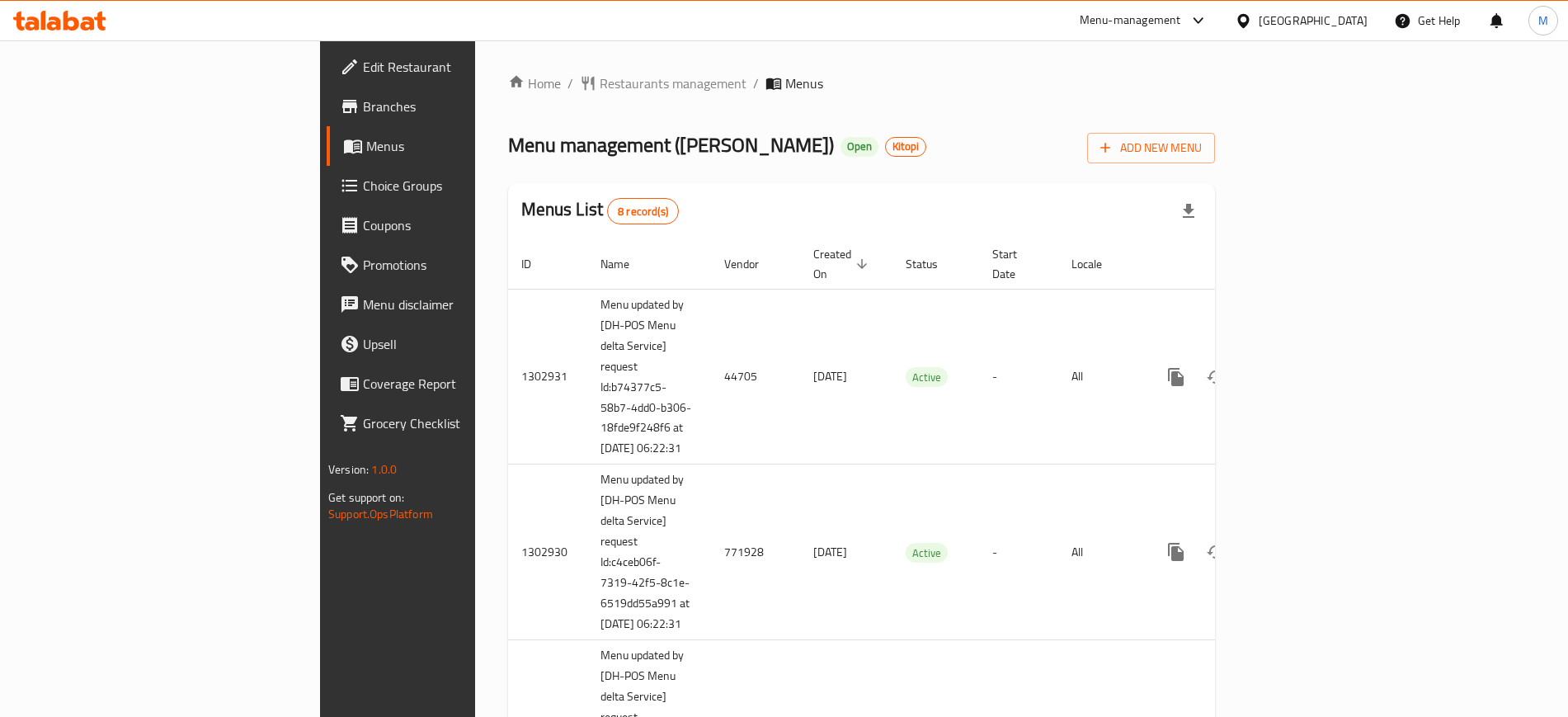
scroll to position [835, 0]
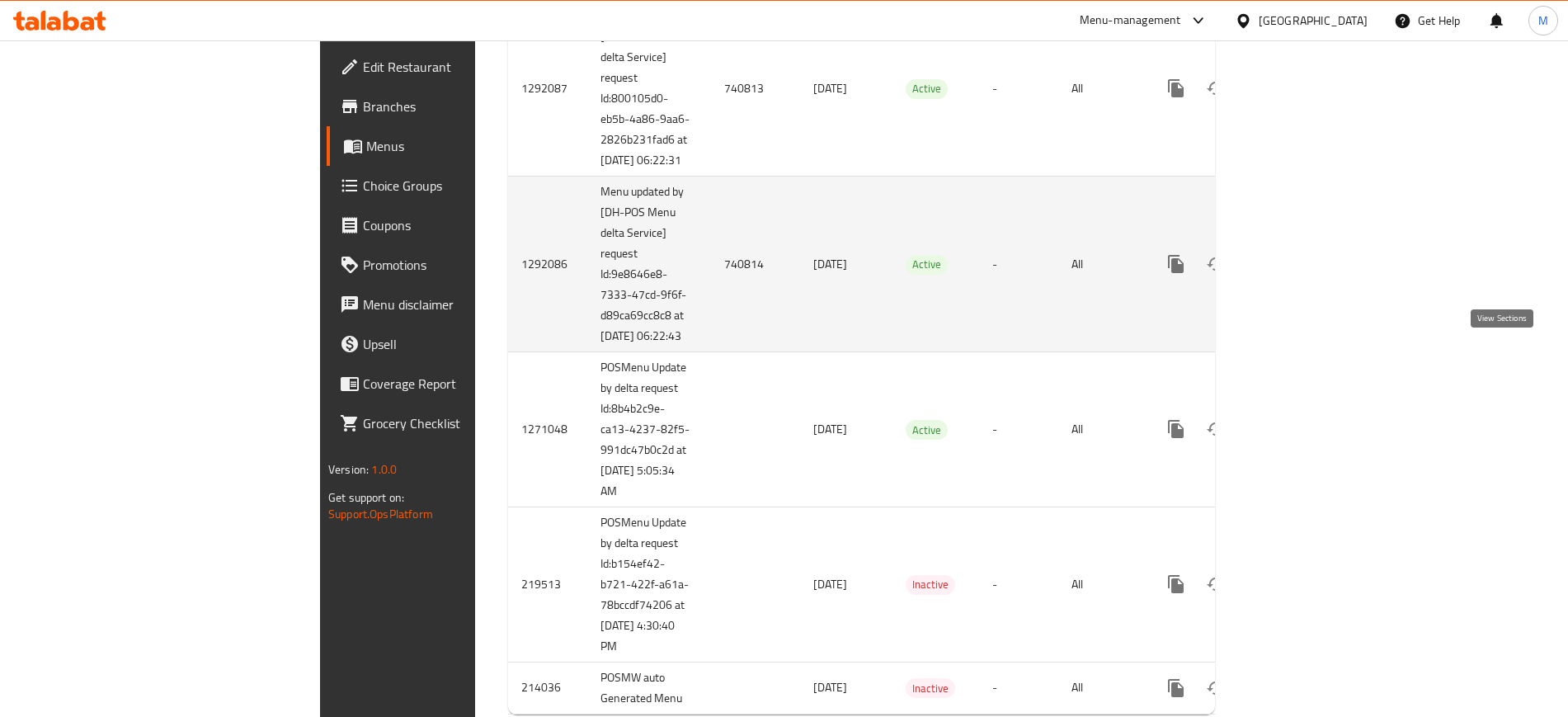
click at [1305, 274] on icon "enhanced table" at bounding box center [1295, 264] width 20 height 20
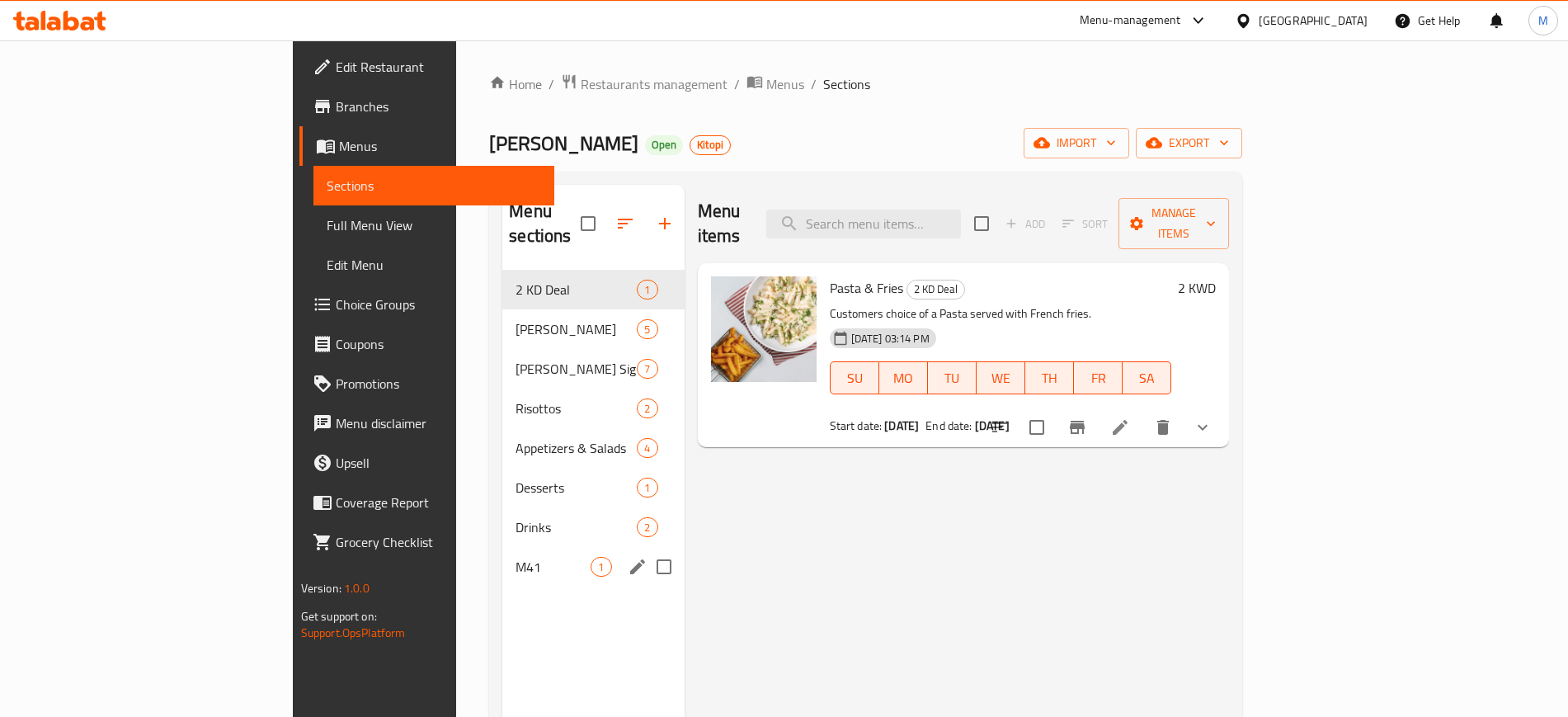
click at [515, 557] on span "M41" at bounding box center [553, 567] width 75 height 20
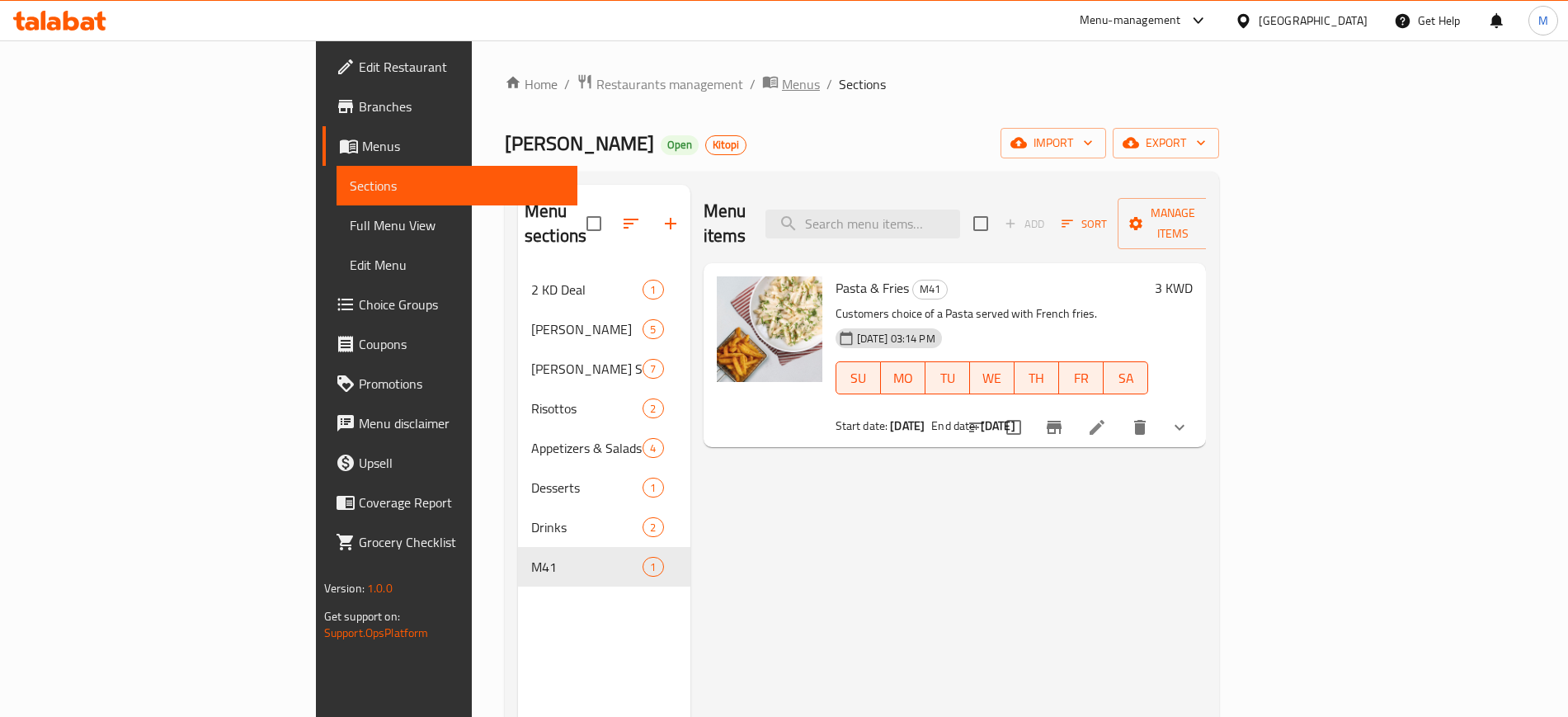
click at [782, 87] on span "Menus" at bounding box center [801, 85] width 38 height 20
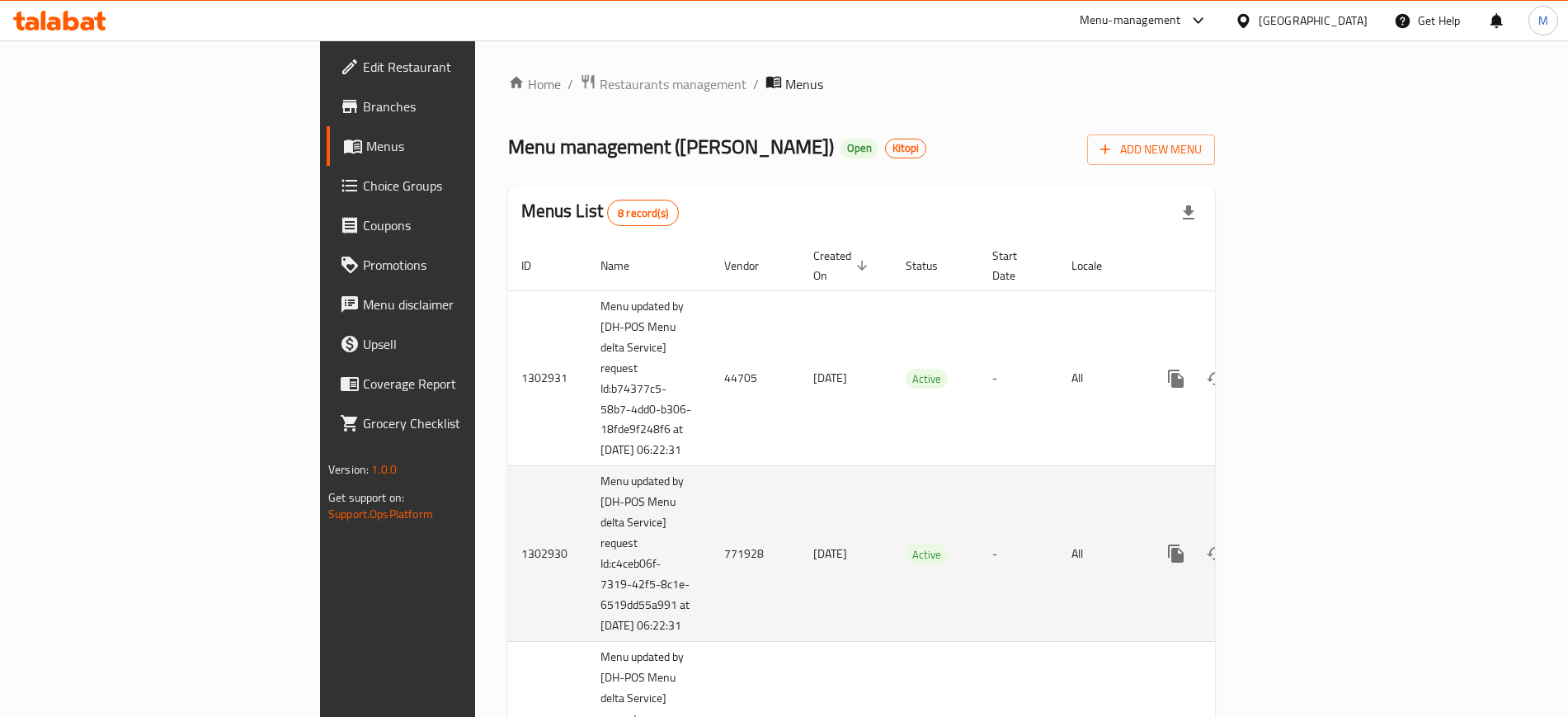
click at [1014, 522] on td "-" at bounding box center [1018, 554] width 79 height 176
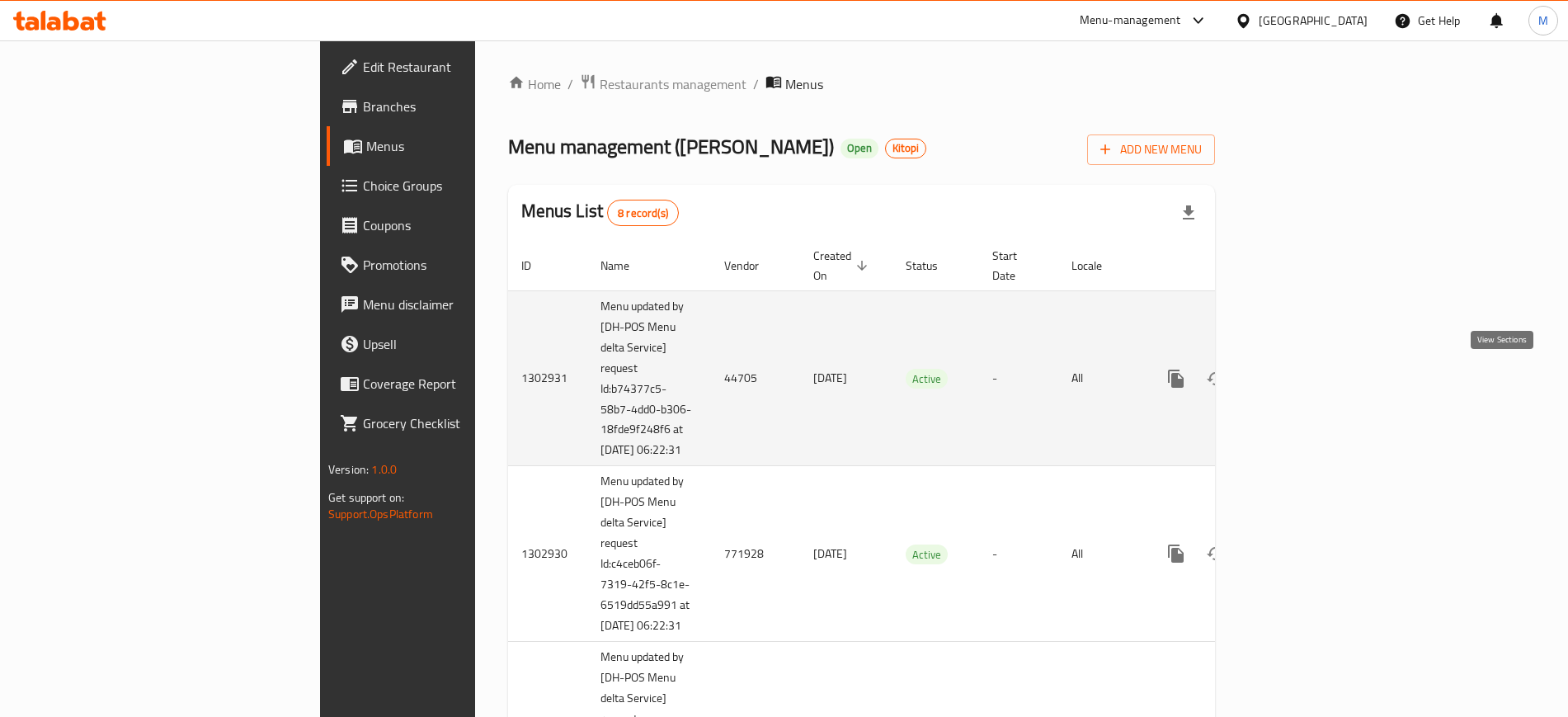
click at [1305, 379] on icon "enhanced table" at bounding box center [1295, 379] width 20 height 20
click at [1315, 359] on link "enhanced table" at bounding box center [1294, 376] width 39 height 39
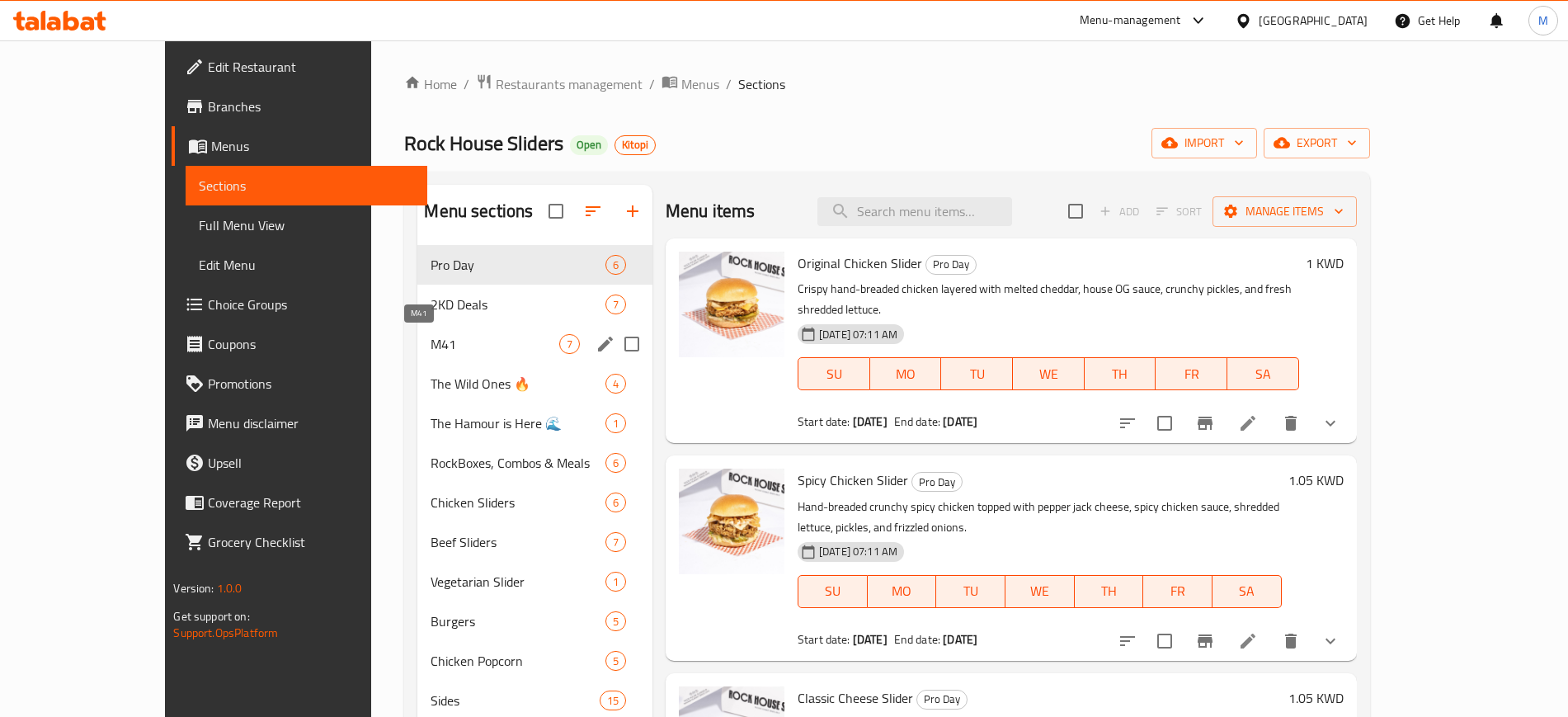
click at [484, 340] on span "M41" at bounding box center [494, 344] width 127 height 20
